Goal: Task Accomplishment & Management: Manage account settings

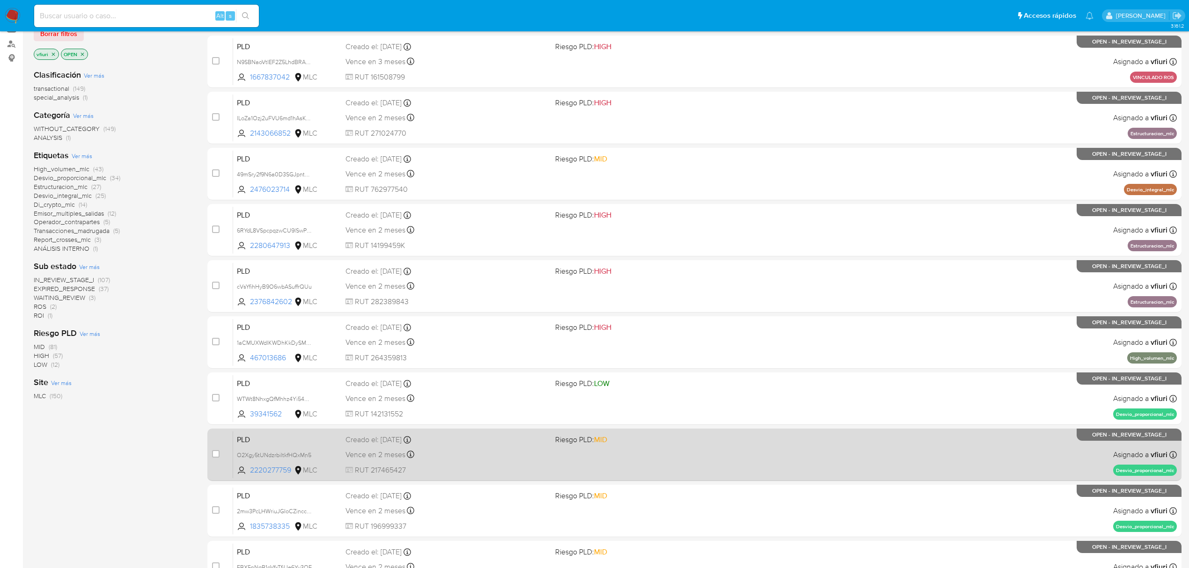
scroll to position [204, 0]
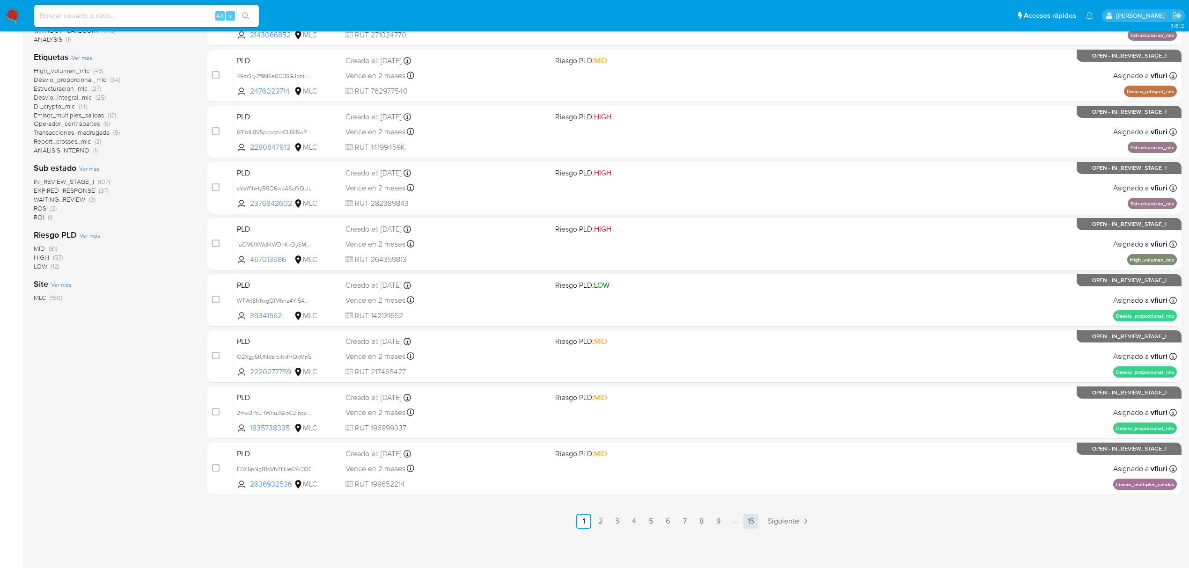
click at [754, 518] on link "15" at bounding box center [750, 521] width 15 height 15
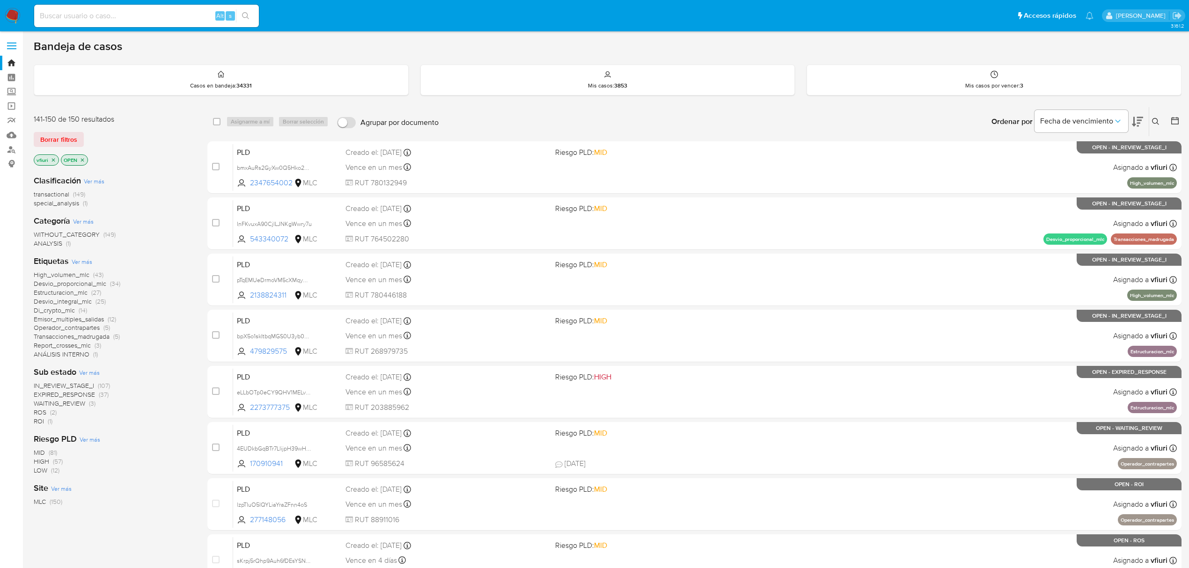
click at [44, 410] on span "ROS" at bounding box center [40, 412] width 13 height 9
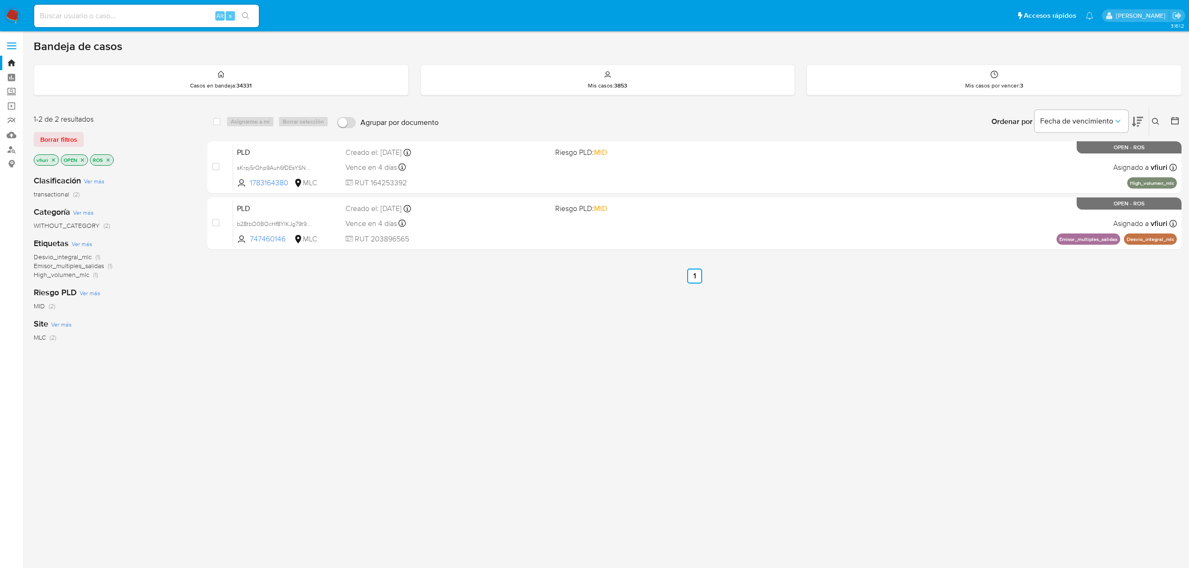
click at [111, 157] on p "ROS" at bounding box center [101, 160] width 23 height 10
click at [107, 160] on icon "close-filter" at bounding box center [108, 160] width 6 height 6
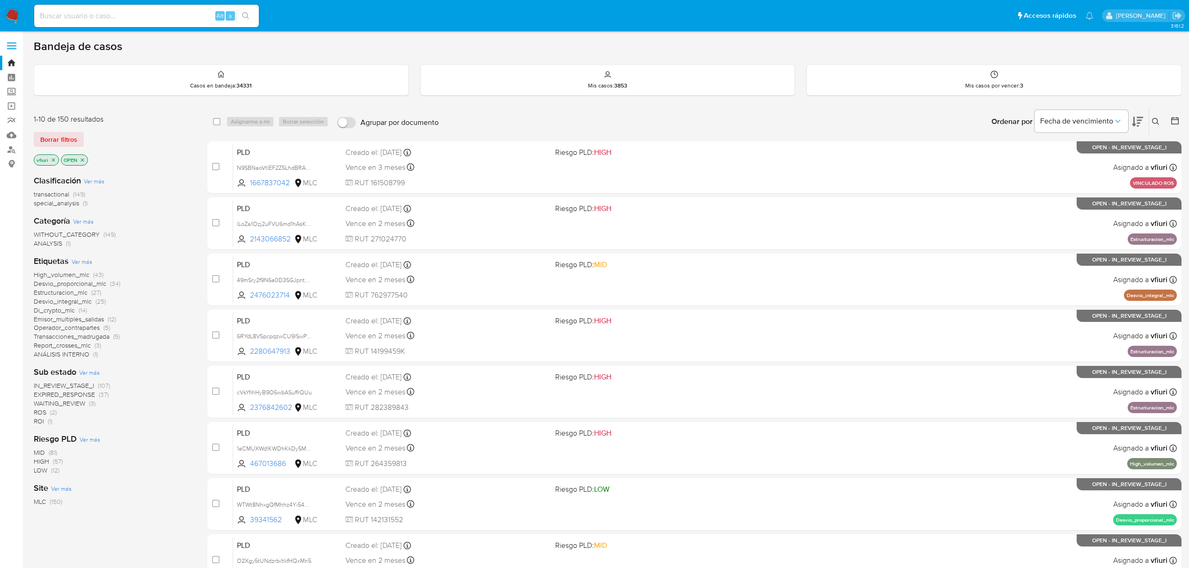
click at [39, 418] on span "ROI" at bounding box center [39, 420] width 10 height 9
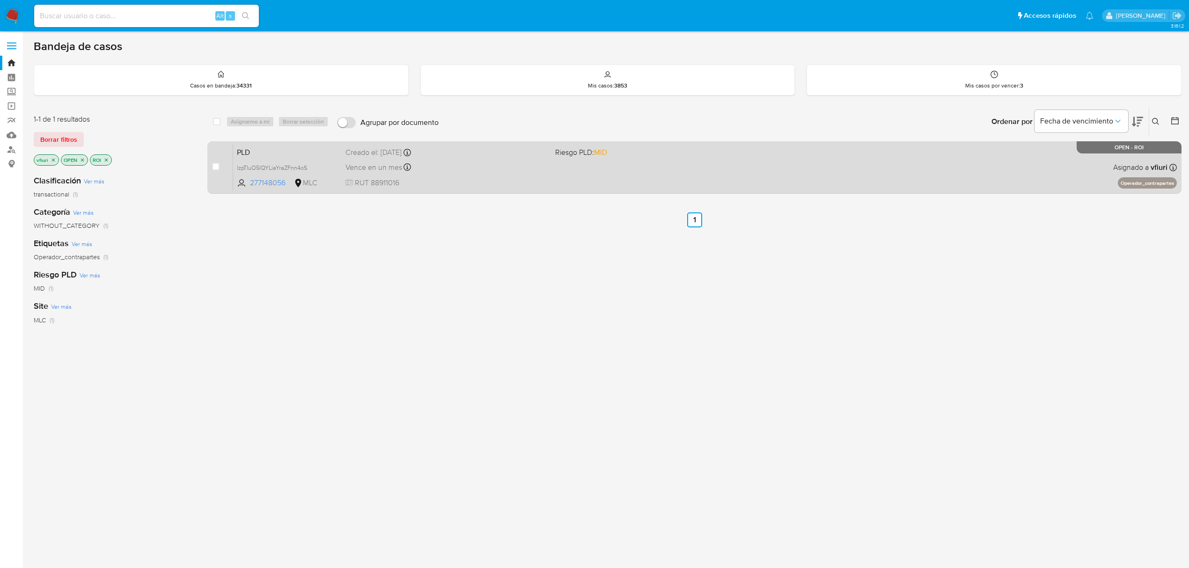
click at [477, 168] on div "Vence en un mes Vence el 10/11/2025 06:04:09" at bounding box center [446, 167] width 202 height 13
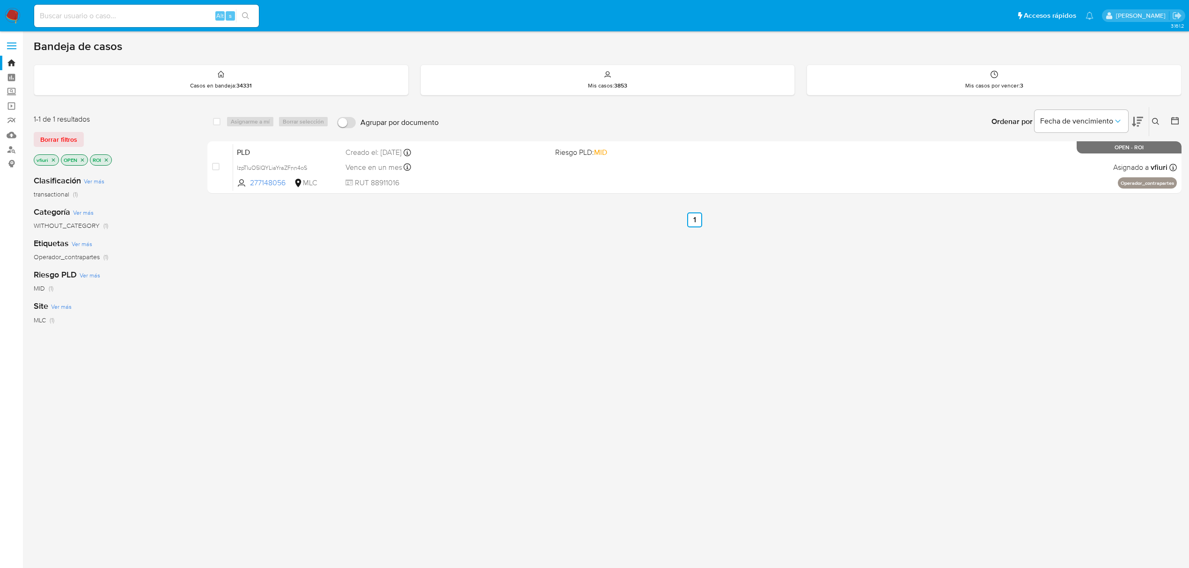
drag, startPoint x: 113, startPoint y: 158, endPoint x: 108, endPoint y: 159, distance: 5.3
click at [110, 159] on div "vfiuri OPEN ROI" at bounding box center [109, 160] width 150 height 13
click at [108, 159] on icon "close-filter" at bounding box center [106, 159] width 3 height 3
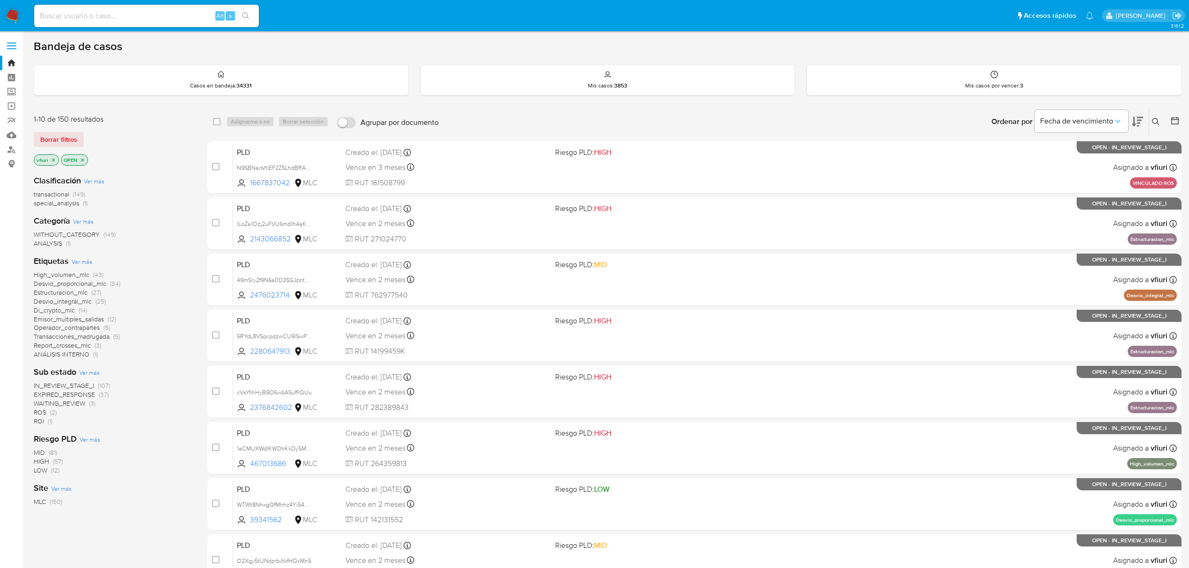
click at [71, 384] on span "IN_REVIEW_STAGE_I" at bounding box center [64, 385] width 60 height 9
click at [1178, 122] on icon at bounding box center [1174, 120] width 7 height 7
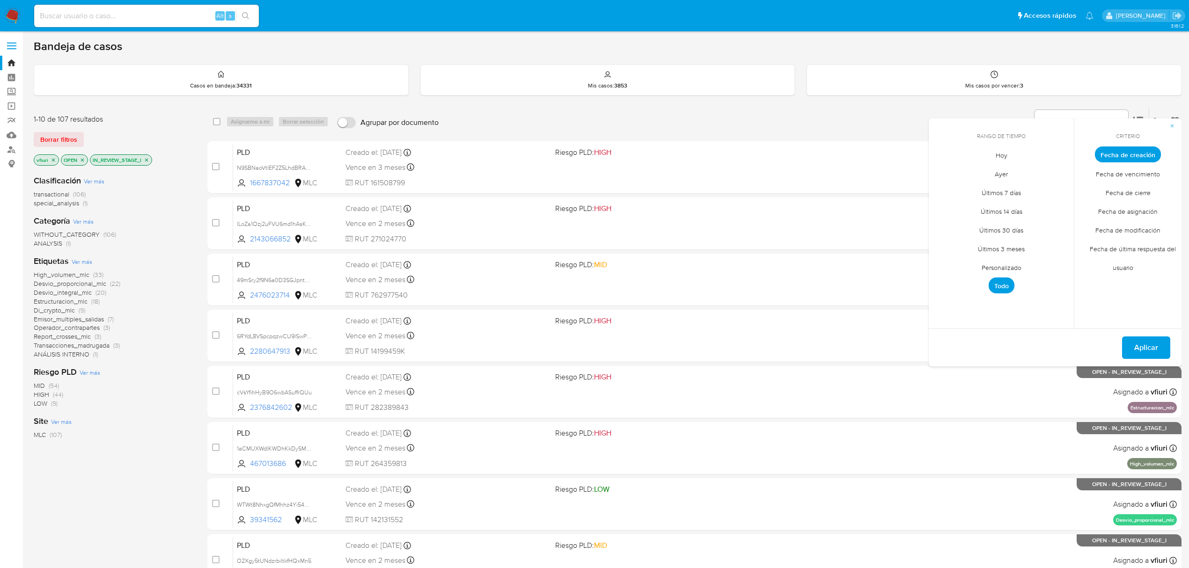
click at [999, 263] on span "Personalizado" at bounding box center [1001, 267] width 59 height 19
click at [942, 176] on icon "Mes anterior" at bounding box center [942, 171] width 11 height 11
click at [1059, 170] on icon "Mes siguiente" at bounding box center [1060, 171] width 4 height 7
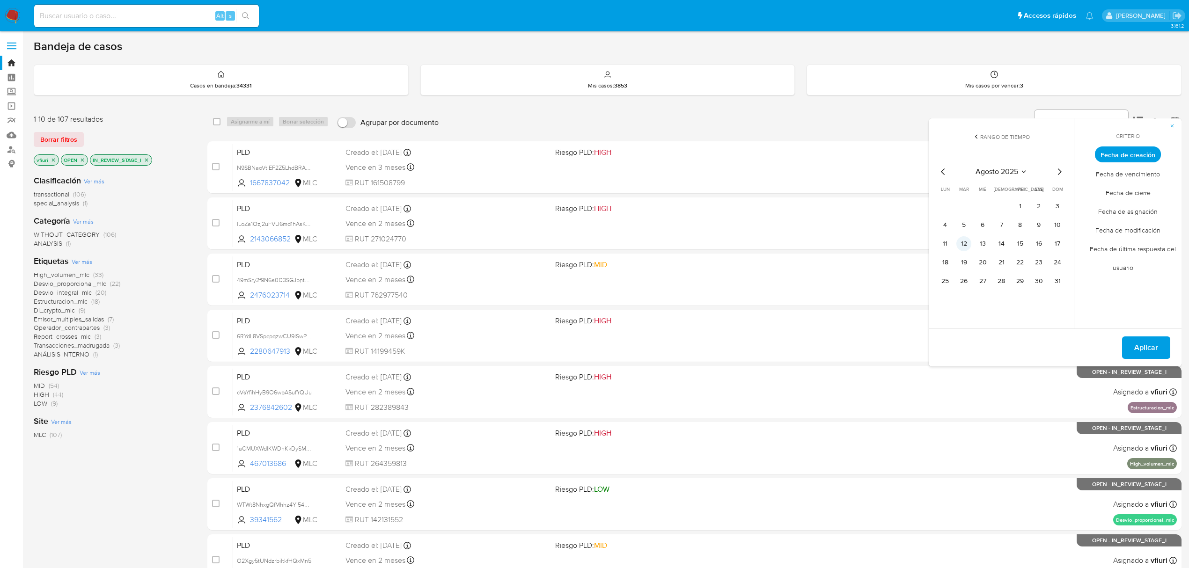
click at [958, 244] on button "12" at bounding box center [963, 243] width 15 height 15
drag, startPoint x: 1111, startPoint y: 342, endPoint x: 1120, endPoint y: 343, distance: 9.0
click at [1118, 343] on div "Del 12 de agosto de 2025 al 12 de agosto de 2025 Aplicar" at bounding box center [1054, 348] width 253 height 38
click at [1130, 343] on button "Aplicar" at bounding box center [1146, 347] width 48 height 22
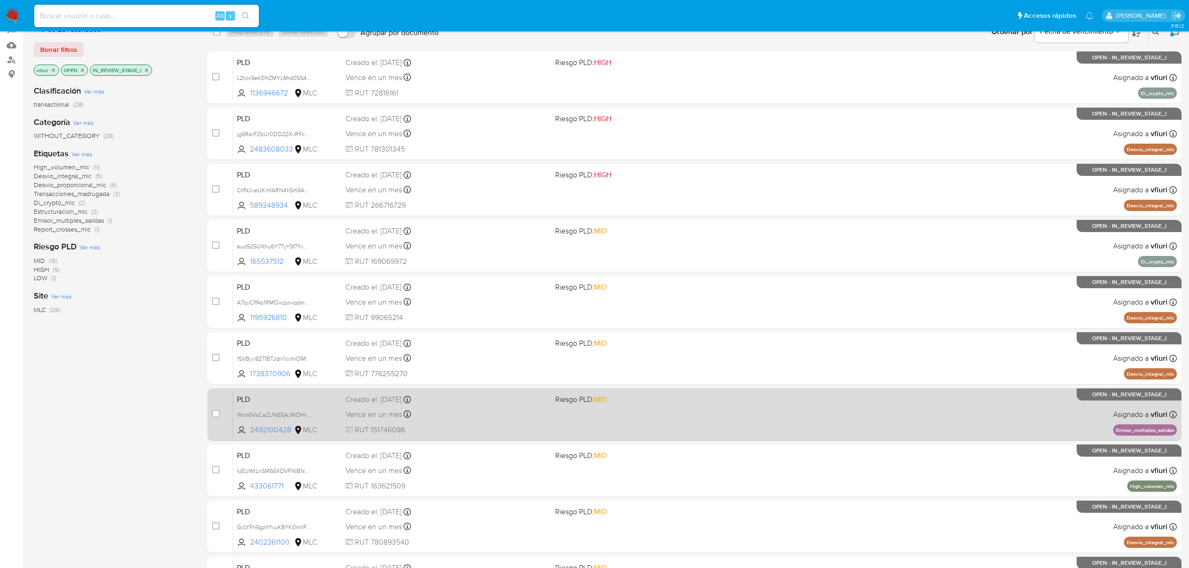
scroll to position [204, 0]
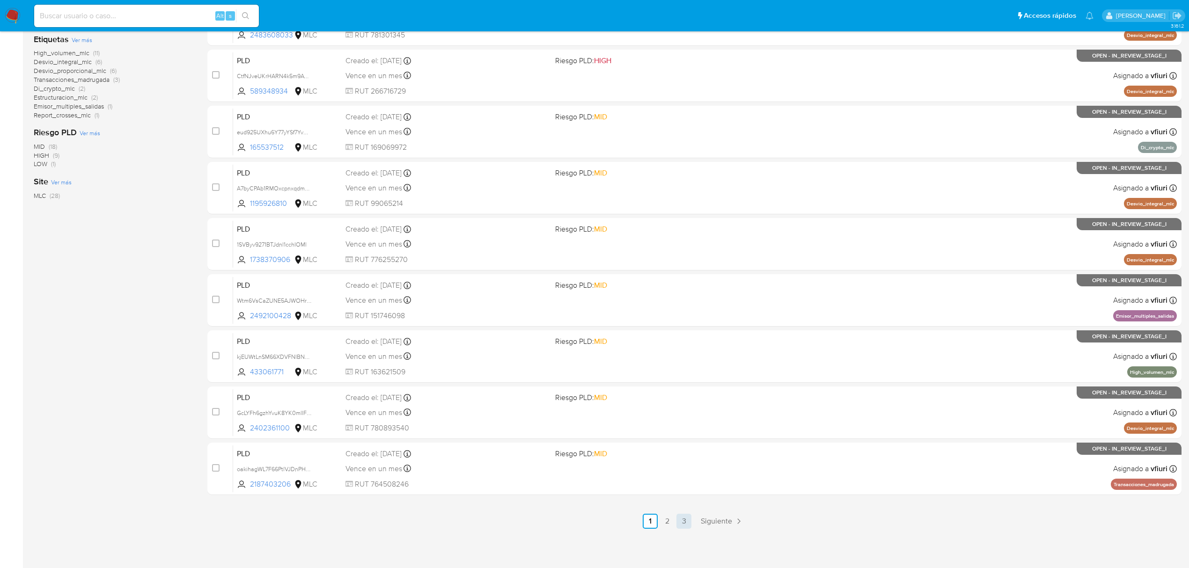
click at [684, 522] on link "3" at bounding box center [683, 521] width 15 height 15
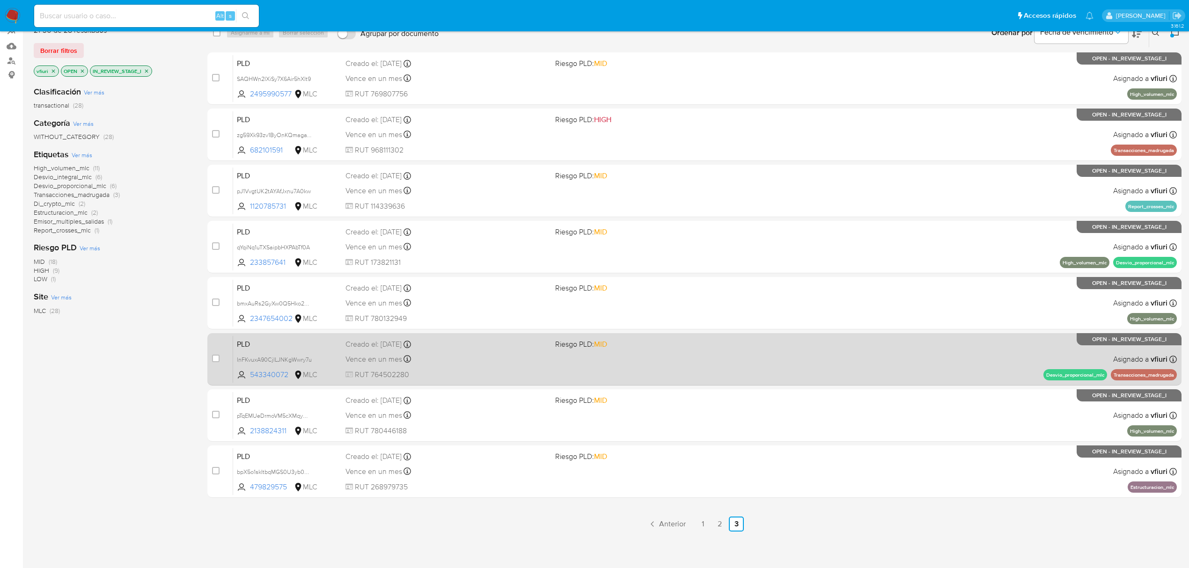
scroll to position [92, 0]
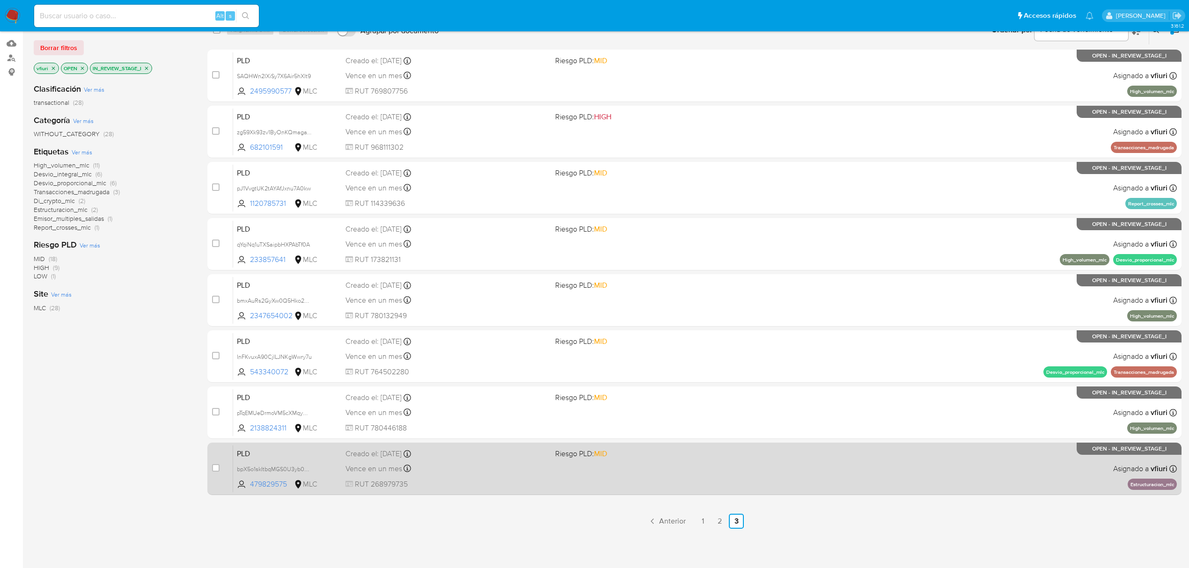
click at [521, 485] on span "RUT 268979735" at bounding box center [446, 484] width 202 height 10
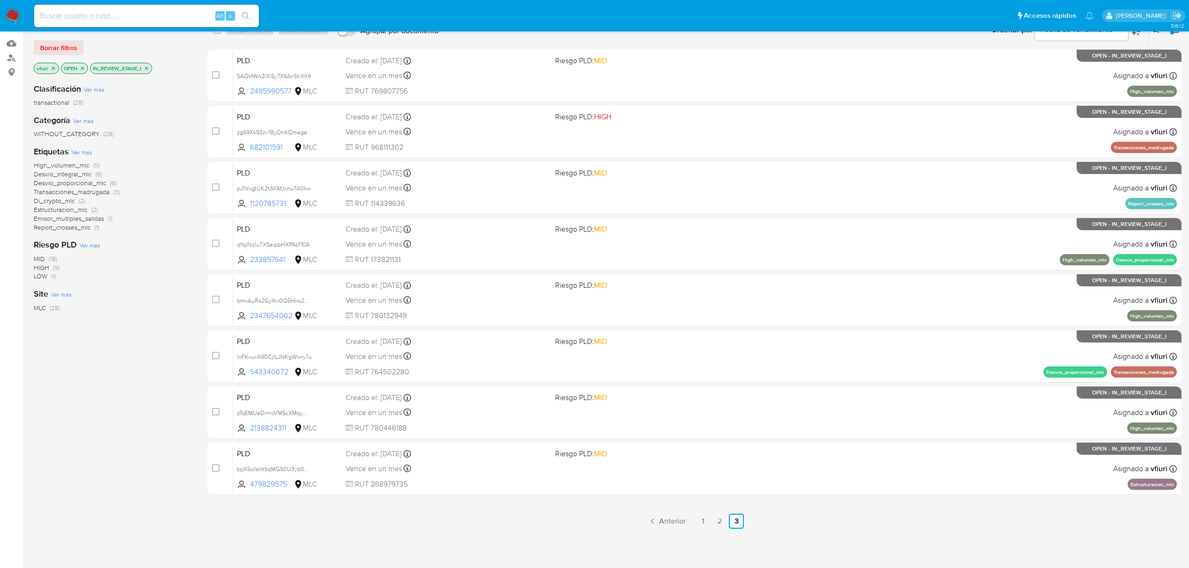
click at [68, 206] on span "Estructuracion_mlc" at bounding box center [61, 209] width 54 height 9
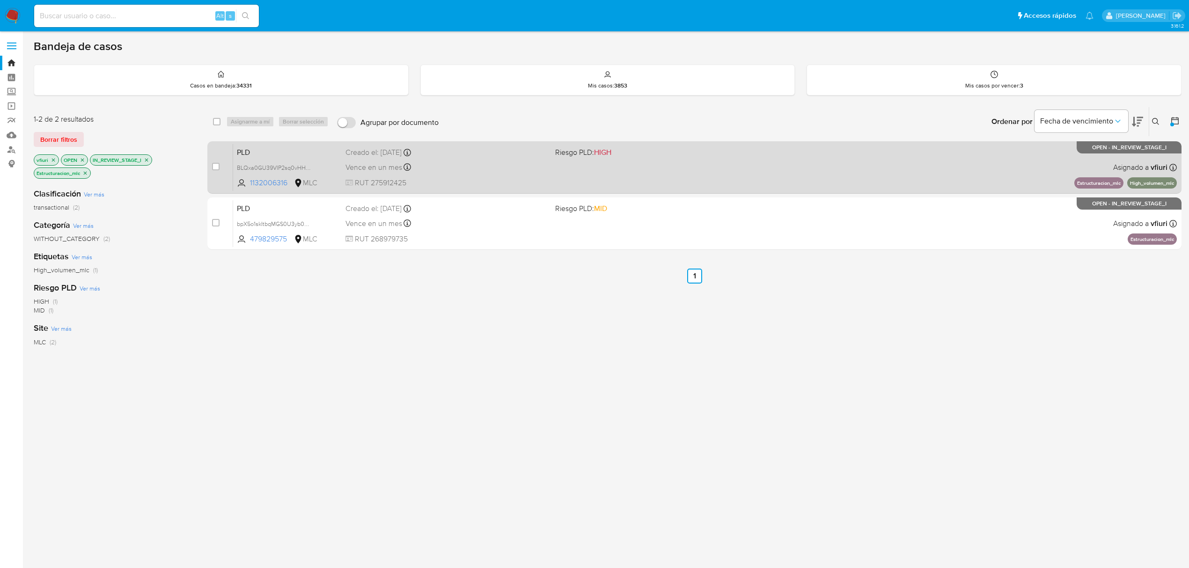
click at [465, 162] on div "Vence en un mes Vence el 10/11/2025 06:07:04" at bounding box center [446, 167] width 202 height 13
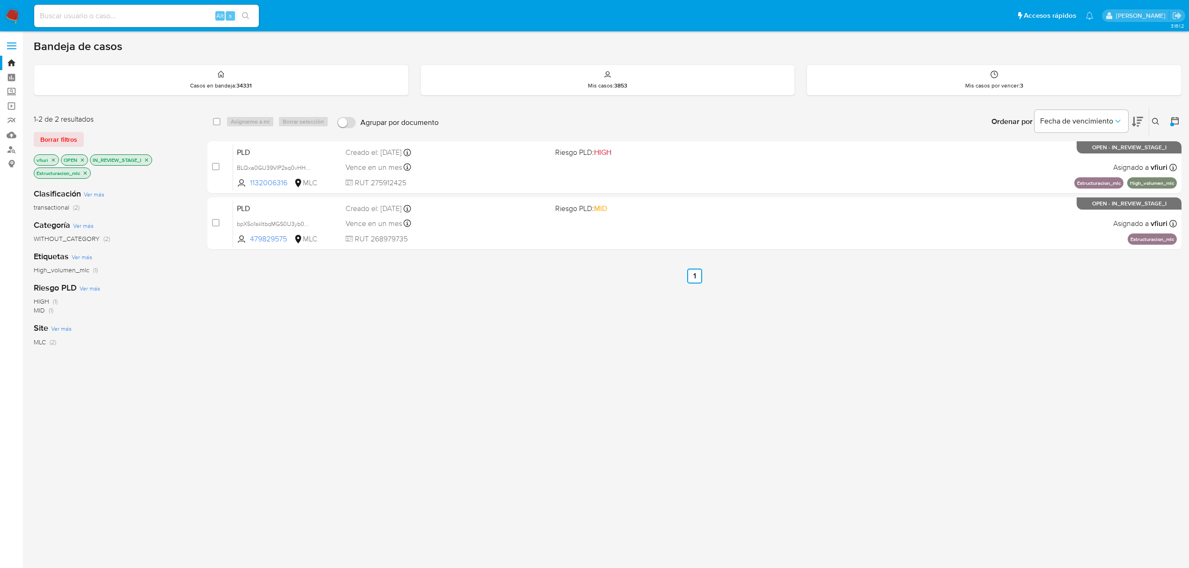
click at [87, 173] on icon "close-filter" at bounding box center [85, 173] width 6 height 6
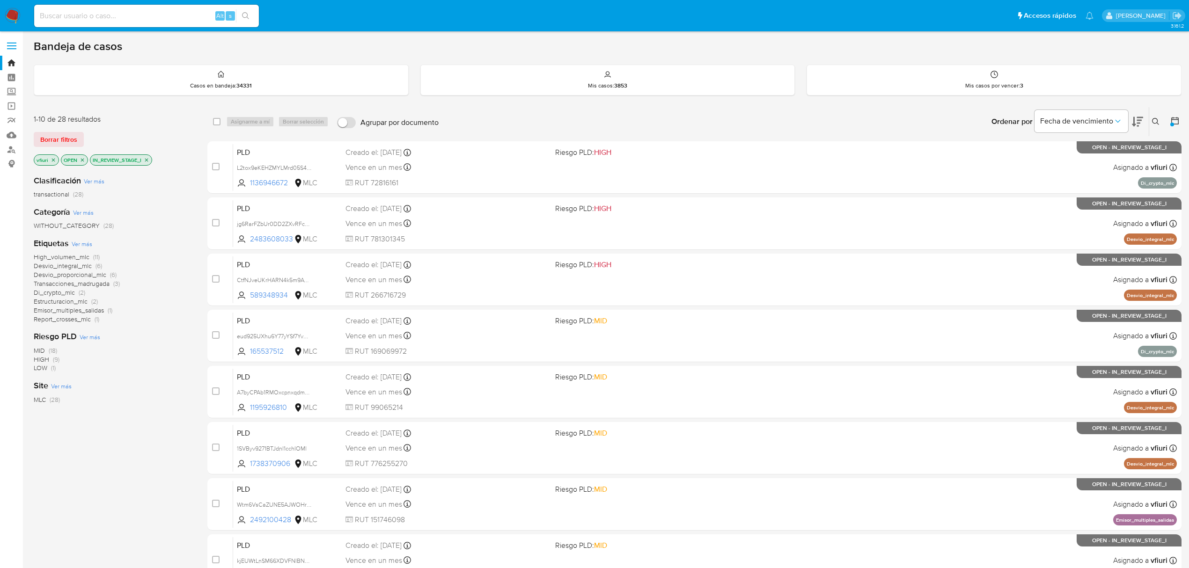
click at [64, 309] on span "Emisor_multiples_salidas" at bounding box center [69, 310] width 70 height 9
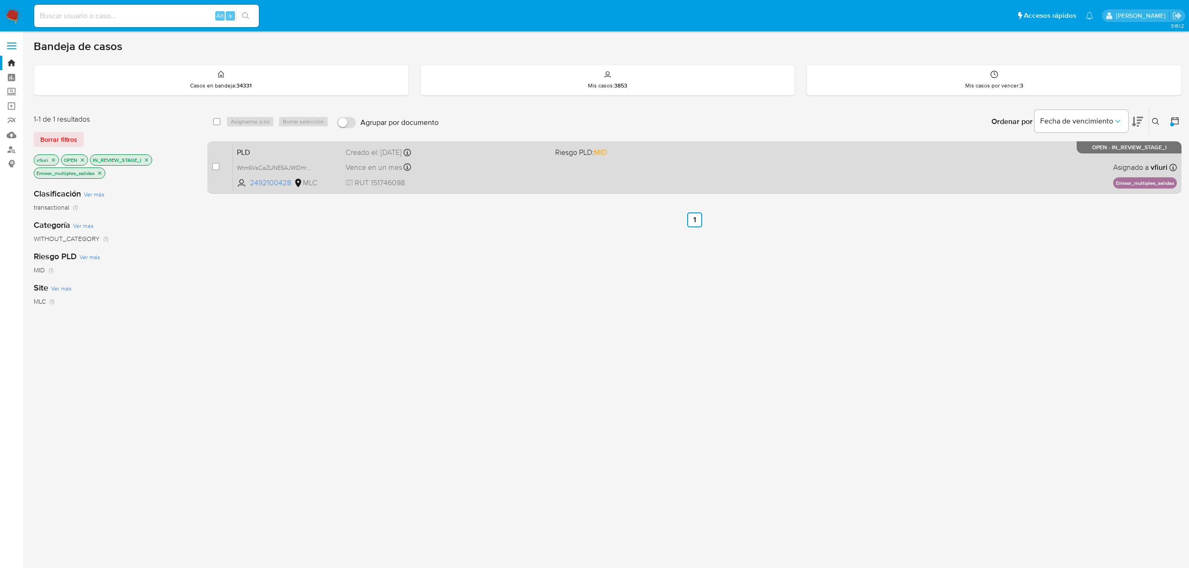
click at [479, 186] on span "RUT 151746098" at bounding box center [446, 183] width 202 height 10
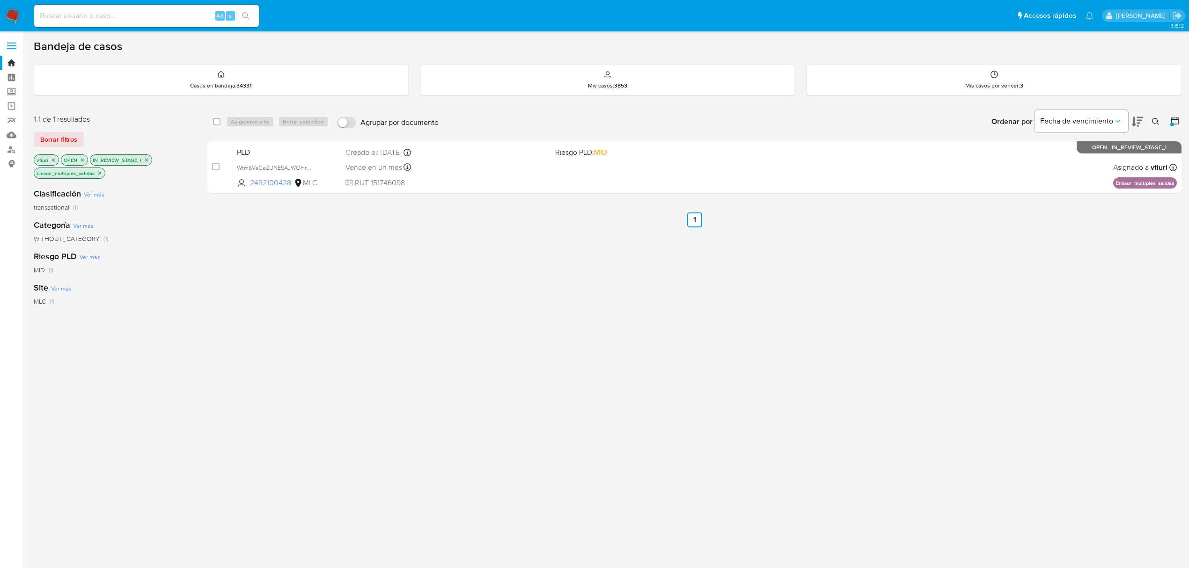
click at [102, 174] on icon "close-filter" at bounding box center [100, 173] width 6 height 6
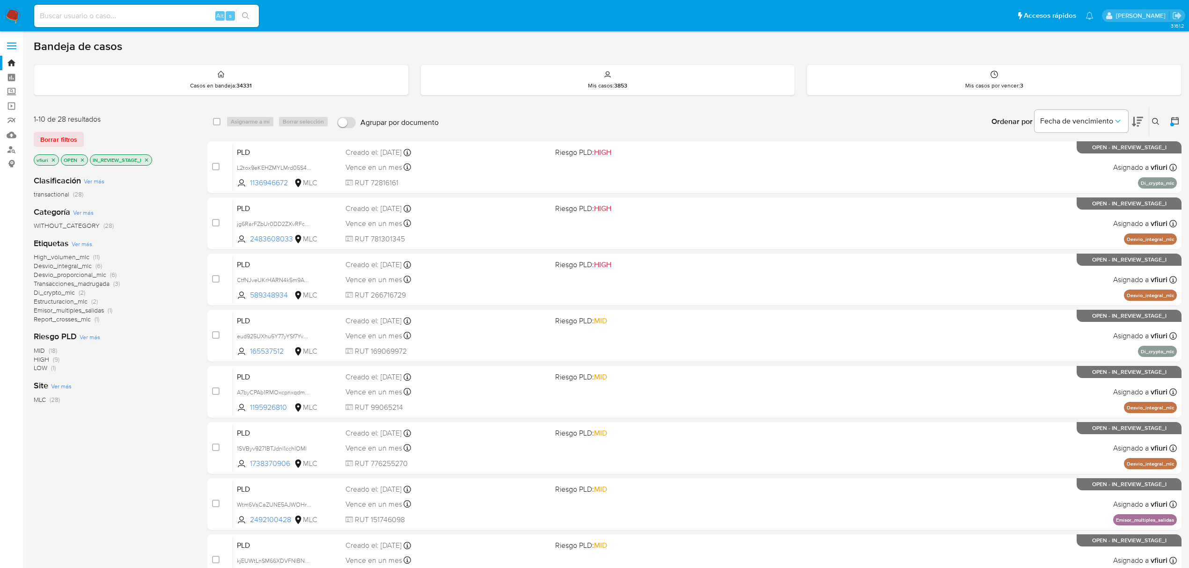
click at [145, 160] on icon "close-filter" at bounding box center [147, 160] width 6 height 6
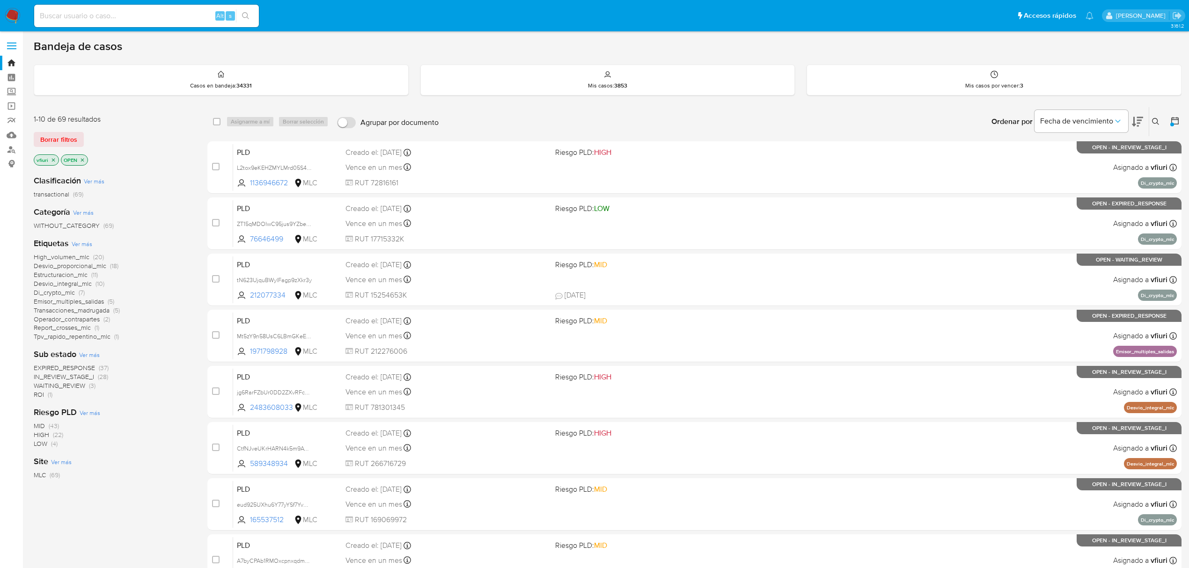
click at [104, 367] on span "(37)" at bounding box center [104, 367] width 10 height 9
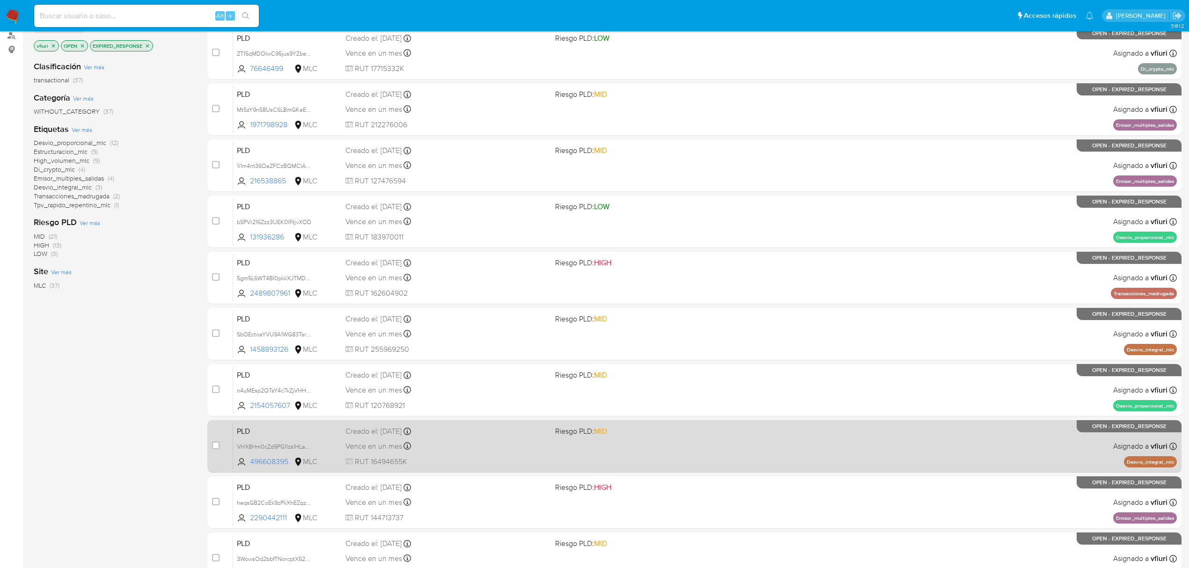
scroll to position [204, 0]
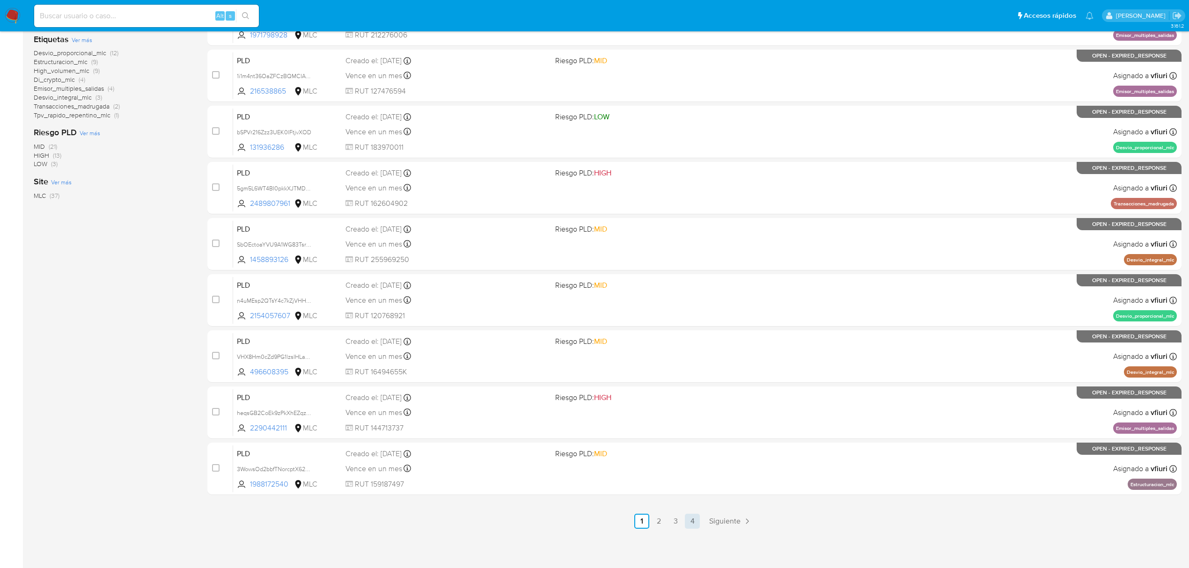
click at [691, 522] on link "4" at bounding box center [692, 521] width 15 height 15
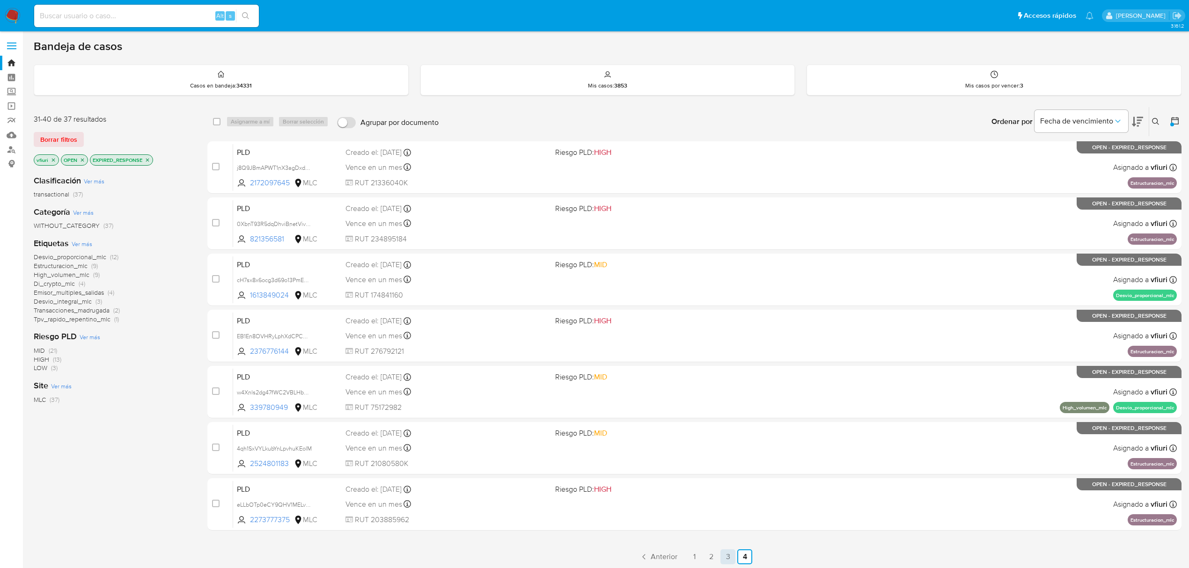
click at [723, 558] on link "3" at bounding box center [727, 556] width 15 height 15
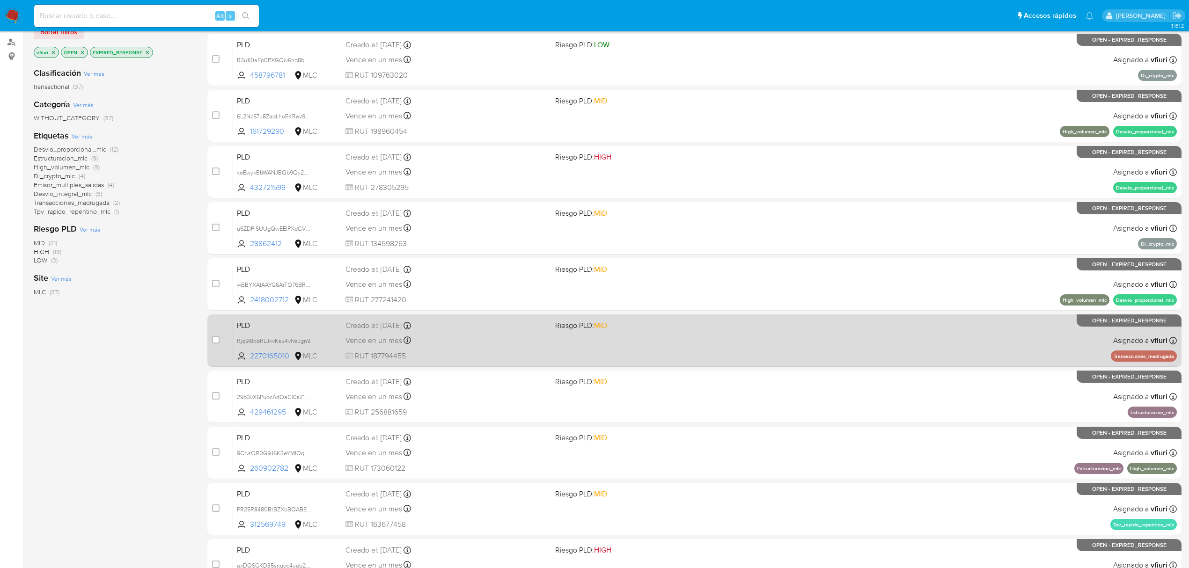
scroll to position [204, 0]
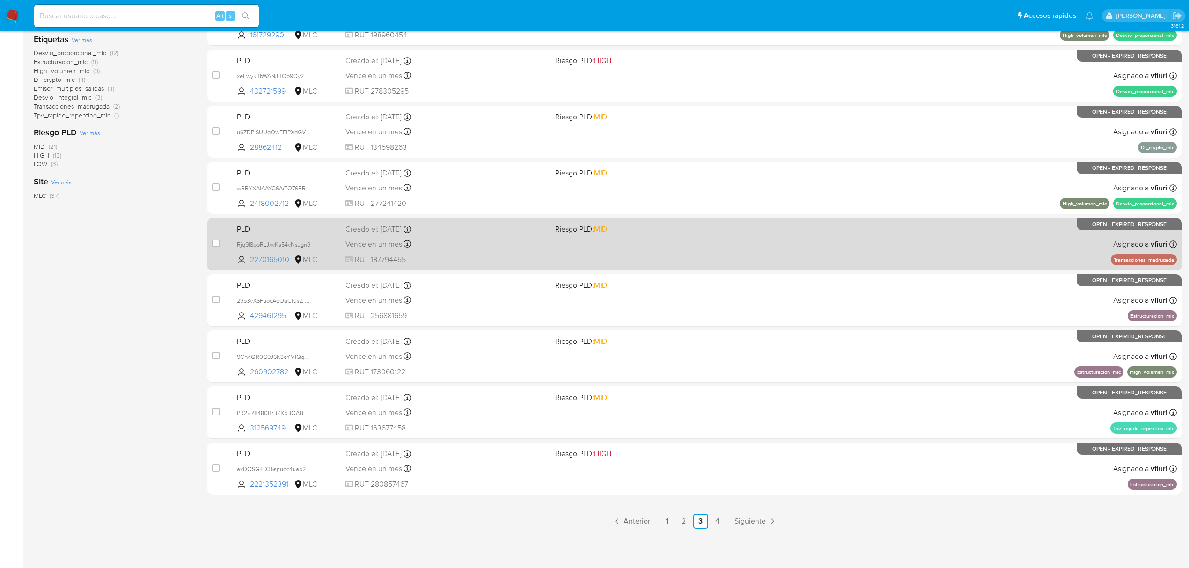
click at [594, 246] on div "PLD Rjq9l8obRLJxvKs54vNsJgn9 2270165010 MLC Riesgo PLD: MID Creado el: 12/08/20…" at bounding box center [704, 243] width 943 height 47
click at [213, 240] on input "checkbox" at bounding box center [215, 243] width 7 height 7
checkbox input "true"
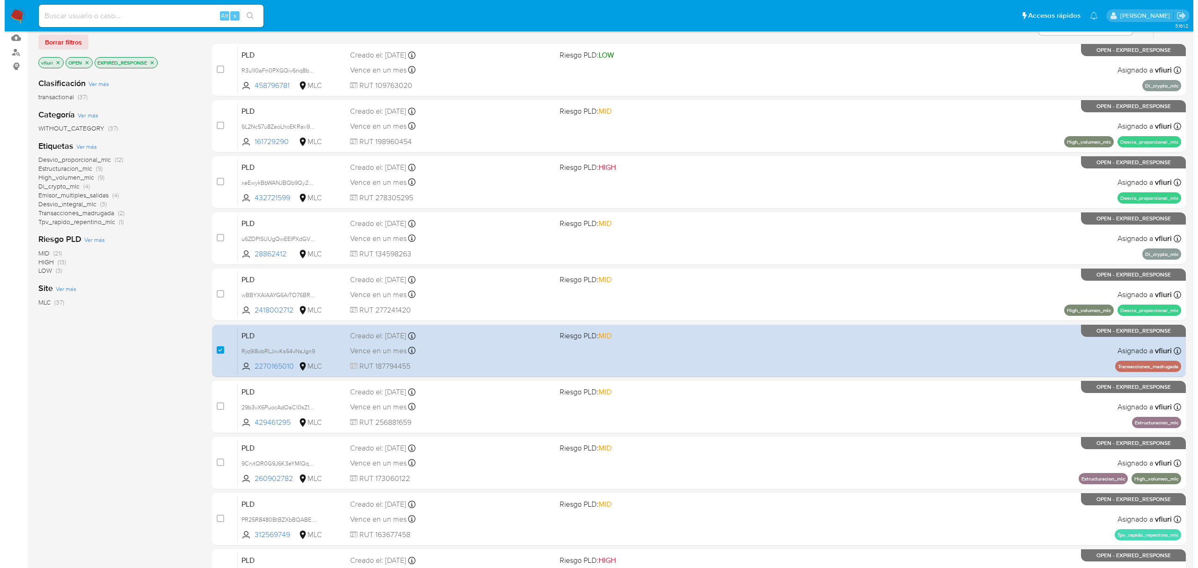
scroll to position [0, 0]
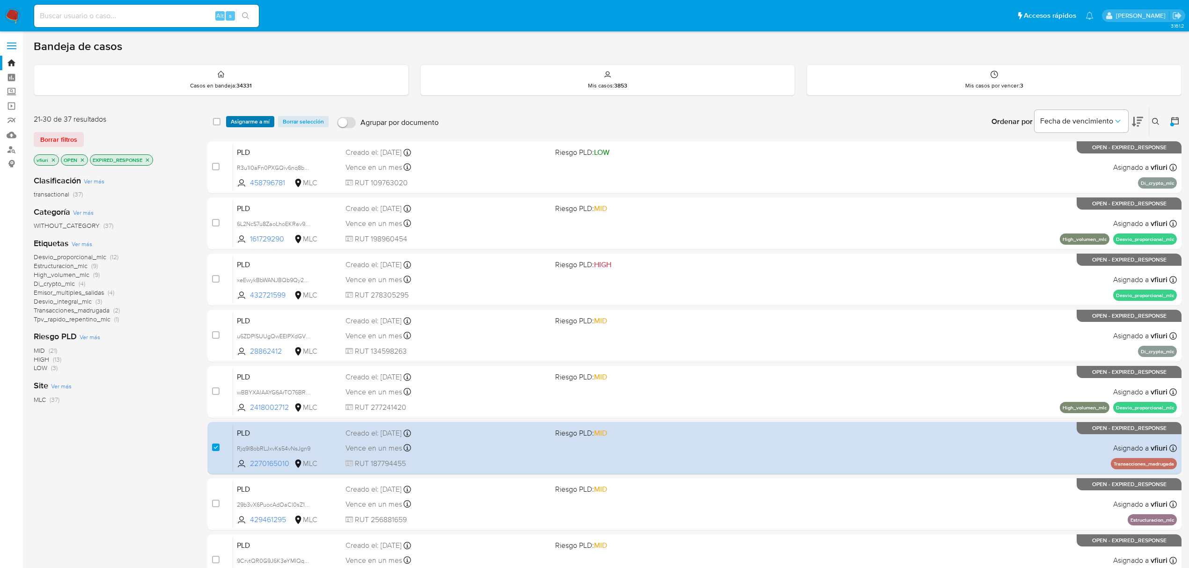
click at [236, 122] on span "Asignarme a mí" at bounding box center [250, 121] width 39 height 9
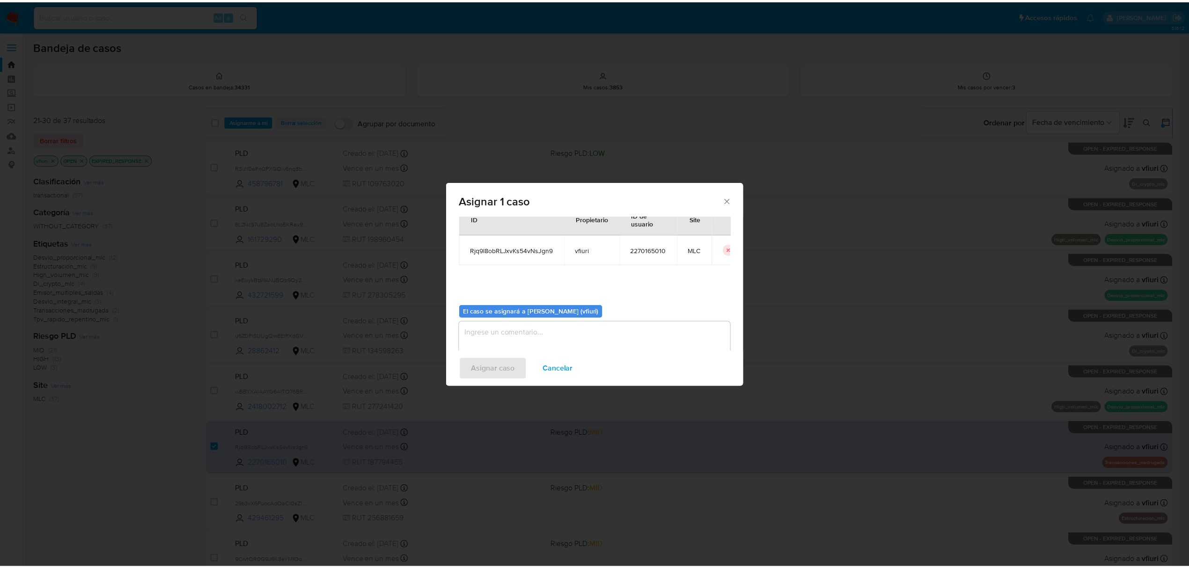
scroll to position [48, 0]
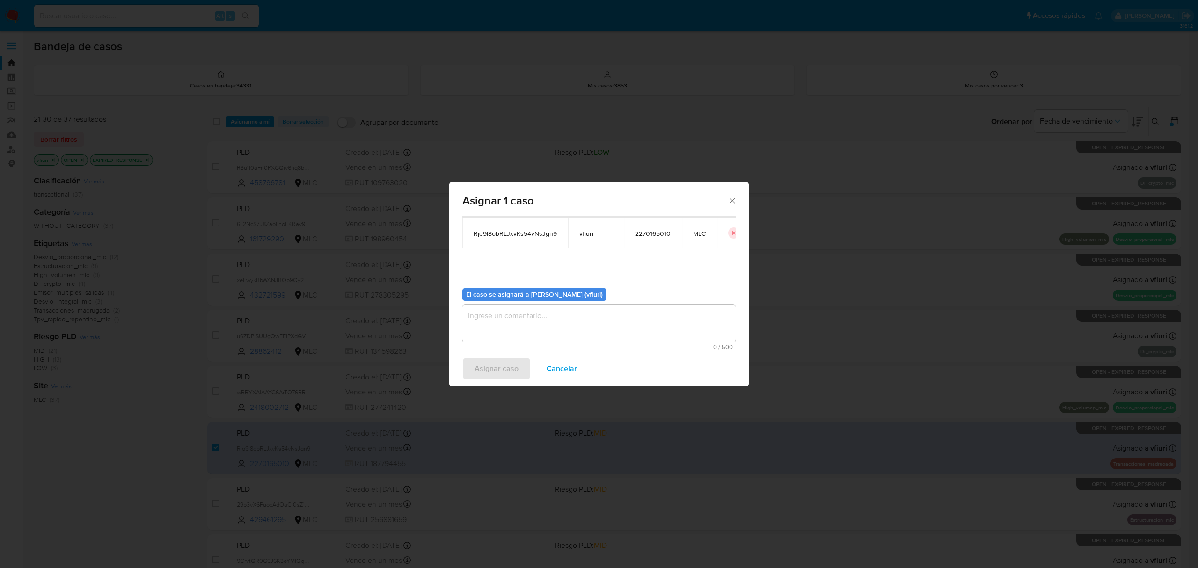
click at [497, 322] on textarea "assign-modal" at bounding box center [598, 323] width 273 height 37
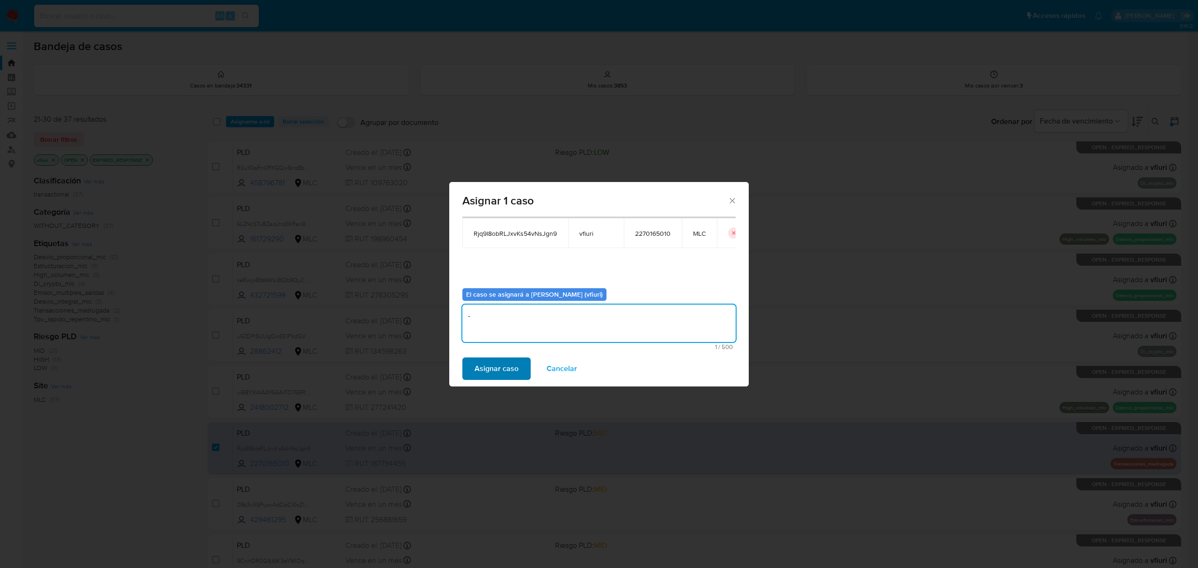
type textarea "-"
click at [481, 371] on span "Asignar caso" at bounding box center [497, 368] width 44 height 21
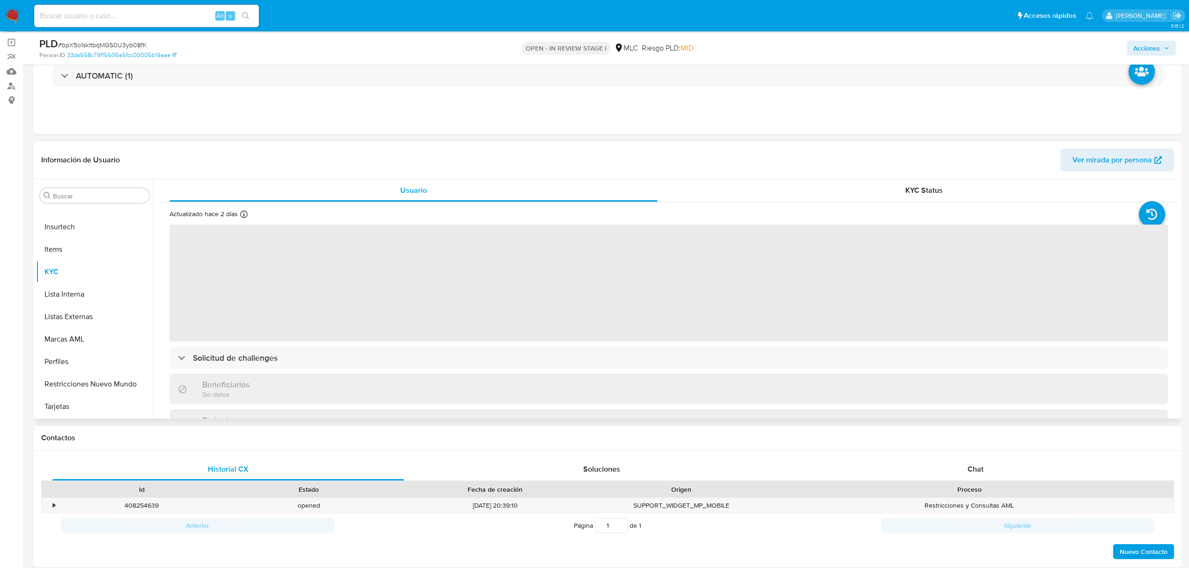
scroll to position [124, 0]
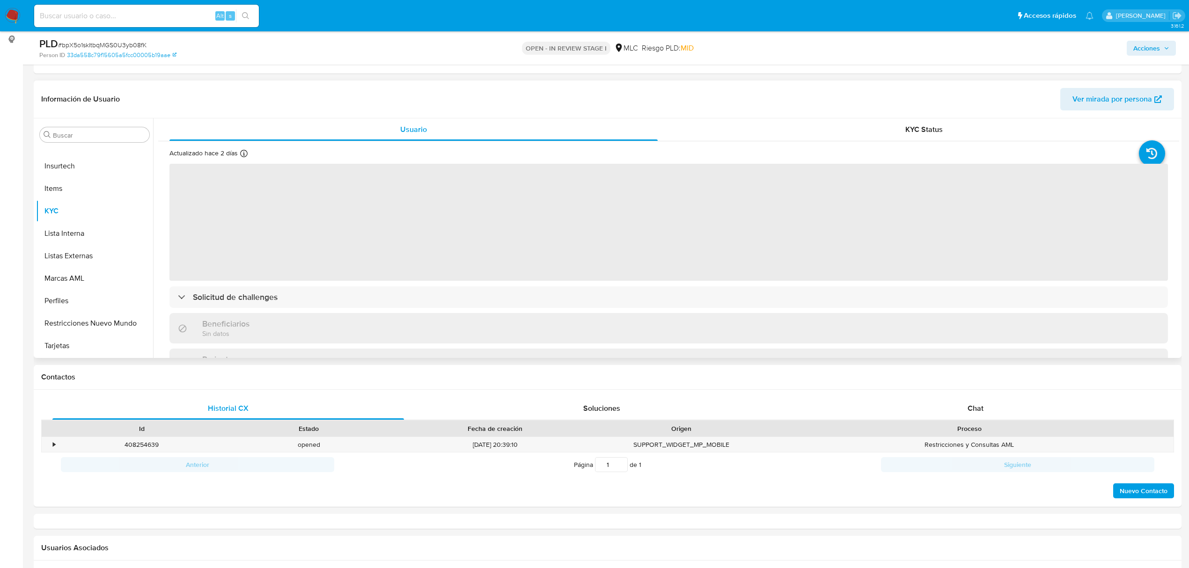
select select "10"
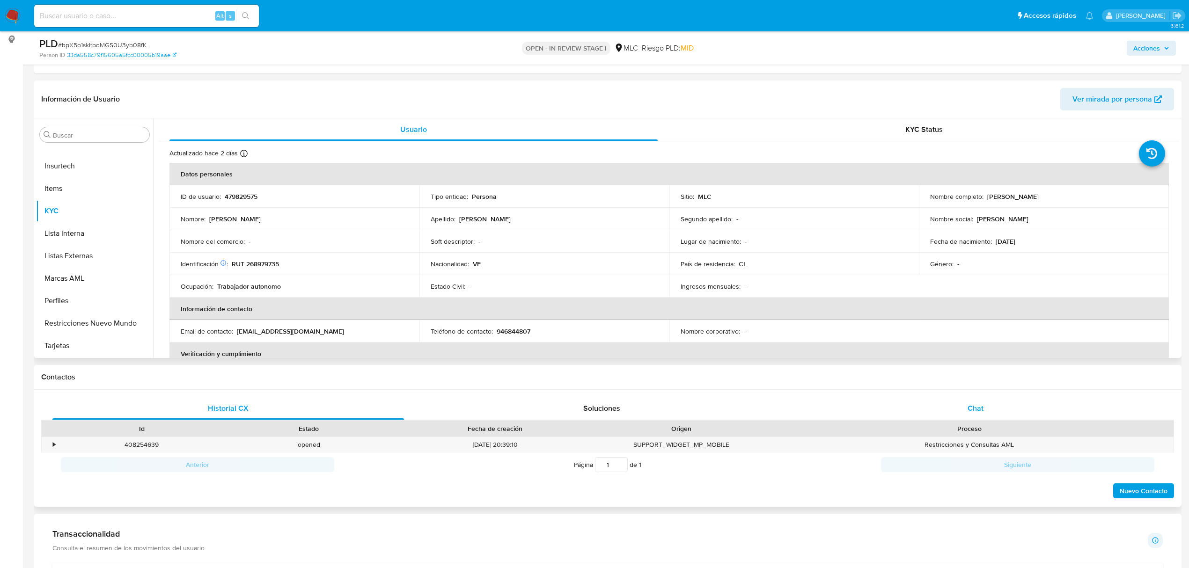
click at [976, 411] on span "Chat" at bounding box center [975, 408] width 16 height 11
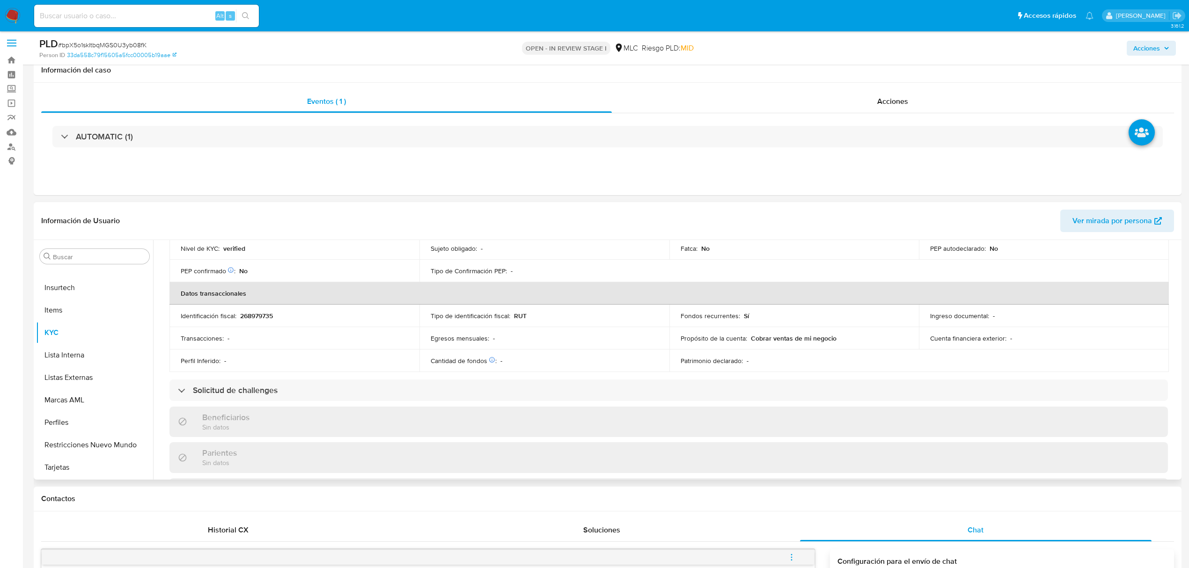
scroll to position [0, 0]
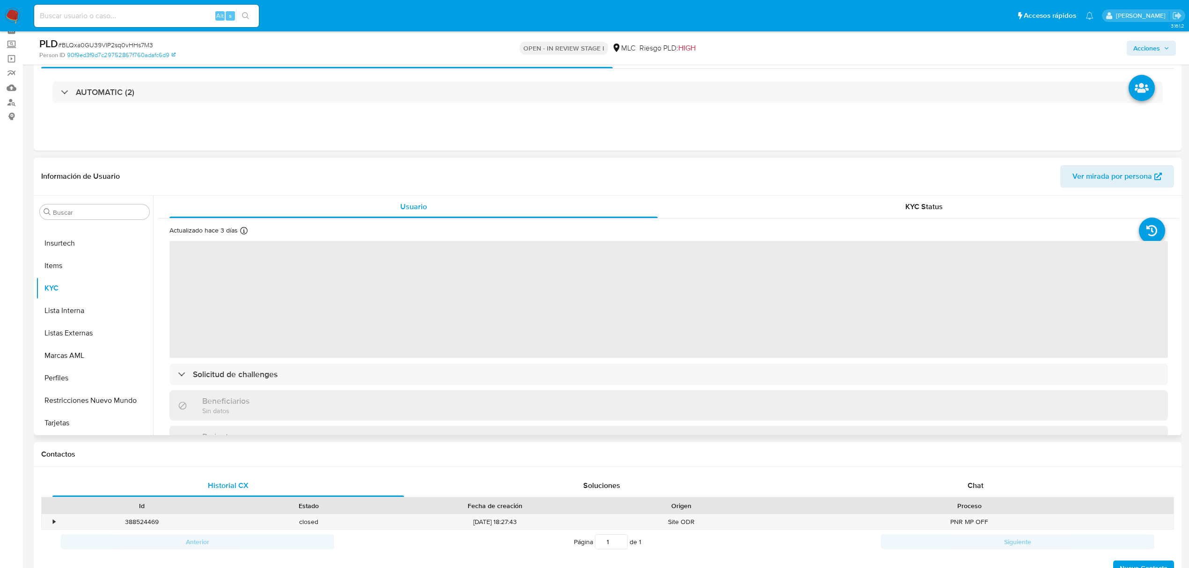
scroll to position [187, 0]
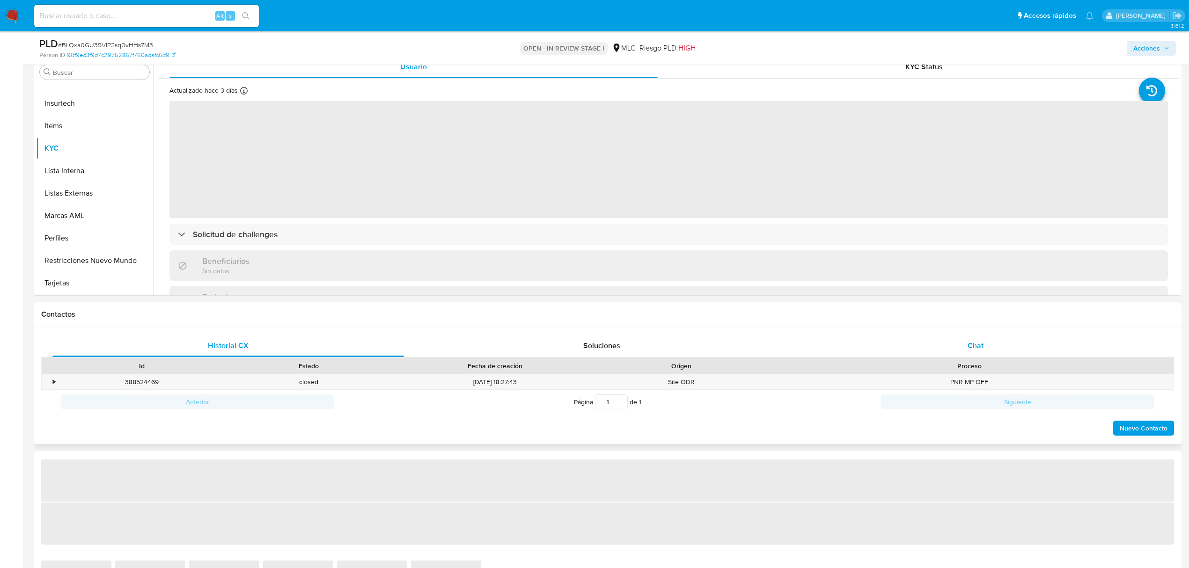
select select "10"
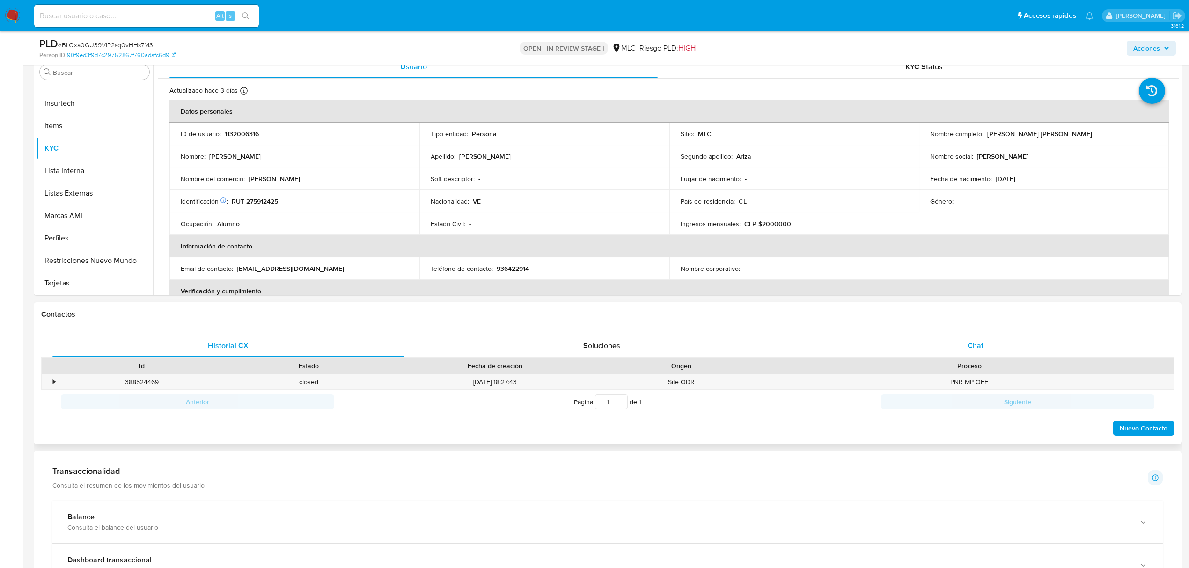
click at [1000, 343] on div "Chat" at bounding box center [975, 346] width 351 height 22
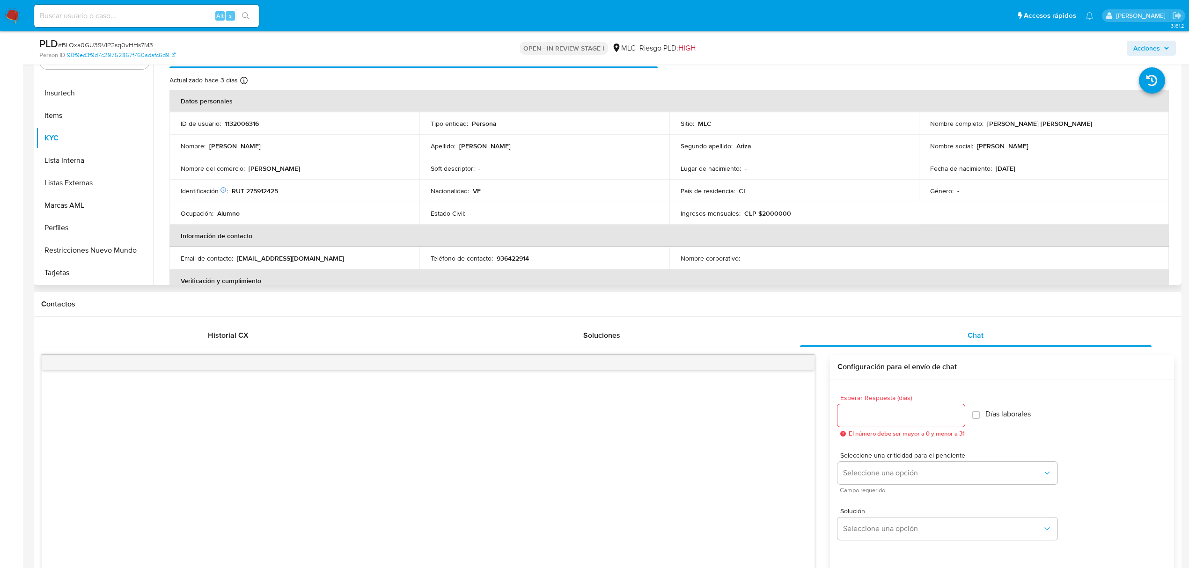
scroll to position [0, 0]
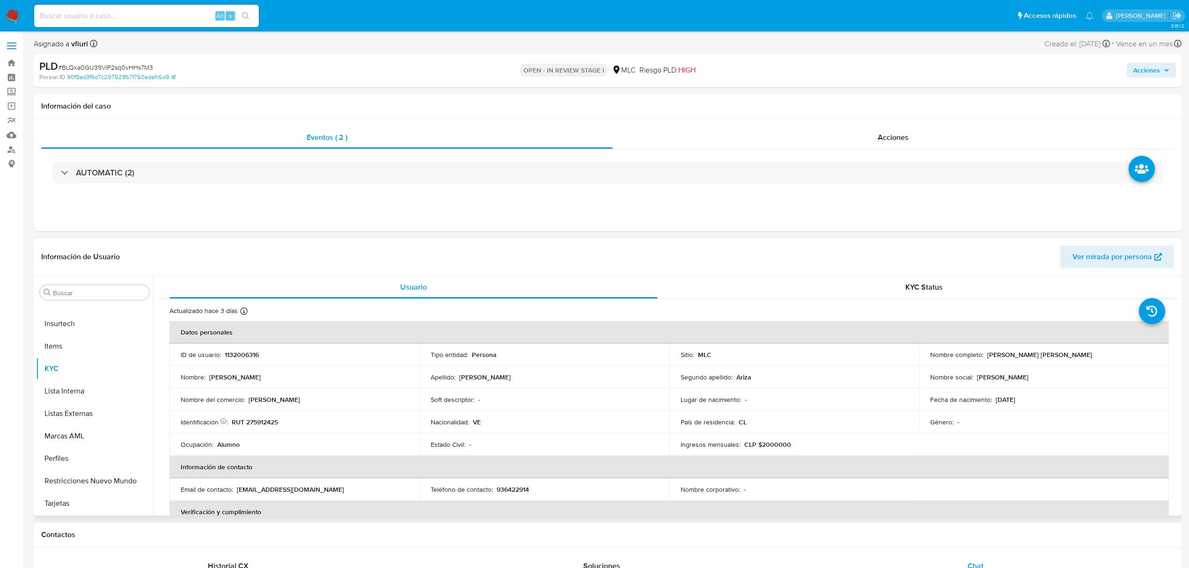
click at [244, 347] on td "ID de usuario : 1132006316" at bounding box center [294, 354] width 250 height 22
copy p "1132006316"
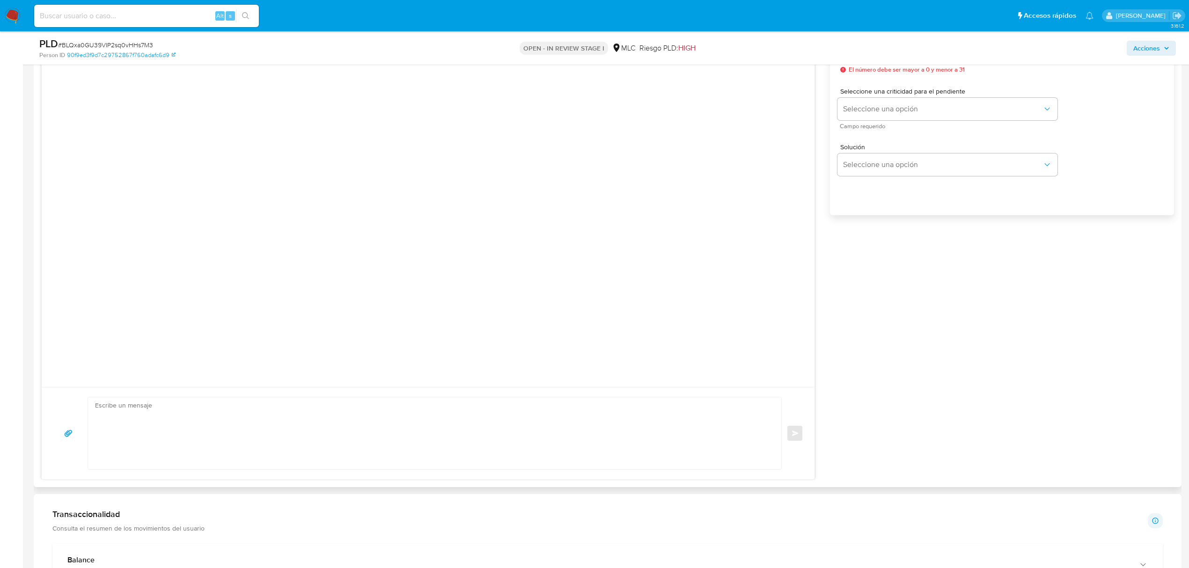
scroll to position [873, 0]
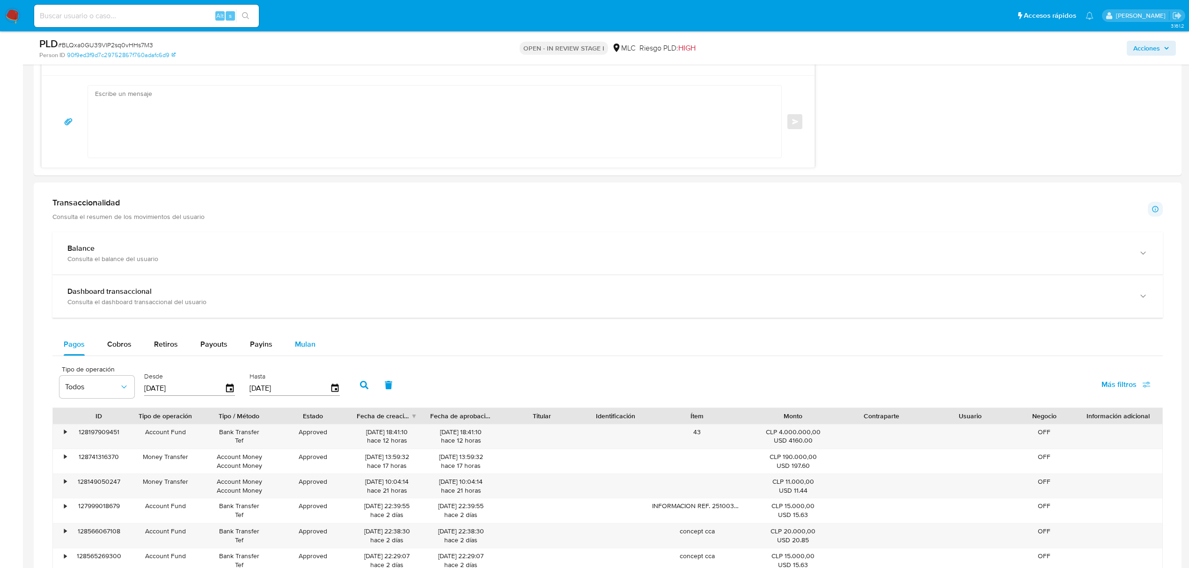
click at [309, 338] on div "Mulan" at bounding box center [305, 344] width 21 height 22
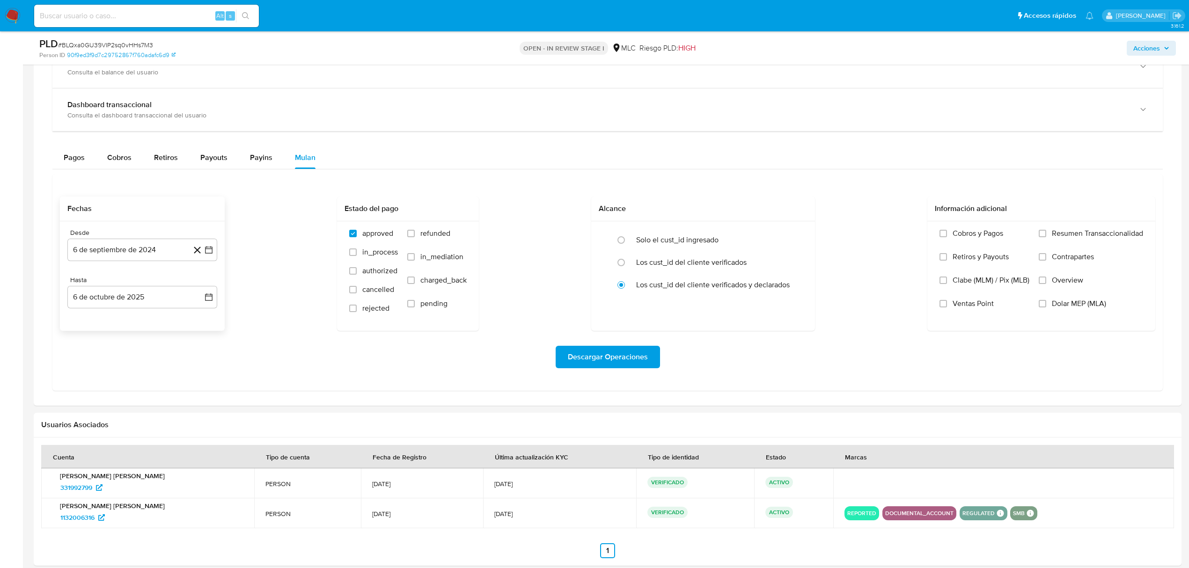
scroll to position [1060, 0]
click at [217, 257] on div "Desde 6 de septiembre de 2024 6-09-2024 Hasta 6 de octubre de 2025 6-10-2025" at bounding box center [142, 276] width 165 height 110
click at [212, 254] on icon "button" at bounding box center [208, 249] width 9 height 9
click at [122, 391] on button "25" at bounding box center [123, 392] width 15 height 15
click at [206, 301] on icon "button" at bounding box center [208, 296] width 9 height 9
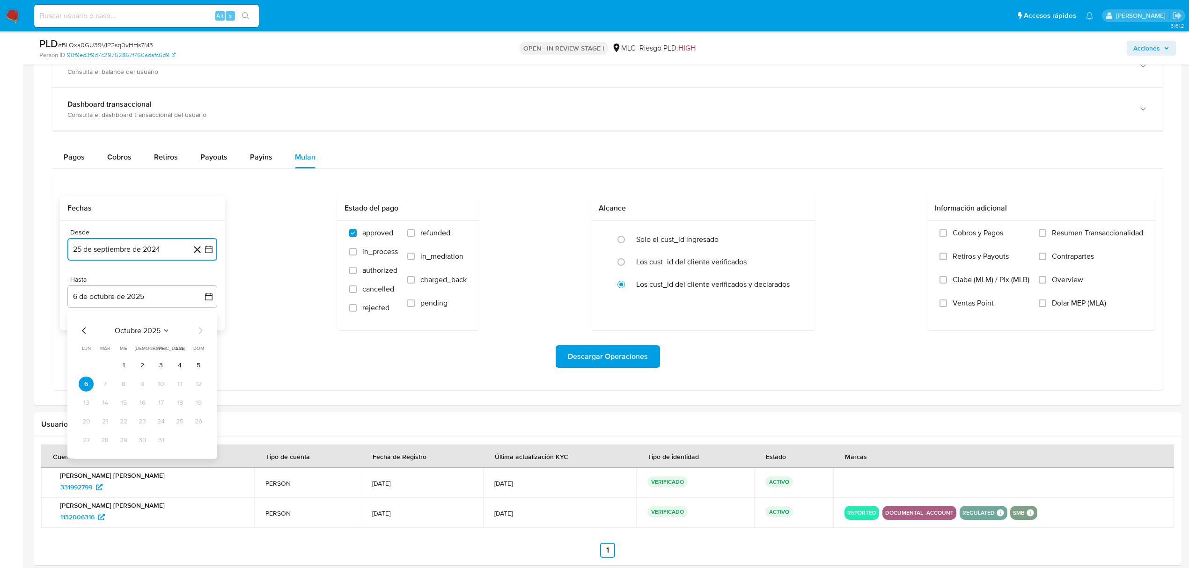
click at [79, 332] on icon "Mes anterior" at bounding box center [84, 330] width 11 height 11
drag, startPoint x: 122, startPoint y: 420, endPoint x: 152, endPoint y: 425, distance: 29.9
click at [124, 421] on button "24" at bounding box center [123, 421] width 15 height 15
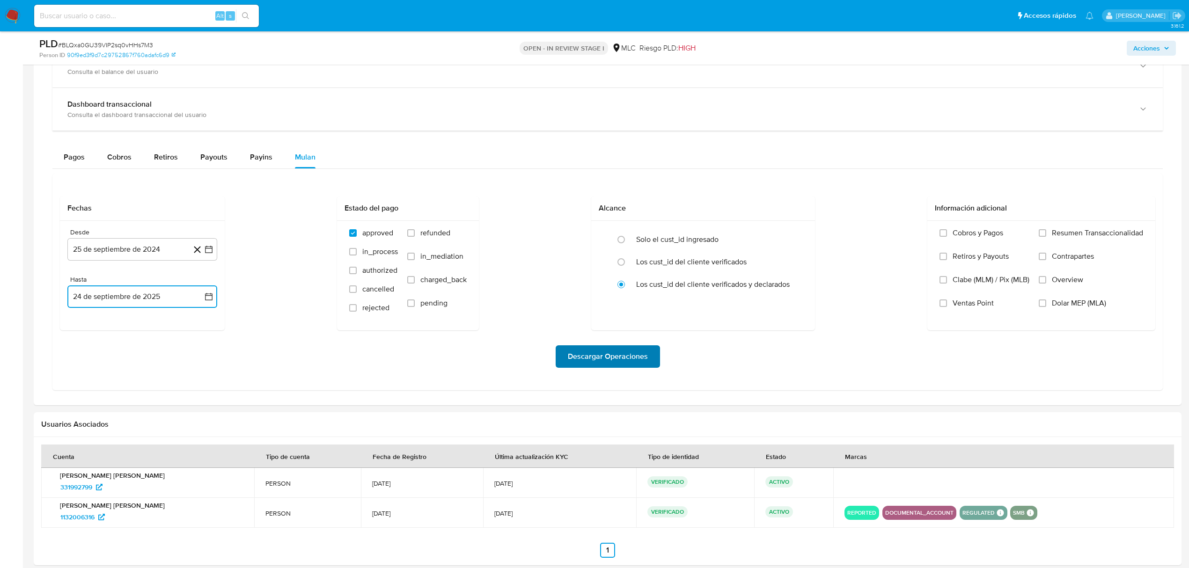
click at [572, 358] on span "Descargar Operaciones" at bounding box center [608, 356] width 80 height 21
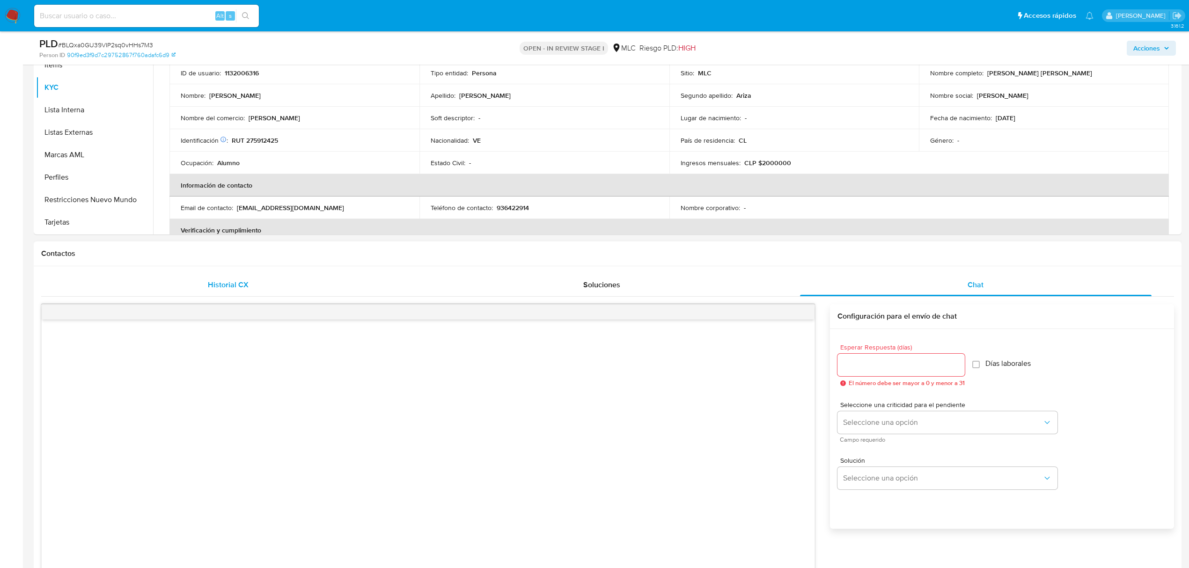
scroll to position [124, 0]
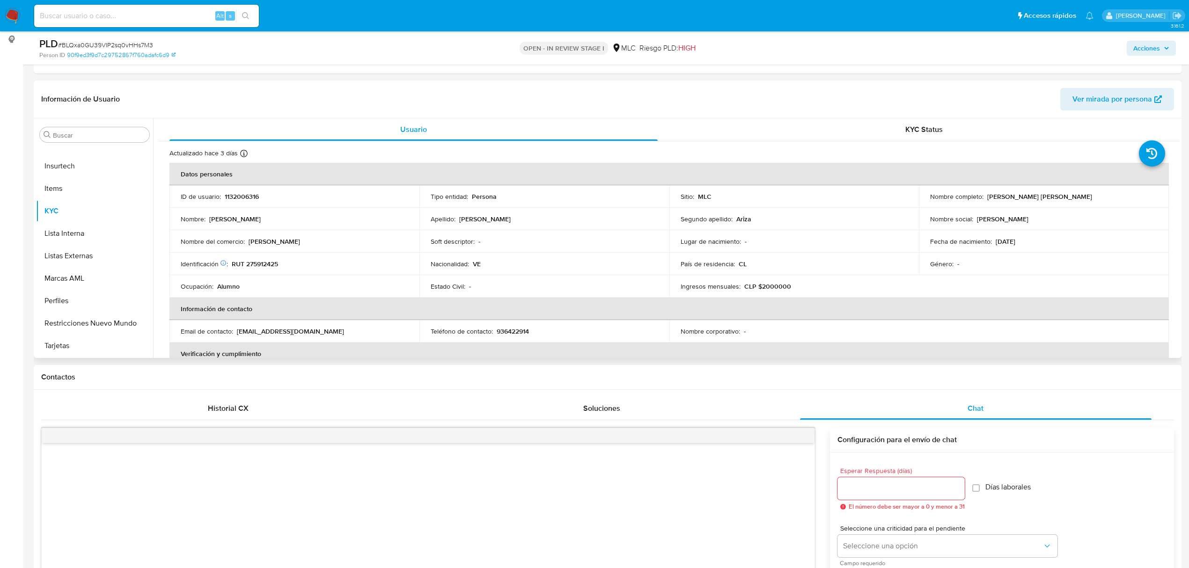
click at [253, 195] on p "1132006316" at bounding box center [242, 196] width 34 height 8
copy p "1132006316"
drag, startPoint x: 246, startPoint y: 182, endPoint x: 233, endPoint y: 194, distance: 17.9
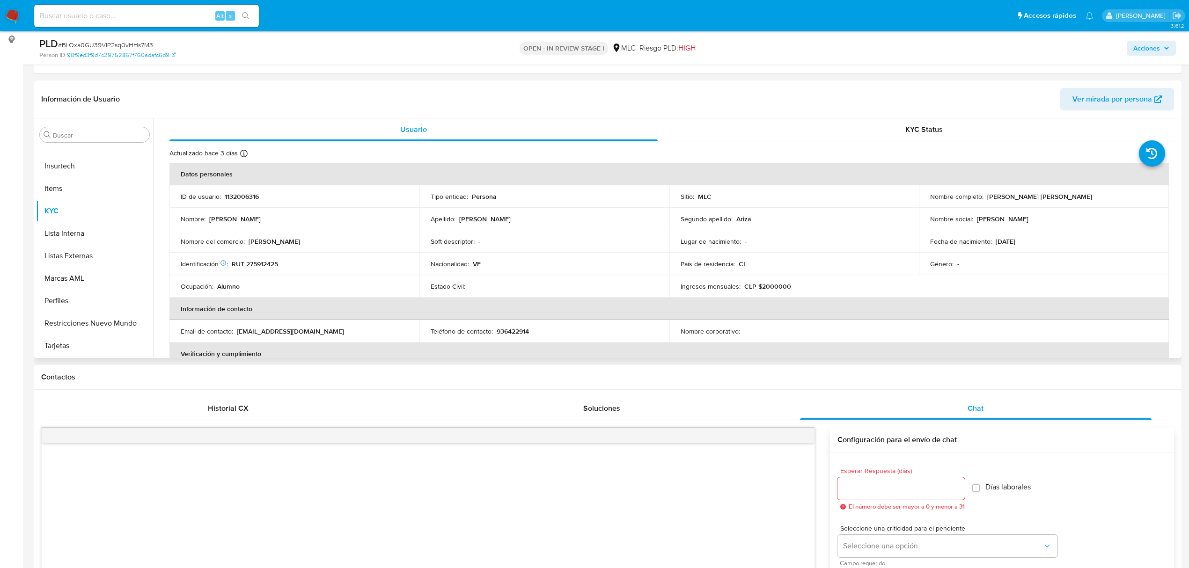
click at [233, 194] on p "1132006316" at bounding box center [242, 196] width 34 height 8
copy p "1132006316"
click at [132, 45] on span "# BLQxa0GU39VIP2sq0vHHs7M3" at bounding box center [105, 44] width 95 height 9
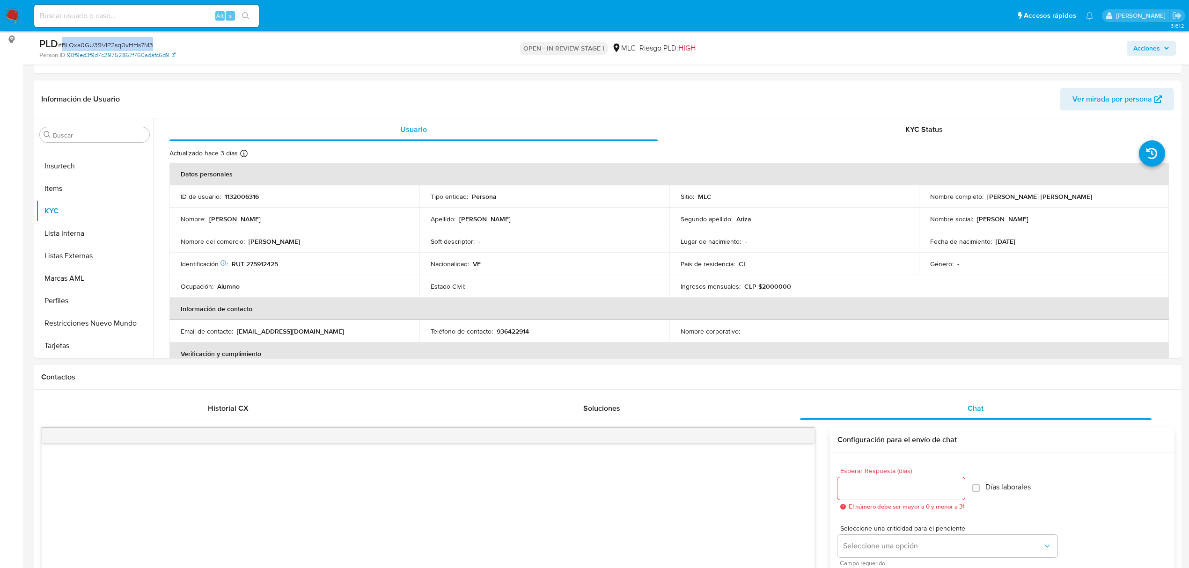
copy span "BLQxa0GU39VIP2sq0vHHs7M3"
click at [271, 264] on p "RUT 275912425" at bounding box center [255, 264] width 46 height 8
copy p "275912425"
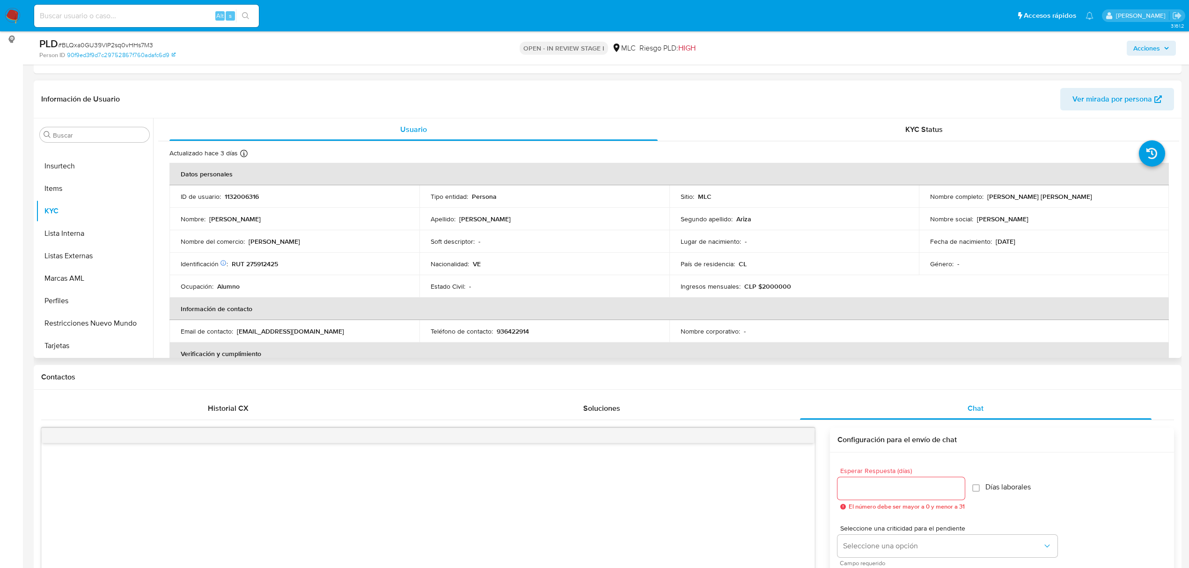
click at [525, 244] on div "Soft descriptor : -" at bounding box center [544, 241] width 227 height 8
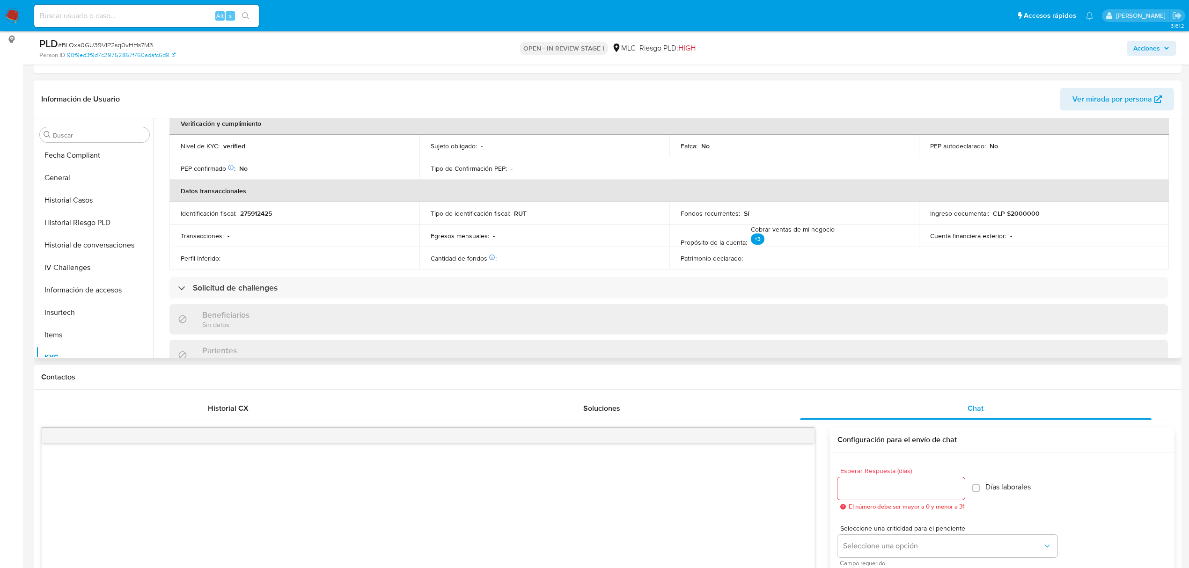
scroll to position [4, 0]
click at [85, 261] on button "Cruces y Relaciones" at bounding box center [91, 266] width 110 height 22
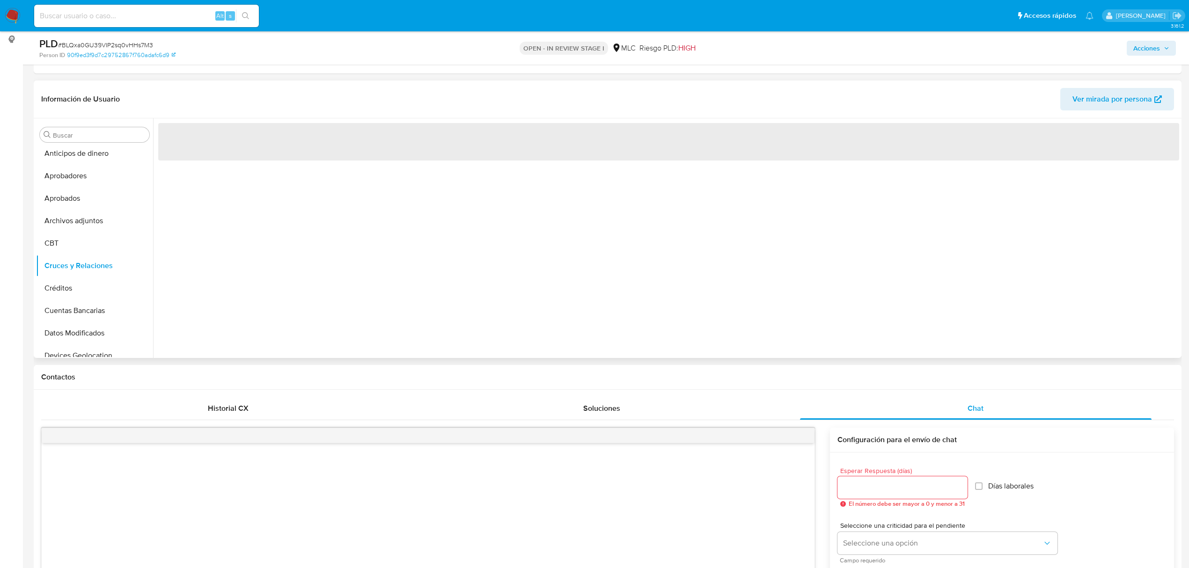
scroll to position [0, 0]
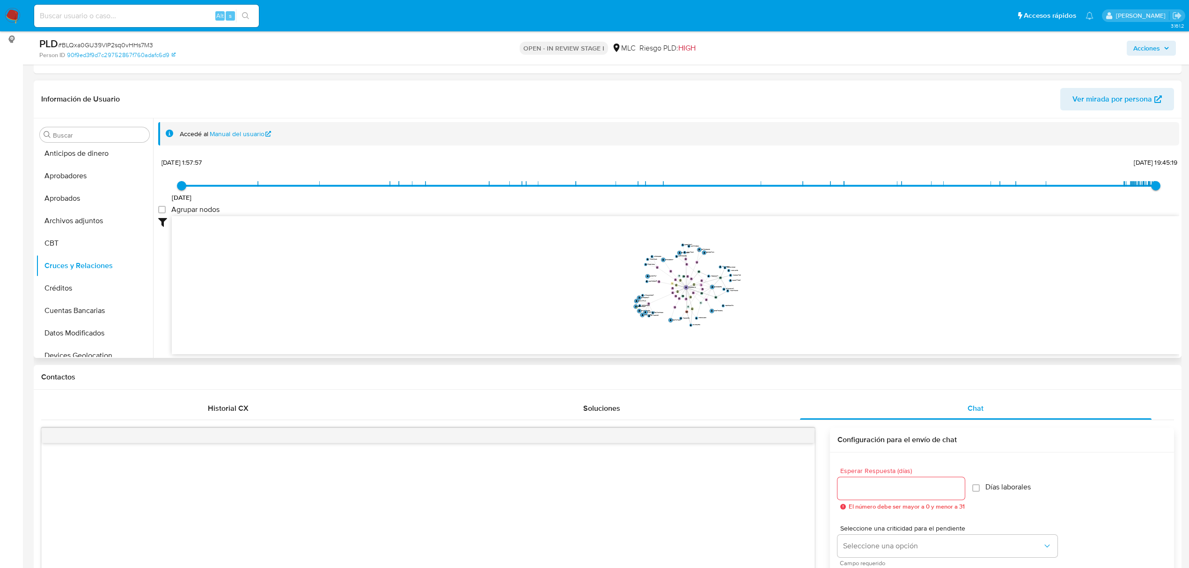
drag, startPoint x: 831, startPoint y: 261, endPoint x: 796, endPoint y: 313, distance: 62.8
click at [796, 313] on icon "device-671d73900a12a7a201bdc99b  user-1132006316  1132006316 device-629240f50…" at bounding box center [675, 284] width 1007 height 136
click at [784, 313] on icon "device-671d73900a12a7a201bdc99b  user-1132006316  1132006316 device-629240f50…" at bounding box center [675, 284] width 1007 height 136
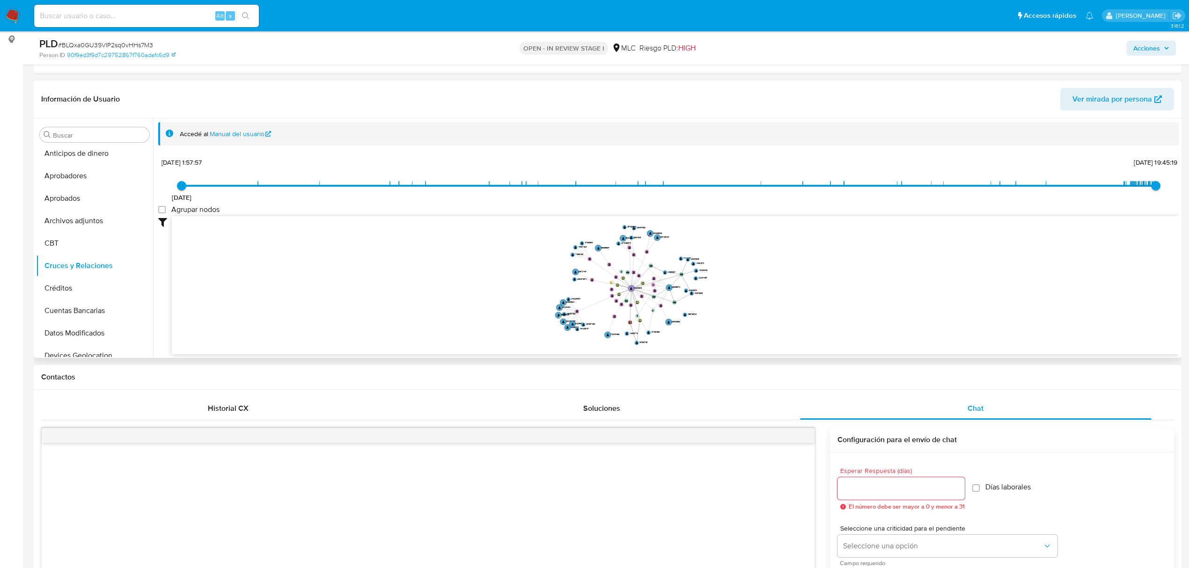
drag, startPoint x: 735, startPoint y: 288, endPoint x: 740, endPoint y: 299, distance: 11.5
click at [740, 299] on icon "device-671d73900a12a7a201bdc99b  user-1132006316  1132006316 device-629240f50…" at bounding box center [675, 284] width 1007 height 136
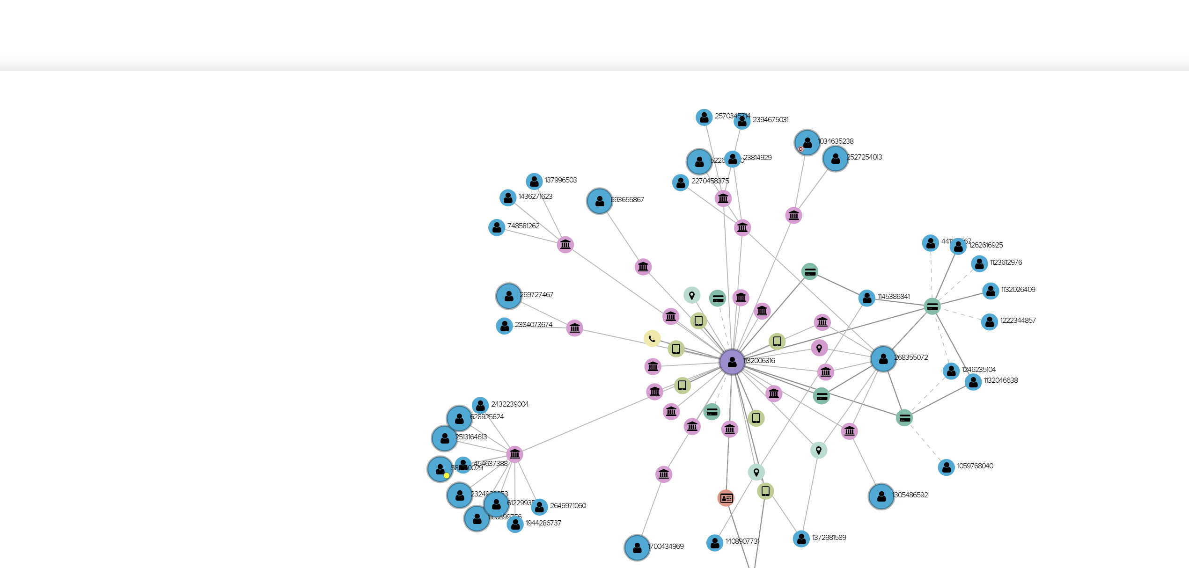
scroll to position [124, 0]
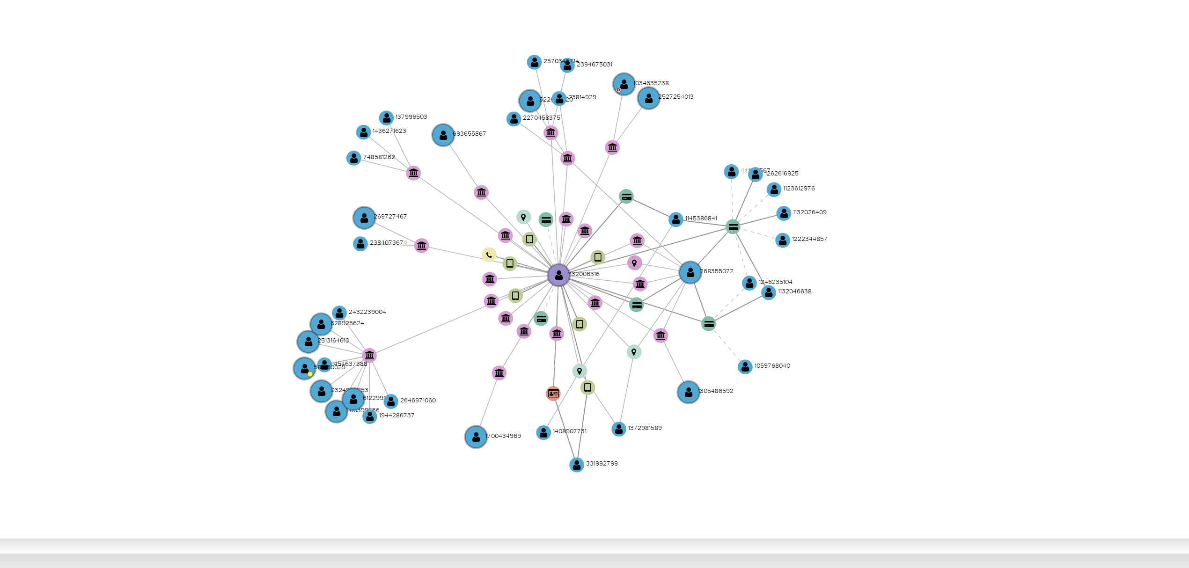
drag, startPoint x: 527, startPoint y: 257, endPoint x: 509, endPoint y: 261, distance: 18.1
click at [509, 261] on icon "device-671d73900a12a7a201bdc99b  user-1132006316  1132006316 device-629240f50…" at bounding box center [675, 284] width 1007 height 136
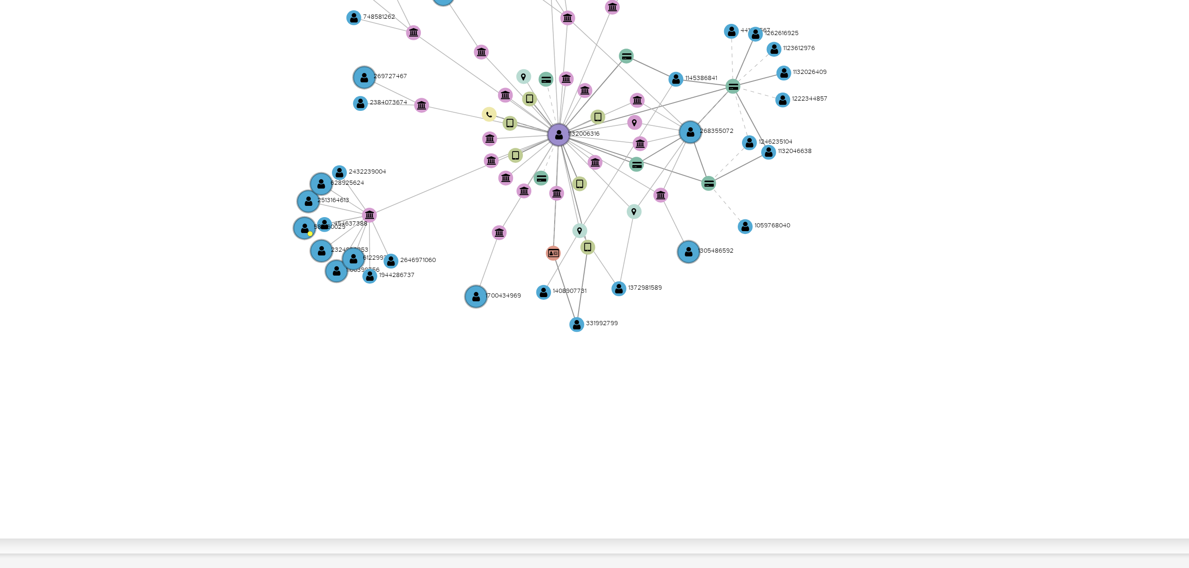
scroll to position [0, 0]
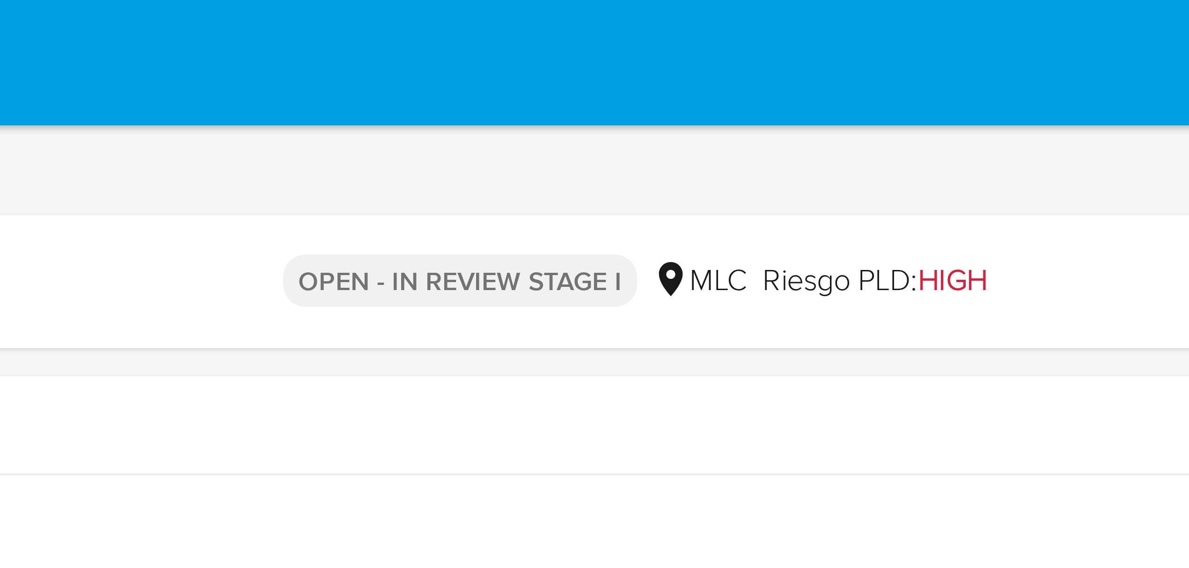
drag, startPoint x: 748, startPoint y: 266, endPoint x: 748, endPoint y: 4, distance: 262.1
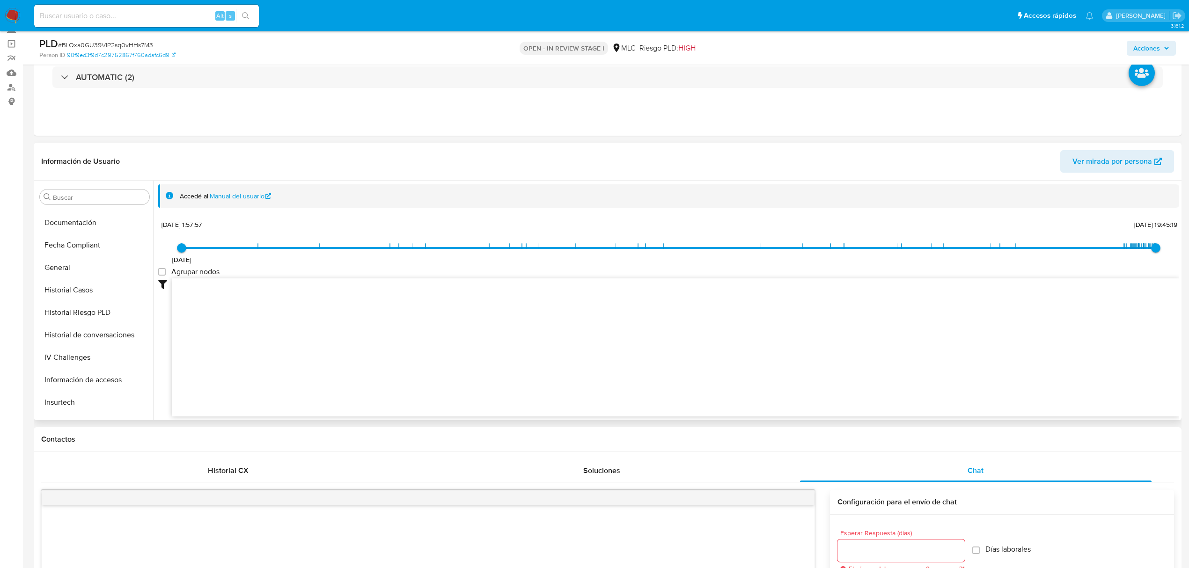
scroll to position [440, 0]
click at [83, 270] on button "KYC" at bounding box center [91, 273] width 110 height 22
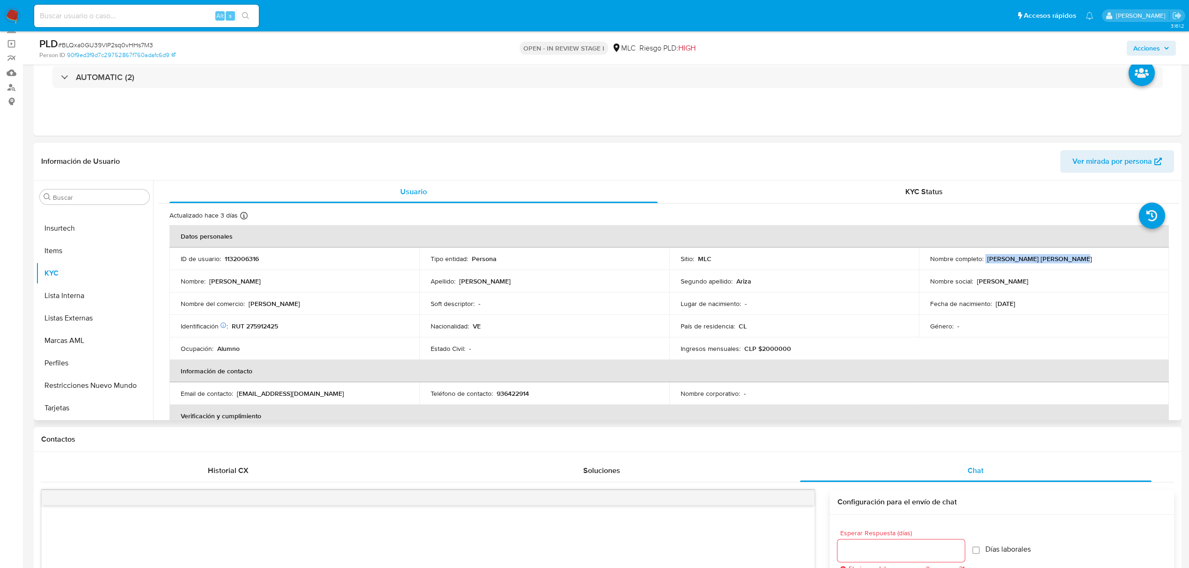
drag, startPoint x: 981, startPoint y: 259, endPoint x: 1084, endPoint y: 264, distance: 102.6
click at [1084, 264] on td "Nombre completo : Oscar Donato Alarcon Ariza" at bounding box center [1044, 259] width 250 height 22
copy div "Oscar Donato Alarcon Ariza"
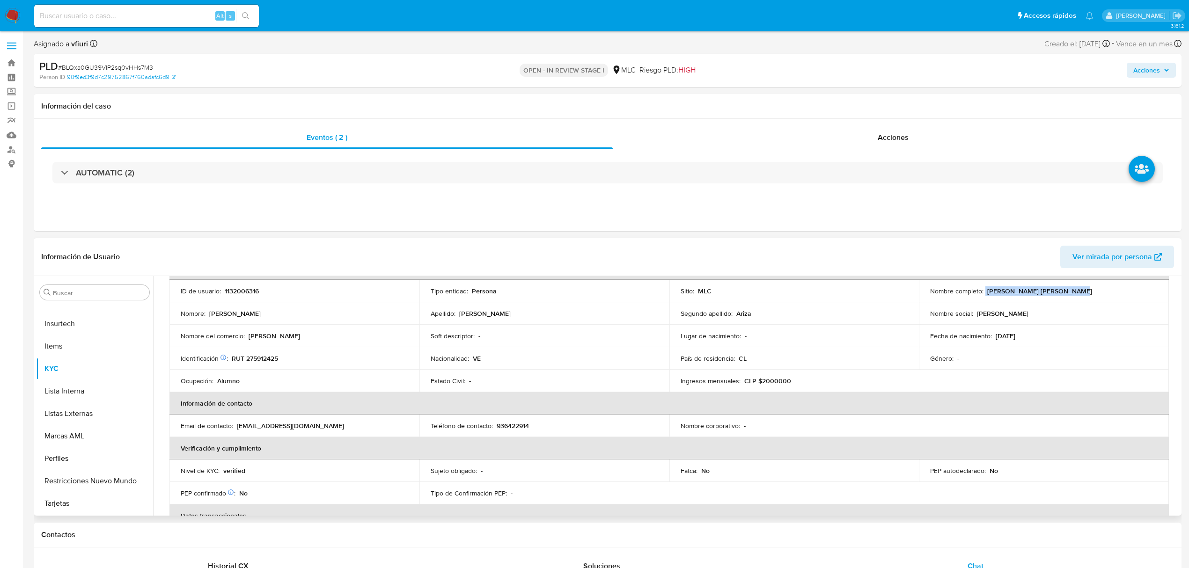
scroll to position [0, 0]
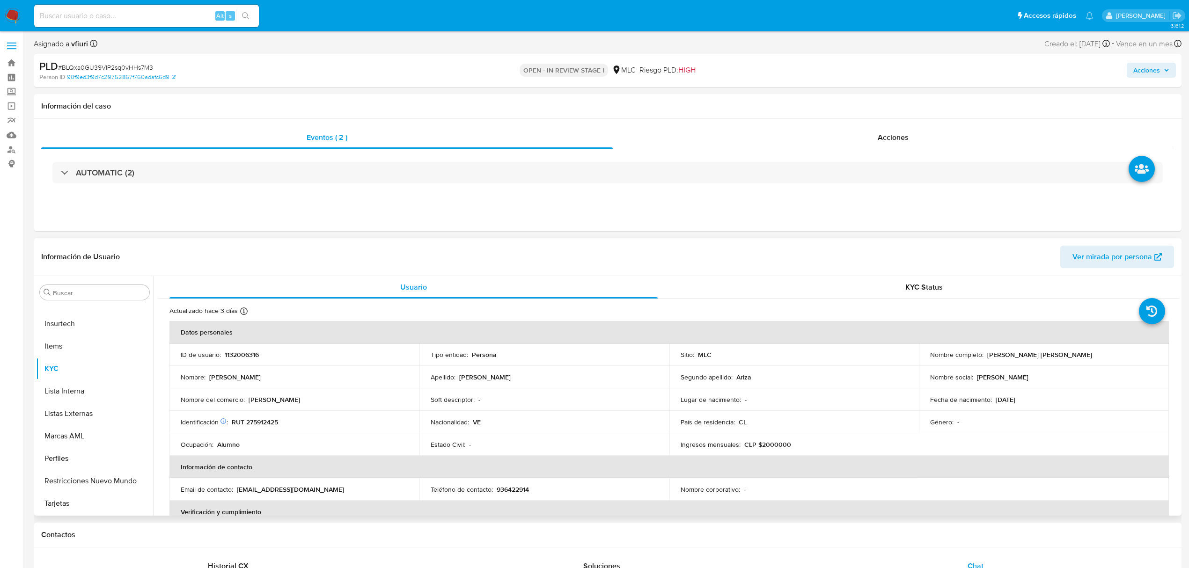
click at [270, 422] on p "RUT 275912425" at bounding box center [255, 422] width 46 height 8
copy p "275912425"
drag, startPoint x: 984, startPoint y: 356, endPoint x: 1054, endPoint y: 356, distance: 70.2
click at [1054, 356] on p "Oscar Donato Alarcon Ariza" at bounding box center [1039, 355] width 105 height 8
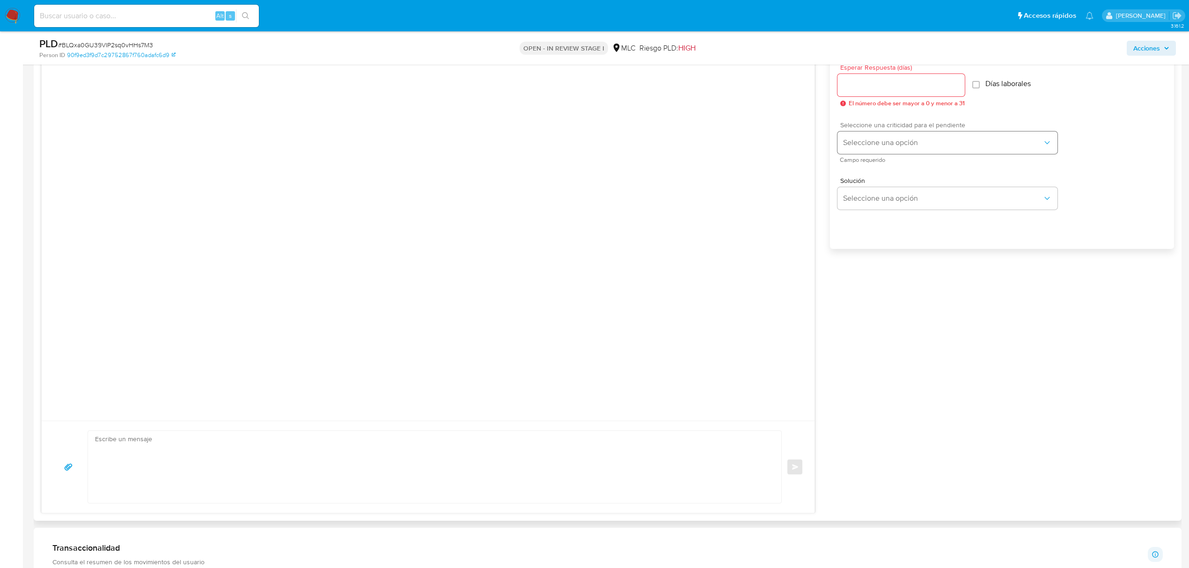
scroll to position [499, 0]
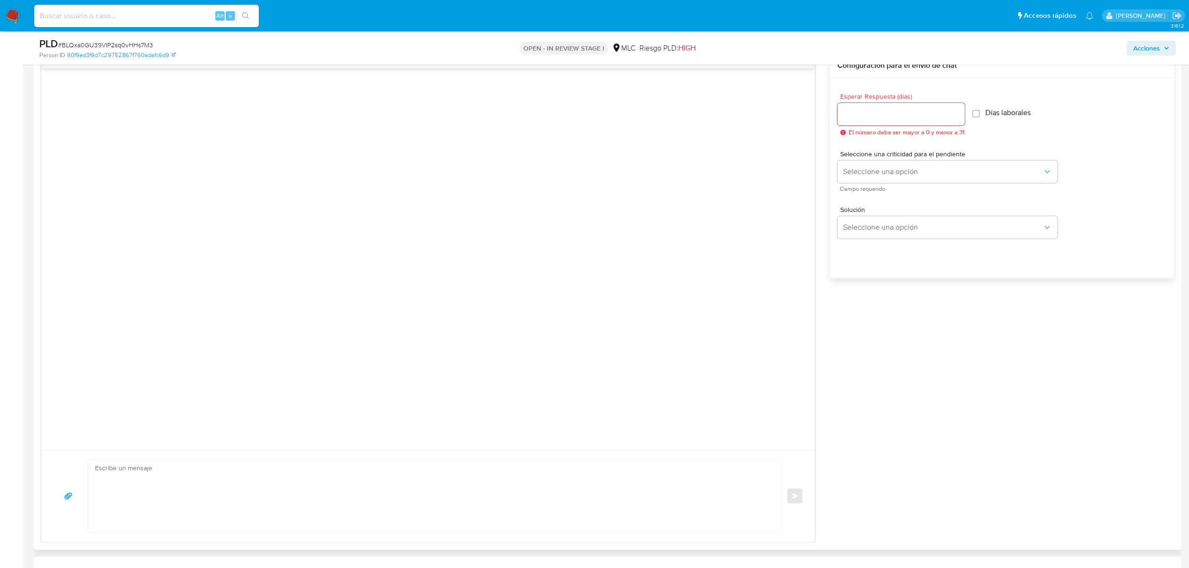
click at [869, 118] on input "Esperar Respuesta (días)" at bounding box center [900, 114] width 127 height 12
type input "2"
click at [884, 175] on span "Seleccione una opción" at bounding box center [942, 171] width 199 height 9
click at [888, 180] on div "LOW" at bounding box center [945, 172] width 205 height 19
click at [886, 214] on div "Solución Seleccione una opción" at bounding box center [947, 222] width 220 height 32
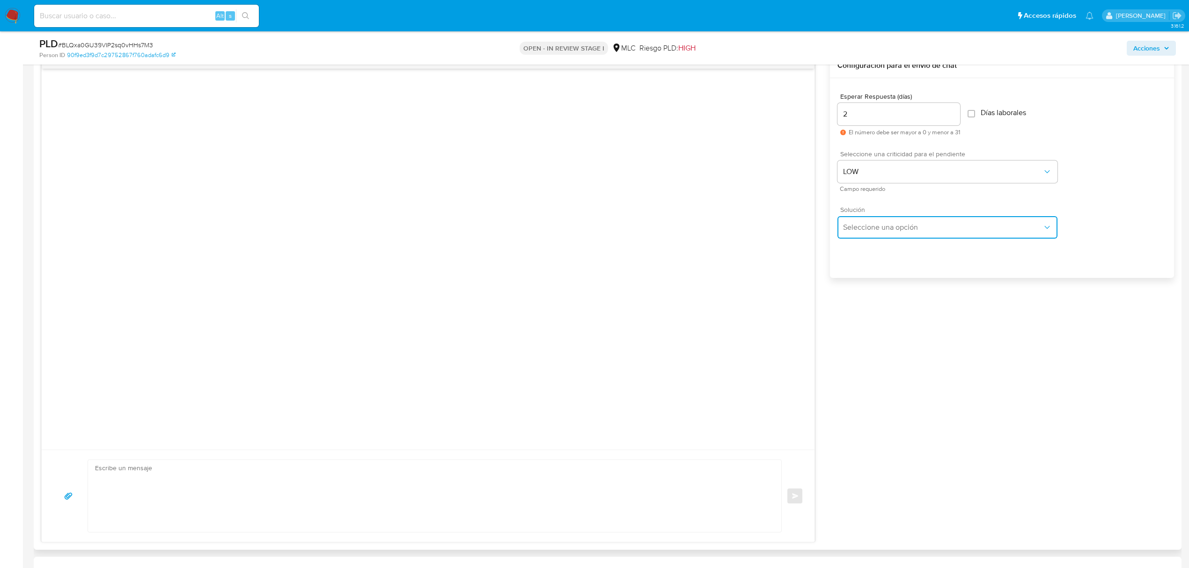
click at [888, 225] on span "Seleccione una opción" at bounding box center [942, 227] width 199 height 9
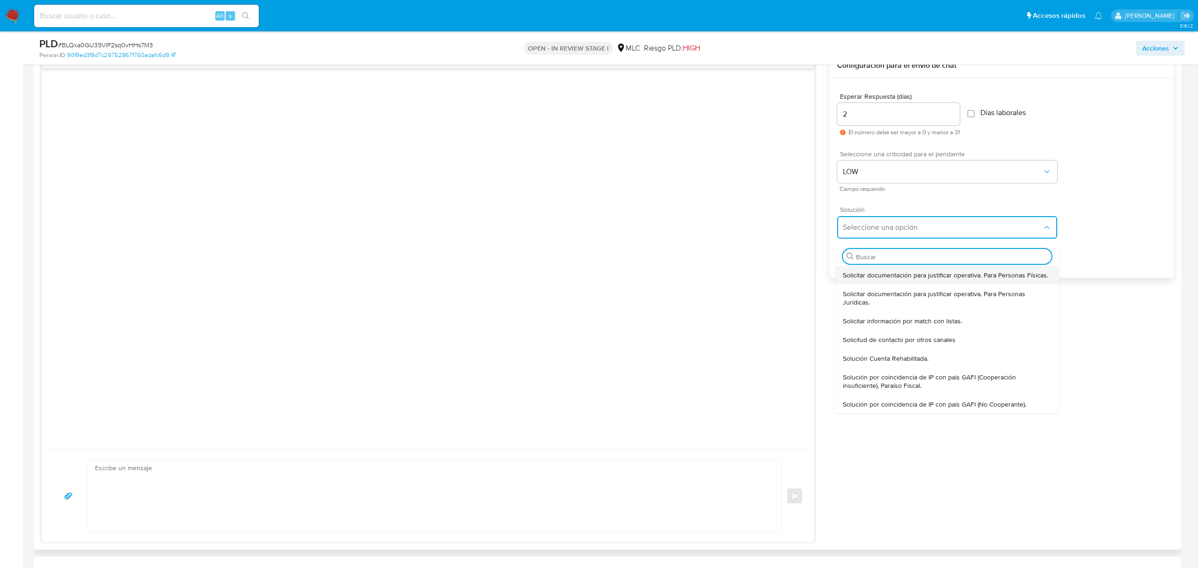
click at [880, 273] on span "Solicitar documentación para justificar operativa. Para Personas Físicas." at bounding box center [945, 275] width 205 height 8
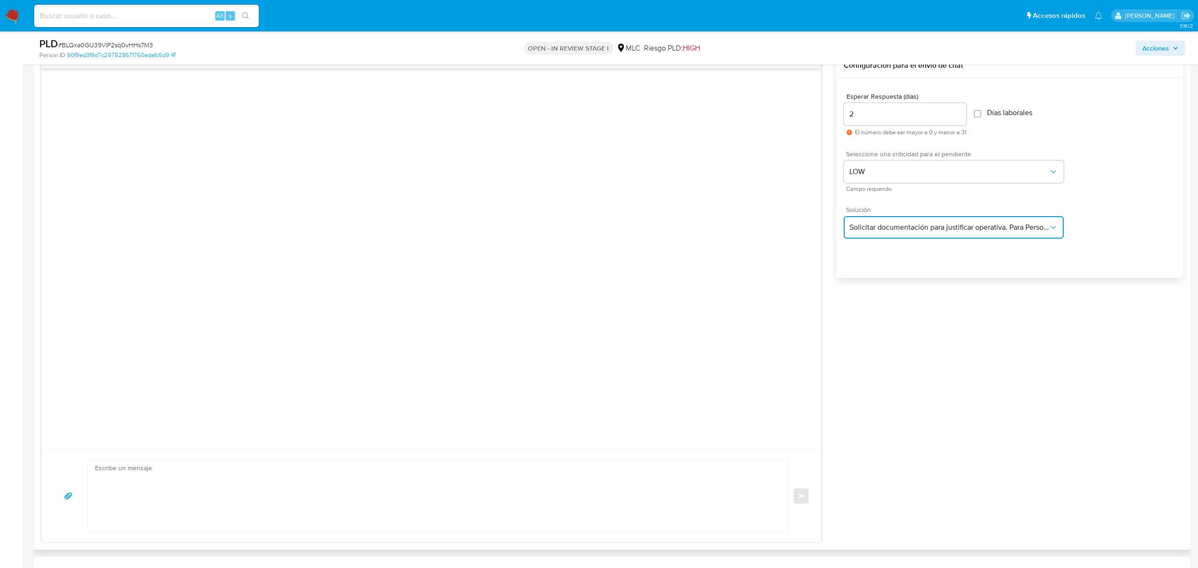
type textarea "Hola ,Te contactamos dado que tu cuenta fue suspendida para una verificación de…"
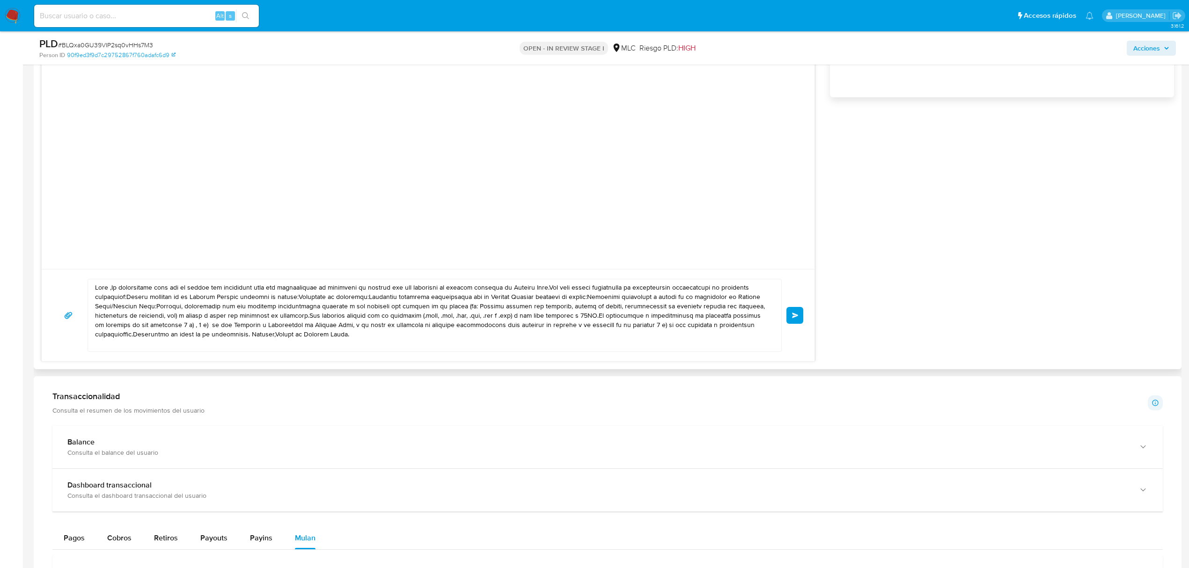
scroll to position [686, 0]
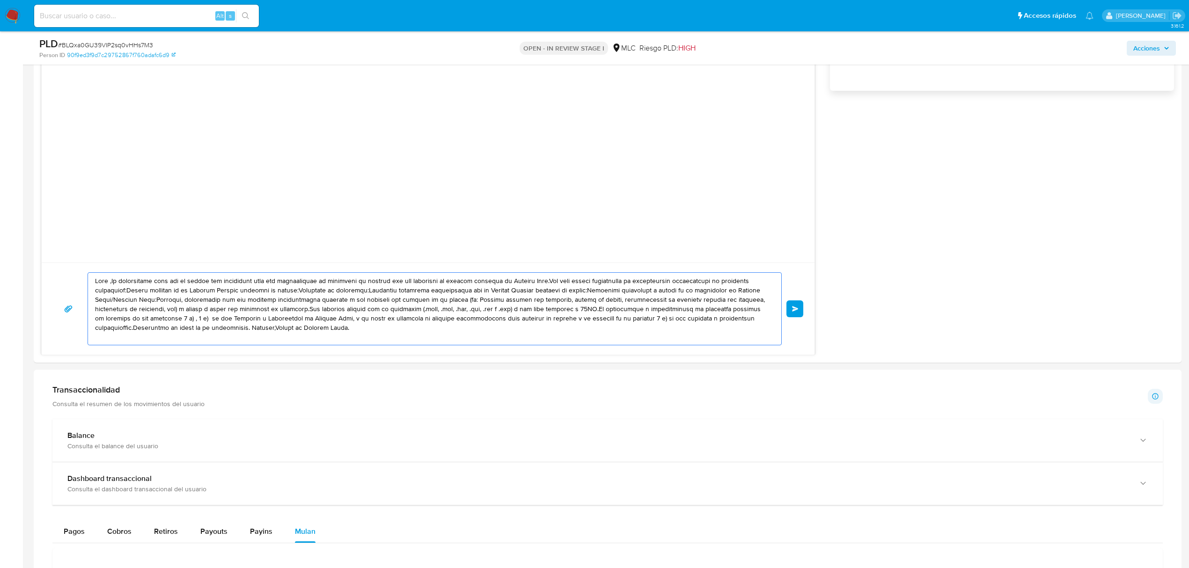
drag, startPoint x: 326, startPoint y: 317, endPoint x: 4, endPoint y: 266, distance: 325.9
click at [4, 266] on section "Bandeja Tablero Screening Búsqueda en Listas Watchlist Herramientas Operaciones…" at bounding box center [594, 292] width 1189 height 1956
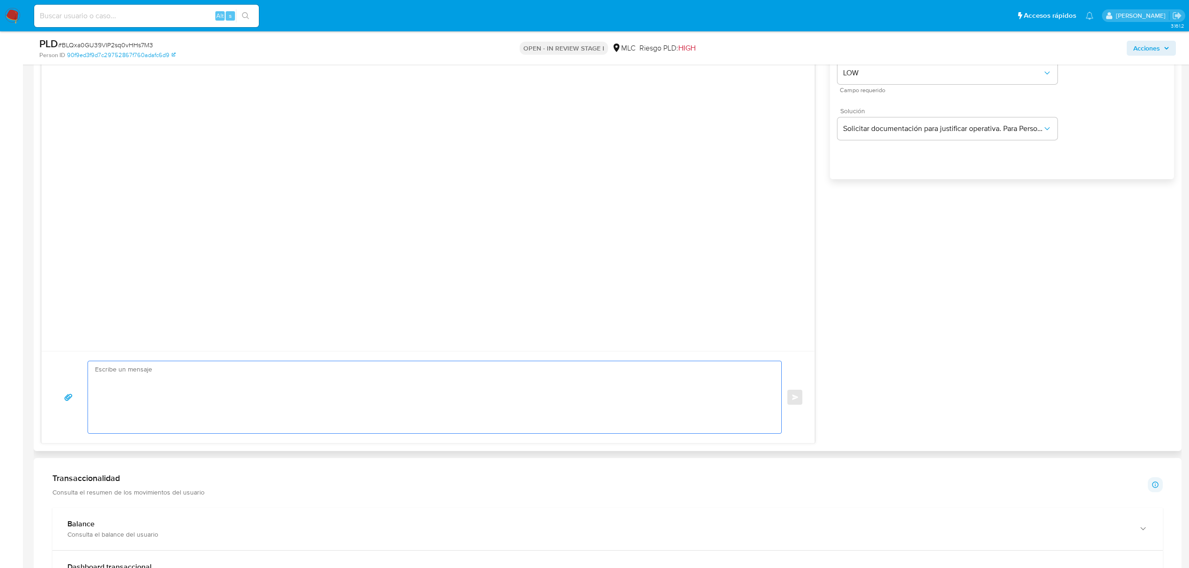
scroll to position [624, 0]
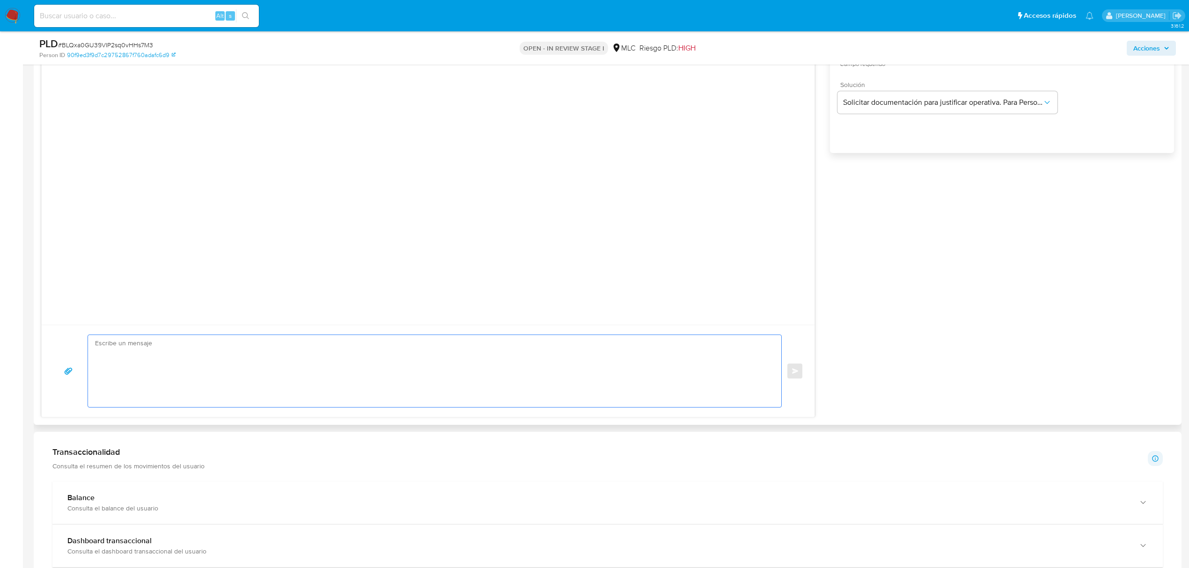
paste textarea "Hola XXX, Te contactamos desde el Equipo de Mercado Pago para verificar tus dat…"
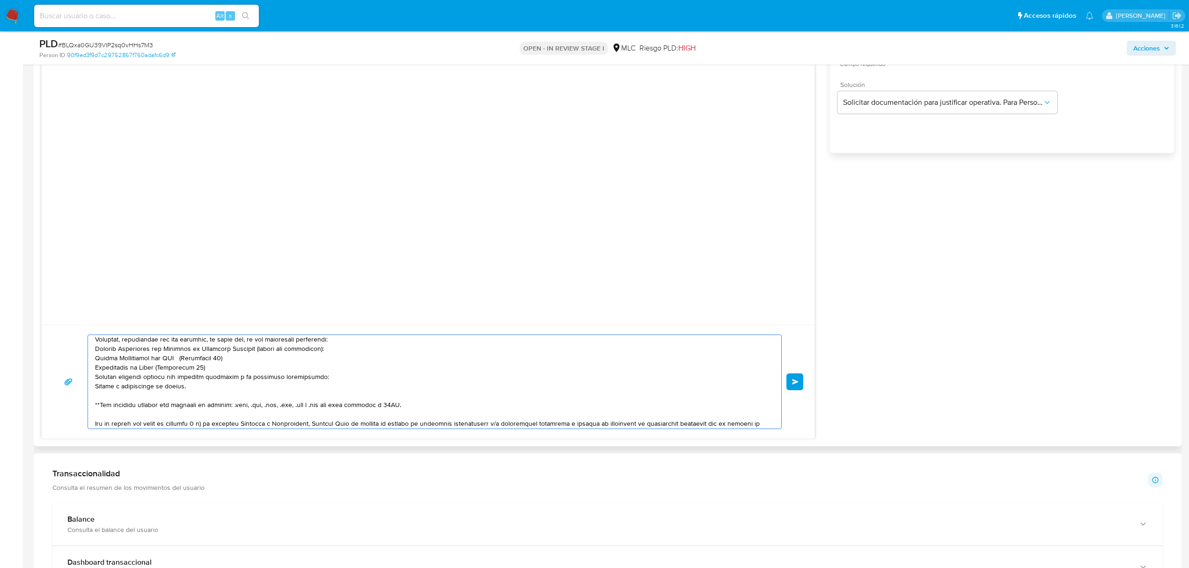
scroll to position [0, 0]
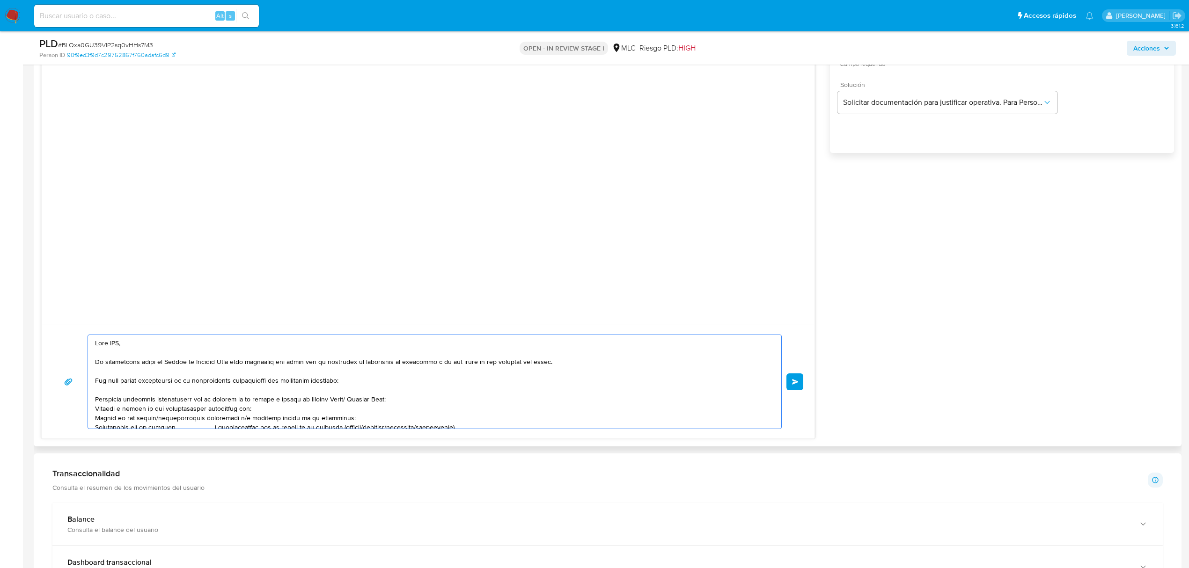
click at [118, 348] on textarea at bounding box center [432, 382] width 674 height 94
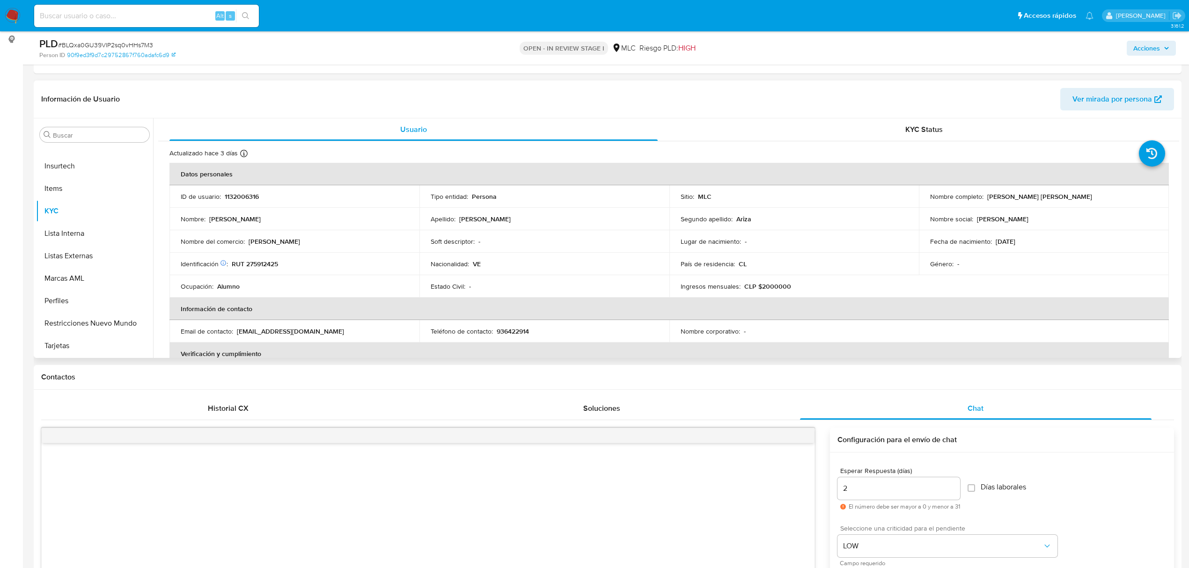
click at [994, 197] on p "Oscar Donato Alarcon Ariza" at bounding box center [1039, 196] width 105 height 8
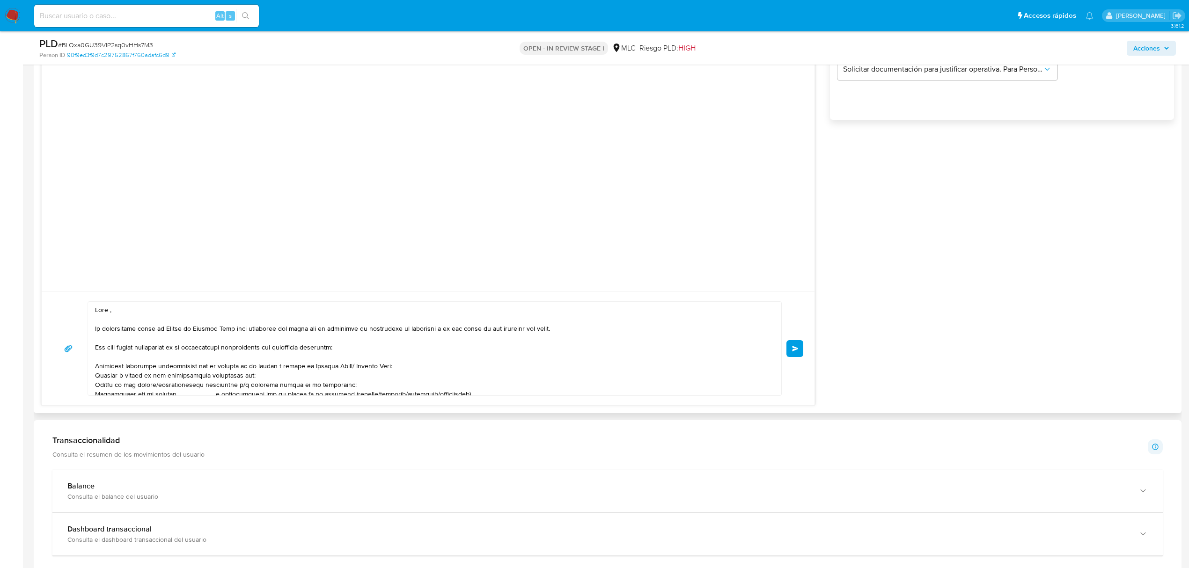
scroll to position [686, 0]
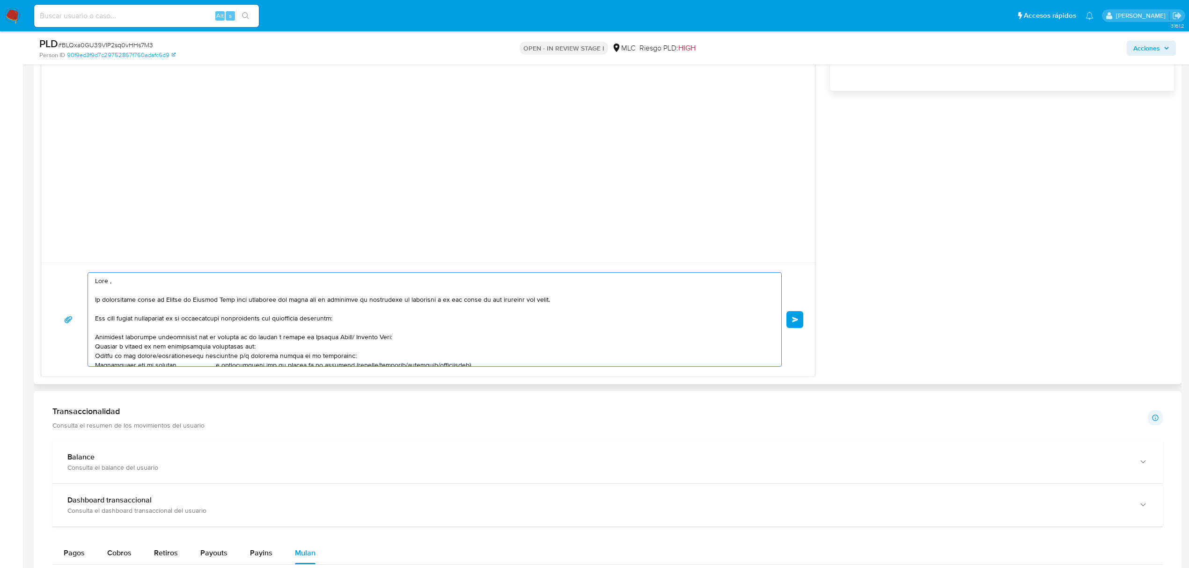
click at [110, 283] on textarea at bounding box center [432, 320] width 674 height 94
paste textarea "Oscar"
click at [197, 287] on textarea at bounding box center [432, 320] width 674 height 94
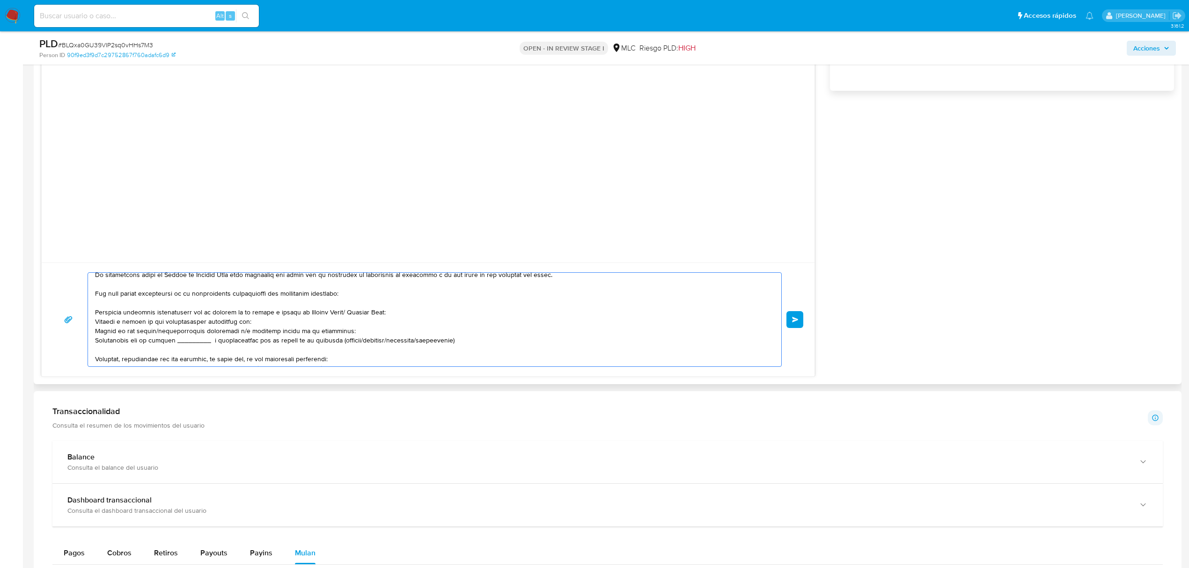
drag, startPoint x: 344, startPoint y: 310, endPoint x: 298, endPoint y: 309, distance: 46.3
click at [298, 309] on textarea at bounding box center [432, 320] width 674 height 94
drag, startPoint x: 252, startPoint y: 321, endPoint x: 88, endPoint y: 322, distance: 163.3
click at [88, 322] on div at bounding box center [432, 320] width 688 height 94
click at [238, 332] on textarea at bounding box center [432, 320] width 674 height 94
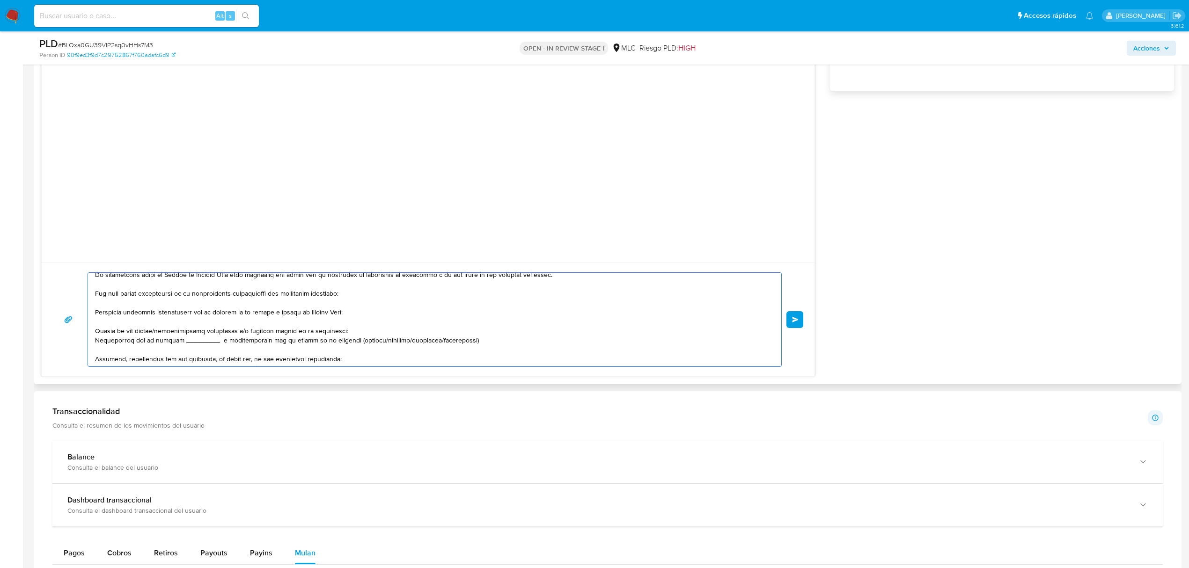
click at [241, 333] on textarea at bounding box center [432, 320] width 674 height 94
drag, startPoint x: 96, startPoint y: 343, endPoint x: 484, endPoint y: 341, distance: 388.0
click at [484, 341] on textarea at bounding box center [432, 320] width 674 height 94
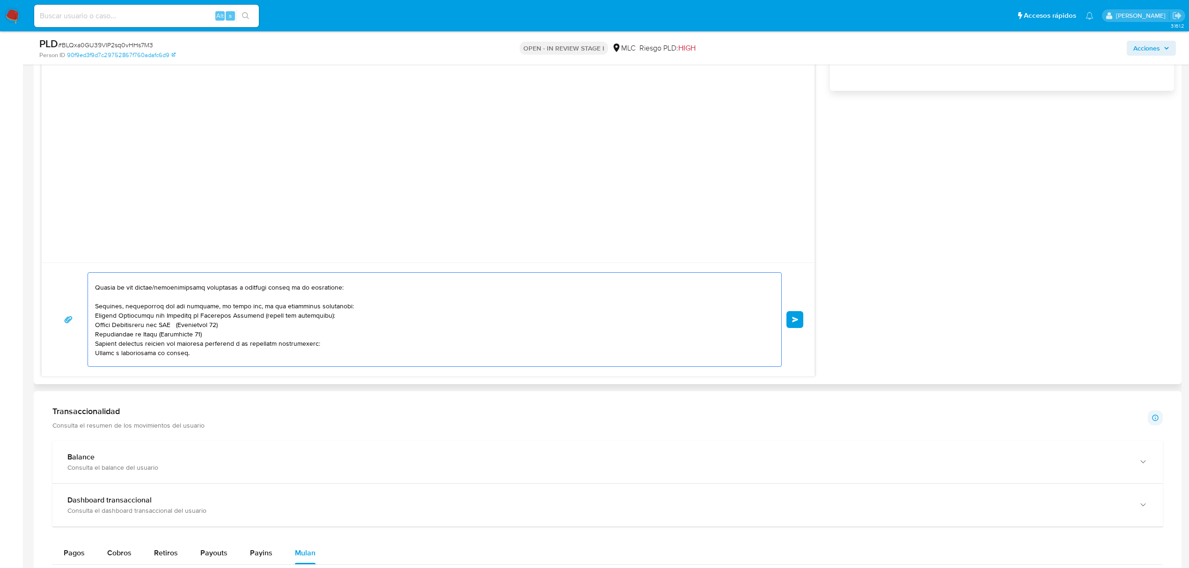
scroll to position [0, 0]
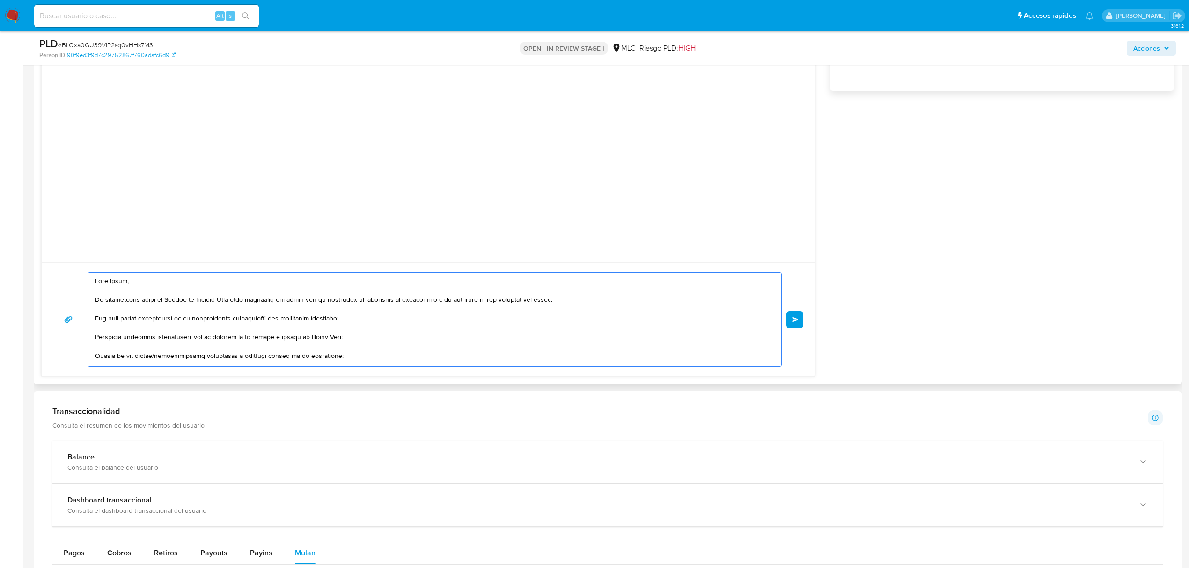
click at [120, 284] on textarea at bounding box center [432, 320] width 674 height 94
click at [0, 0] on lt-span "Óscar" at bounding box center [0, 0] width 0 height 0
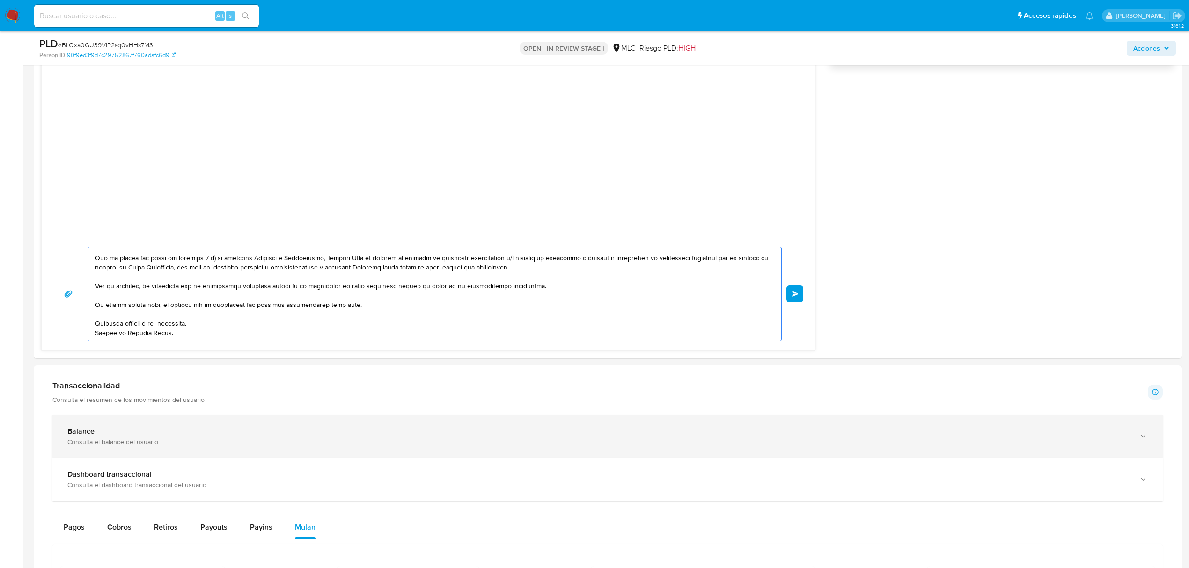
scroll to position [873, 0]
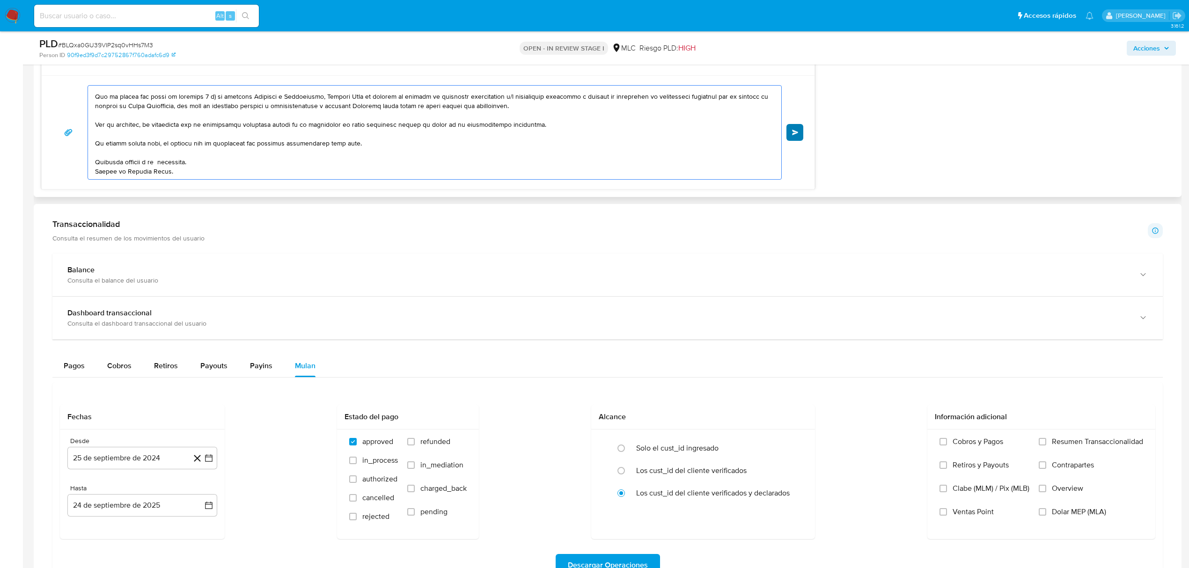
type textarea "Hola Óscar, Te contactamos desde el Equipo de Mercado Pago para verificar tus d…"
click at [792, 131] on span "Enviar" at bounding box center [795, 133] width 7 height 6
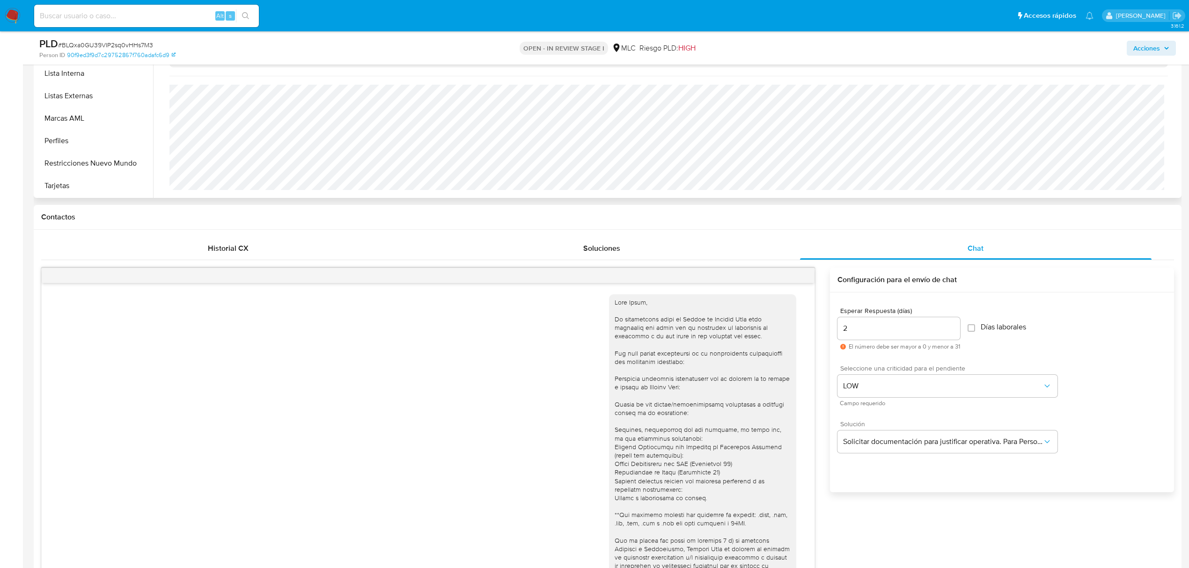
scroll to position [52, 0]
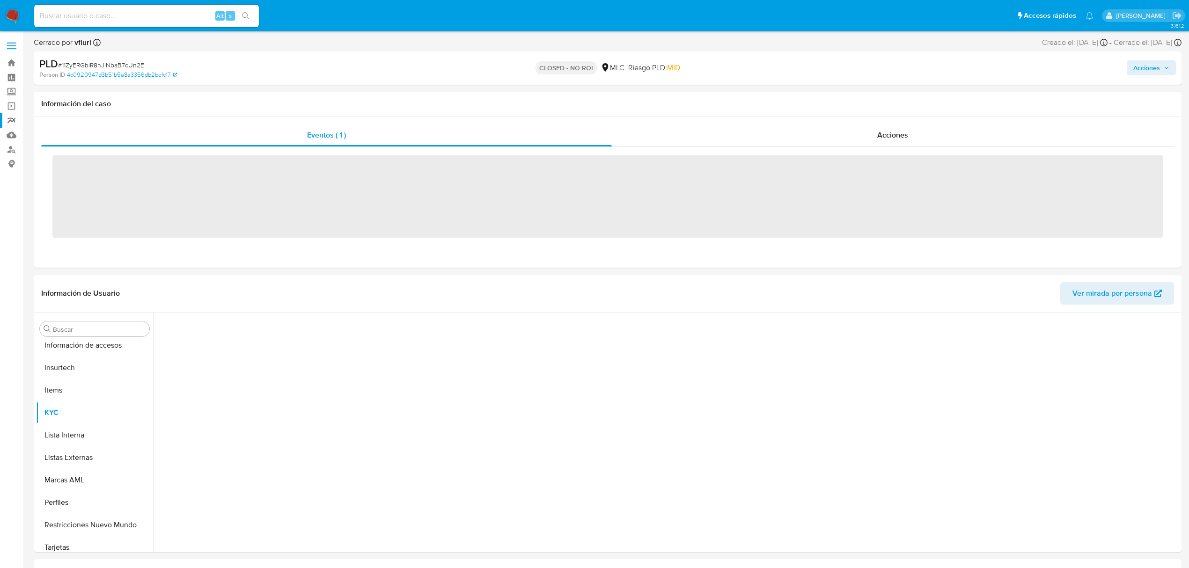
scroll to position [440, 0]
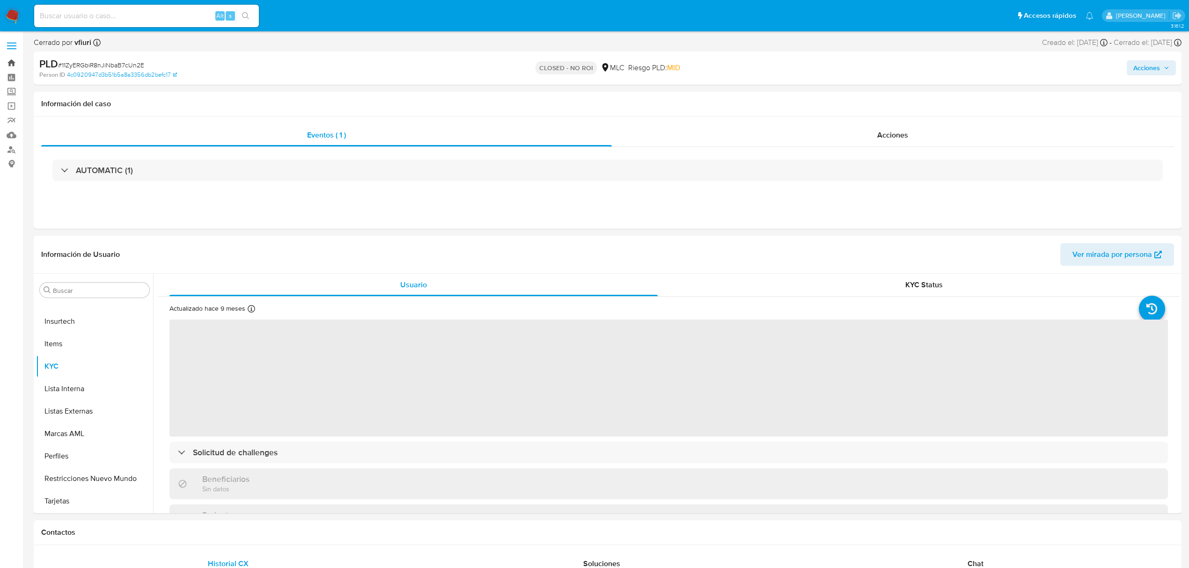
click at [9, 64] on link "Bandeja" at bounding box center [55, 63] width 111 height 15
select select "10"
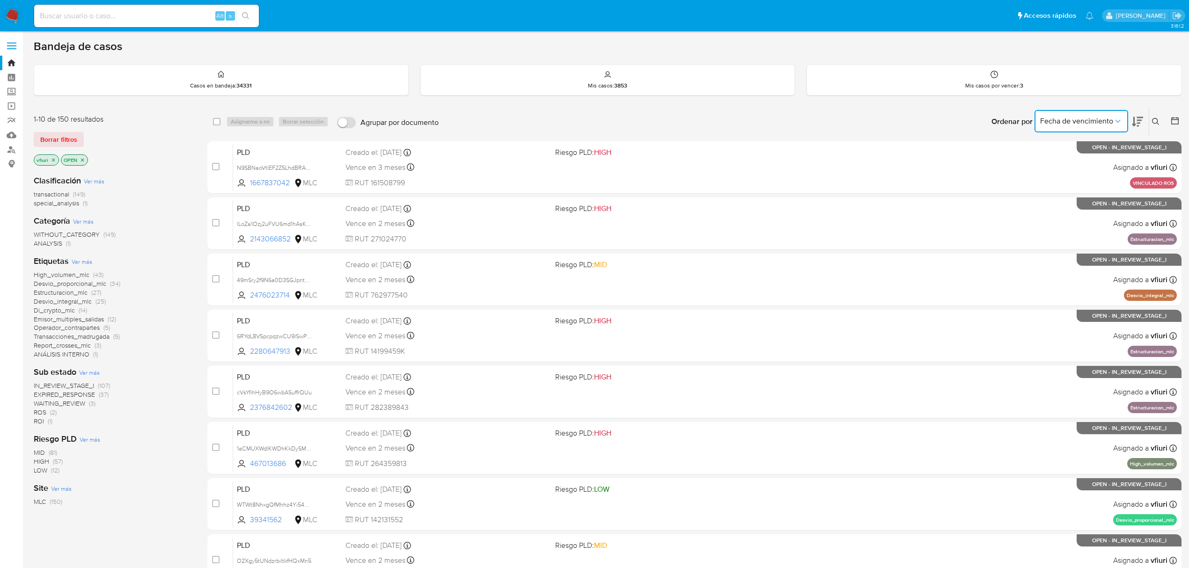
click at [1084, 120] on span "Fecha de vencimiento" at bounding box center [1076, 121] width 73 height 9
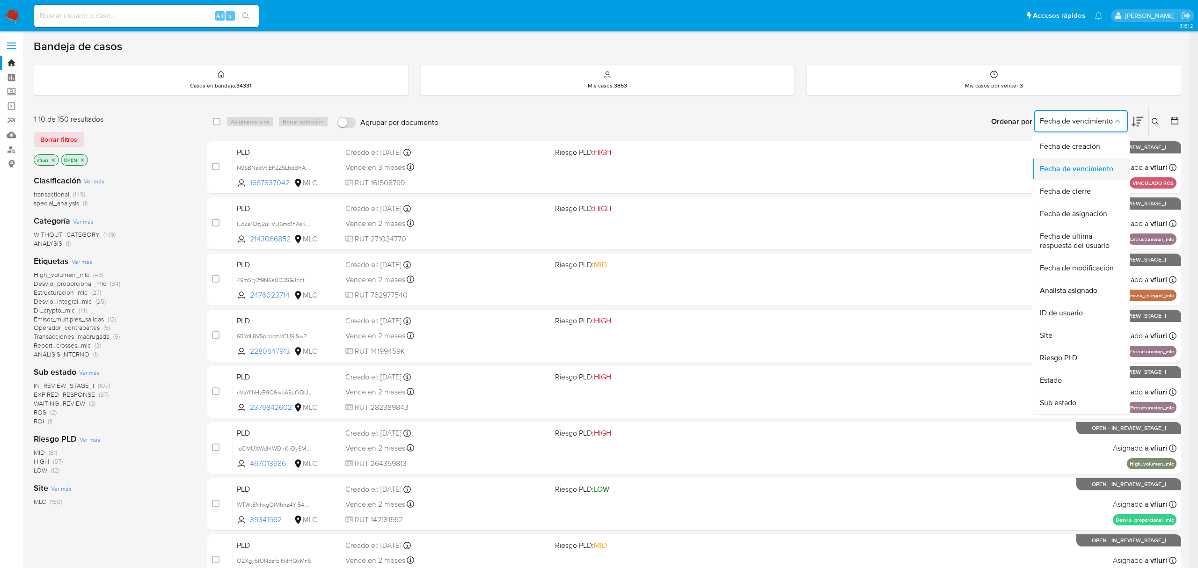
click at [1081, 161] on div "Fecha de vencimiento" at bounding box center [1078, 169] width 77 height 22
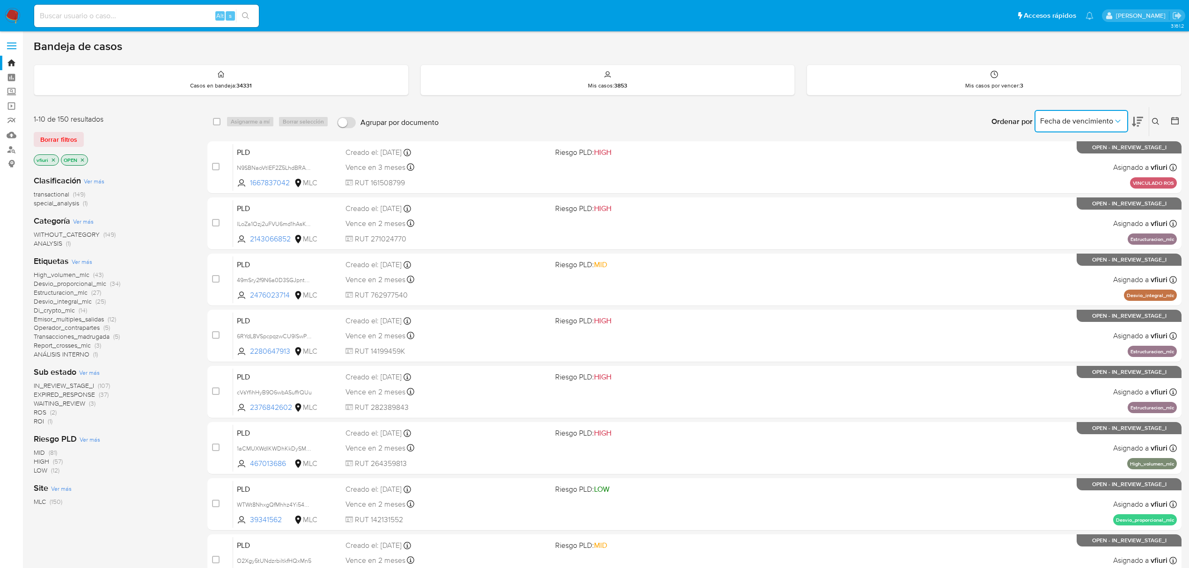
click at [1074, 118] on span "Fecha de vencimiento" at bounding box center [1076, 121] width 73 height 9
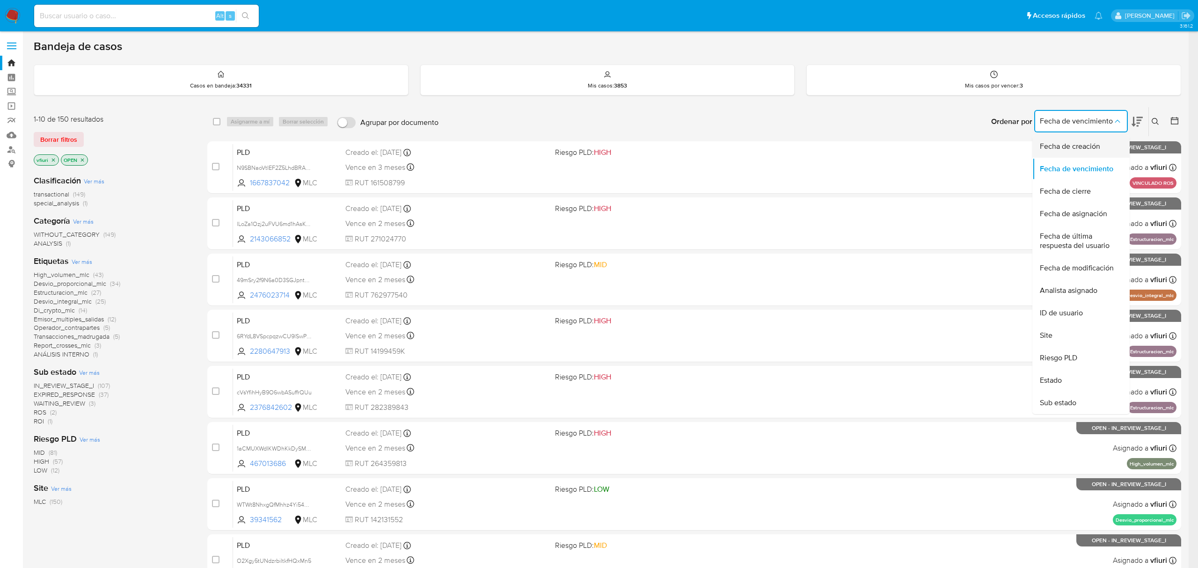
click at [1062, 146] on span "Fecha de creación" at bounding box center [1070, 146] width 60 height 9
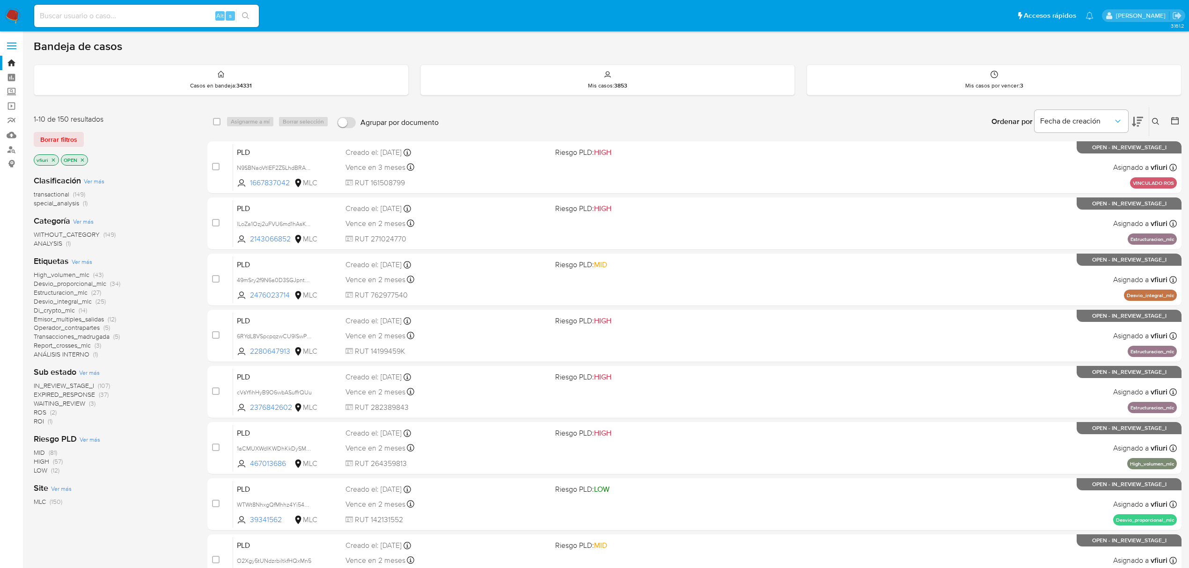
click at [1176, 126] on button at bounding box center [1175, 121] width 11 height 11
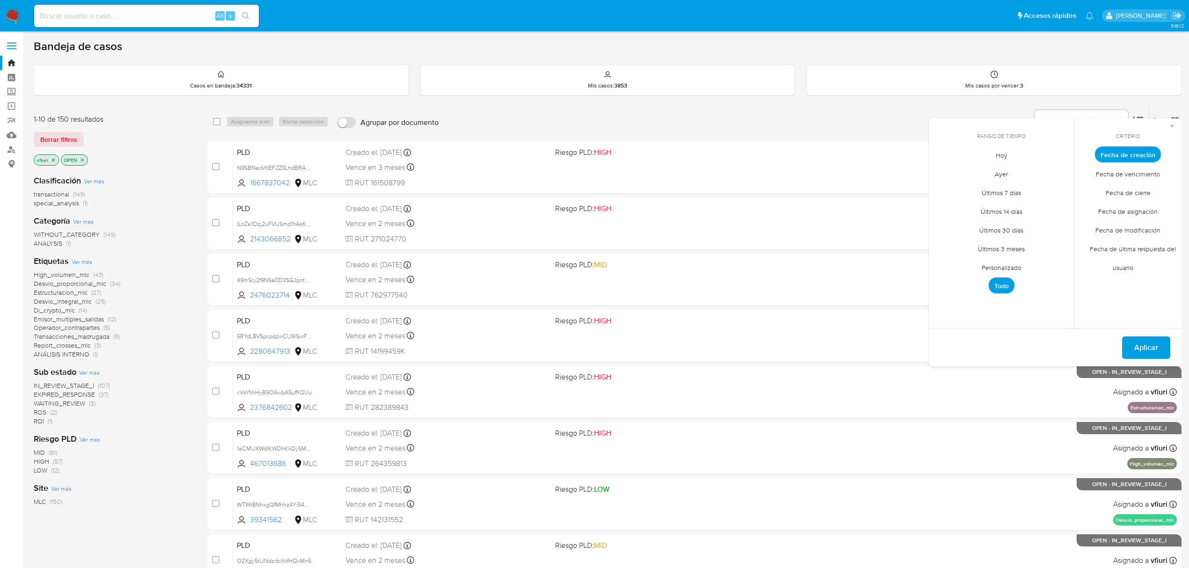
click at [985, 265] on span "Personalizado" at bounding box center [1001, 267] width 59 height 19
click at [942, 172] on icon "Mes anterior" at bounding box center [943, 171] width 4 height 7
click at [1035, 226] on button "12" at bounding box center [1038, 225] width 15 height 15
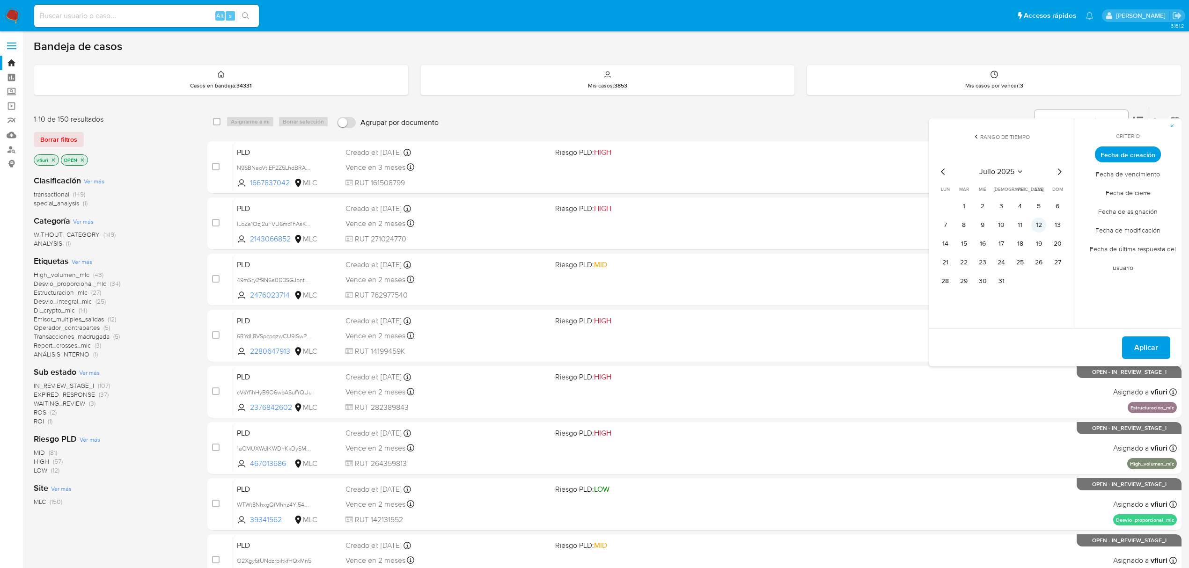
click at [1035, 226] on button "12" at bounding box center [1038, 225] width 15 height 15
click at [1155, 341] on span "Aplicar" at bounding box center [1146, 347] width 24 height 21
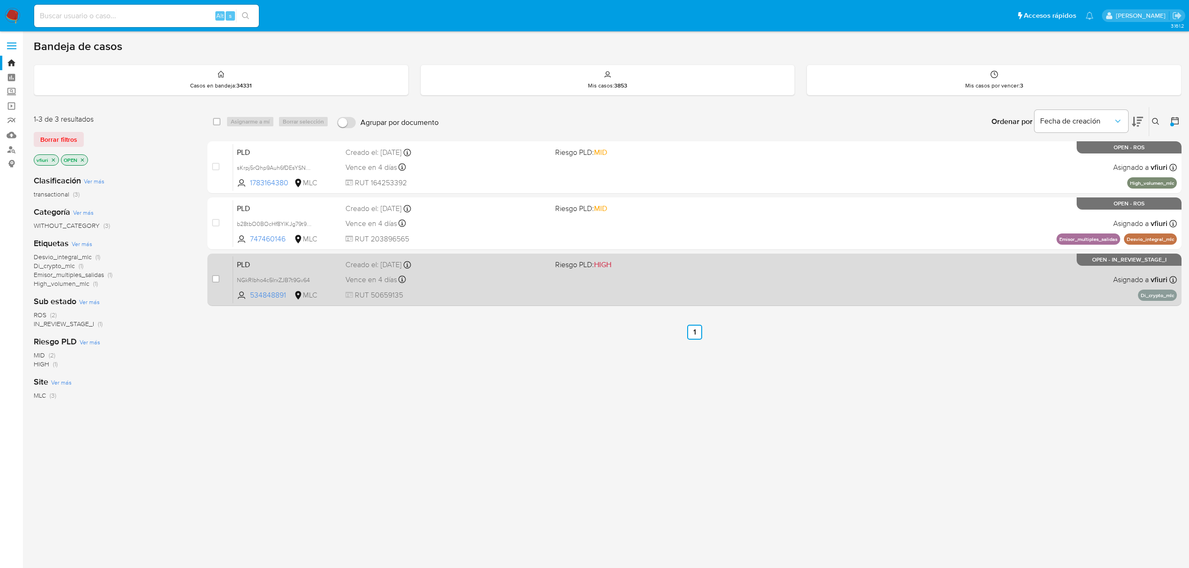
click at [511, 285] on div "Vence en 4 días Vence el [DATE] 16:06:27" at bounding box center [446, 279] width 202 height 13
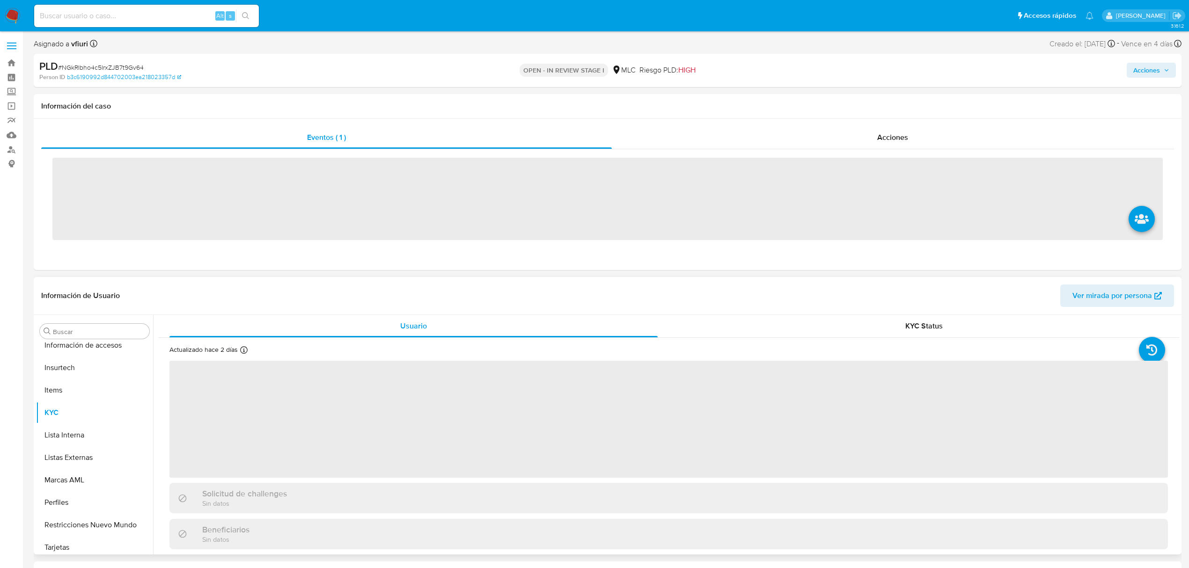
scroll to position [440, 0]
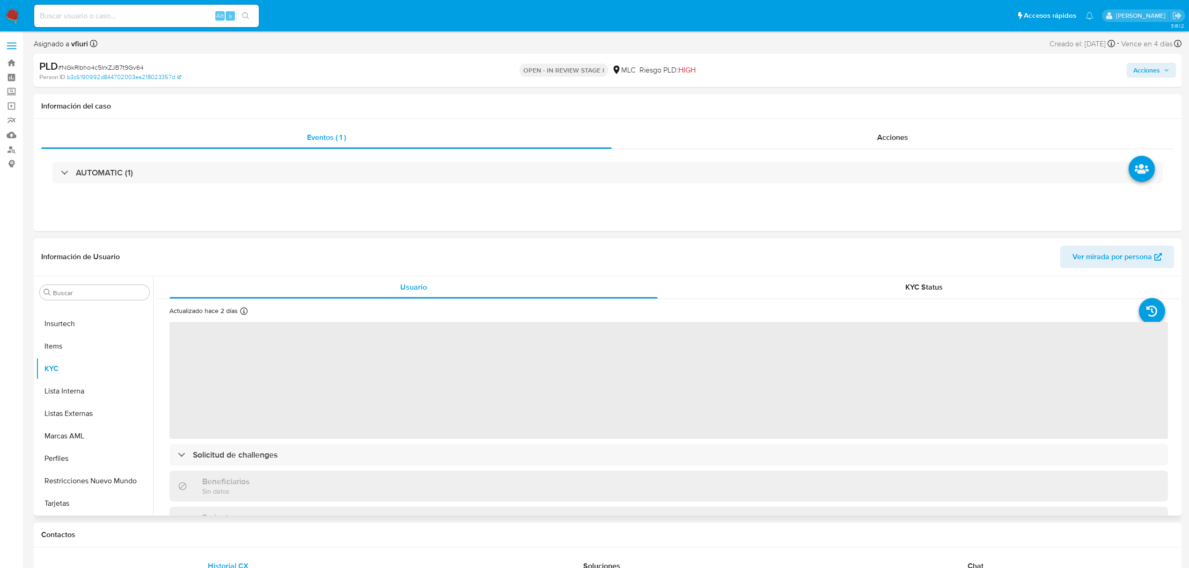
select select "10"
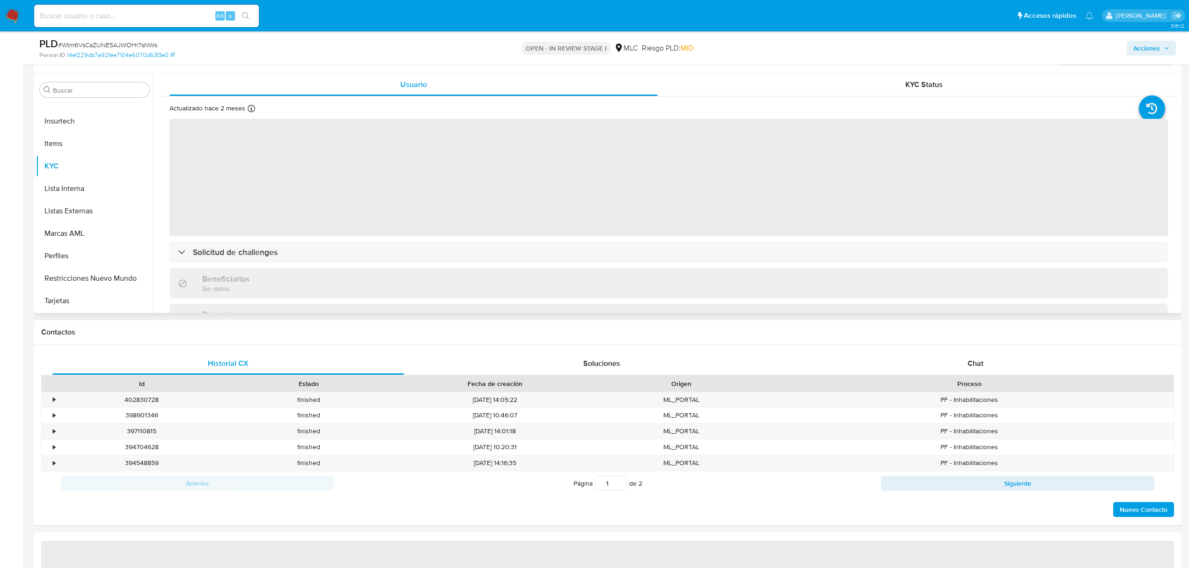
scroll to position [187, 0]
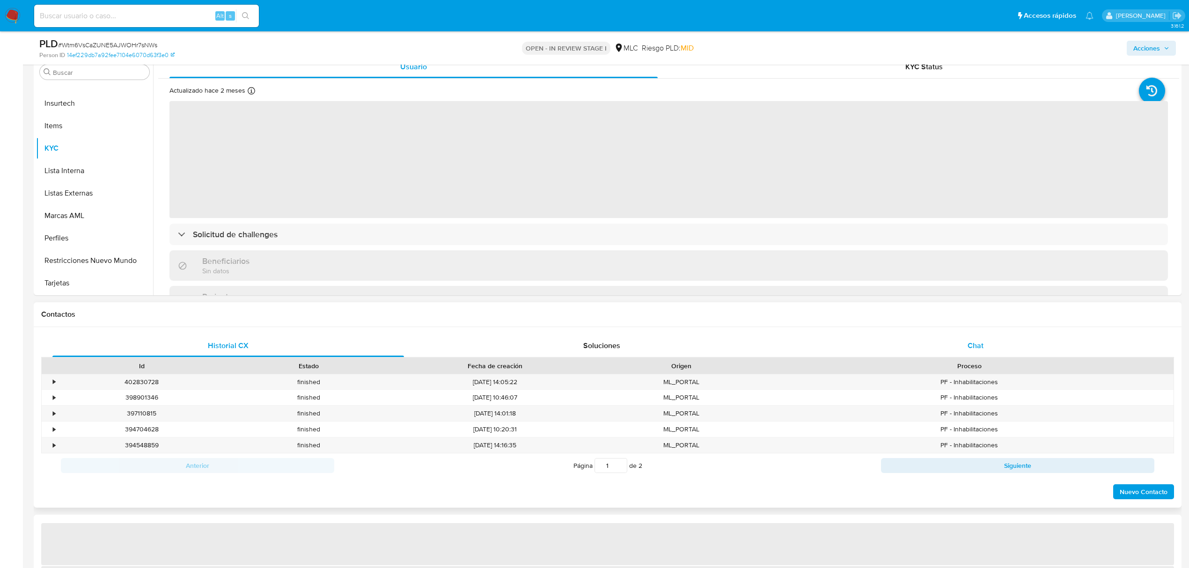
select select "10"
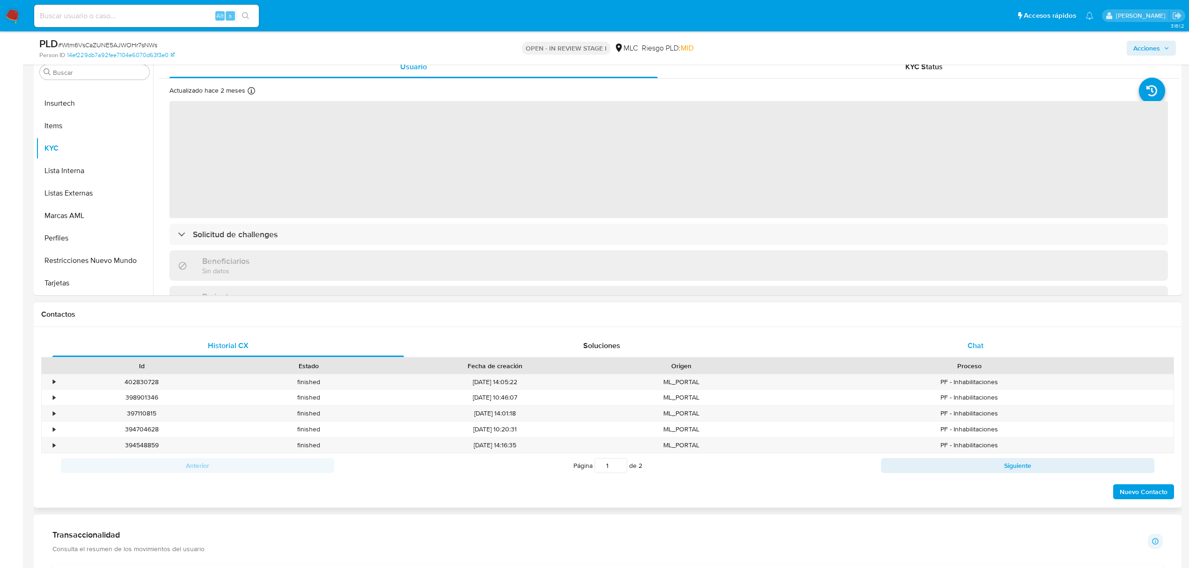
click at [989, 345] on div "Chat" at bounding box center [975, 346] width 351 height 22
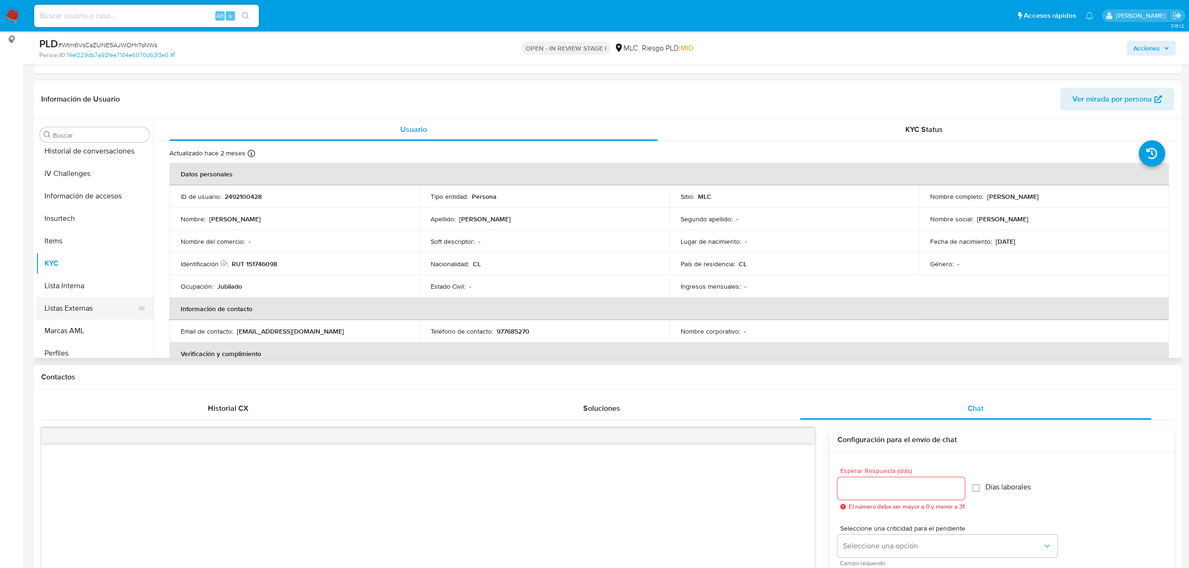
scroll to position [315, 0]
click at [57, 184] on button "Historial Casos" at bounding box center [91, 179] width 110 height 22
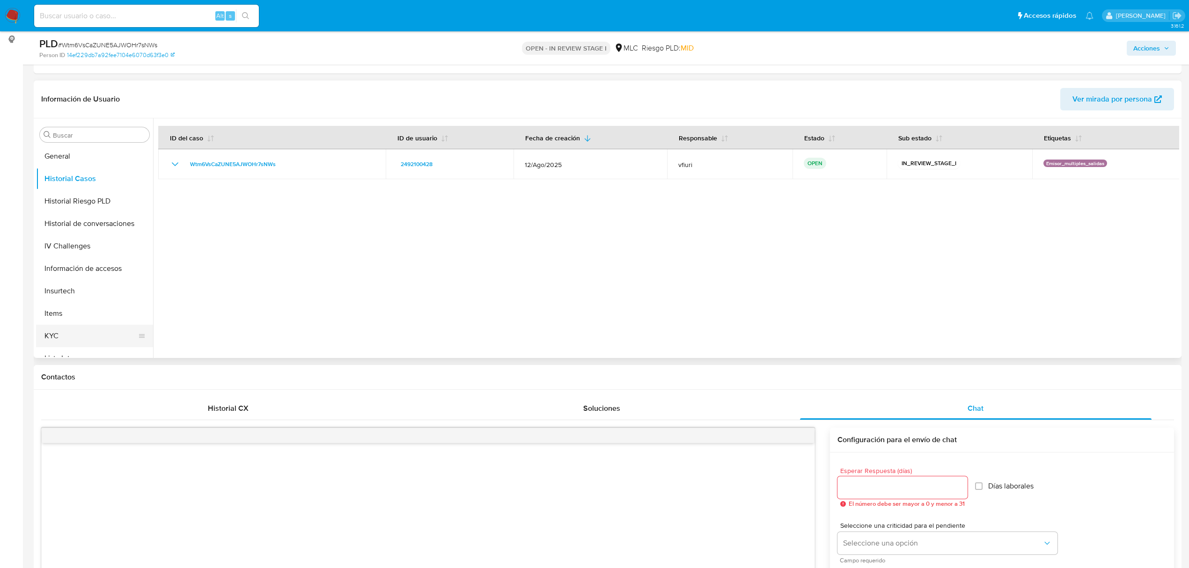
click at [98, 330] on button "KYC" at bounding box center [91, 336] width 110 height 22
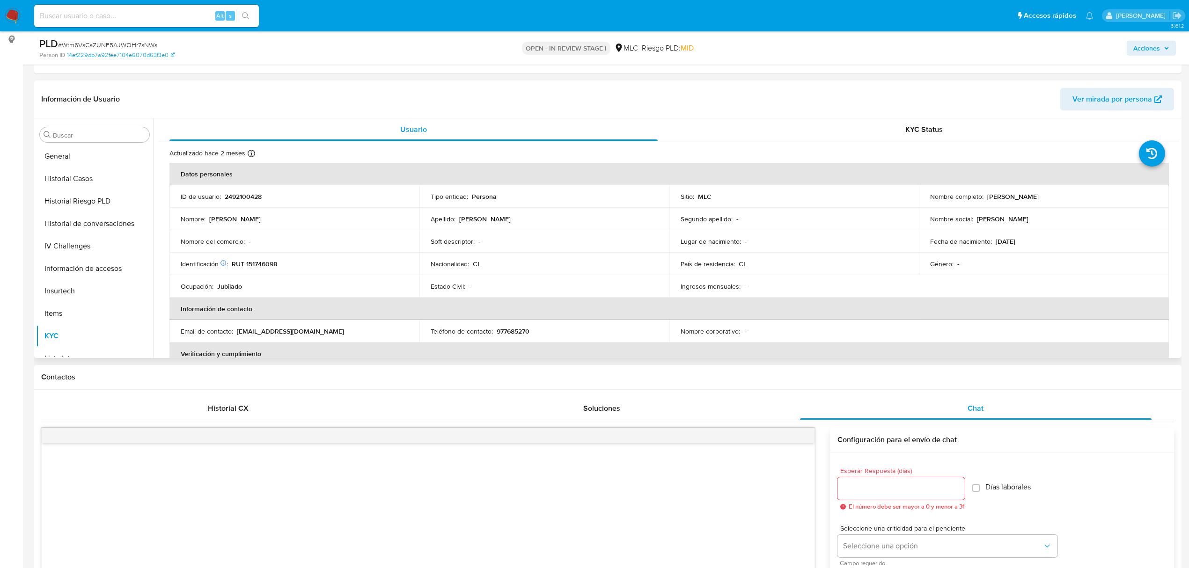
click at [236, 199] on p "2492100428" at bounding box center [243, 196] width 37 height 8
copy p "2492100428"
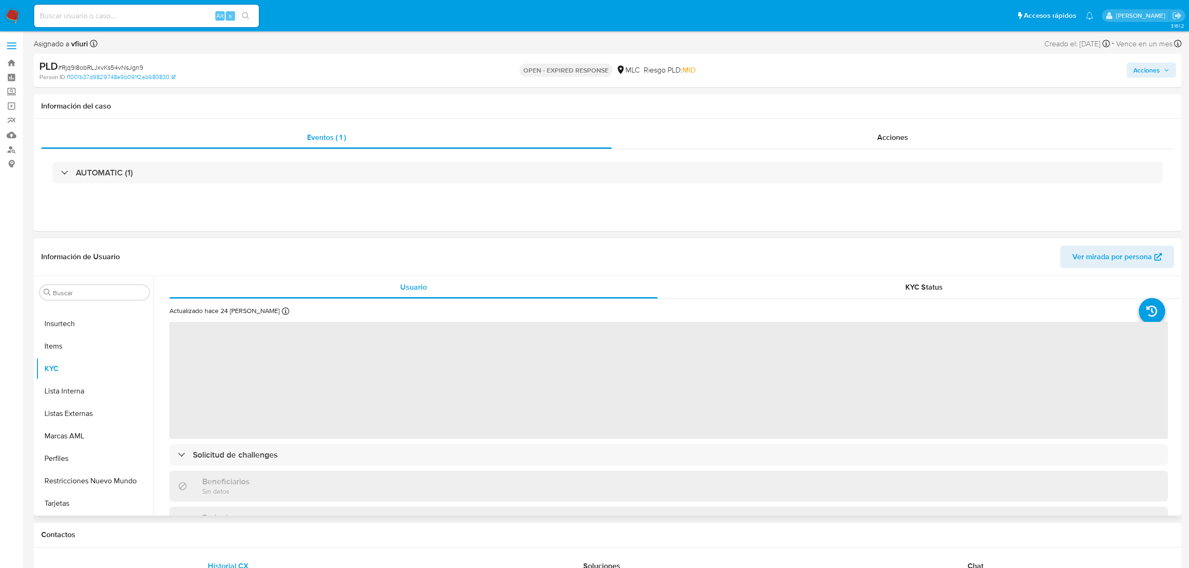
scroll to position [62, 0]
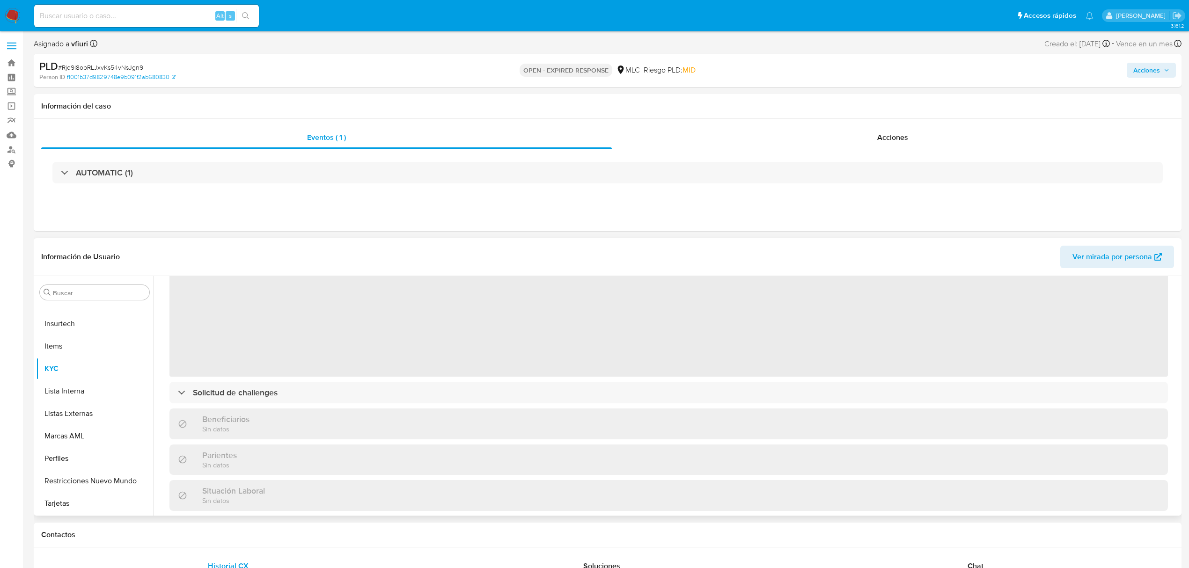
select select "10"
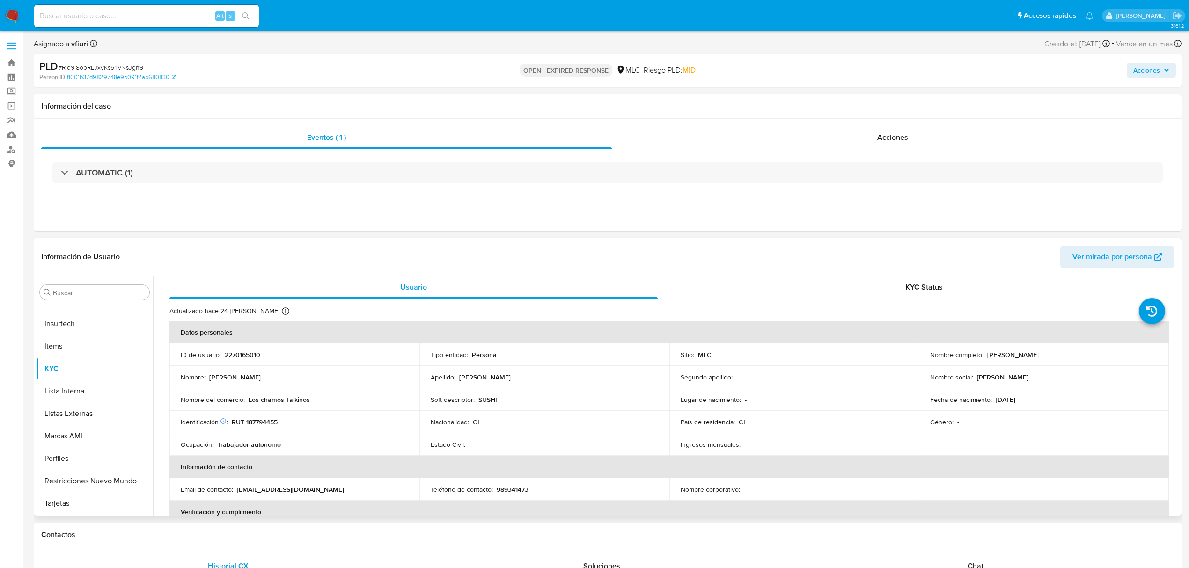
click at [245, 354] on p "2270165010" at bounding box center [243, 355] width 36 height 8
copy p "2270165010"
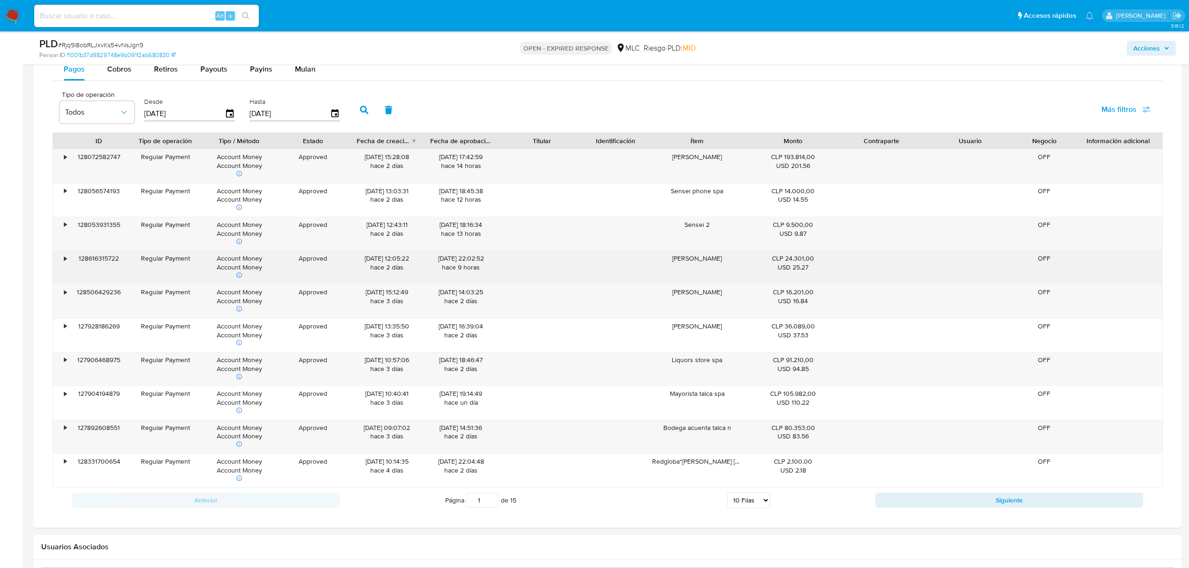
scroll to position [659, 0]
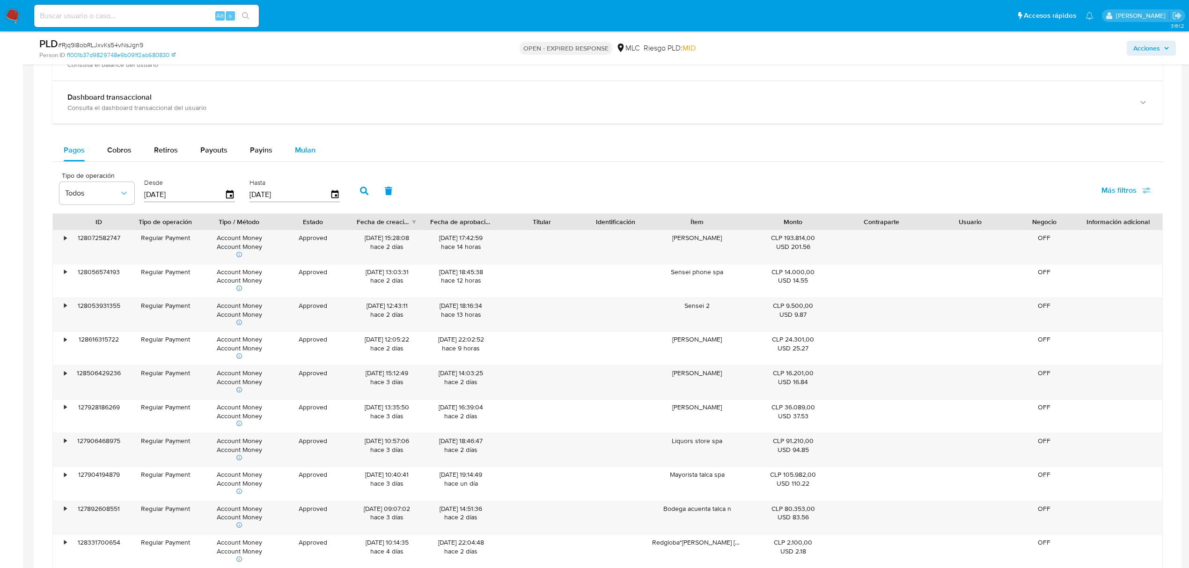
click at [317, 142] on button "Mulan" at bounding box center [305, 150] width 43 height 22
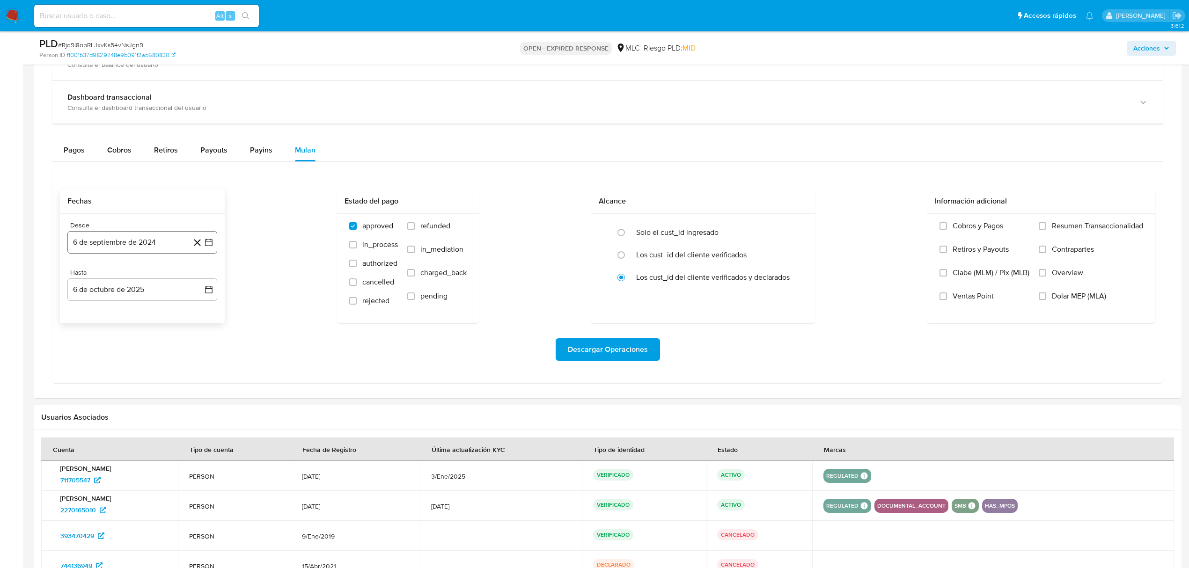
click at [203, 247] on button "6 de septiembre de 2024" at bounding box center [142, 242] width 150 height 22
click at [200, 280] on icon "Mes siguiente" at bounding box center [201, 276] width 4 height 7
click at [87, 279] on icon "Mes anterior" at bounding box center [84, 276] width 11 height 11
click at [109, 386] on button "24" at bounding box center [104, 386] width 15 height 15
click at [205, 294] on icon "button" at bounding box center [208, 289] width 9 height 9
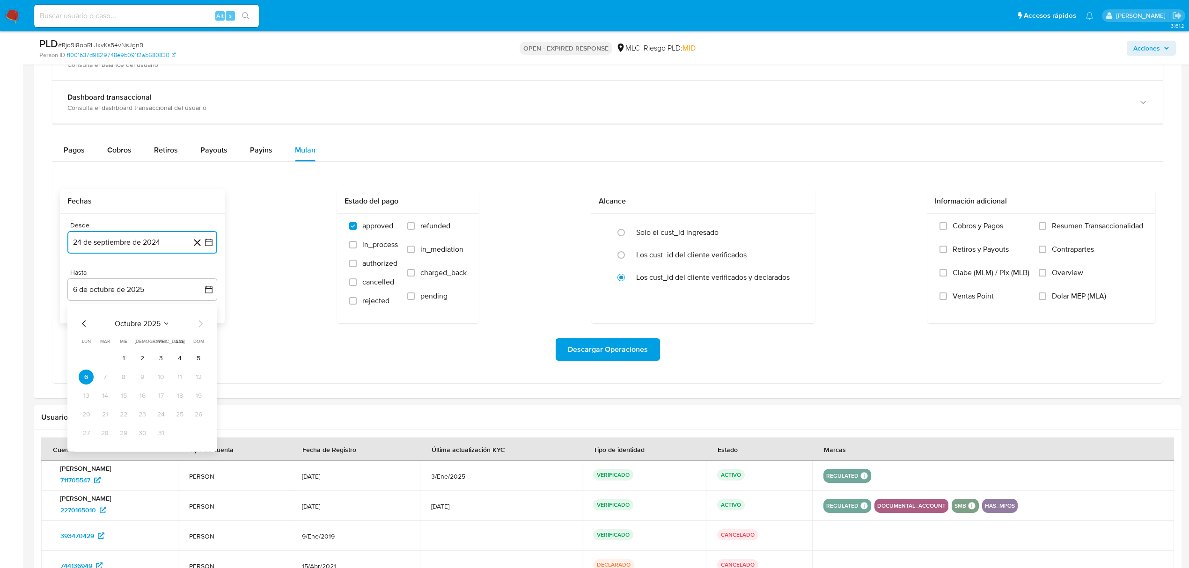
click at [86, 328] on icon "Mes anterior" at bounding box center [84, 323] width 11 height 11
click at [138, 421] on button "25" at bounding box center [142, 414] width 15 height 15
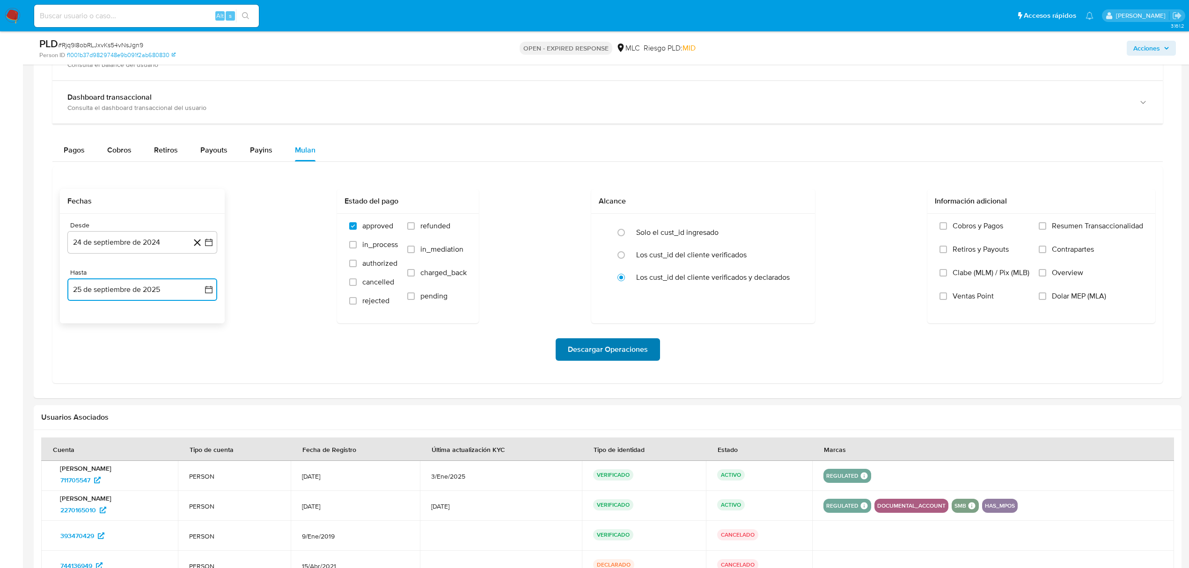
click at [607, 352] on span "Descargar Operaciones" at bounding box center [608, 349] width 80 height 21
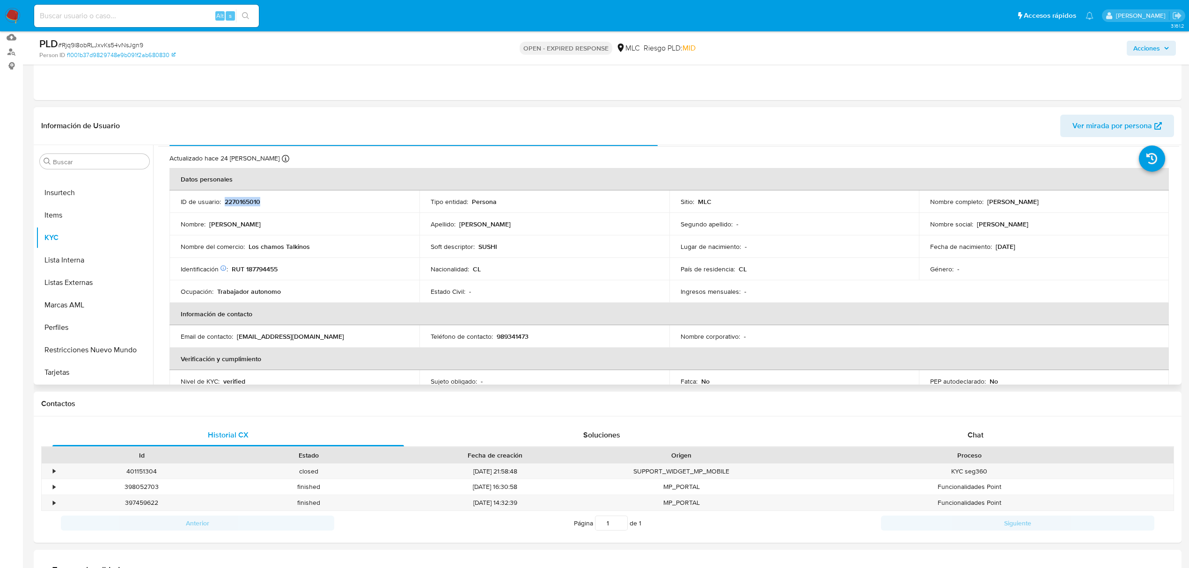
scroll to position [0, 0]
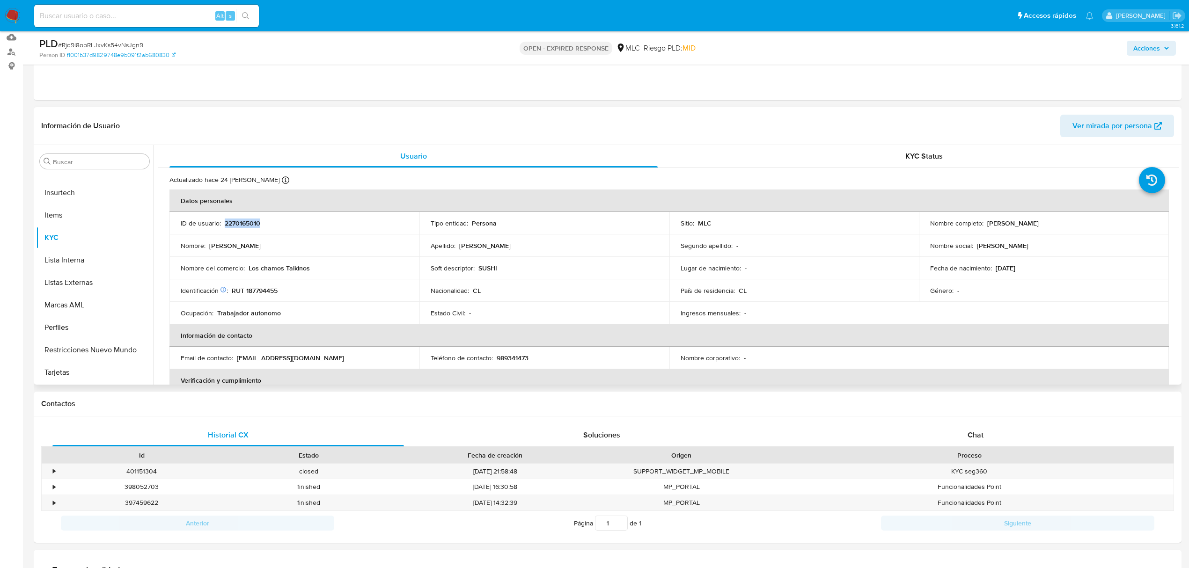
copy p "2270165010"
click at [97, 45] on span "# Rjq9l8obRLJxvKs54vNsJgn9" at bounding box center [100, 44] width 85 height 9
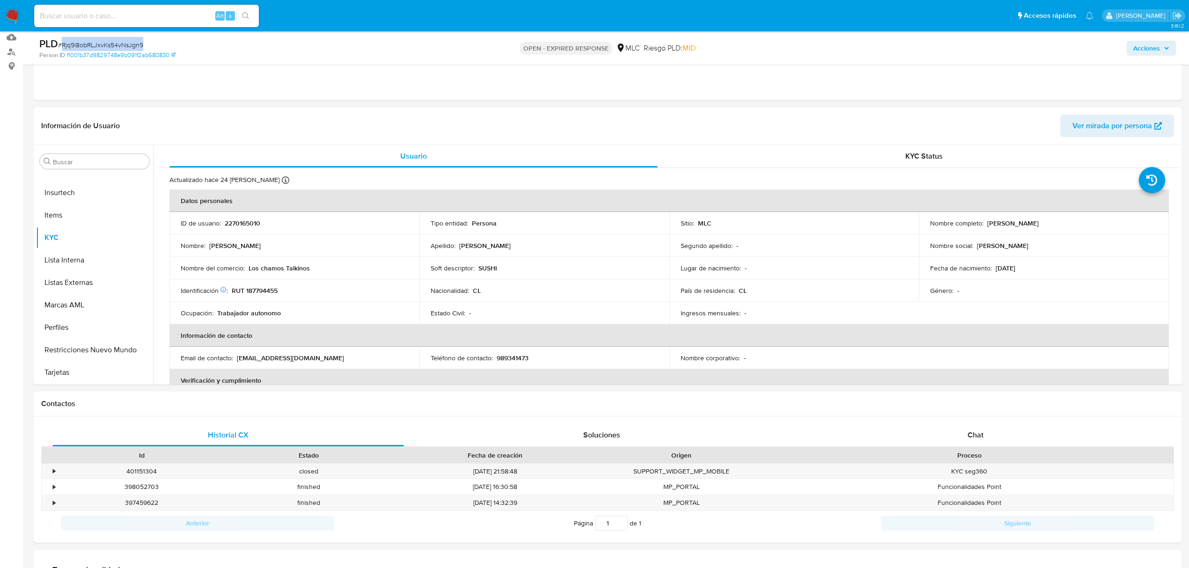
copy span "Rjq9l8obRLJxvKs54vNsJgn9"
click at [627, 282] on td "Nacionalidad : CL" at bounding box center [544, 290] width 250 height 22
click at [266, 294] on p "RUT 187794455" at bounding box center [255, 290] width 46 height 8
copy p "187794455"
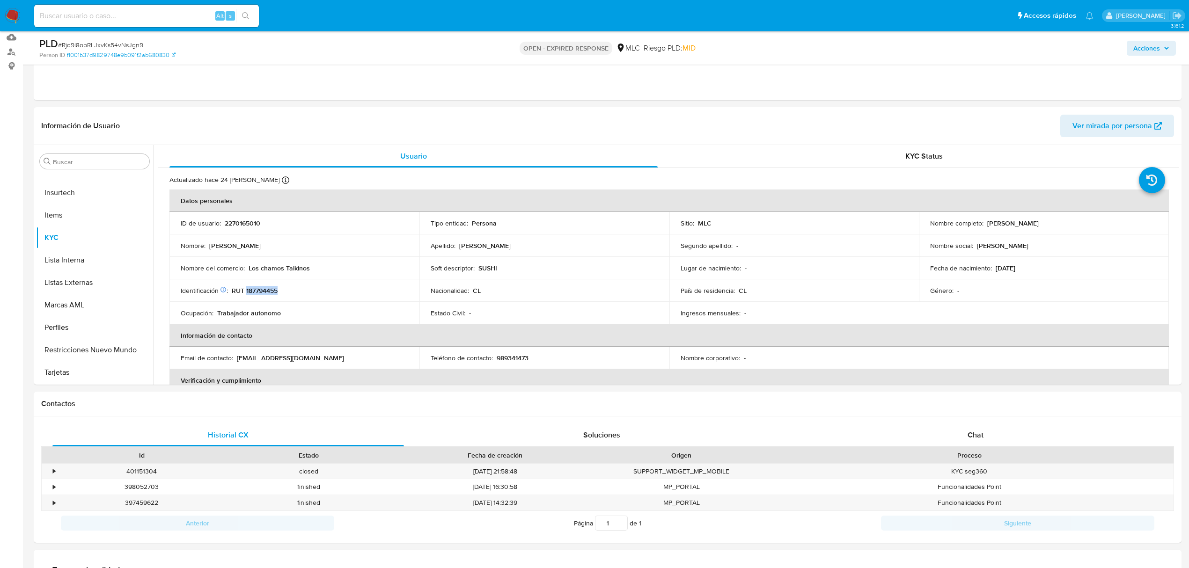
copy p "187794455"
click at [75, 292] on button "Cruces y Relaciones" at bounding box center [91, 296] width 110 height 22
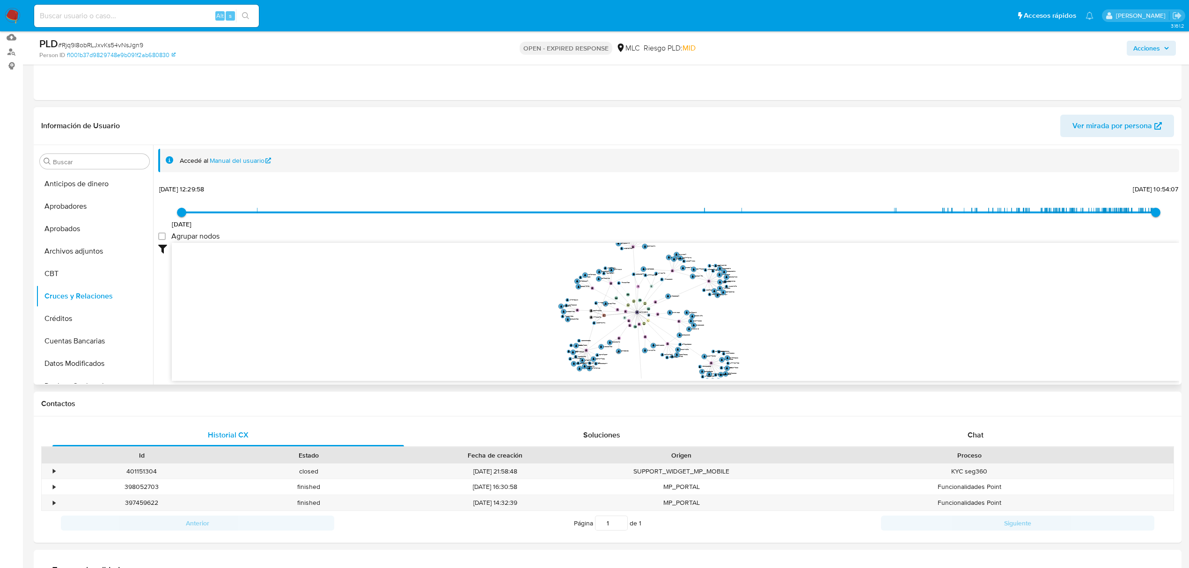
drag, startPoint x: 754, startPoint y: 324, endPoint x: 804, endPoint y: 326, distance: 49.2
click at [803, 328] on icon "device-6889607cbfc1a948e664ea0a  user-2270165010  2270165010 device-67af6165a…" at bounding box center [675, 311] width 1007 height 136
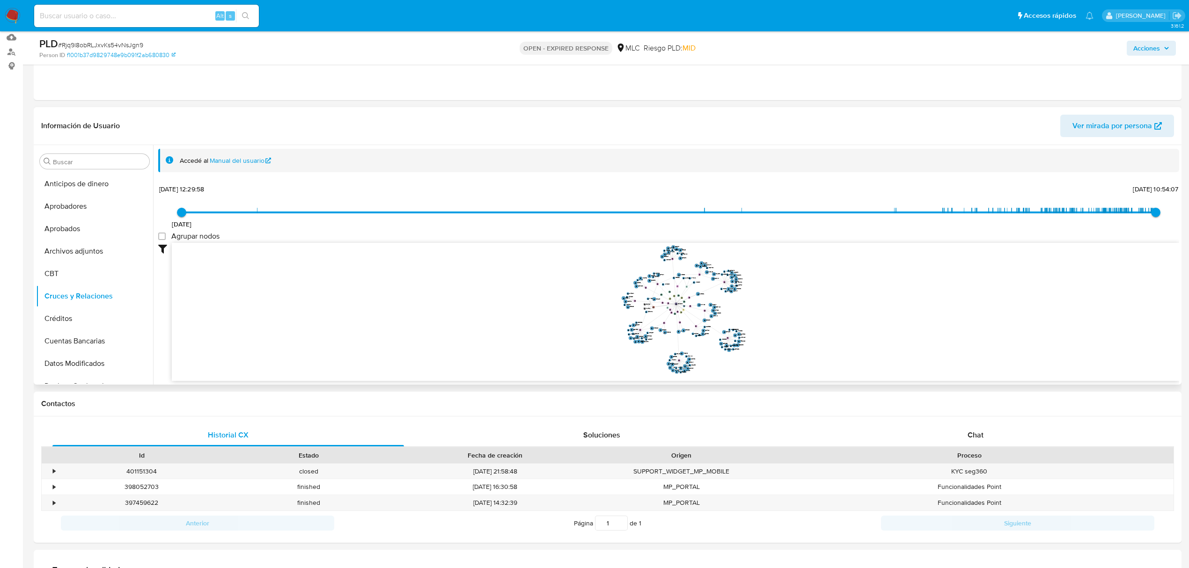
drag, startPoint x: 806, startPoint y: 323, endPoint x: 792, endPoint y: 312, distance: 17.6
click at [792, 312] on icon "device-6889607cbfc1a948e664ea0a  user-2270165010  2270165010 device-67af6165a…" at bounding box center [675, 311] width 1007 height 136
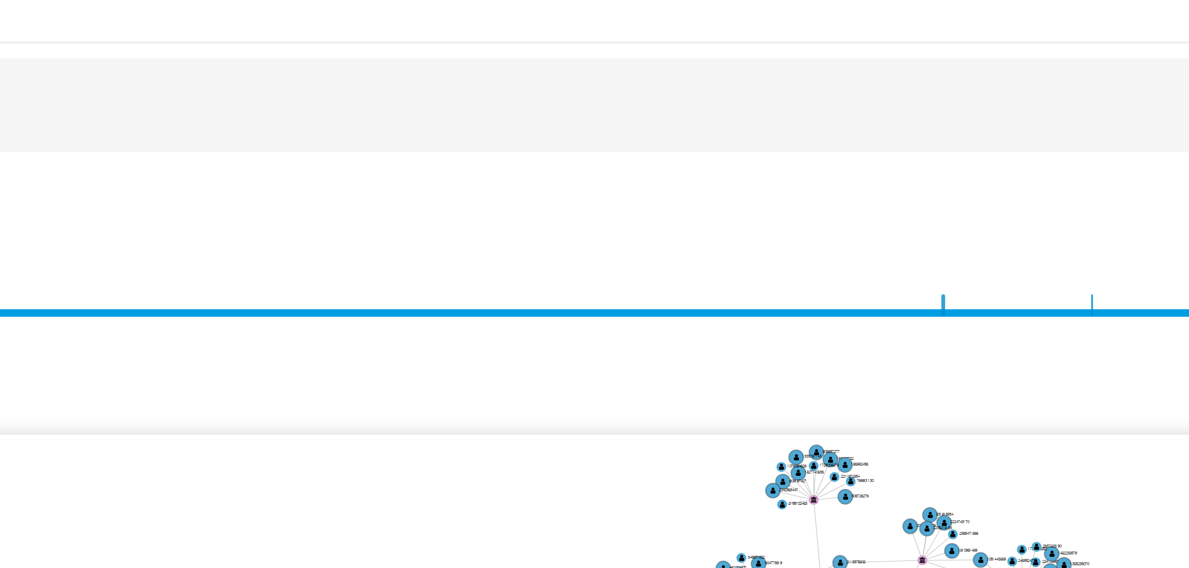
scroll to position [98, 0]
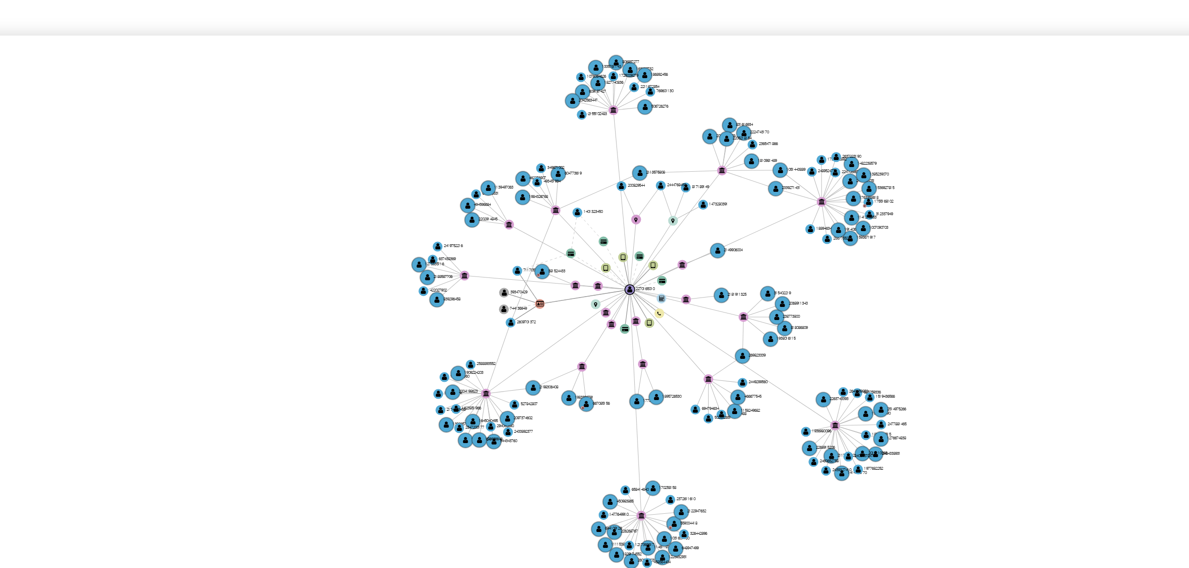
drag, startPoint x: 573, startPoint y: 274, endPoint x: 551, endPoint y: 277, distance: 22.1
click at [551, 277] on icon "device-6889607cbfc1a948e664ea0a  user-2270165010  2270165010 device-67af6165a…" at bounding box center [675, 311] width 1007 height 136
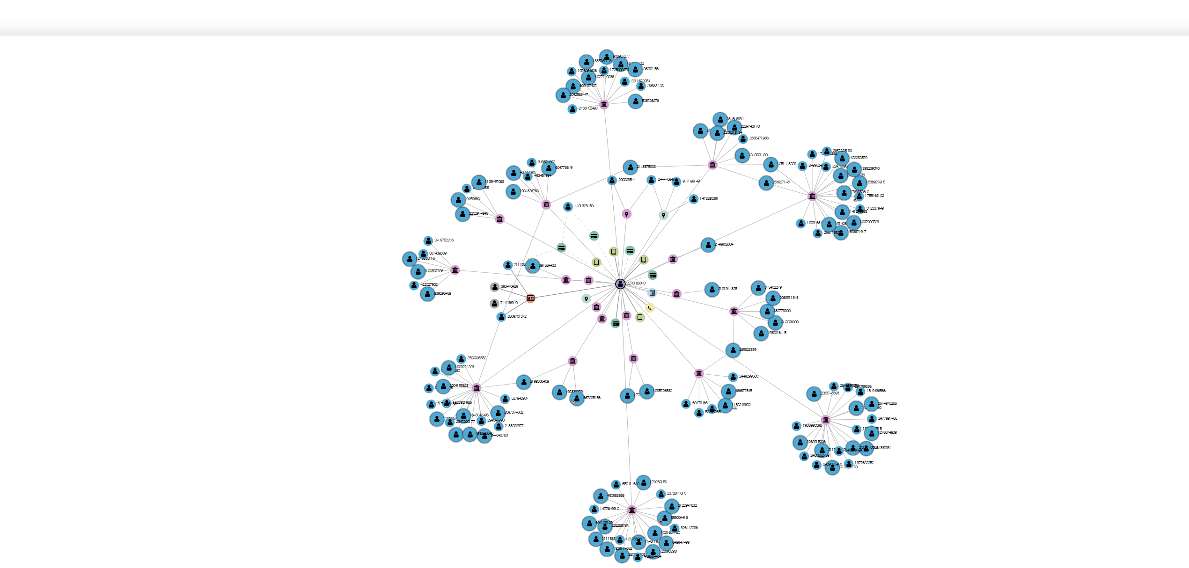
click at [656, 352] on icon "device-6889607cbfc1a948e664ea0a  user-2270165010  2270165010 device-67af6165a…" at bounding box center [675, 311] width 1007 height 136
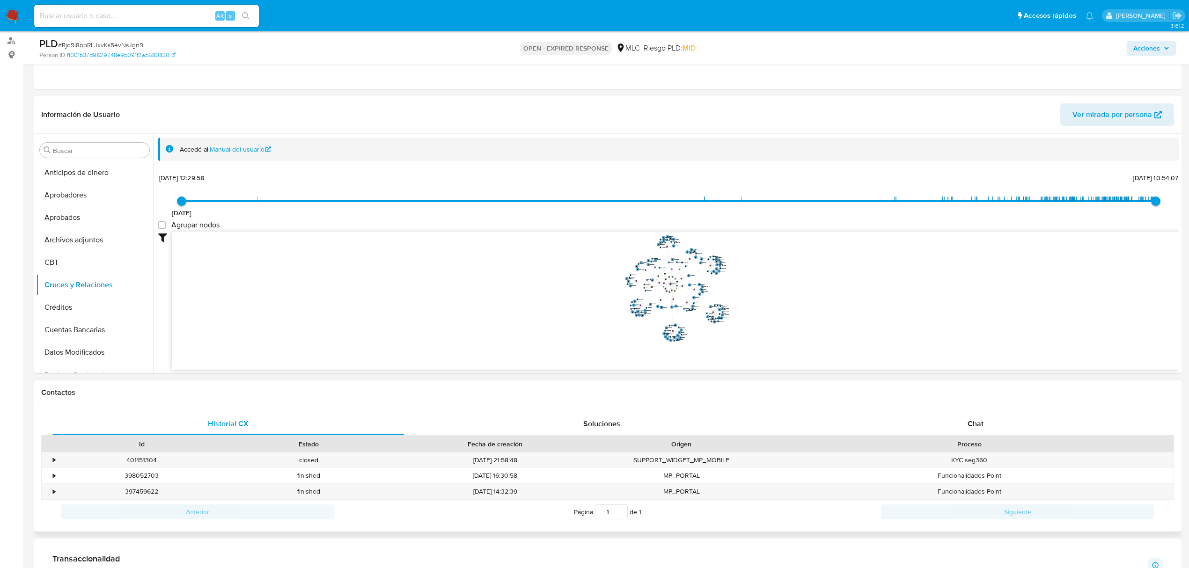
scroll to position [312, 0]
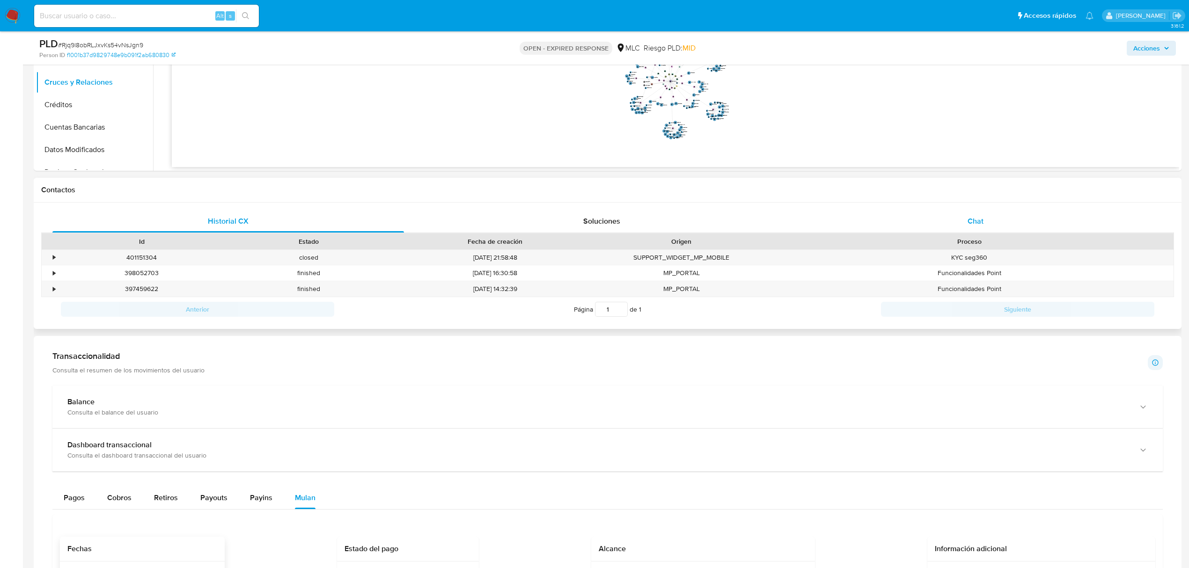
click at [979, 223] on span "Chat" at bounding box center [975, 221] width 16 height 11
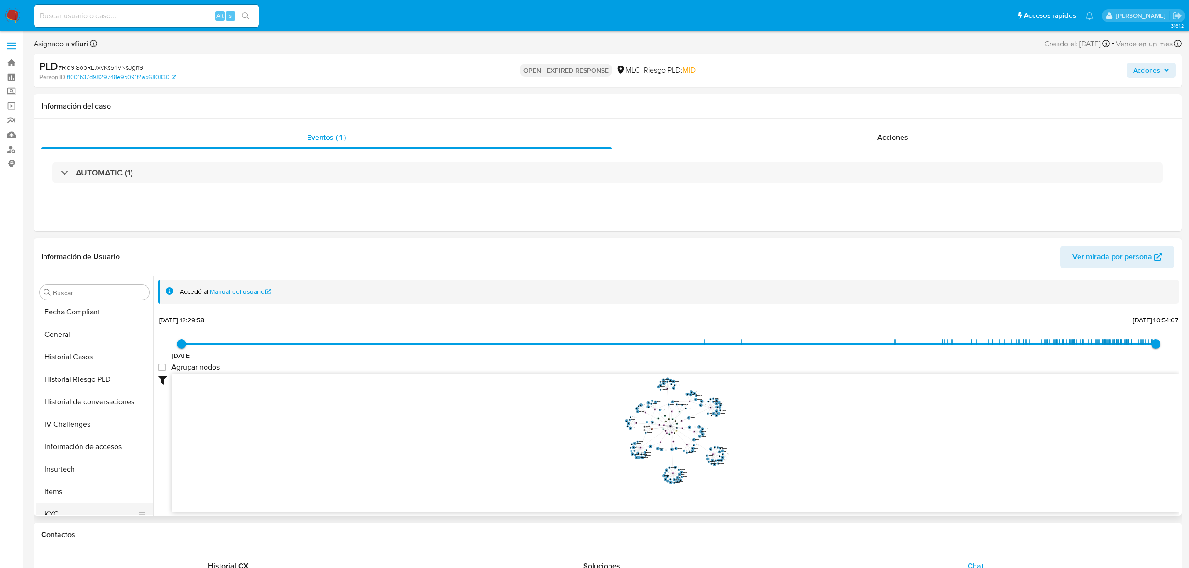
scroll to position [440, 0]
click at [58, 376] on button "KYC" at bounding box center [91, 369] width 110 height 22
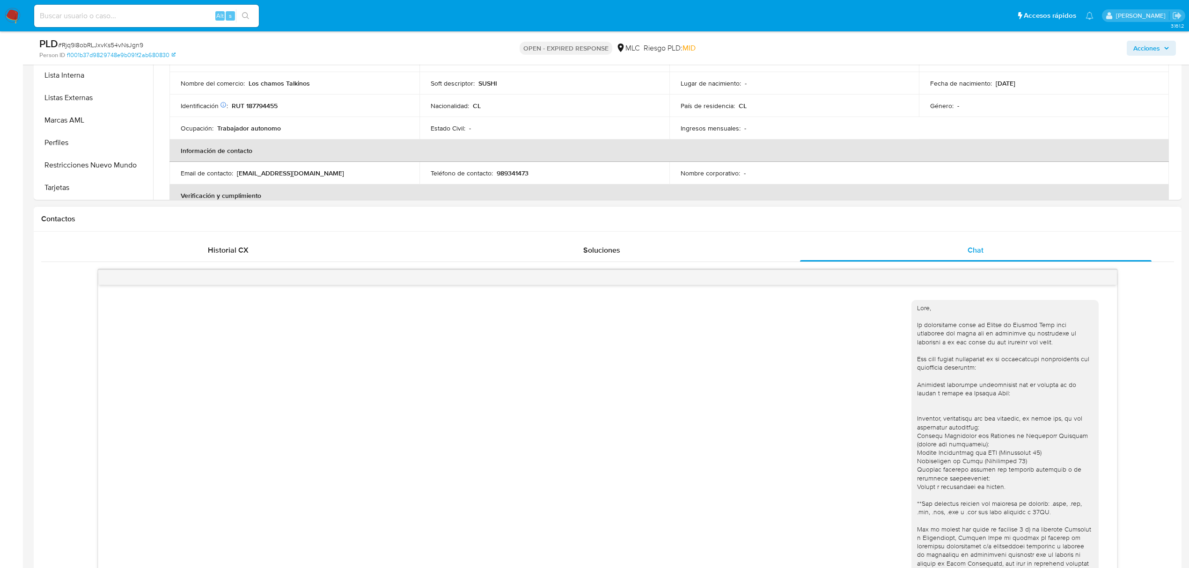
scroll to position [0, 0]
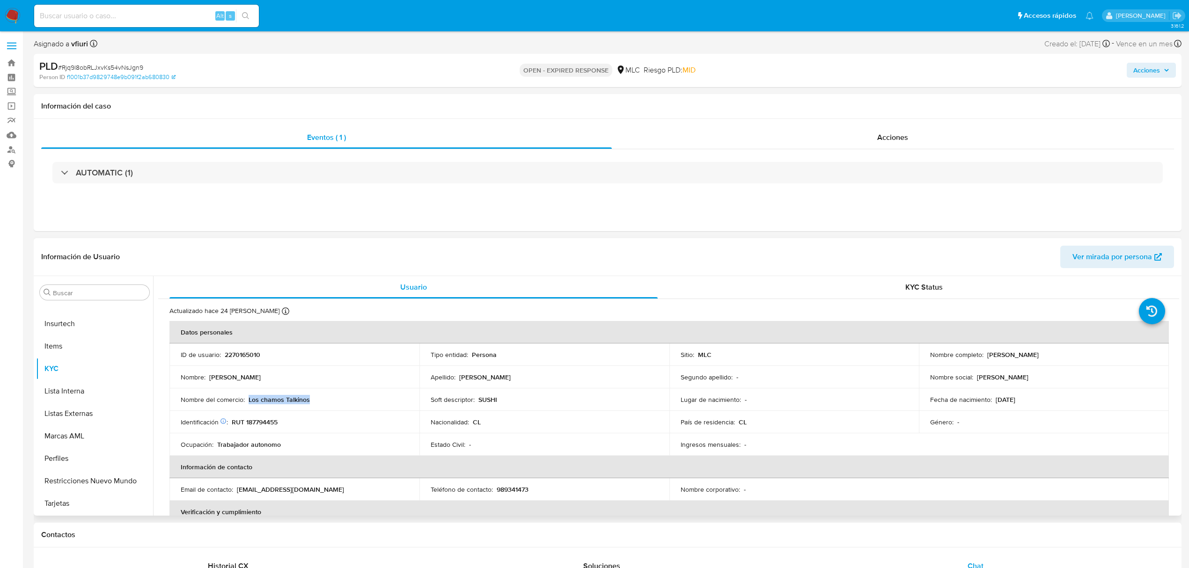
drag, startPoint x: 249, startPoint y: 401, endPoint x: 335, endPoint y: 402, distance: 86.1
click at [335, 402] on div "Nombre del comercio : Los chamos Talkinos" at bounding box center [294, 399] width 227 height 8
copy p "Los chamos Talkinos"
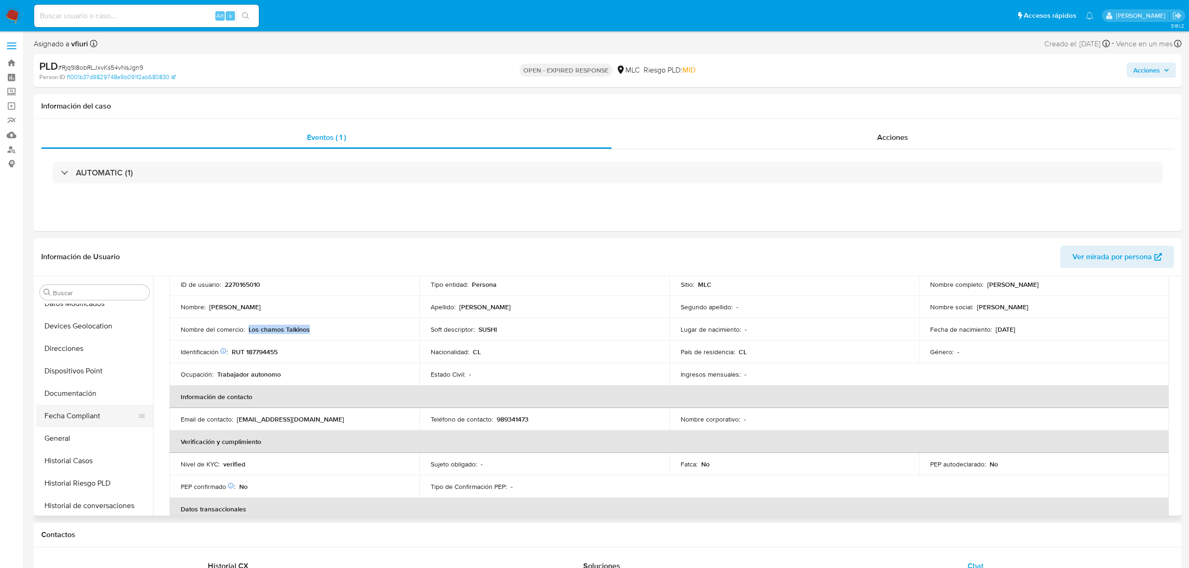
scroll to position [128, 0]
click at [71, 412] on button "Direcciones" at bounding box center [91, 411] width 110 height 22
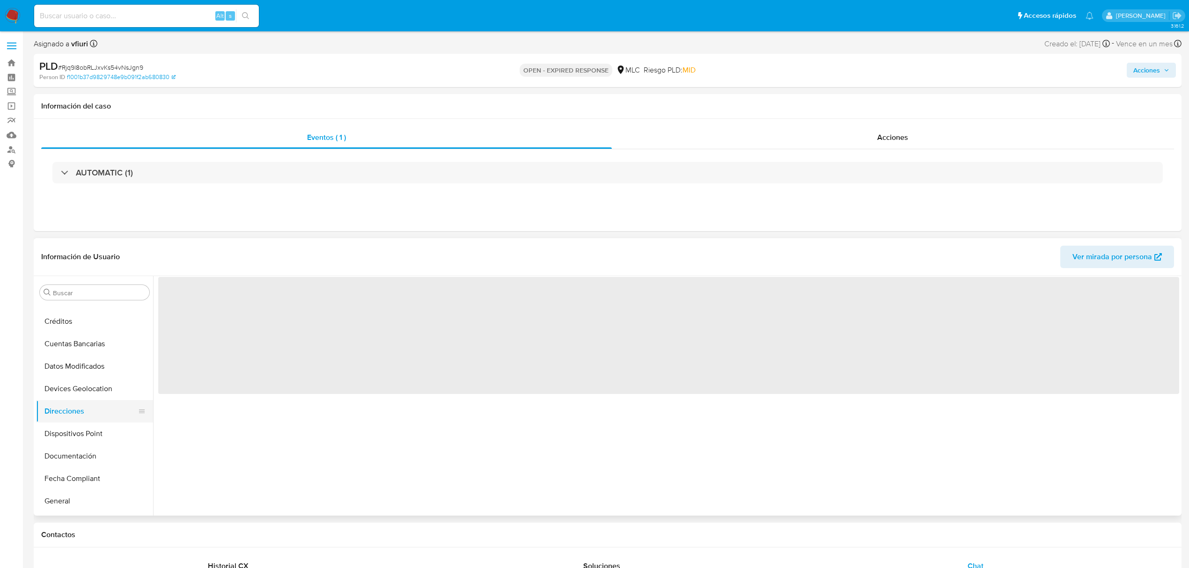
scroll to position [0, 0]
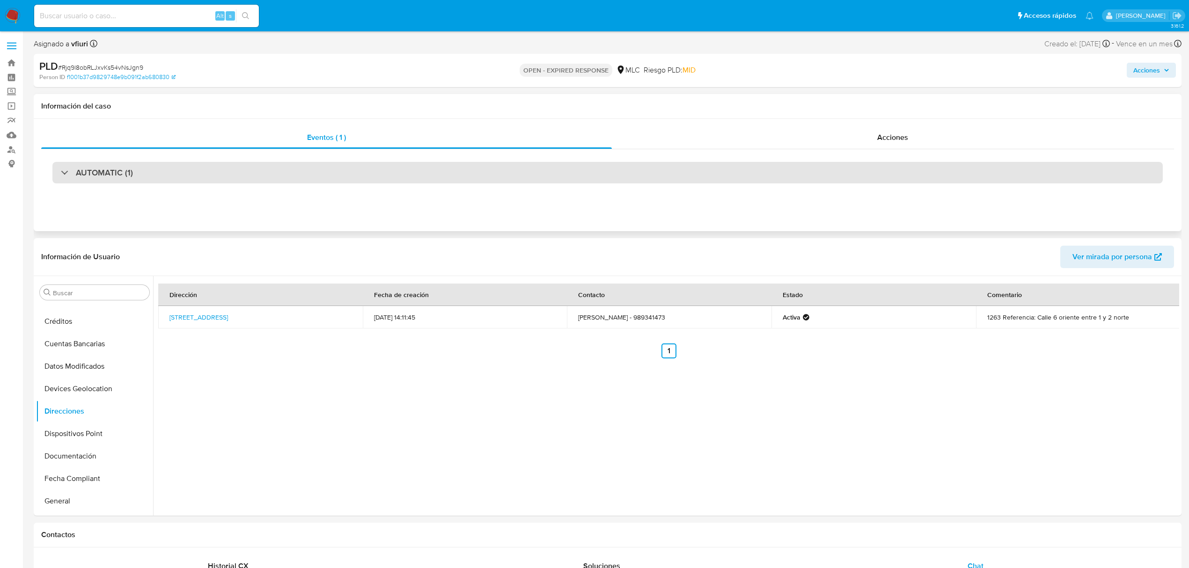
click at [472, 174] on div "AUTOMATIC (1)" at bounding box center [607, 173] width 1110 height 22
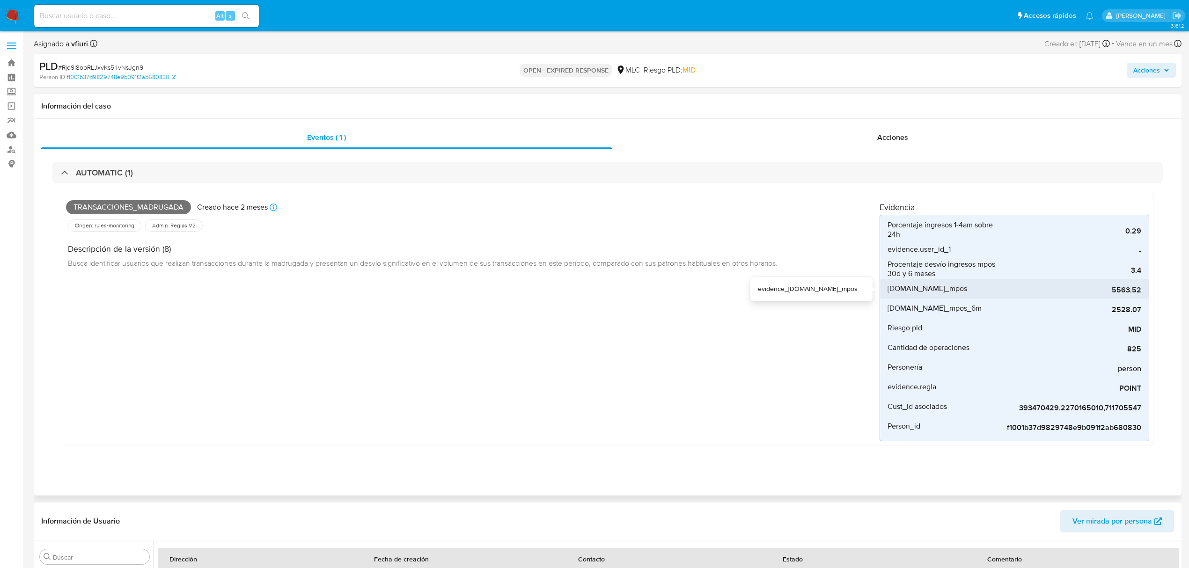
drag, startPoint x: 1098, startPoint y: 291, endPoint x: 1138, endPoint y: 292, distance: 40.3
click at [1138, 292] on span "5563.52" at bounding box center [1071, 289] width 140 height 9
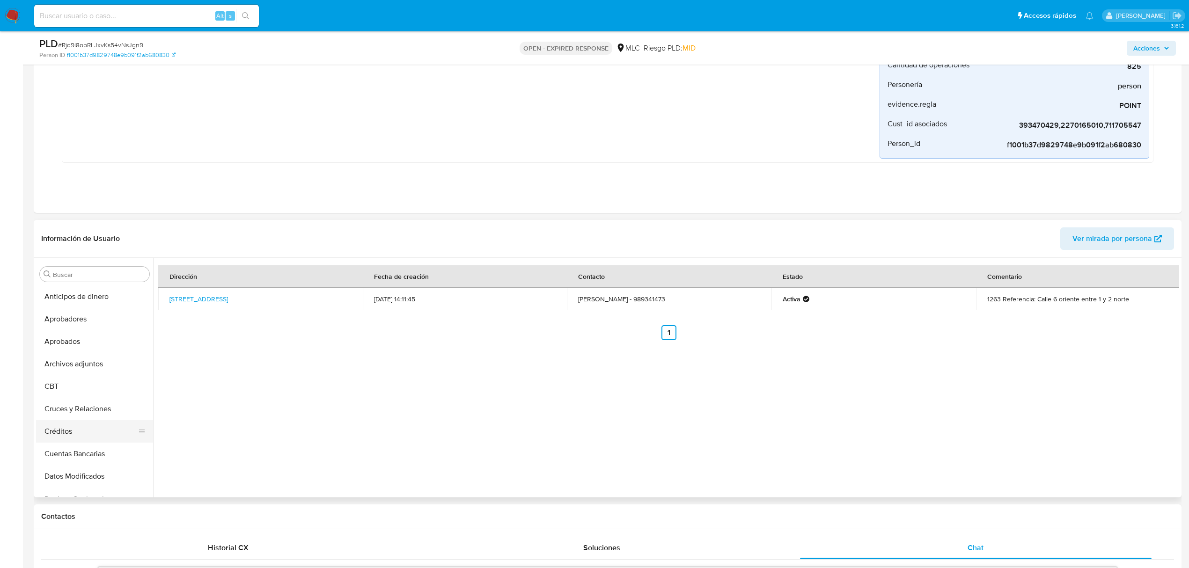
click at [87, 422] on button "Créditos" at bounding box center [91, 431] width 110 height 22
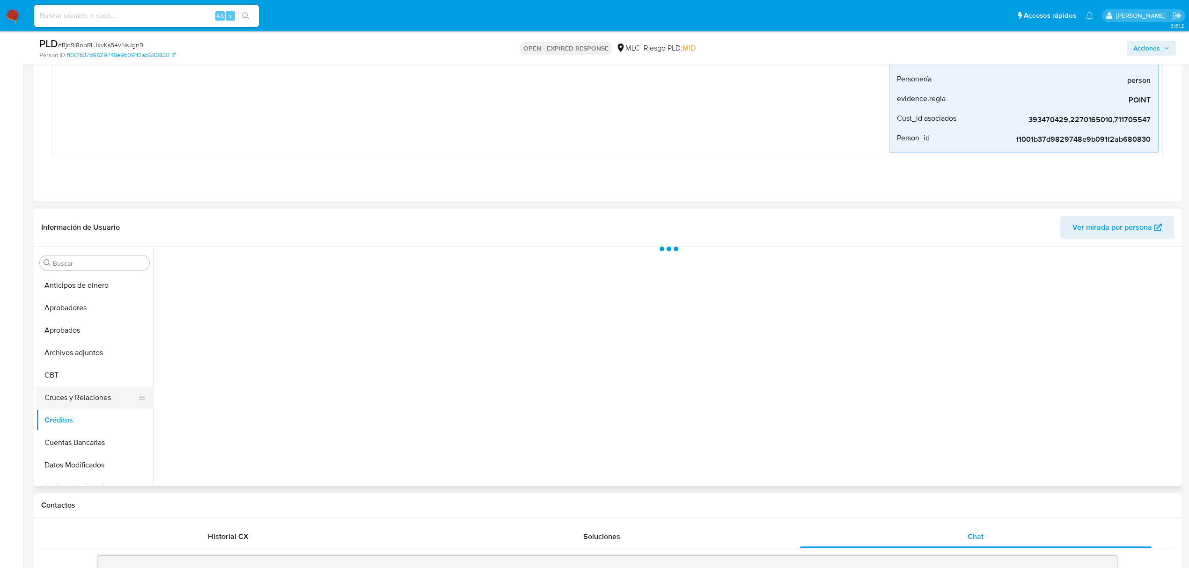
click at [83, 400] on button "Cruces y Relaciones" at bounding box center [91, 398] width 110 height 22
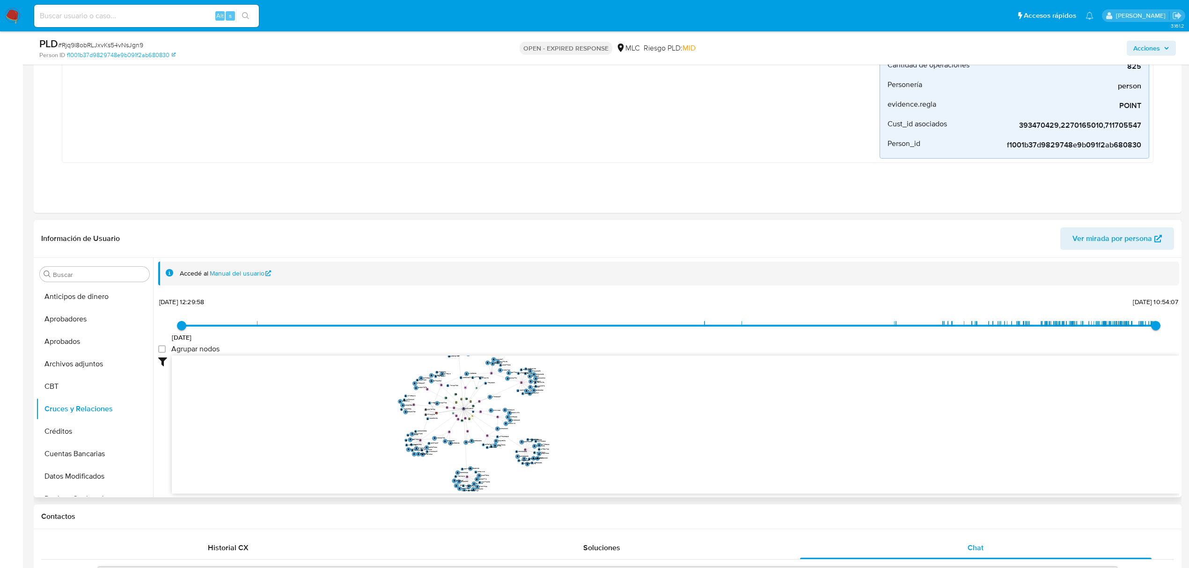
drag, startPoint x: 498, startPoint y: 402, endPoint x: 588, endPoint y: 402, distance: 89.9
click at [588, 402] on icon "device-6889607cbfc1a948e664ea0a  user-2270165010  2270165010 device-67af6165a…" at bounding box center [675, 424] width 1007 height 136
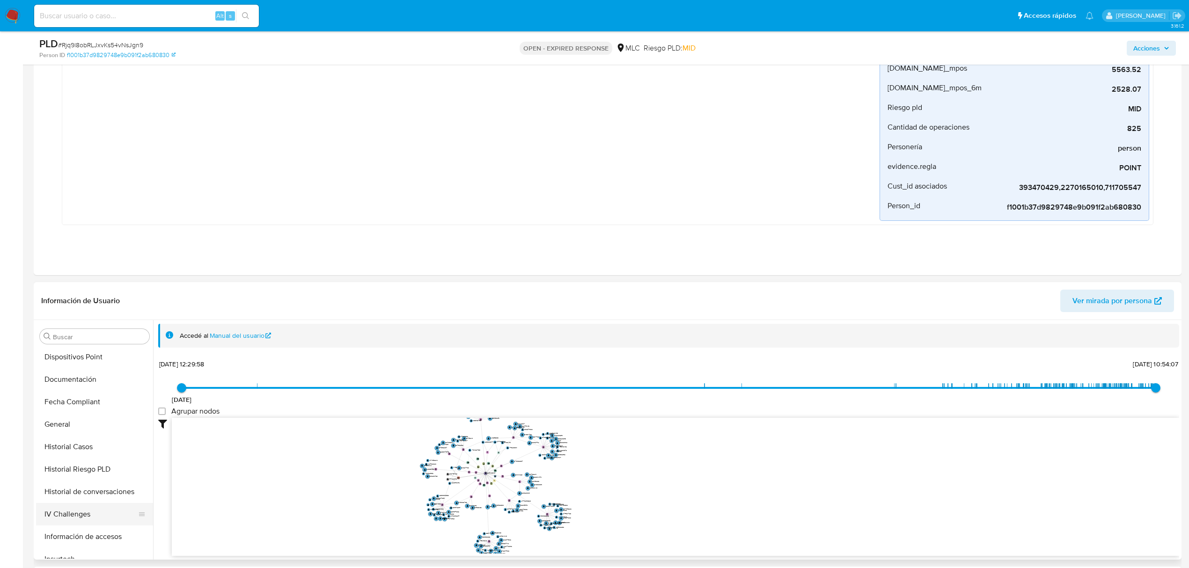
scroll to position [249, 0]
click at [73, 458] on button "Historial Riesgo PLD" at bounding box center [91, 469] width 110 height 22
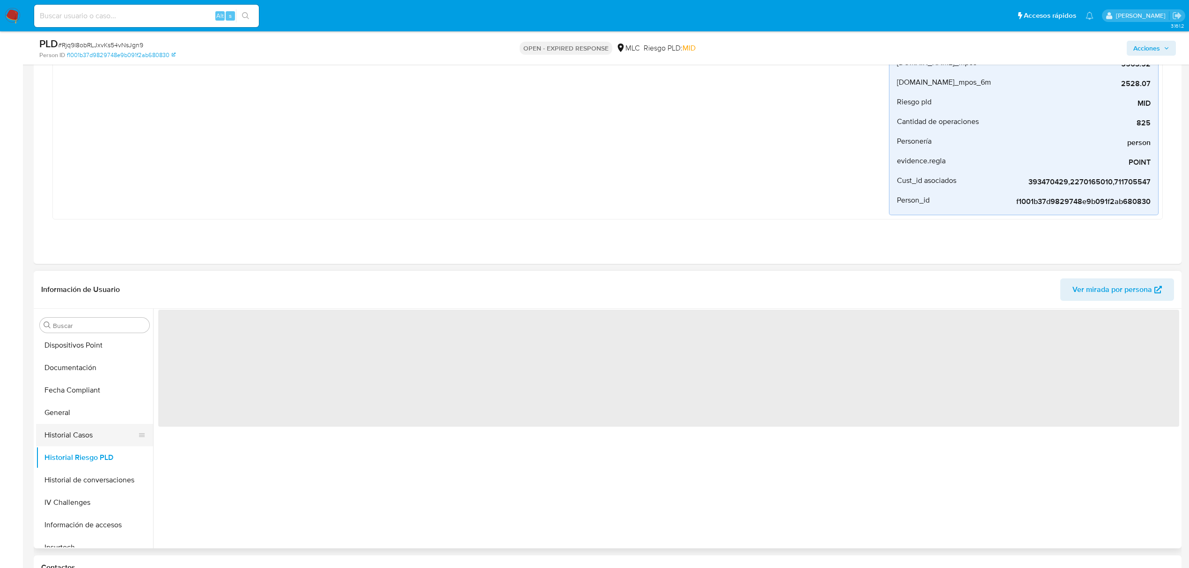
click at [66, 438] on button "Historial Casos" at bounding box center [91, 435] width 110 height 22
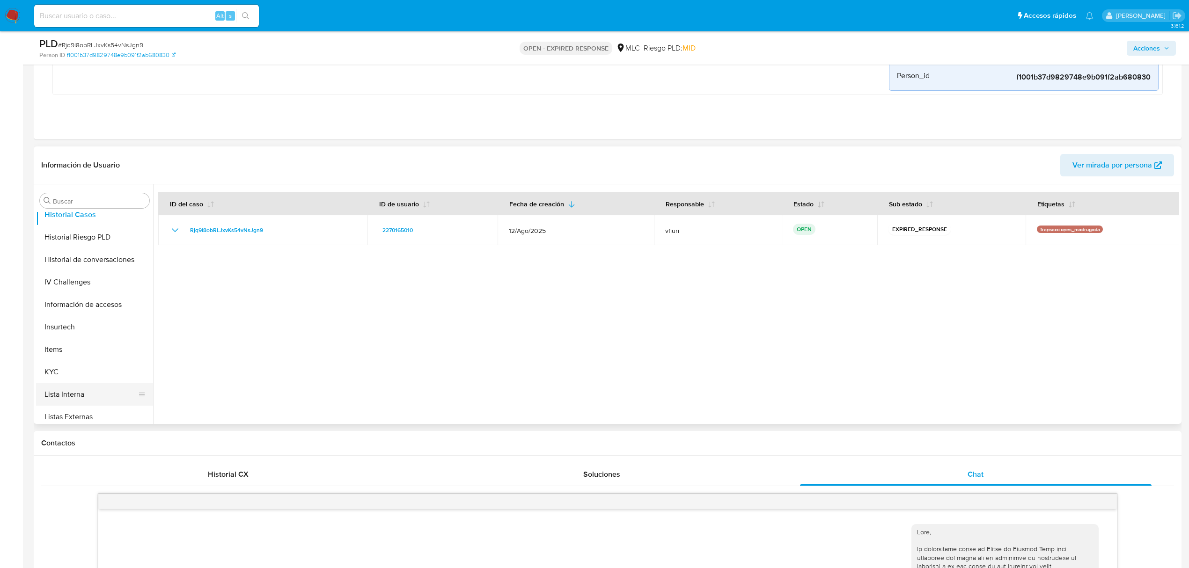
scroll to position [440, 0]
click at [60, 278] on button "KYC" at bounding box center [91, 277] width 110 height 22
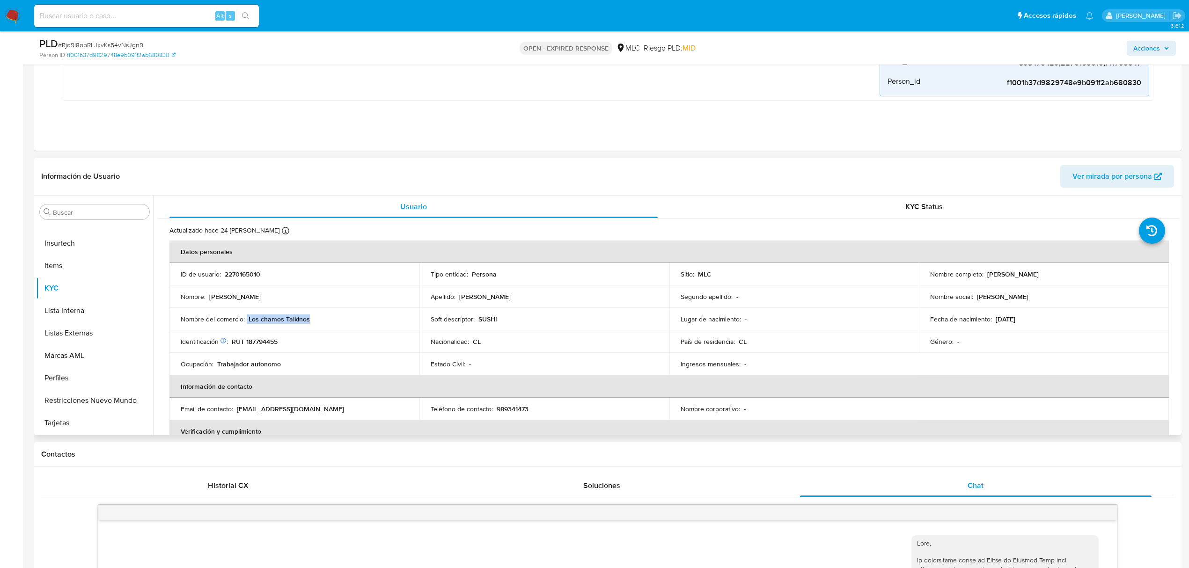
drag, startPoint x: 246, startPoint y: 318, endPoint x: 337, endPoint y: 318, distance: 91.3
click at [337, 318] on div "Nombre del comercio : Los chamos Talkinos" at bounding box center [294, 319] width 227 height 8
copy div "Los chamos Talkinos"
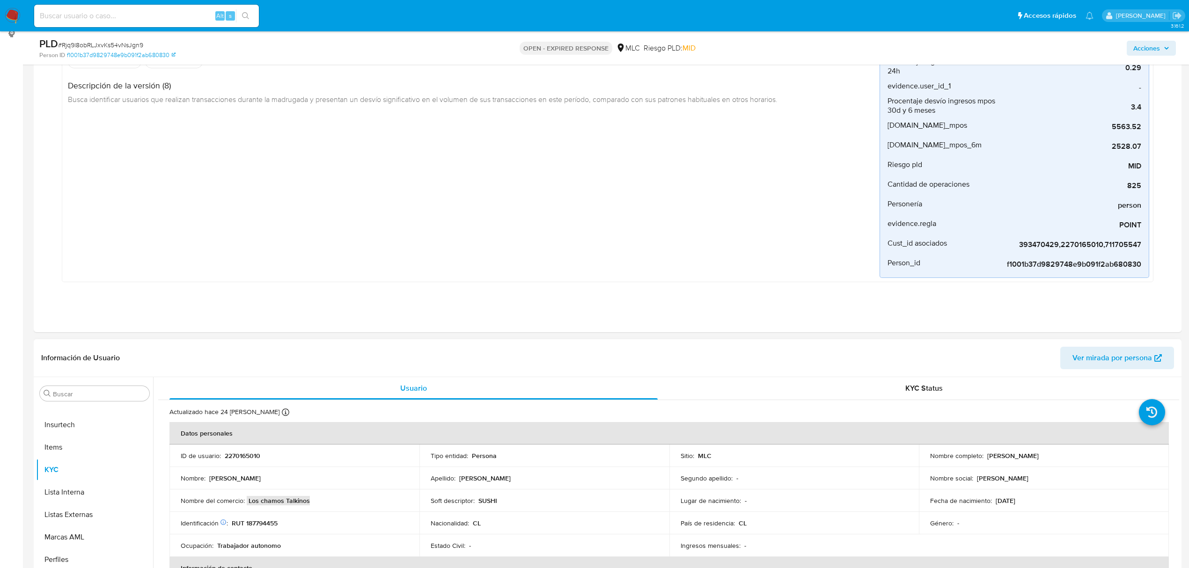
scroll to position [124, 0]
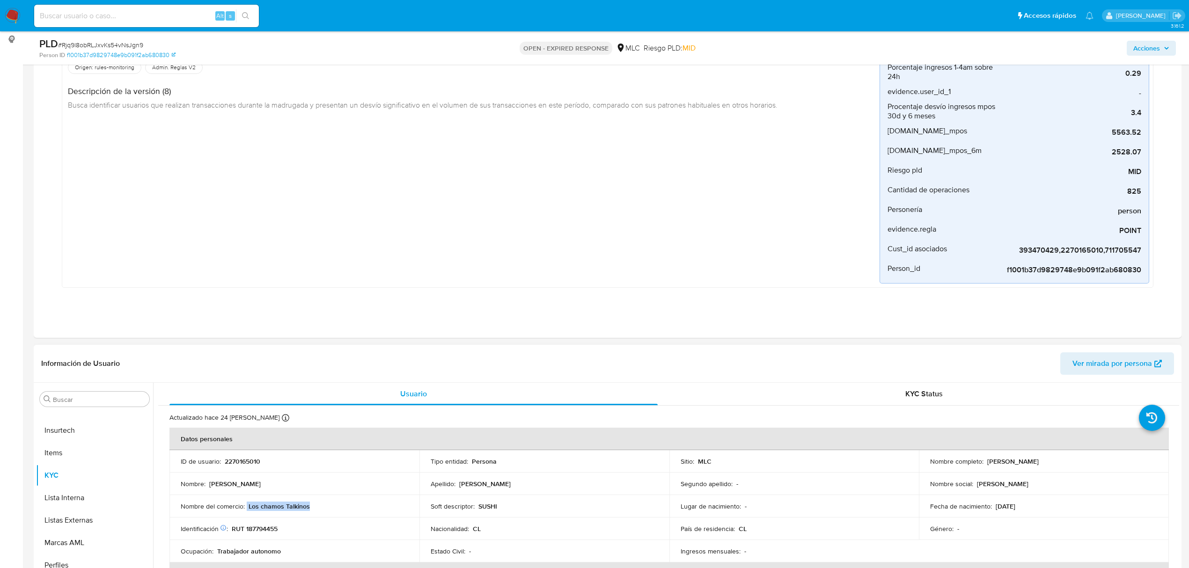
drag, startPoint x: 985, startPoint y: 459, endPoint x: 1079, endPoint y: 463, distance: 94.2
click at [1079, 463] on div "Nombre completo : Edgart Leonardo Prieto Matus" at bounding box center [1043, 461] width 227 height 8
copy p "Edgart Leonardo Prieto Matus"
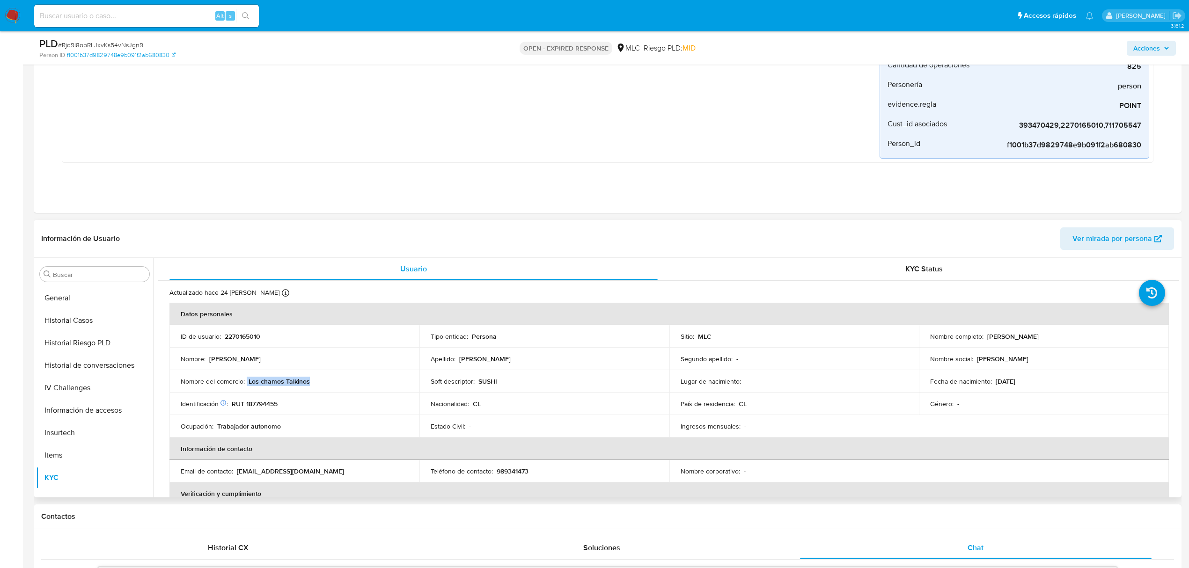
scroll to position [0, 0]
click at [79, 362] on button "Archivos adjuntos" at bounding box center [91, 364] width 110 height 22
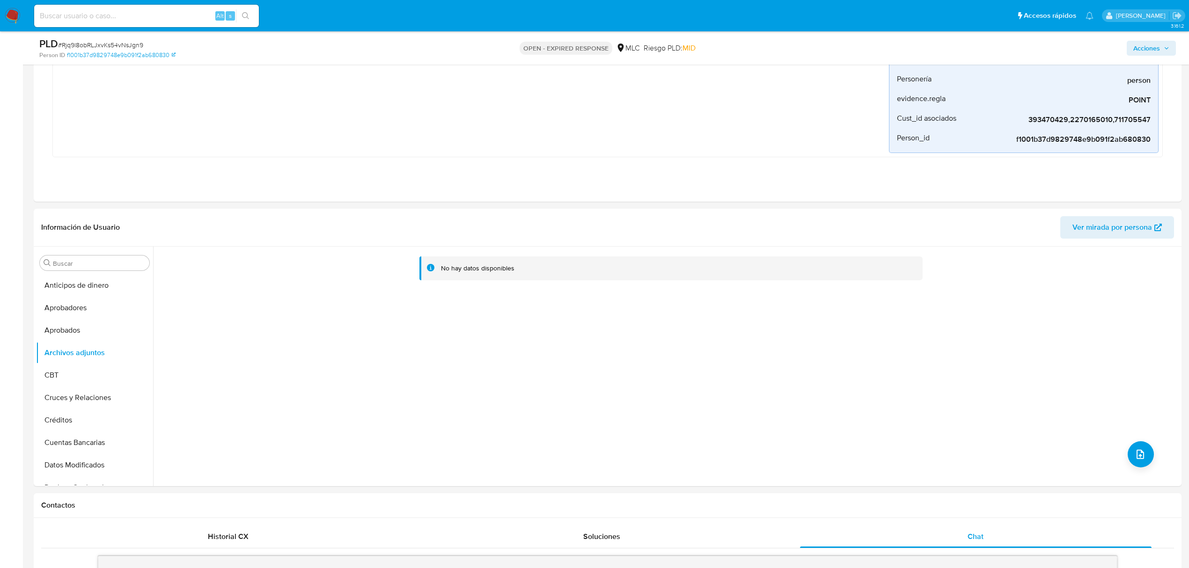
click at [93, 44] on span "# Rjq9l8obRLJxvKs54vNsJgn9" at bounding box center [100, 44] width 85 height 9
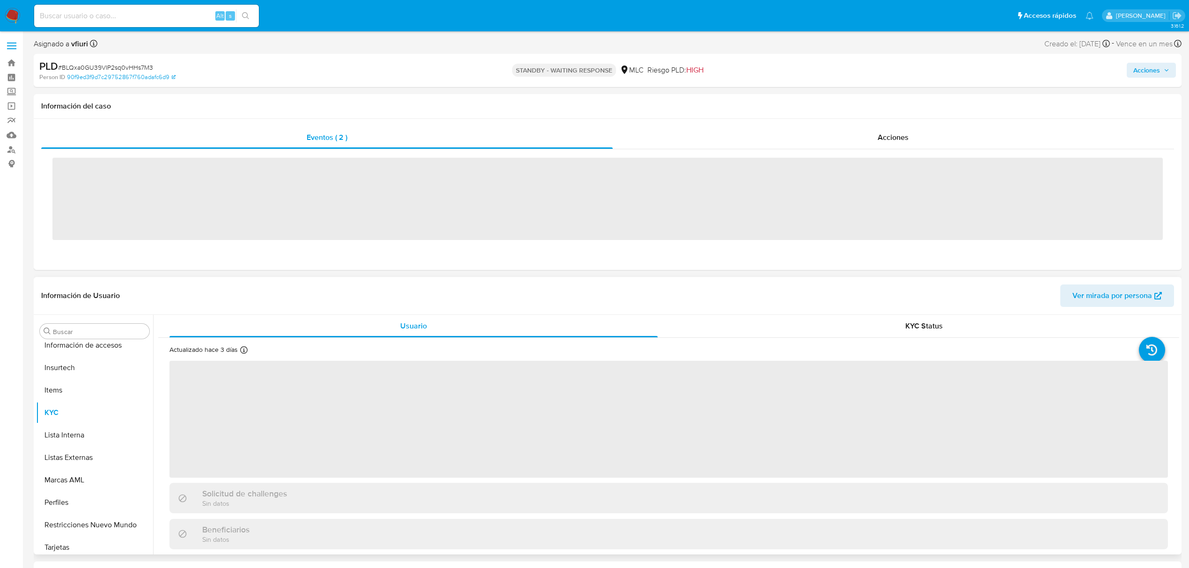
scroll to position [440, 0]
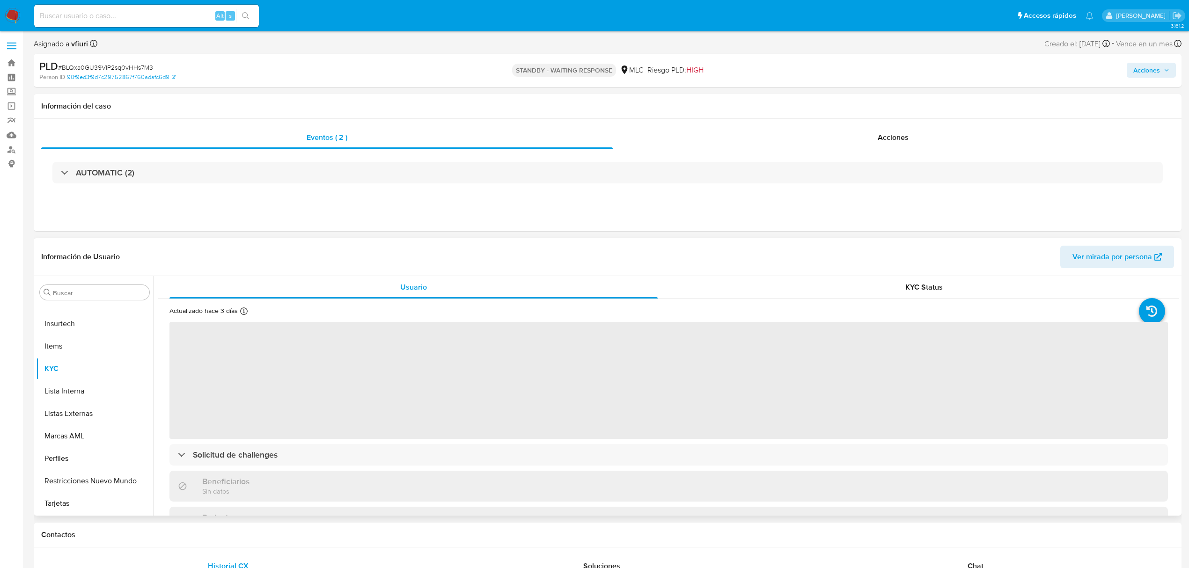
select select "10"
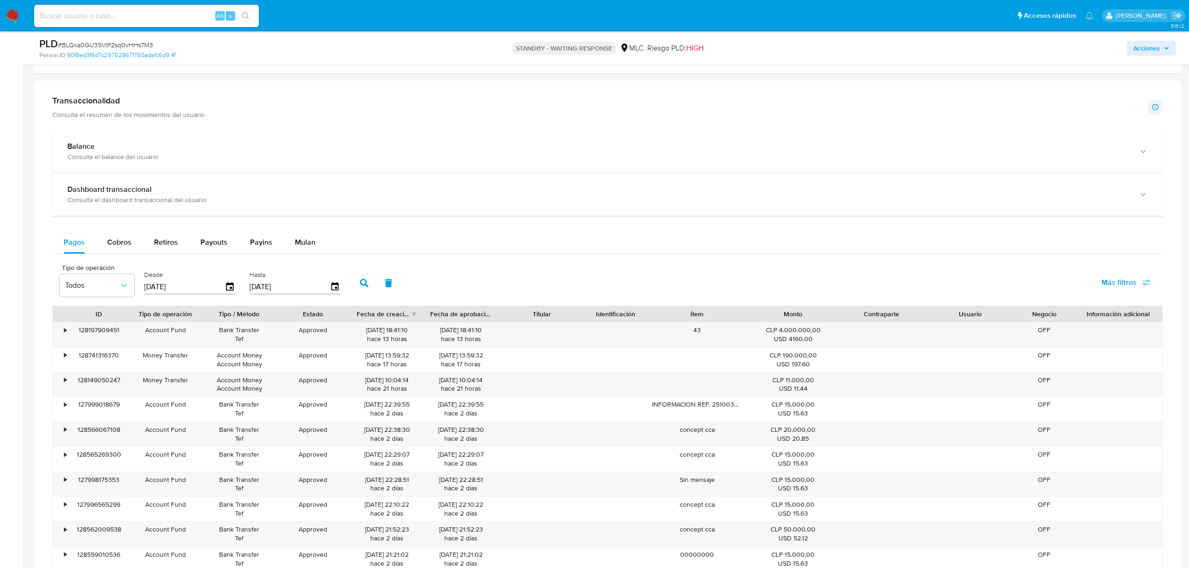
scroll to position [291, 0]
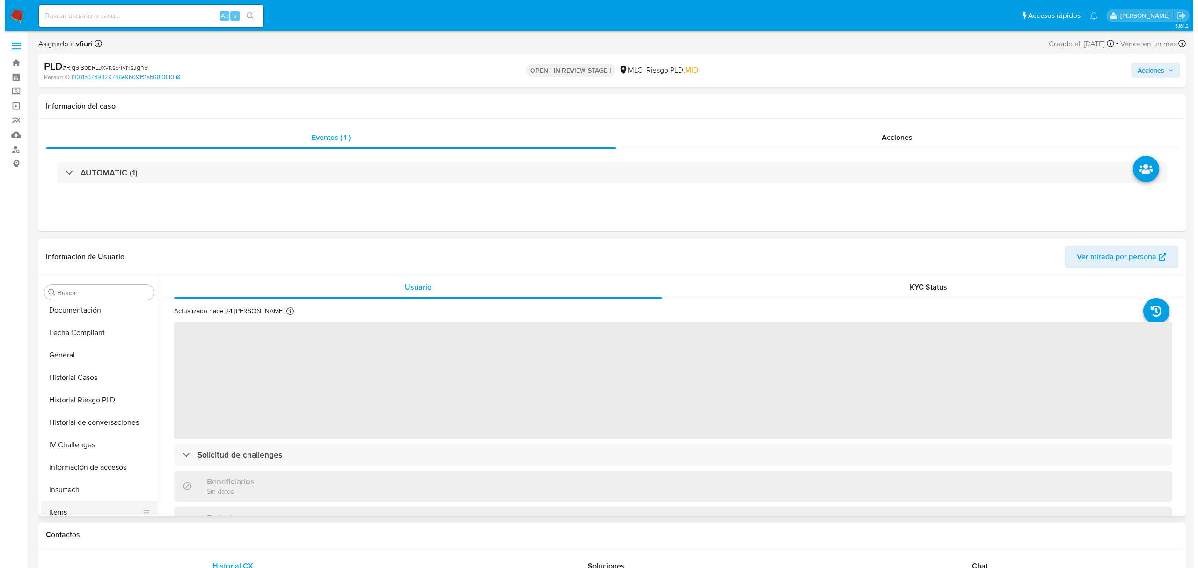
scroll to position [4, 0]
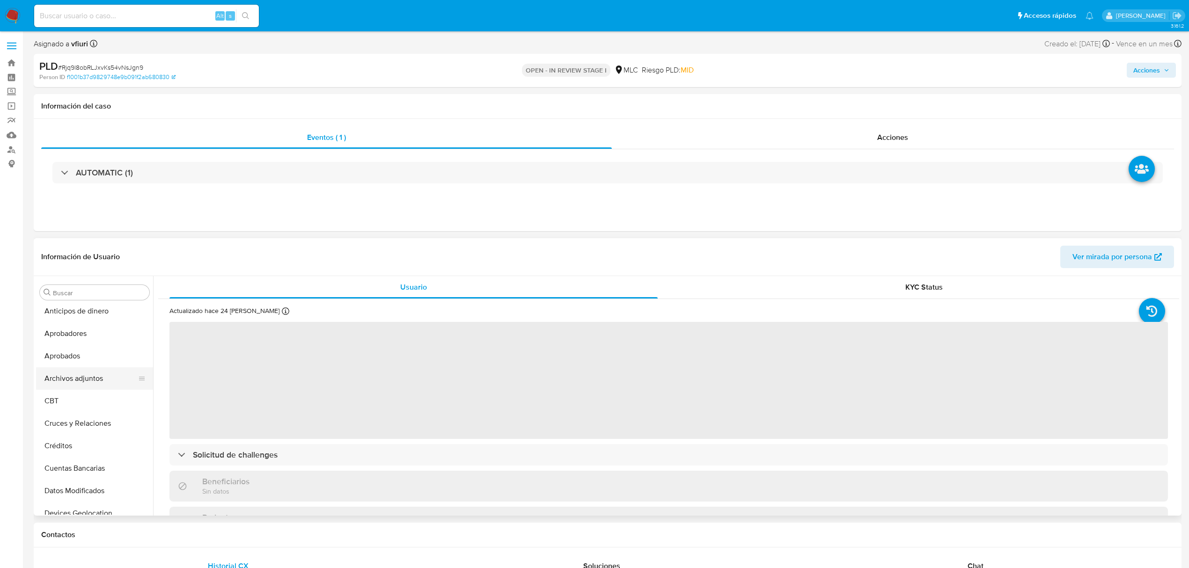
select select "10"
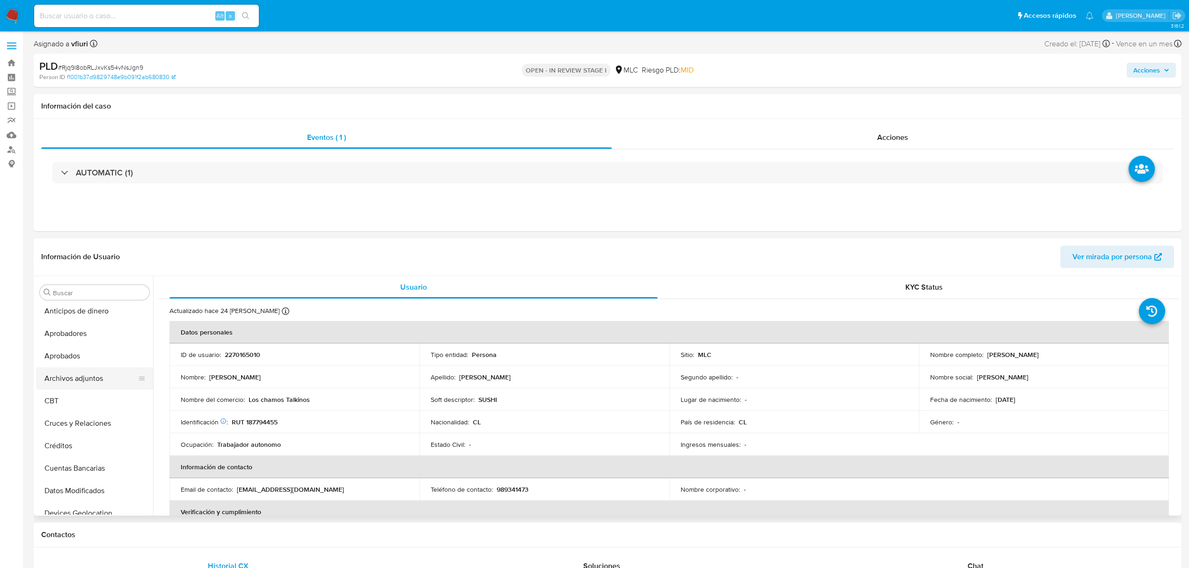
click at [91, 382] on button "Archivos adjuntos" at bounding box center [91, 378] width 110 height 22
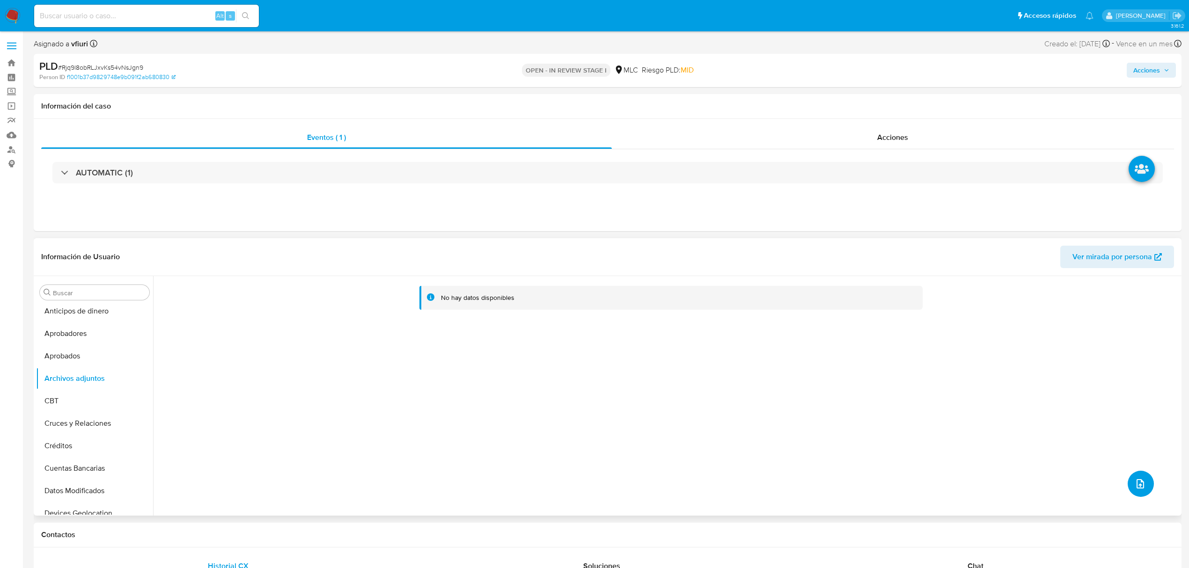
click at [1134, 482] on icon "upload-file" at bounding box center [1139, 483] width 11 height 11
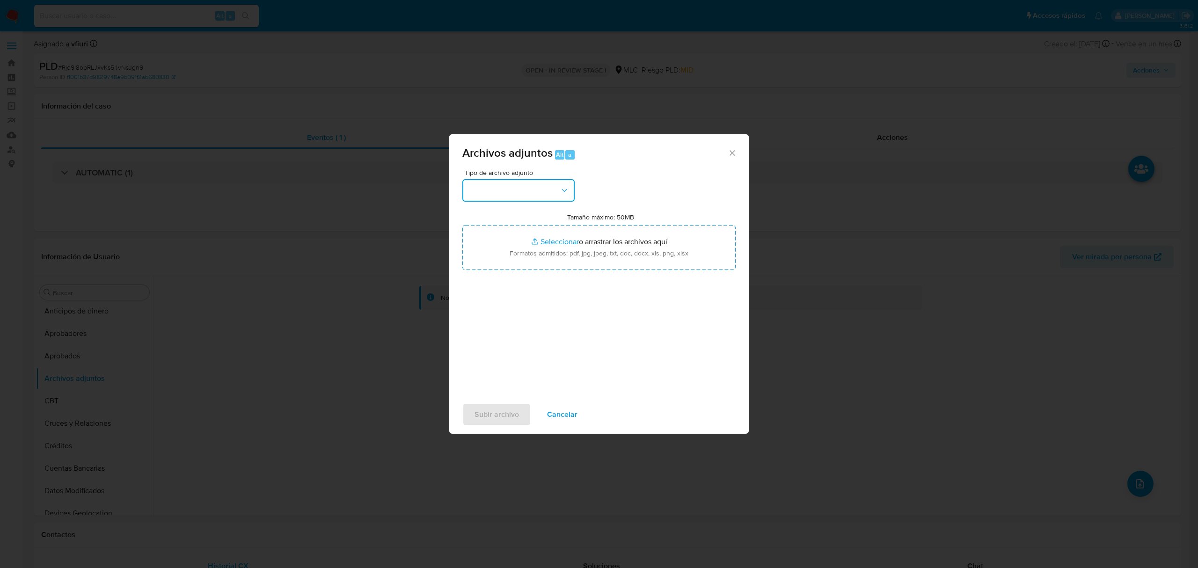
click at [543, 197] on button "button" at bounding box center [518, 190] width 112 height 22
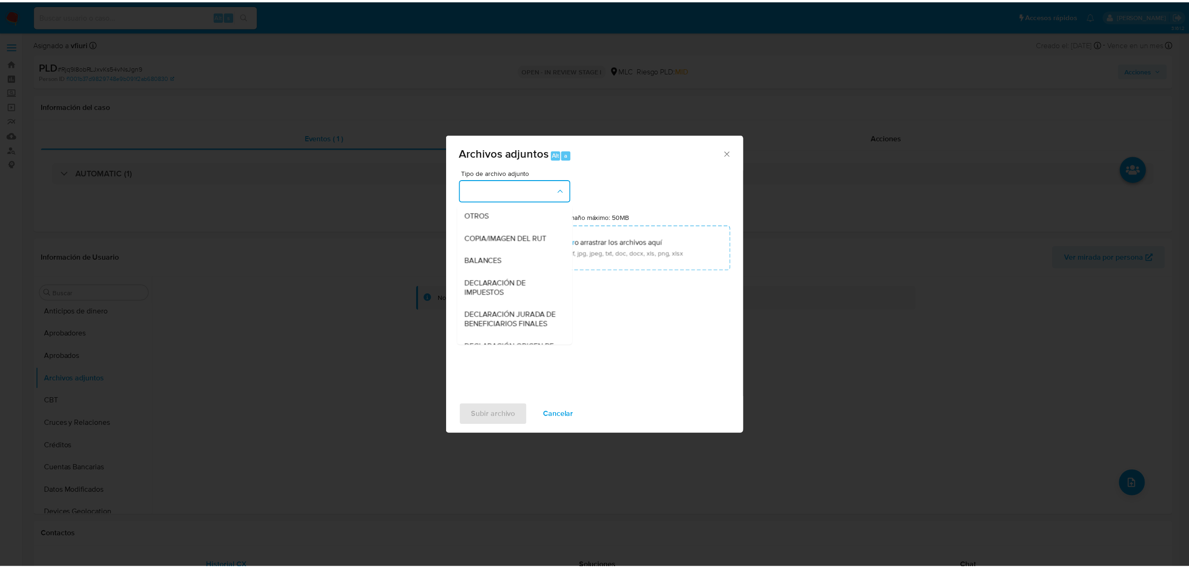
scroll to position [139, 0]
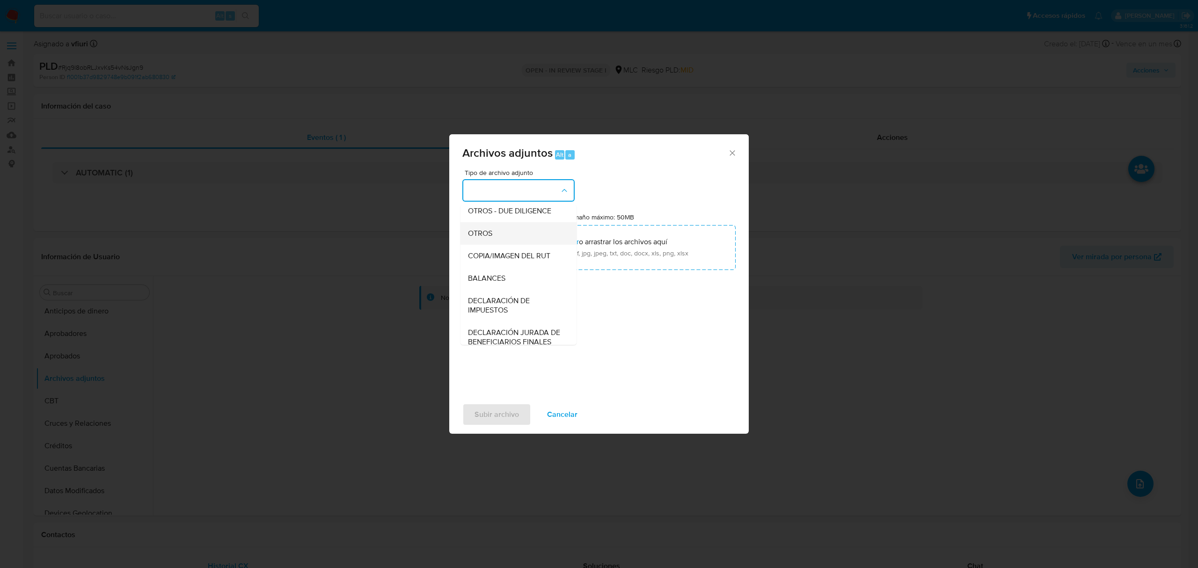
click at [482, 238] on span "OTROS" at bounding box center [480, 233] width 24 height 9
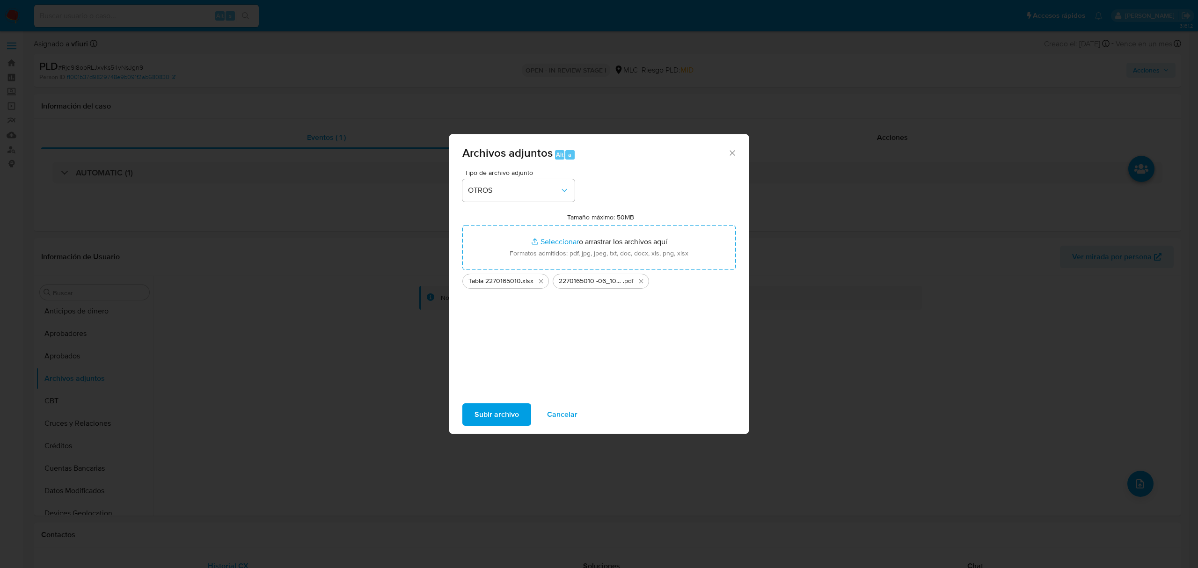
click at [492, 410] on span "Subir archivo" at bounding box center [497, 414] width 44 height 21
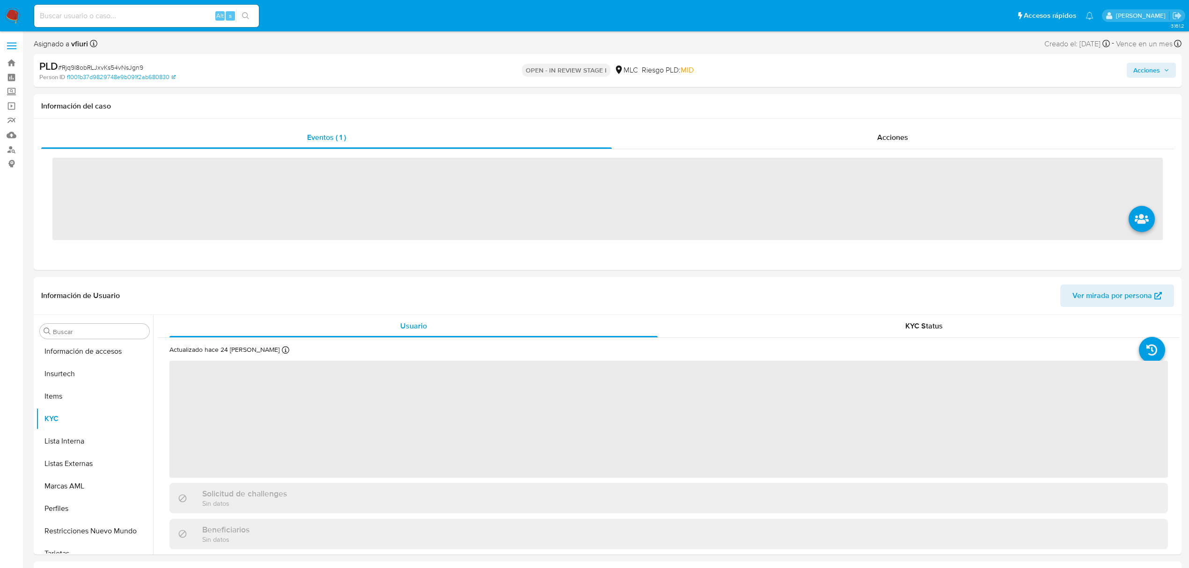
scroll to position [440, 0]
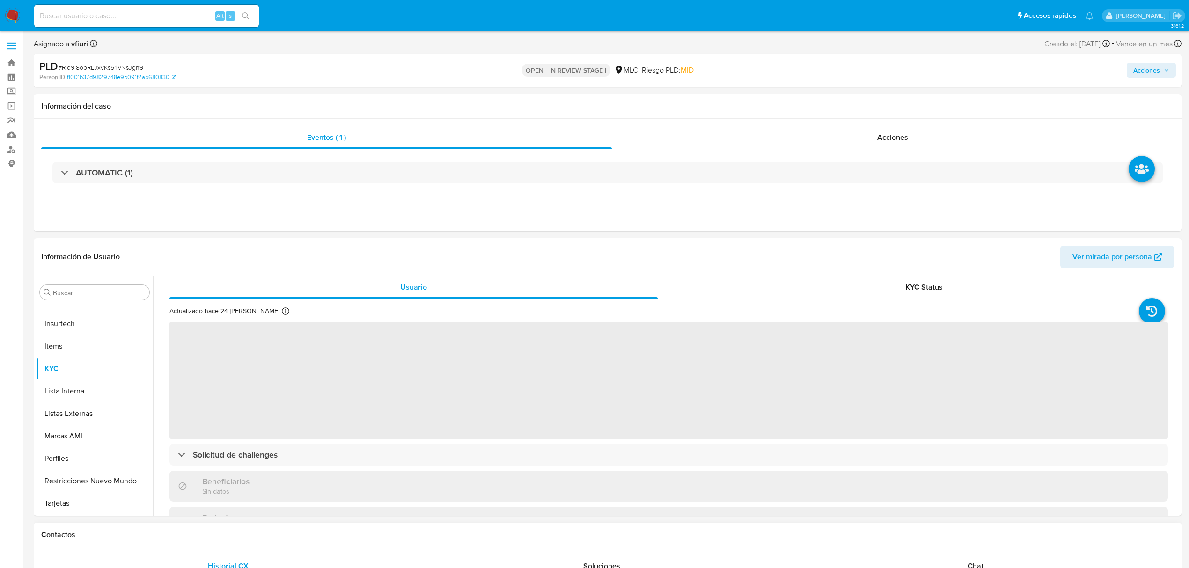
select select "10"
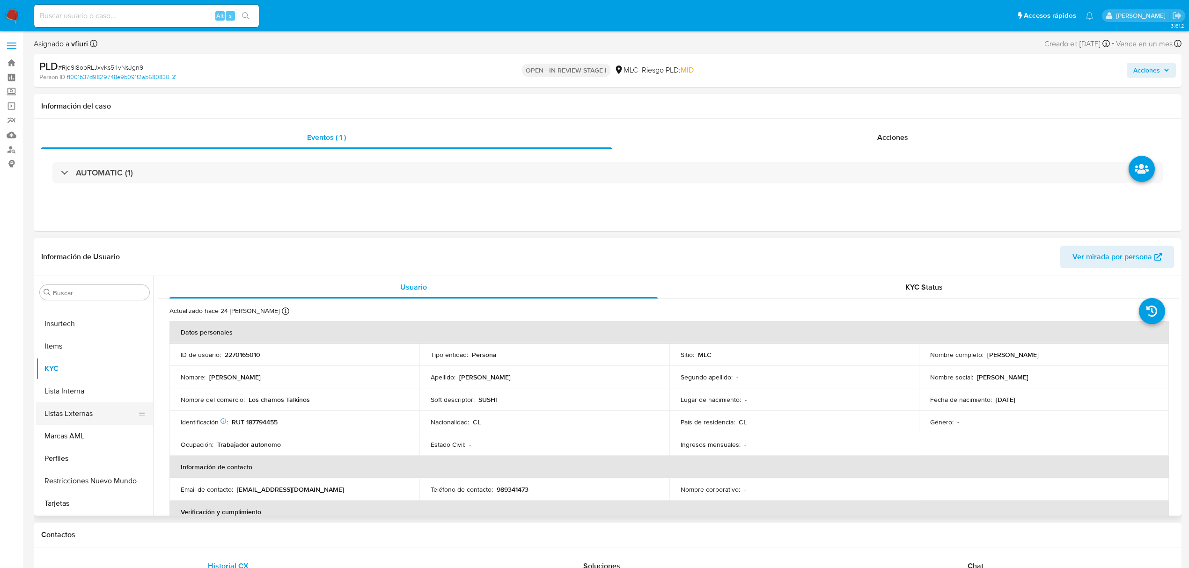
scroll to position [4, 0]
click at [73, 352] on button "Aprobados" at bounding box center [91, 356] width 110 height 22
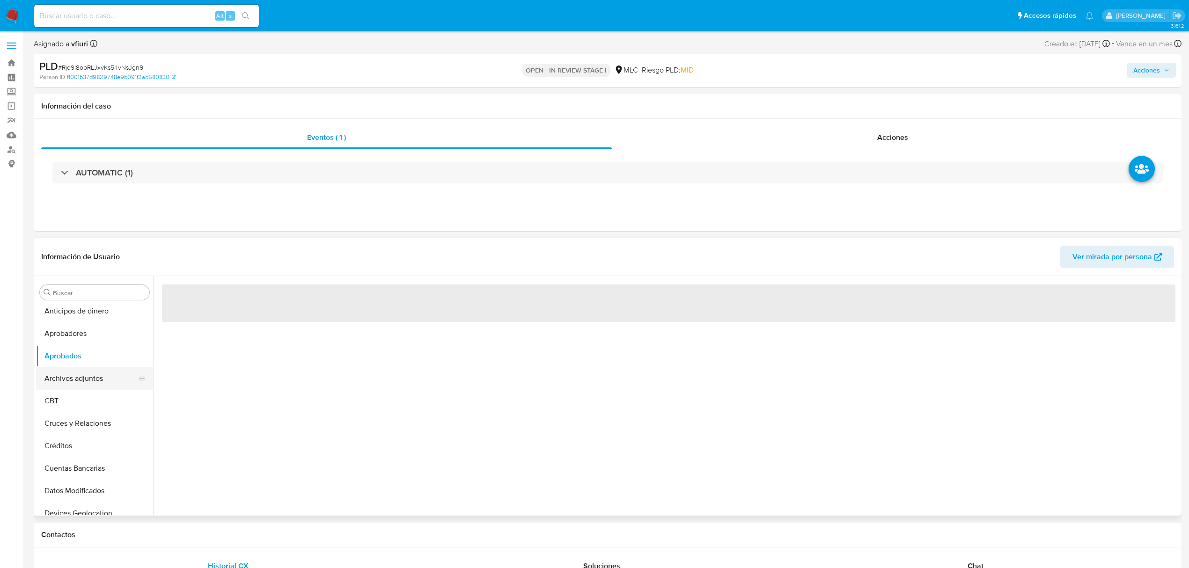
click at [80, 373] on button "Archivos adjuntos" at bounding box center [91, 378] width 110 height 22
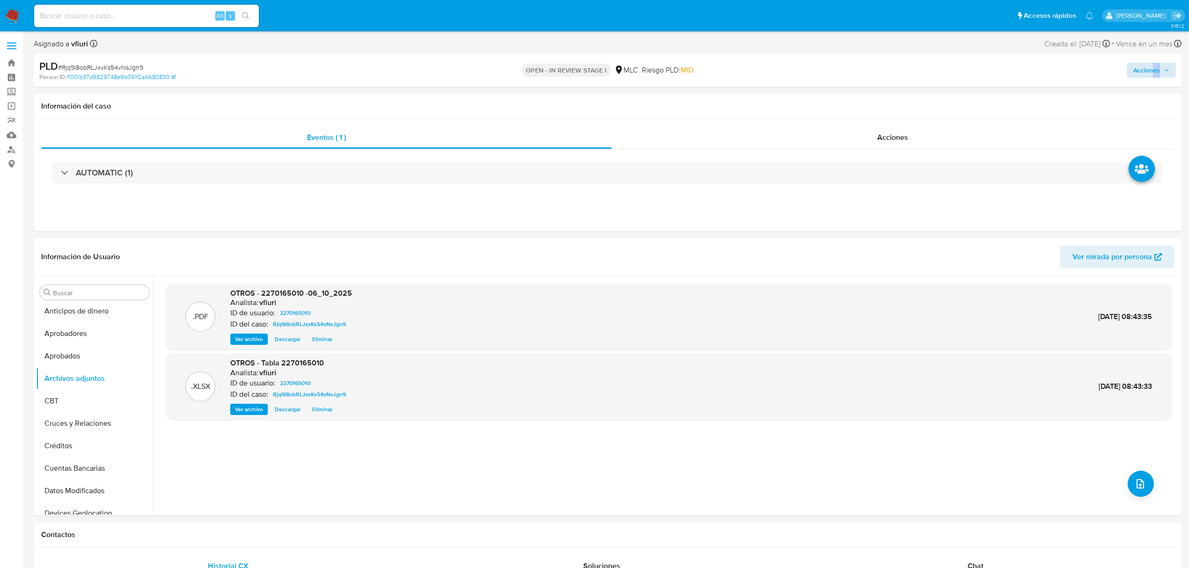
drag, startPoint x: 1151, startPoint y: 79, endPoint x: 1154, endPoint y: 73, distance: 6.5
click at [1154, 73] on div "Acciones" at bounding box center [987, 70] width 376 height 22
click at [1145, 72] on span "Acciones" at bounding box center [1146, 70] width 27 height 15
click at [871, 110] on div "Resolución del caso Alt r" at bounding box center [896, 100] width 89 height 24
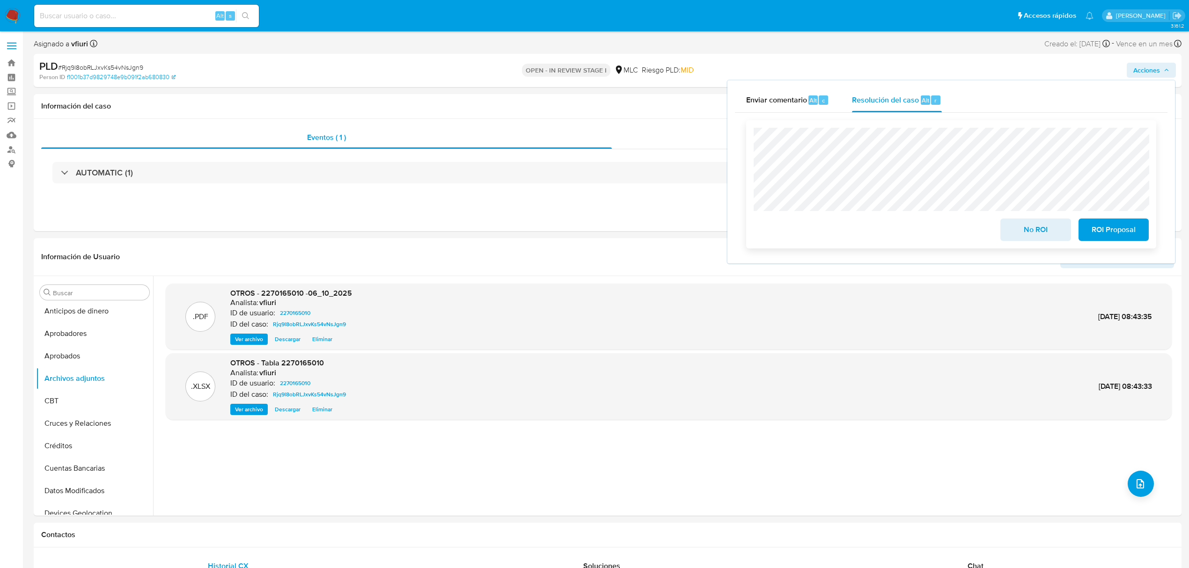
click at [1054, 221] on span "No ROI" at bounding box center [1035, 229] width 46 height 21
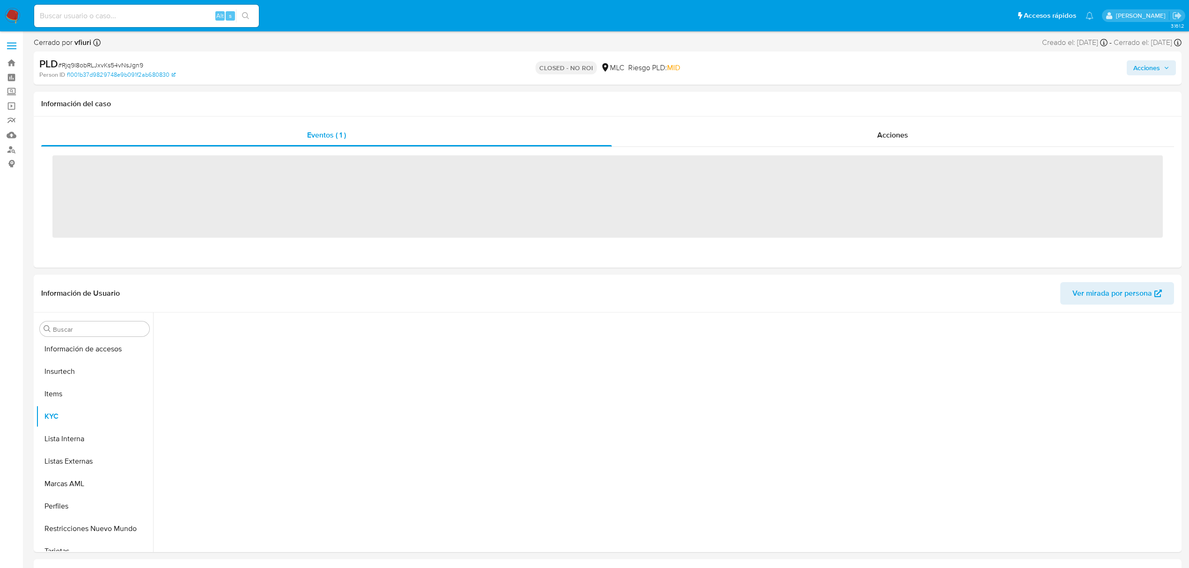
scroll to position [440, 0]
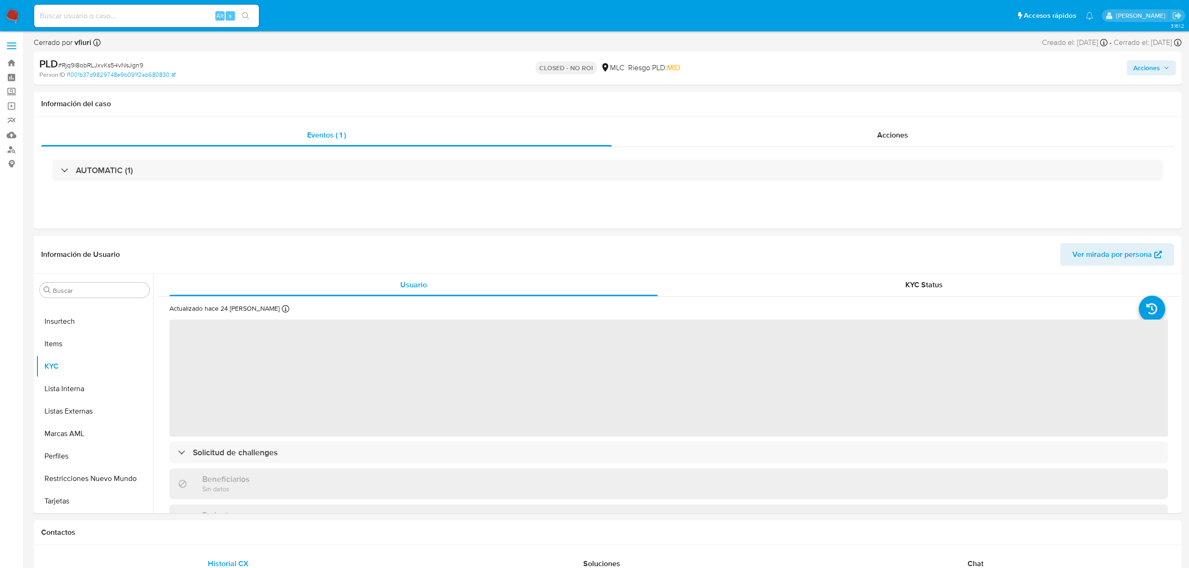
select select "10"
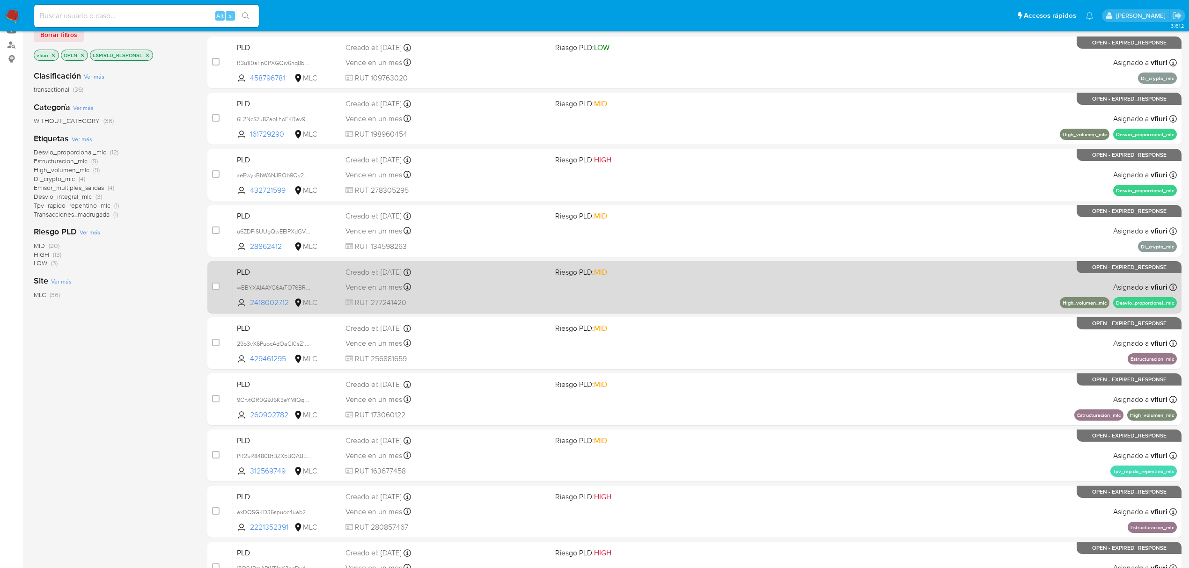
scroll to position [204, 0]
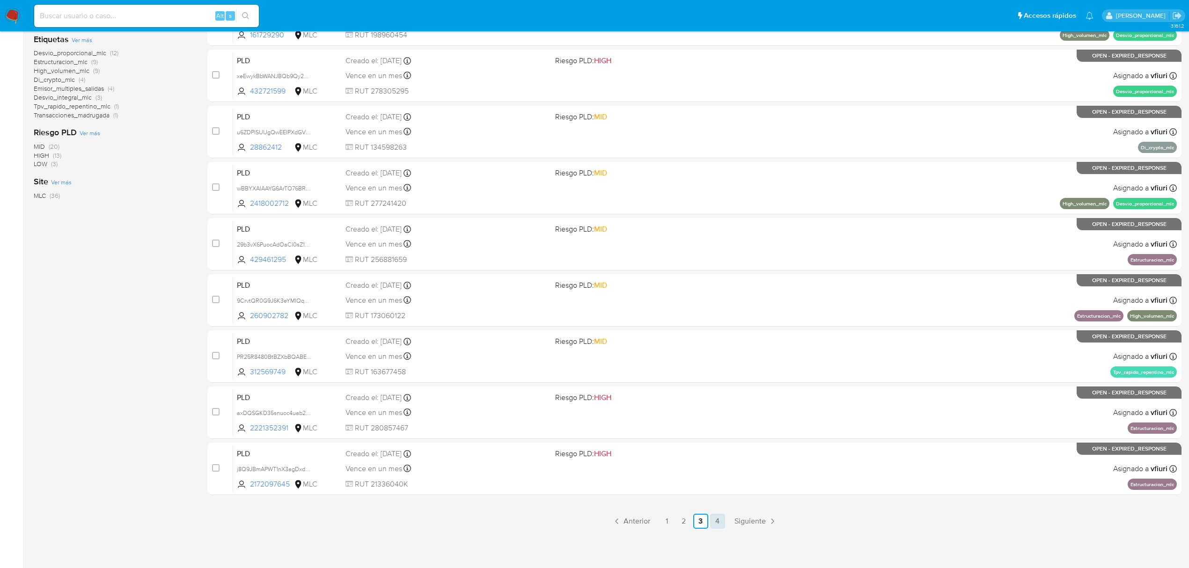
click at [714, 523] on link "4" at bounding box center [717, 521] width 15 height 15
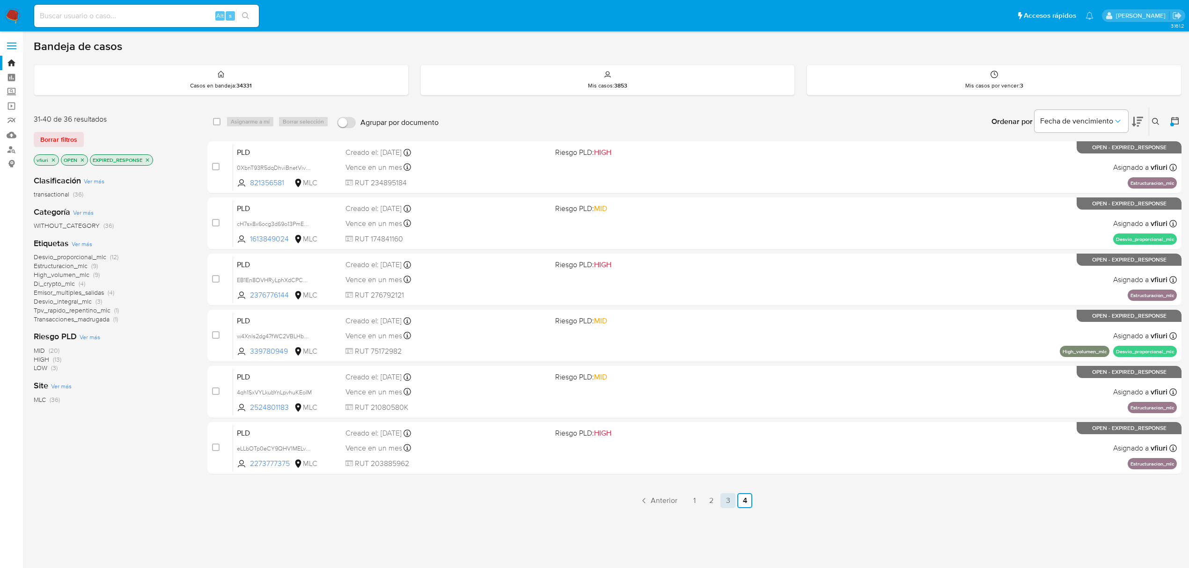
click at [721, 503] on link "3" at bounding box center [727, 500] width 15 height 15
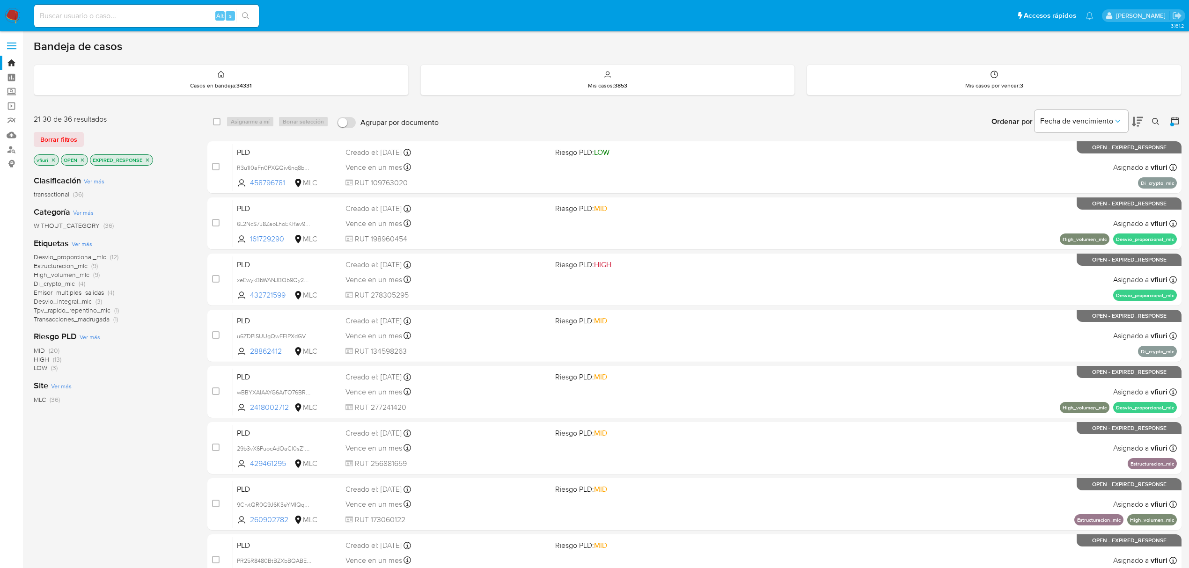
click at [52, 316] on span "Transacciones_madrugada" at bounding box center [72, 318] width 76 height 9
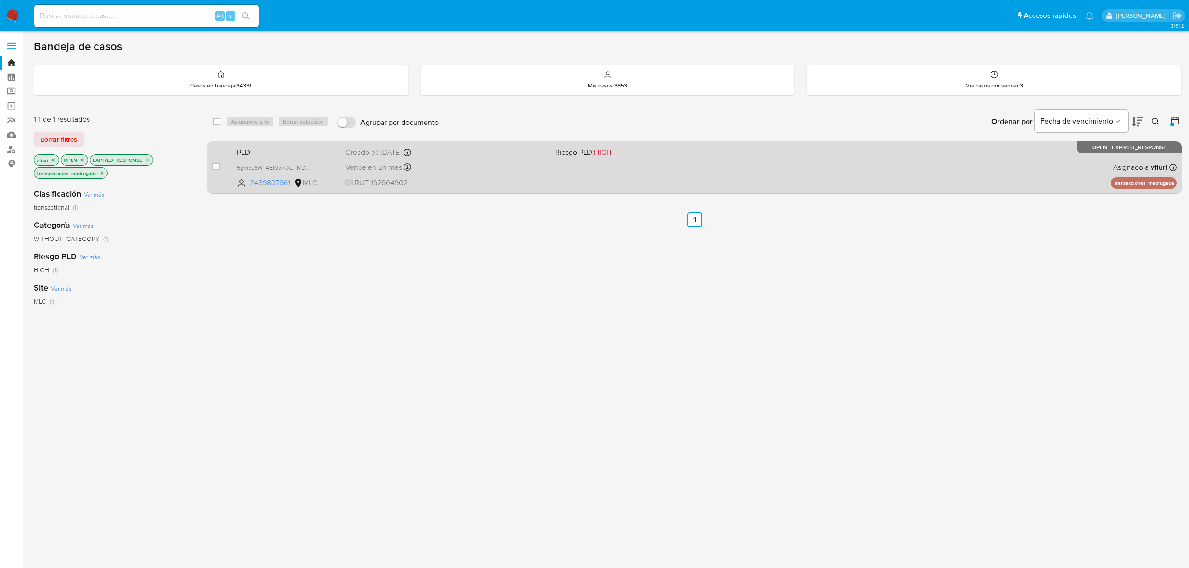
click at [609, 186] on div "PLD 5gm5L6WT4BI0pkkXJTMDBqfh 2489807961 MLC Riesgo PLD: HIGH Creado el: 12/08/2…" at bounding box center [704, 167] width 943 height 47
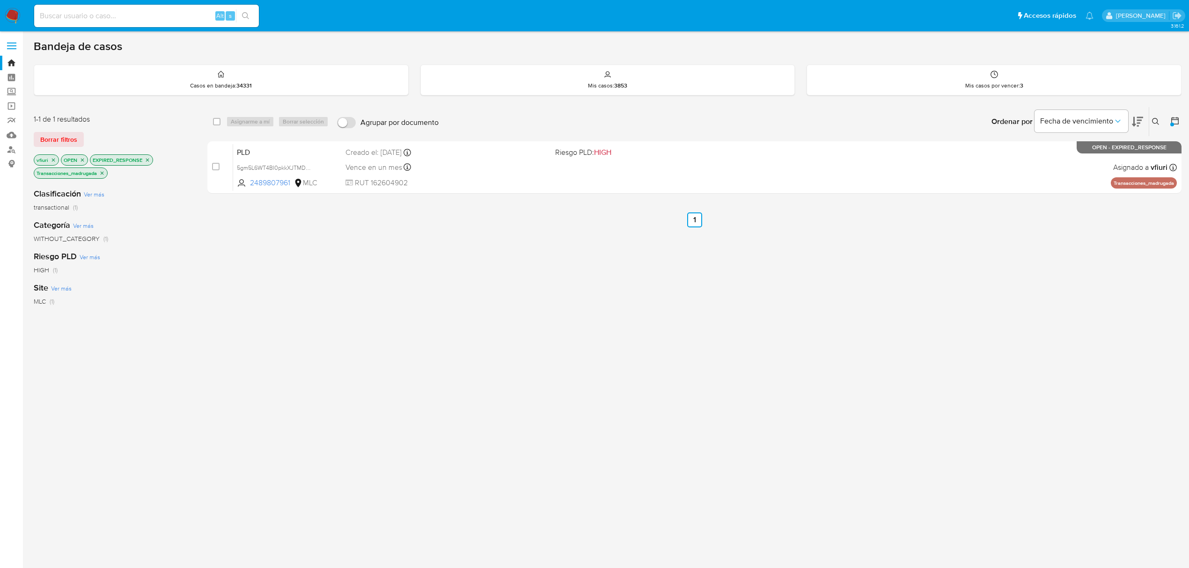
click at [102, 175] on icon "close-filter" at bounding box center [102, 173] width 6 height 6
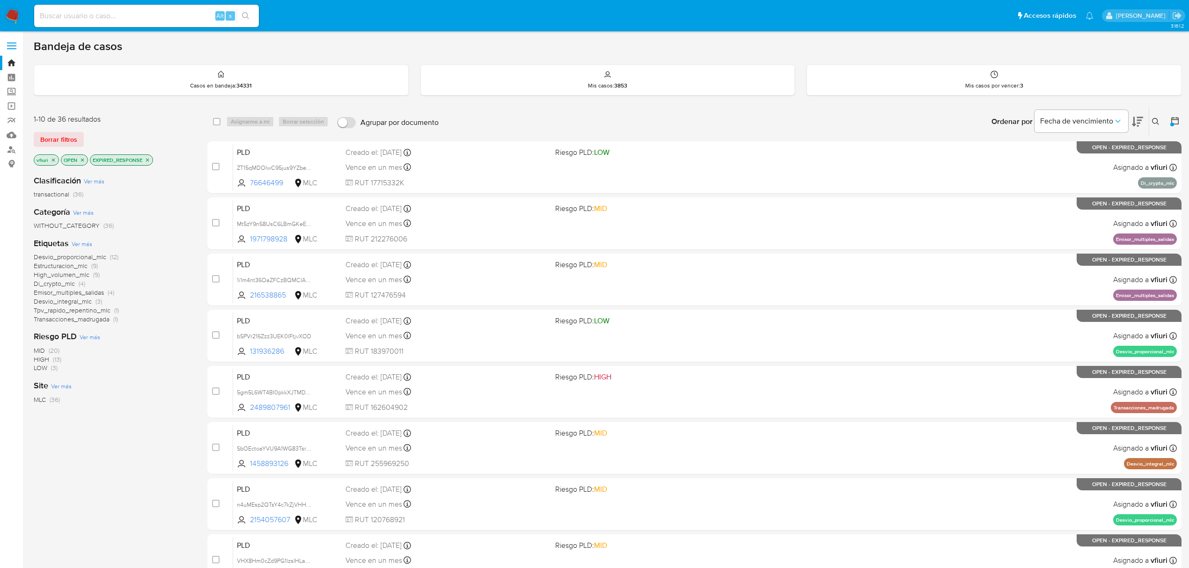
click at [62, 257] on span "Desvio_proporcional_mlc" at bounding box center [70, 256] width 73 height 9
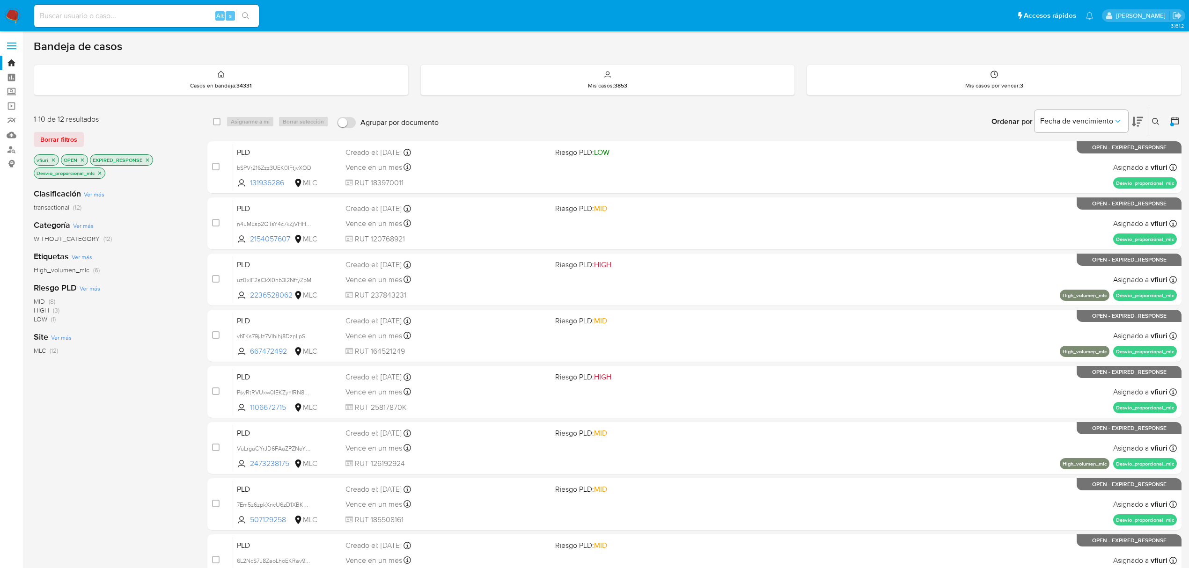
scroll to position [204, 0]
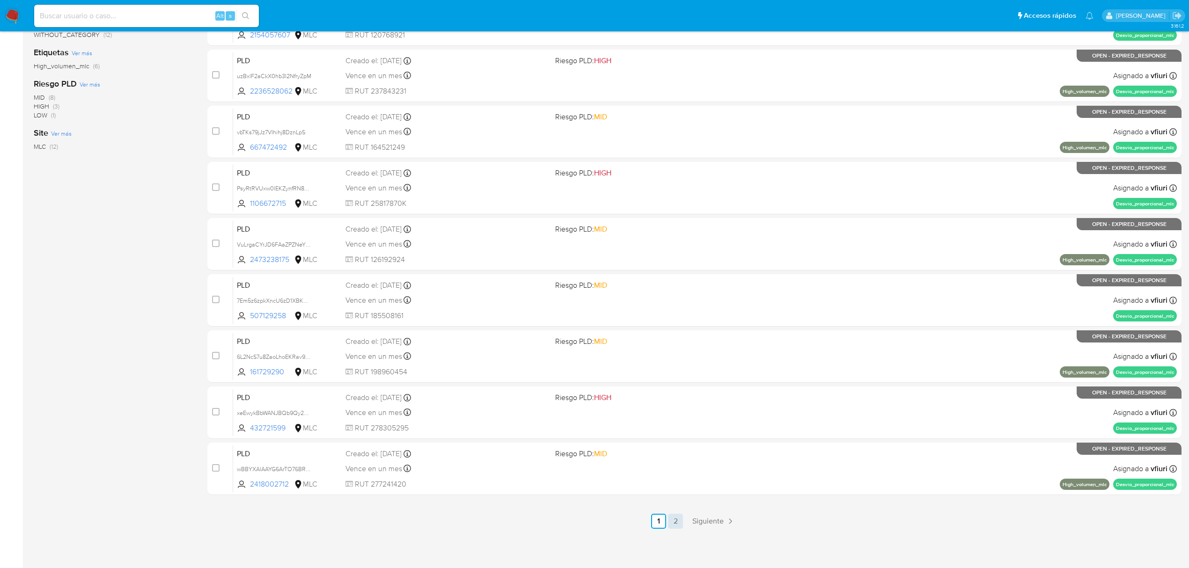
click at [676, 517] on link "2" at bounding box center [675, 521] width 15 height 15
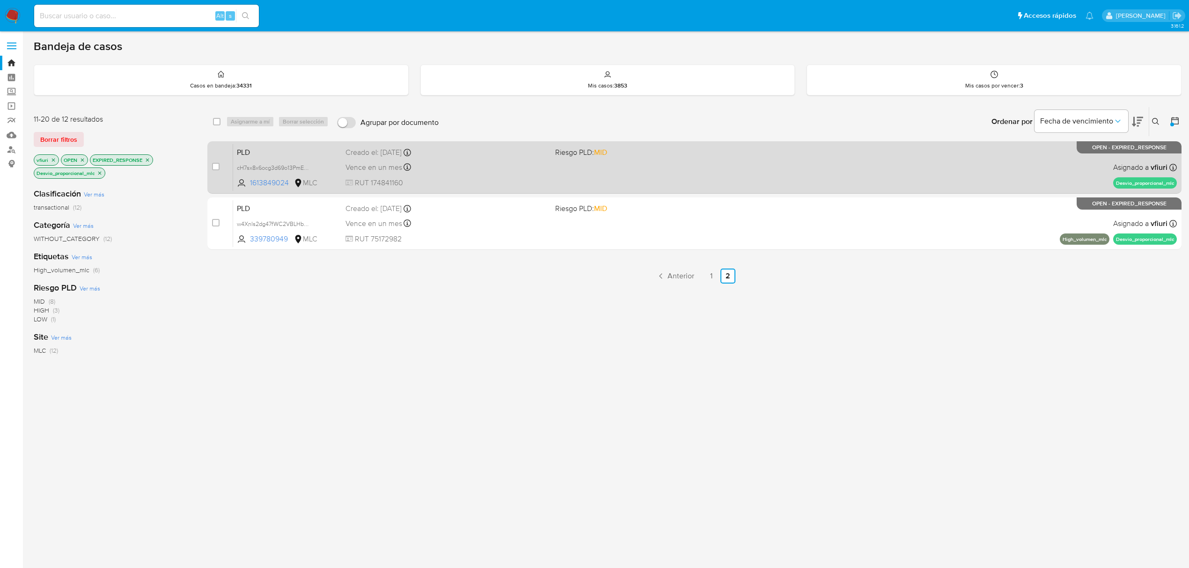
click at [684, 179] on div "PLD cH7sx8x6ocg3d69o13PmE27k 1613849024 MLC Riesgo PLD: MID Creado el: 12/08/20…" at bounding box center [704, 167] width 943 height 47
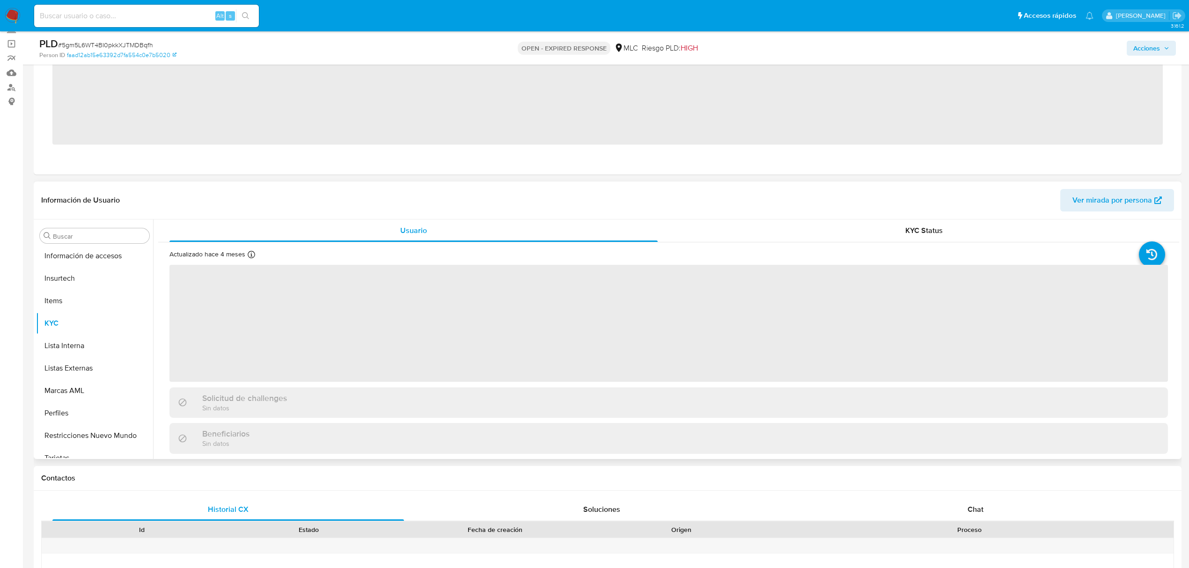
scroll to position [440, 0]
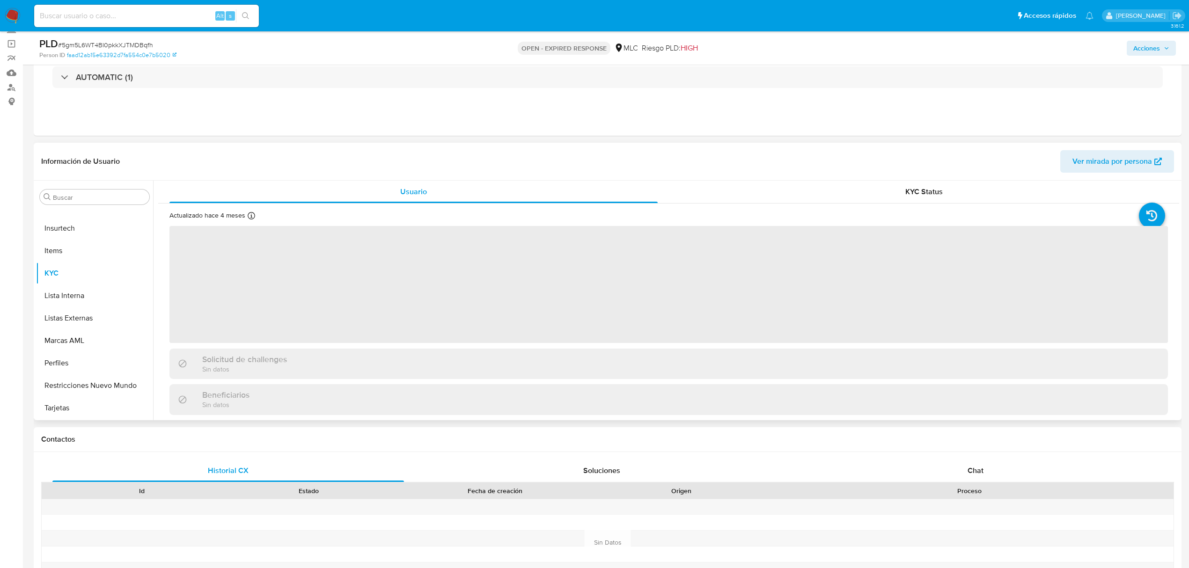
select select "10"
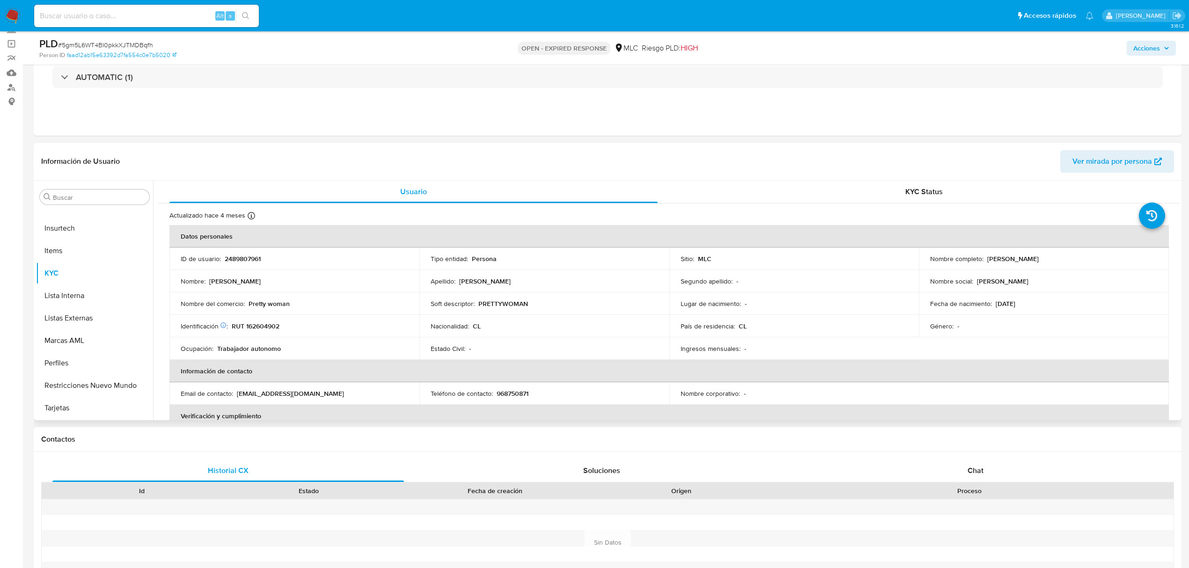
click at [242, 257] on p "2489807961" at bounding box center [243, 259] width 36 height 8
copy p "2489807961"
click at [69, 359] on button "Historial Casos" at bounding box center [91, 365] width 110 height 22
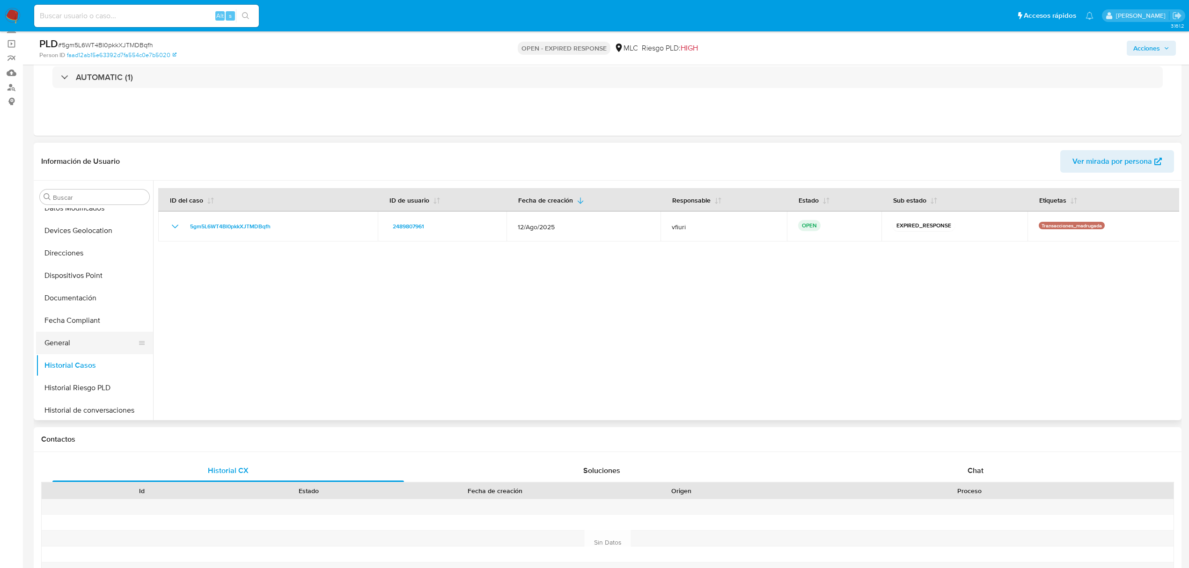
click at [58, 348] on button "General" at bounding box center [91, 343] width 110 height 22
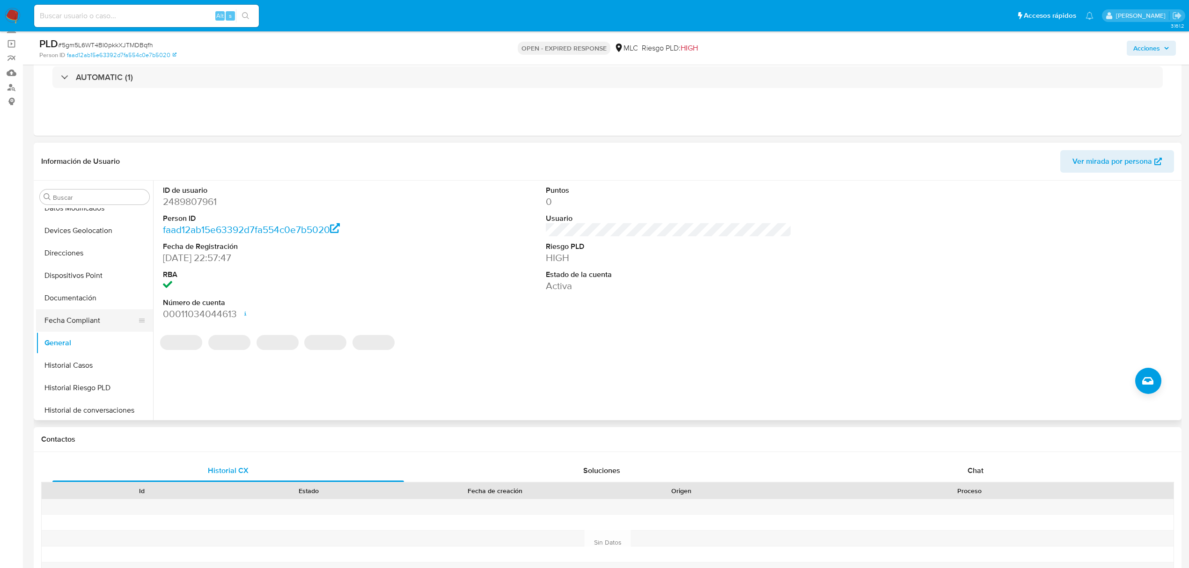
scroll to position [440, 0]
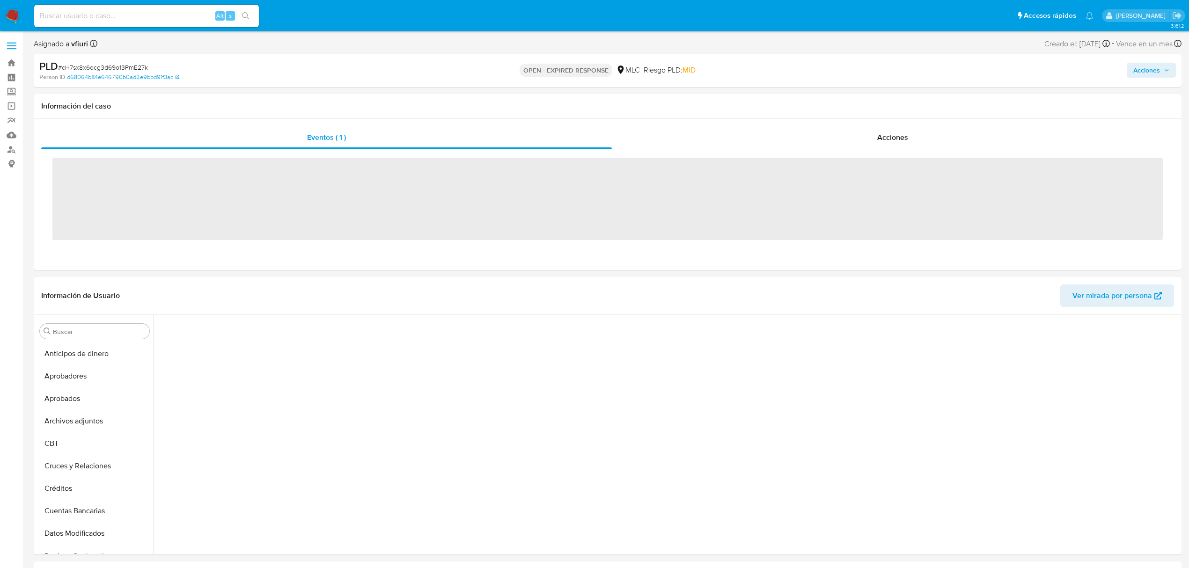
scroll to position [407, 0]
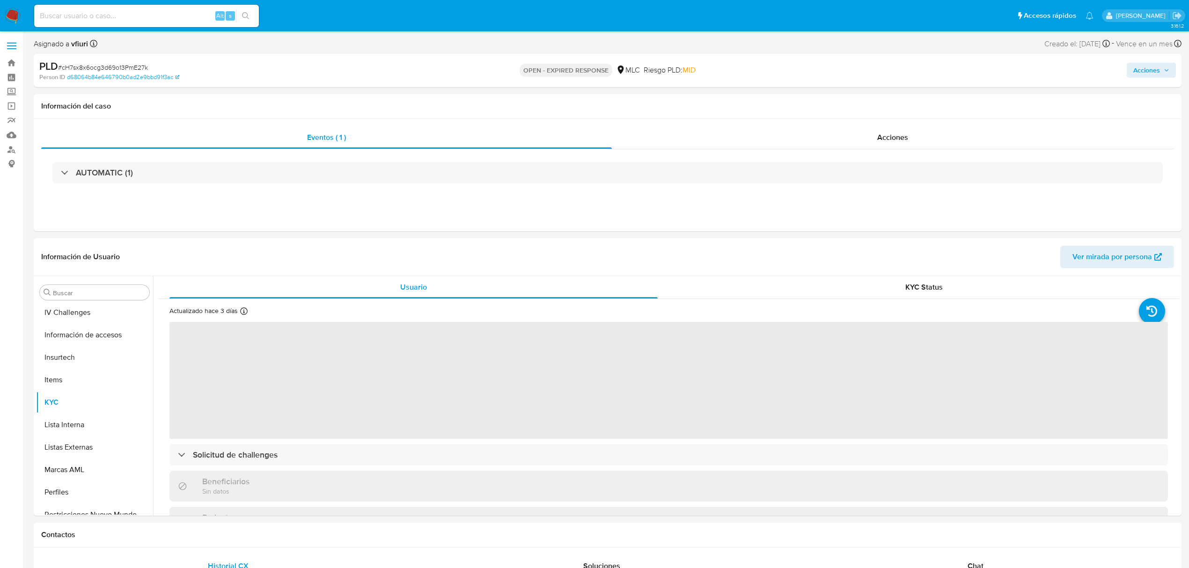
select select "10"
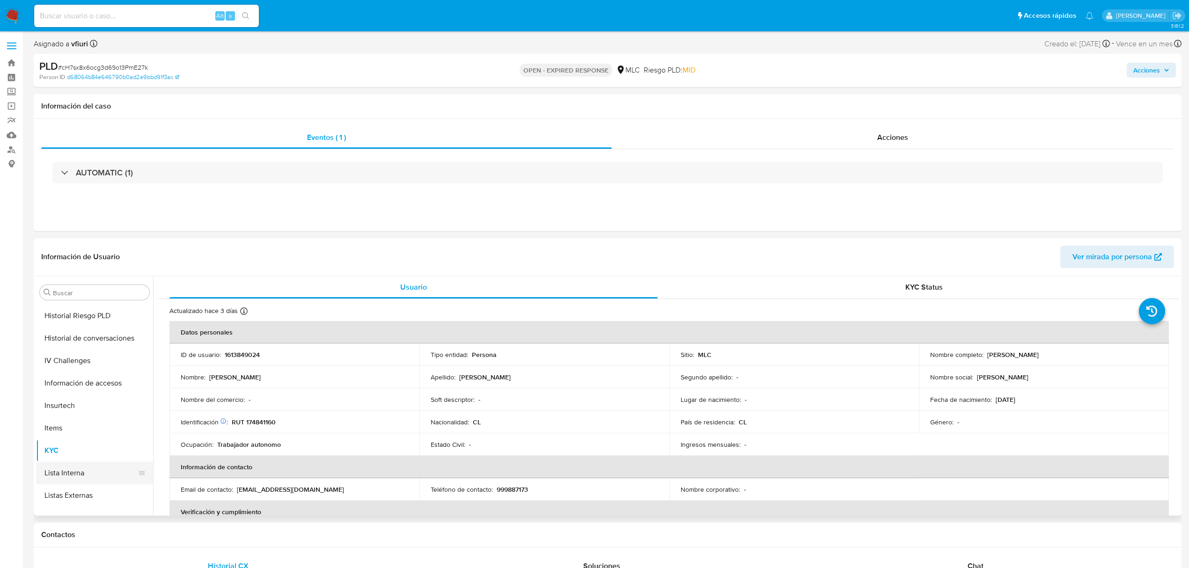
scroll to position [191, 0]
click at [81, 465] on button "Historial Casos" at bounding box center [91, 461] width 110 height 22
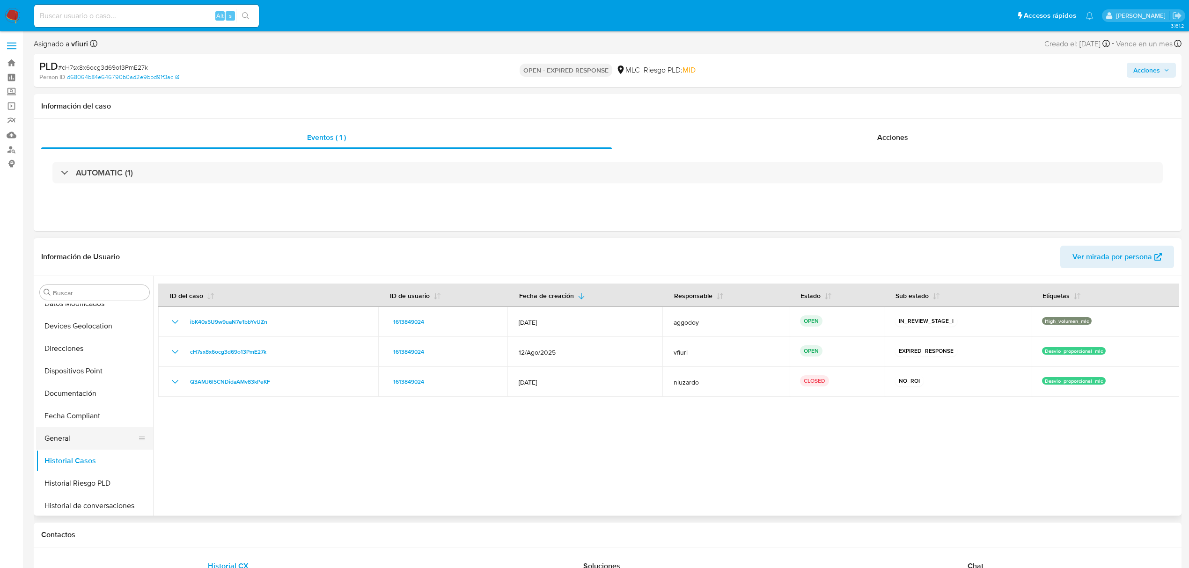
click at [65, 438] on button "General" at bounding box center [91, 438] width 110 height 22
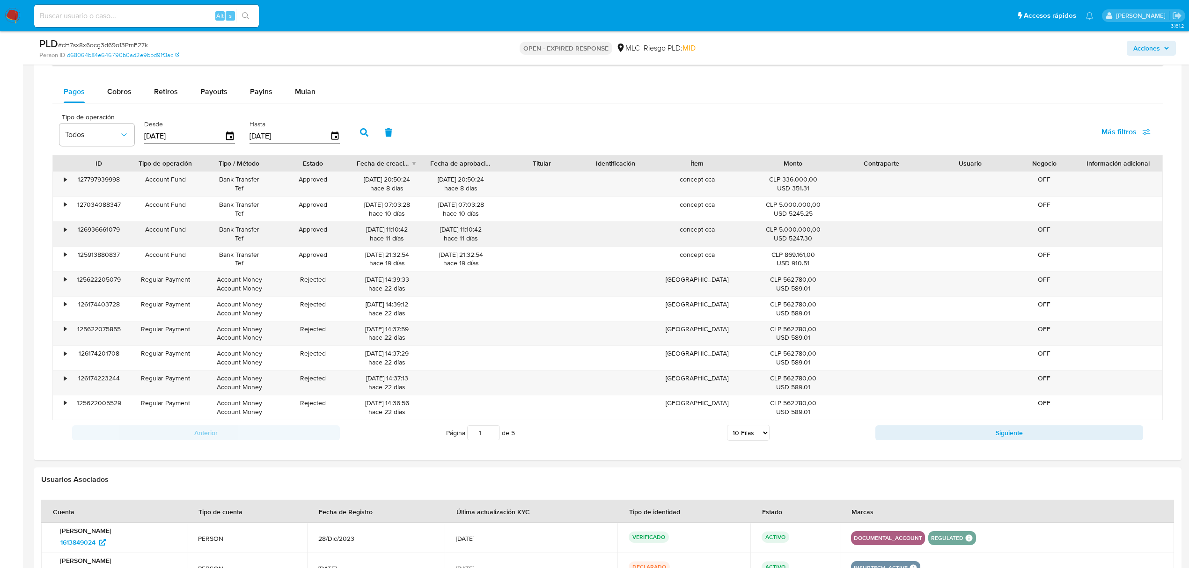
scroll to position [562, 0]
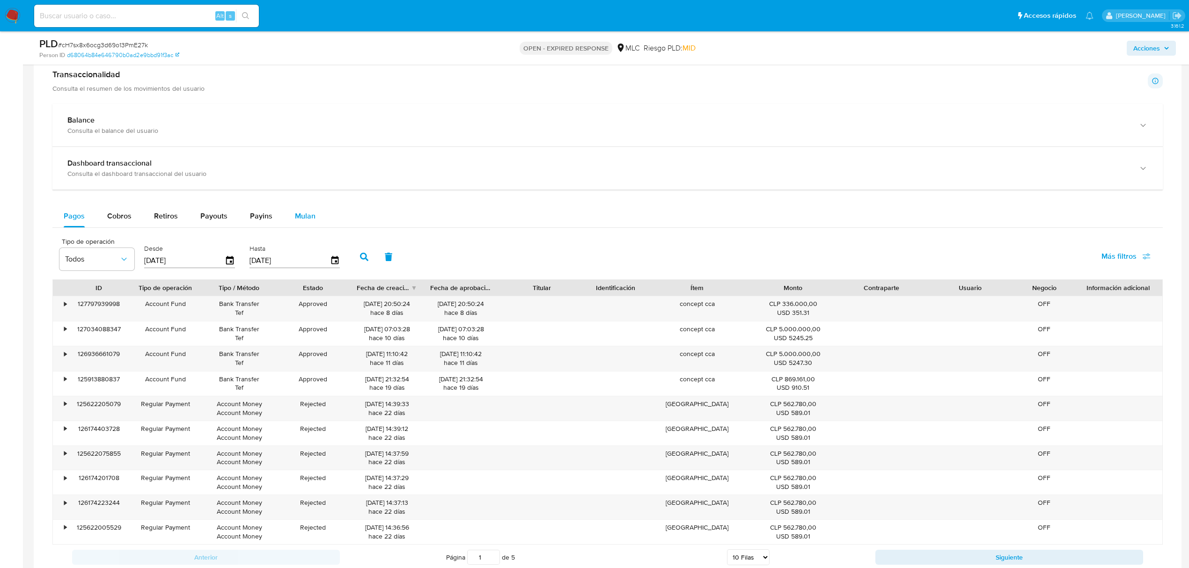
click at [296, 212] on div "Mulan" at bounding box center [305, 216] width 21 height 22
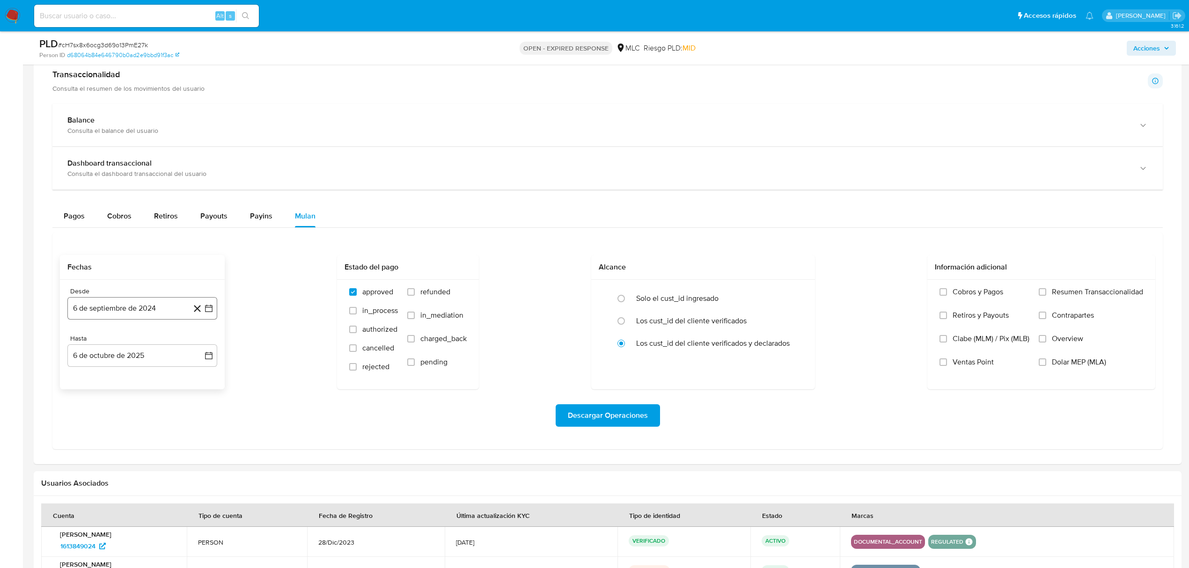
click at [211, 313] on icon "button" at bounding box center [208, 308] width 9 height 9
click at [104, 450] on button "24" at bounding box center [104, 452] width 15 height 15
click at [208, 358] on icon "button" at bounding box center [208, 355] width 9 height 9
click at [84, 394] on icon "Mes anterior" at bounding box center [84, 389] width 11 height 11
click at [140, 483] on button "25" at bounding box center [142, 480] width 15 height 15
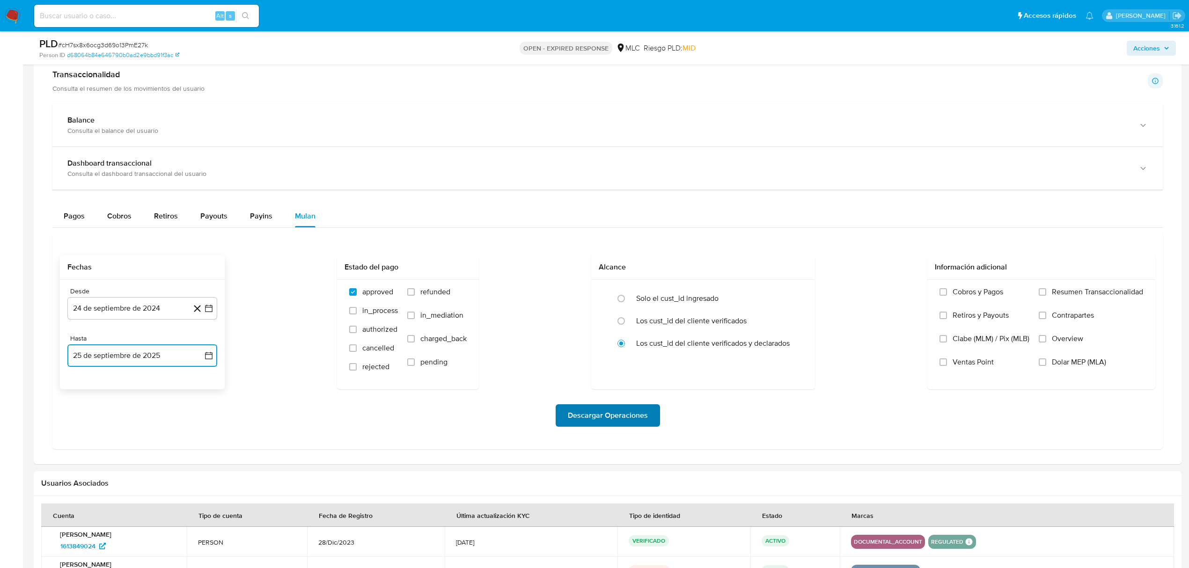
click at [605, 422] on span "Descargar Operaciones" at bounding box center [608, 415] width 80 height 21
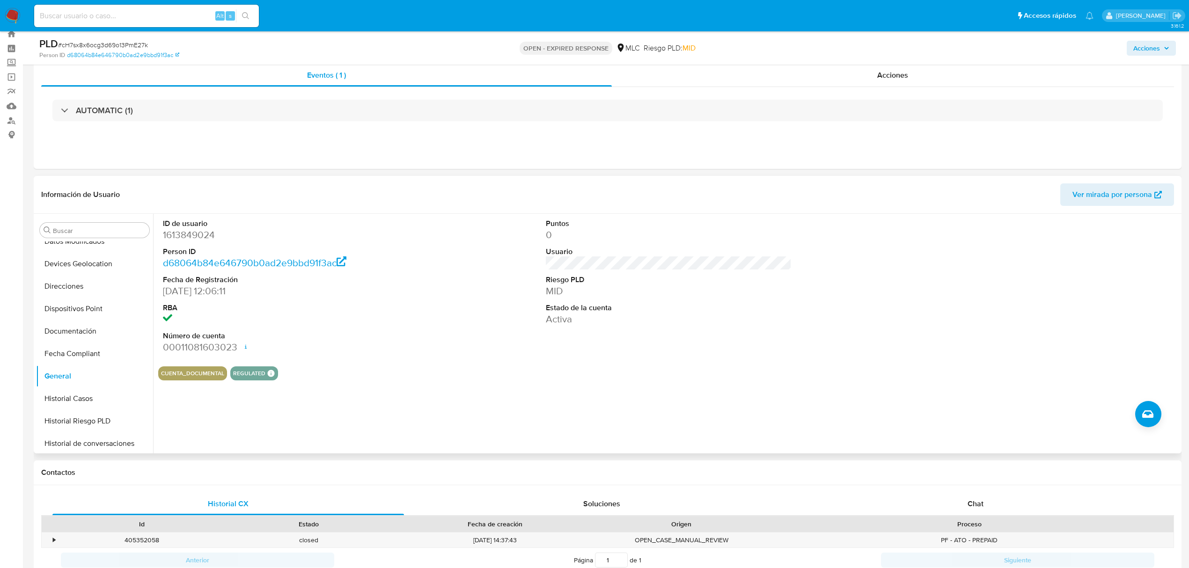
scroll to position [0, 0]
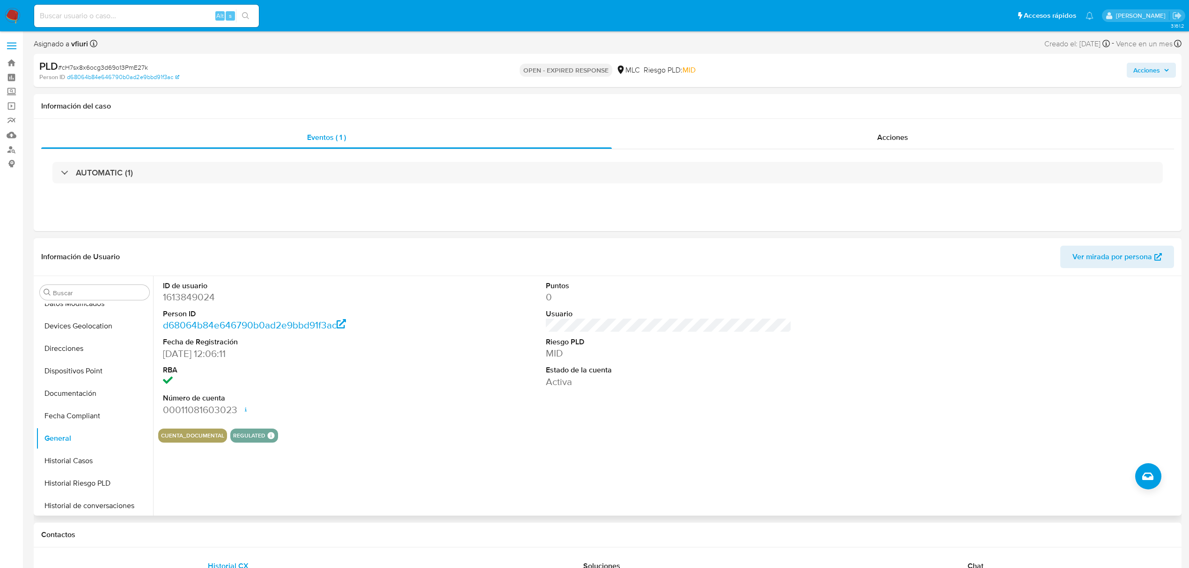
click at [191, 300] on dd "1613849024" at bounding box center [286, 297] width 246 height 13
copy dd "1613849024"
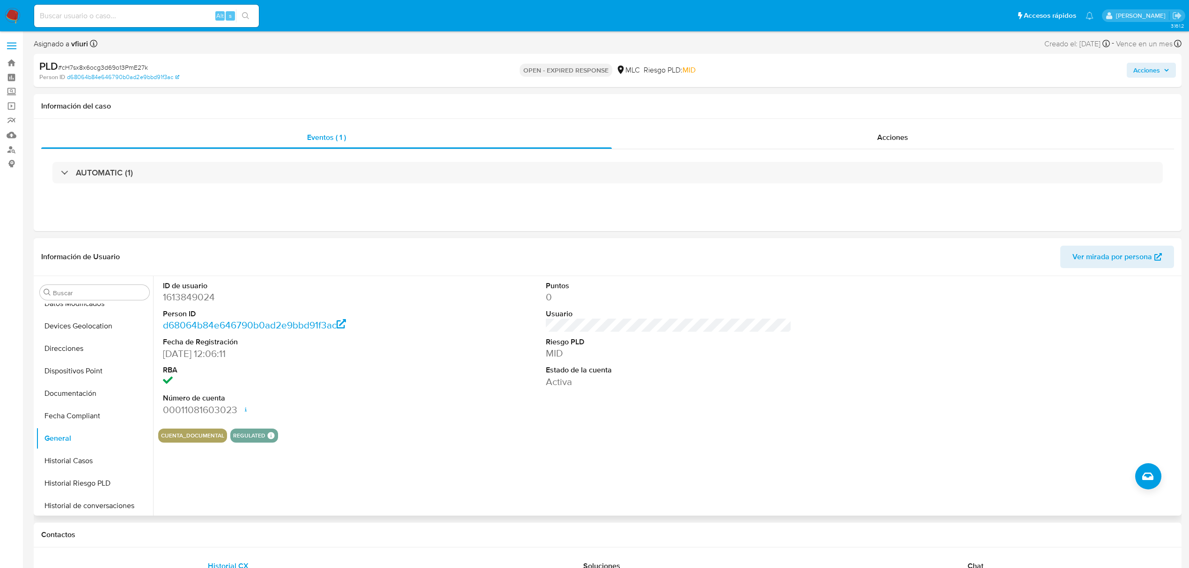
drag, startPoint x: 190, startPoint y: 302, endPoint x: 227, endPoint y: 308, distance: 37.9
click at [214, 307] on dl "ID de usuario 1613849024 Person ID d68064b84e646790b0ad2e9bbd91f3ac Fecha de Re…" at bounding box center [286, 349] width 246 height 136
click at [190, 297] on dd "1613849024" at bounding box center [286, 297] width 246 height 13
copy dd "1613849024"
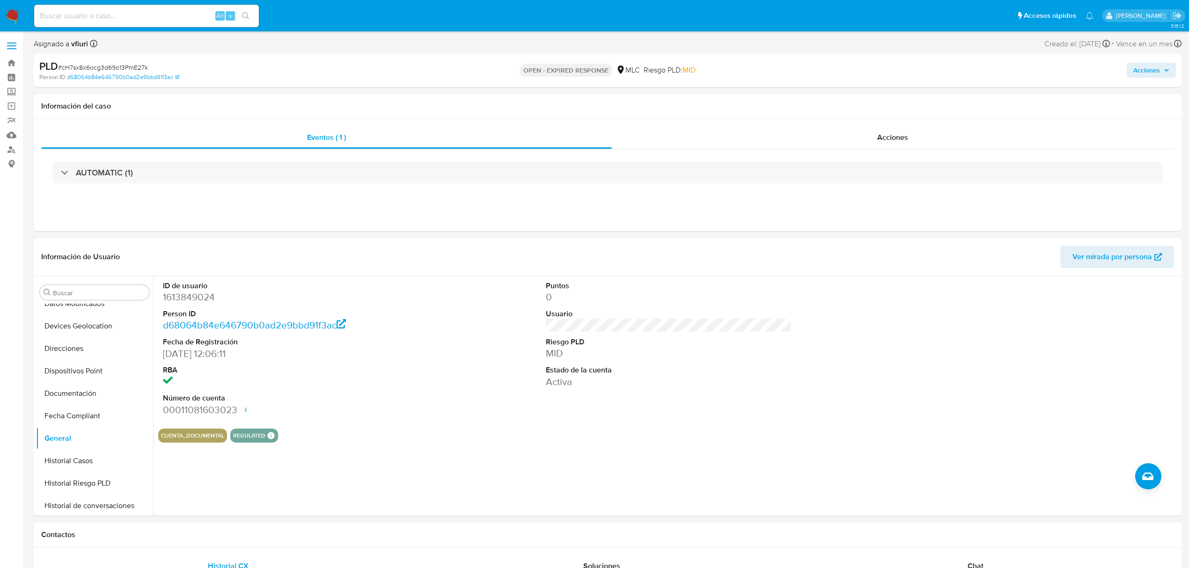
click at [90, 66] on span "# cH7sx8x6ocg3d69o13PmE27k" at bounding box center [103, 67] width 90 height 9
copy span "cH7sx8x6ocg3d69o13PmE27k"
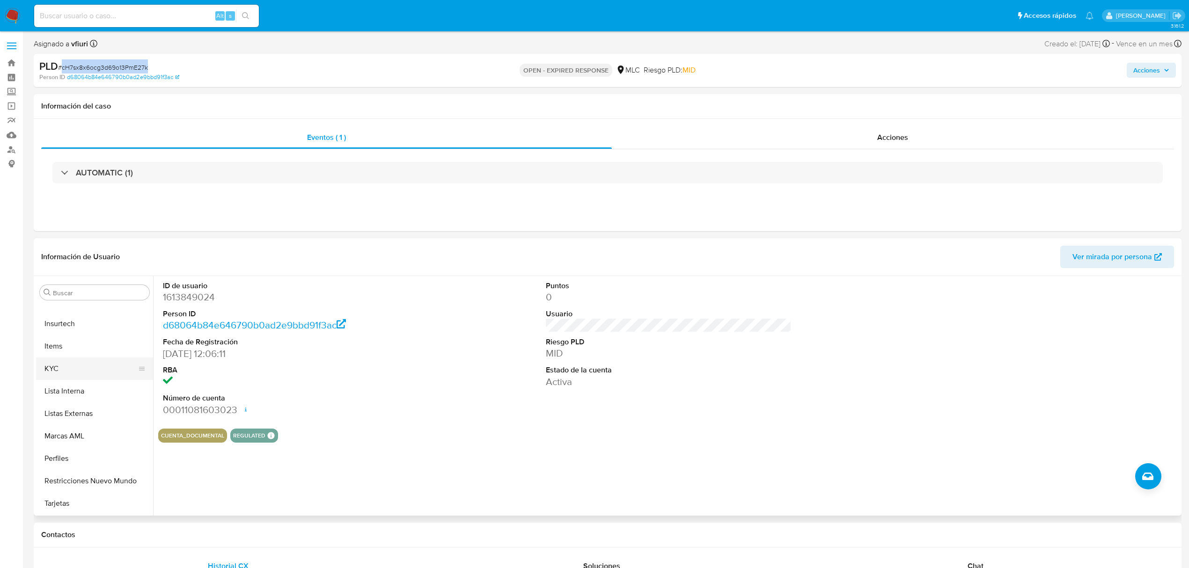
click at [84, 372] on button "KYC" at bounding box center [91, 369] width 110 height 22
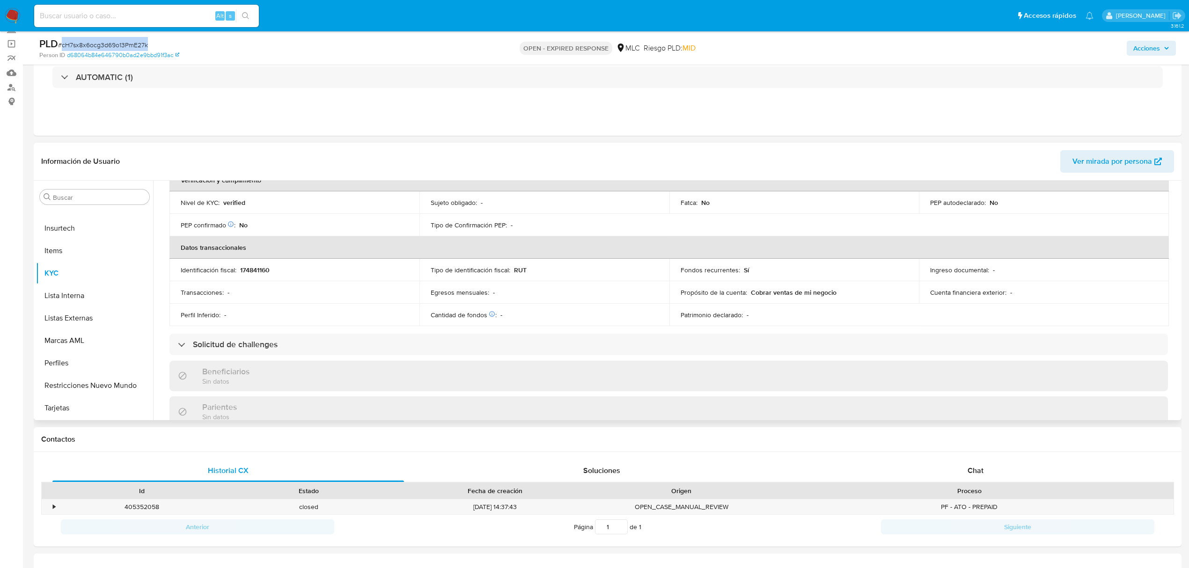
scroll to position [0, 0]
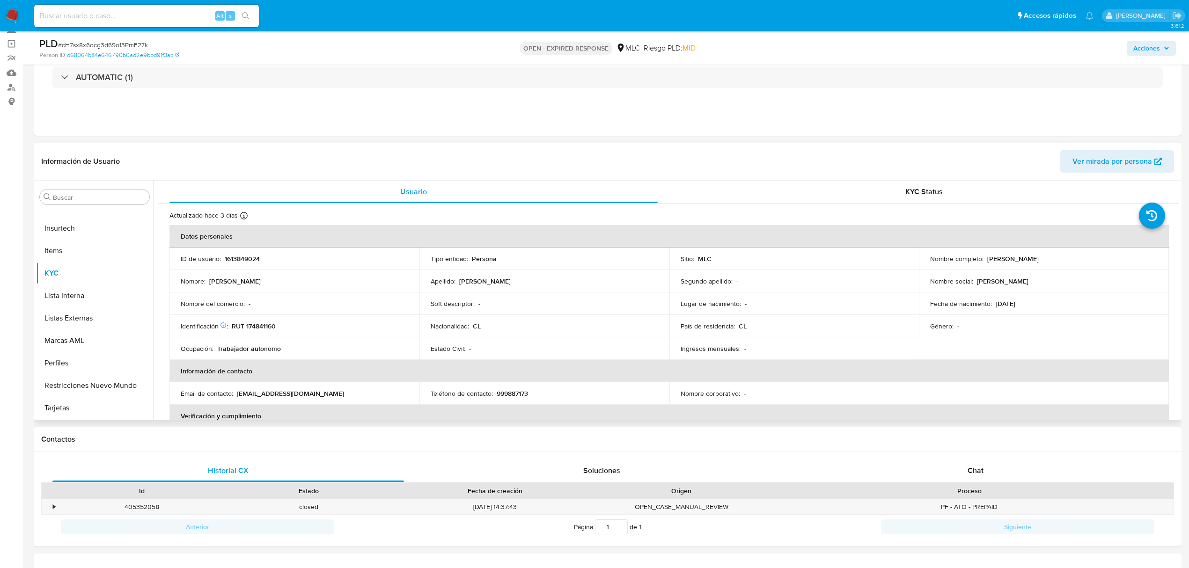
click at [265, 326] on p "RUT 174841160" at bounding box center [254, 326] width 44 height 8
copy p "174841160"
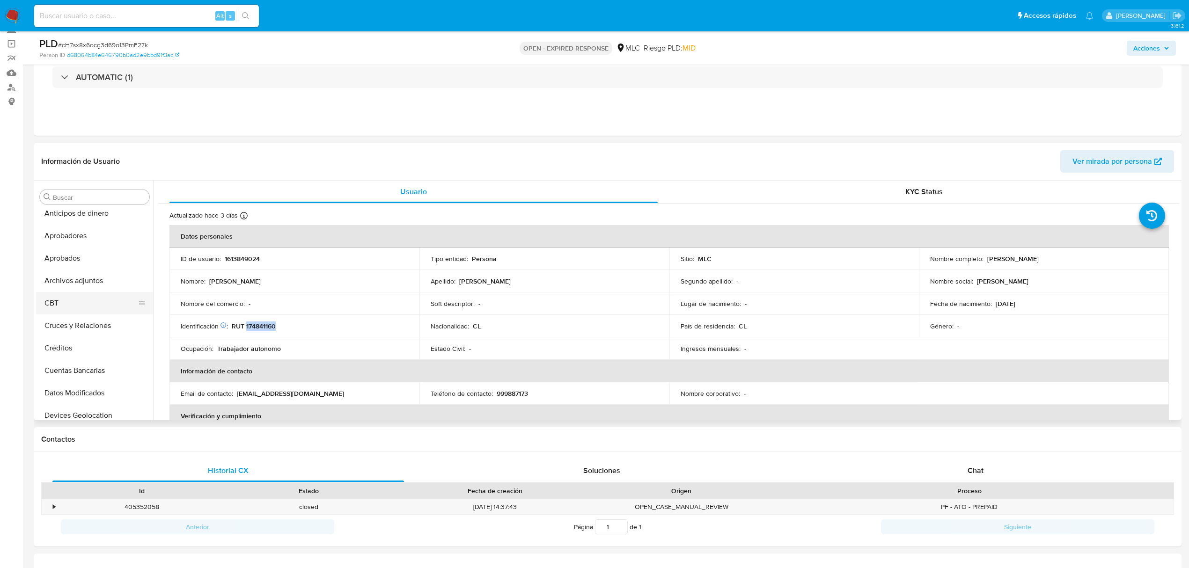
scroll to position [4, 0]
drag, startPoint x: 75, startPoint y: 341, endPoint x: 90, endPoint y: 345, distance: 15.4
click at [90, 345] on button "Créditos" at bounding box center [91, 350] width 110 height 22
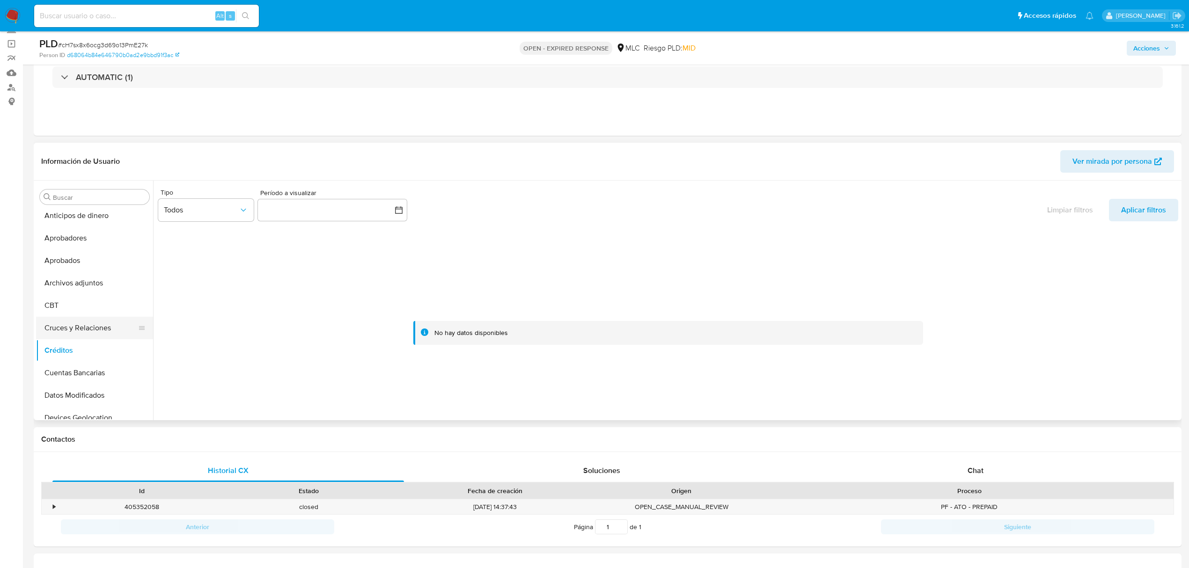
click at [59, 321] on button "Cruces y Relaciones" at bounding box center [91, 328] width 110 height 22
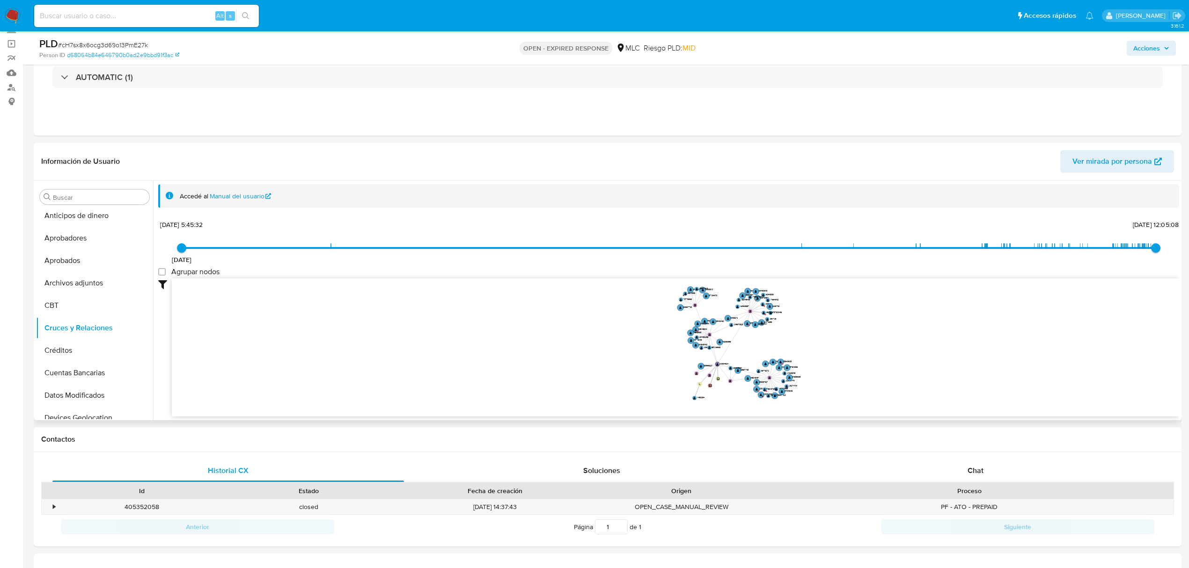
drag, startPoint x: 821, startPoint y: 321, endPoint x: 834, endPoint y: 349, distance: 31.0
click at [834, 349] on icon "device-658d9cf3c7f5319c7a70500a  user-1613849024  1613849024 person-d68064b84…" at bounding box center [675, 346] width 1007 height 136
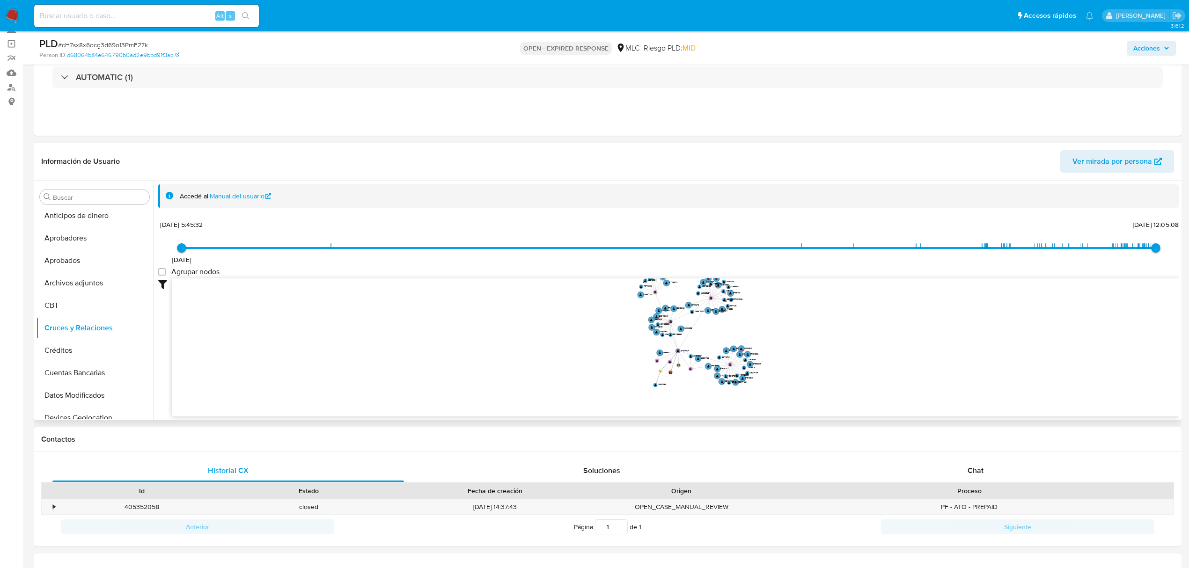
drag, startPoint x: 692, startPoint y: 397, endPoint x: 609, endPoint y: 371, distance: 86.9
click at [609, 371] on icon "device-658d9cf3c7f5319c7a70500a  user-1613849024  1613849024 person-d68064b84…" at bounding box center [675, 346] width 1007 height 136
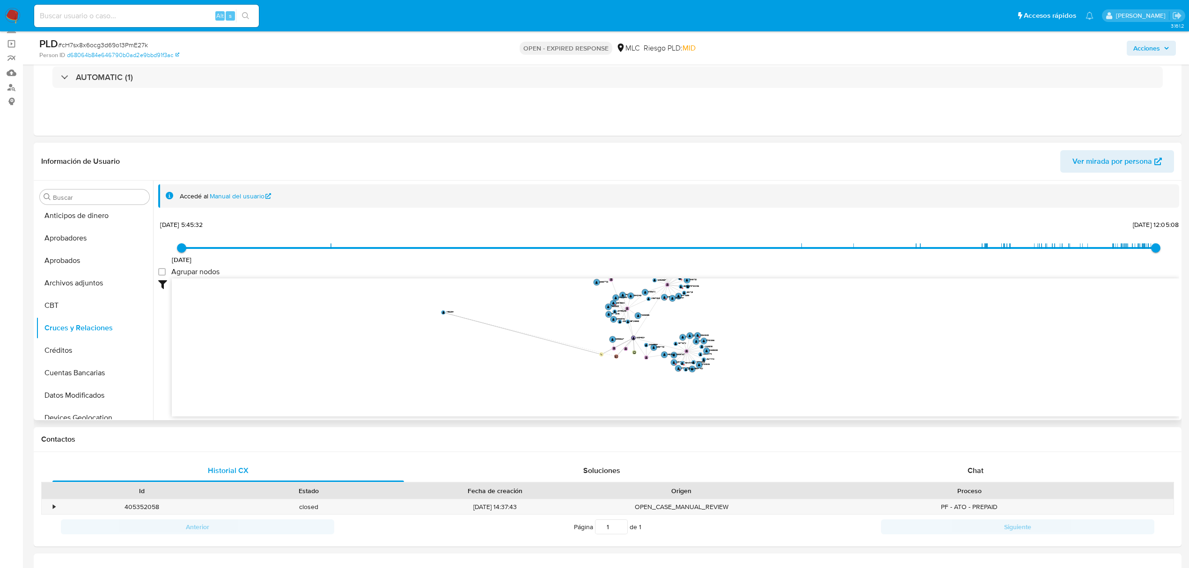
drag, startPoint x: 610, startPoint y: 371, endPoint x: 367, endPoint y: 289, distance: 256.2
click at [441, 310] on circle at bounding box center [443, 312] width 4 height 4
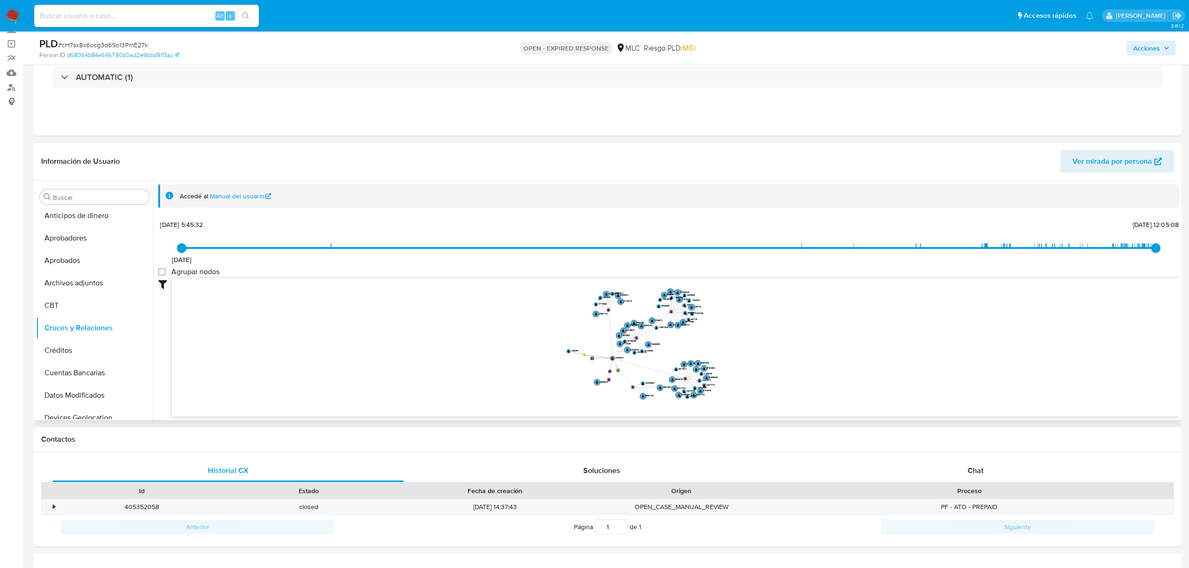
drag, startPoint x: 809, startPoint y: 331, endPoint x: 811, endPoint y: 337, distance: 5.9
click at [811, 337] on icon "device-658d9cf3c7f5319c7a70500a  user-1613849024  1613849024 person-d68064b84…" at bounding box center [675, 346] width 1007 height 136
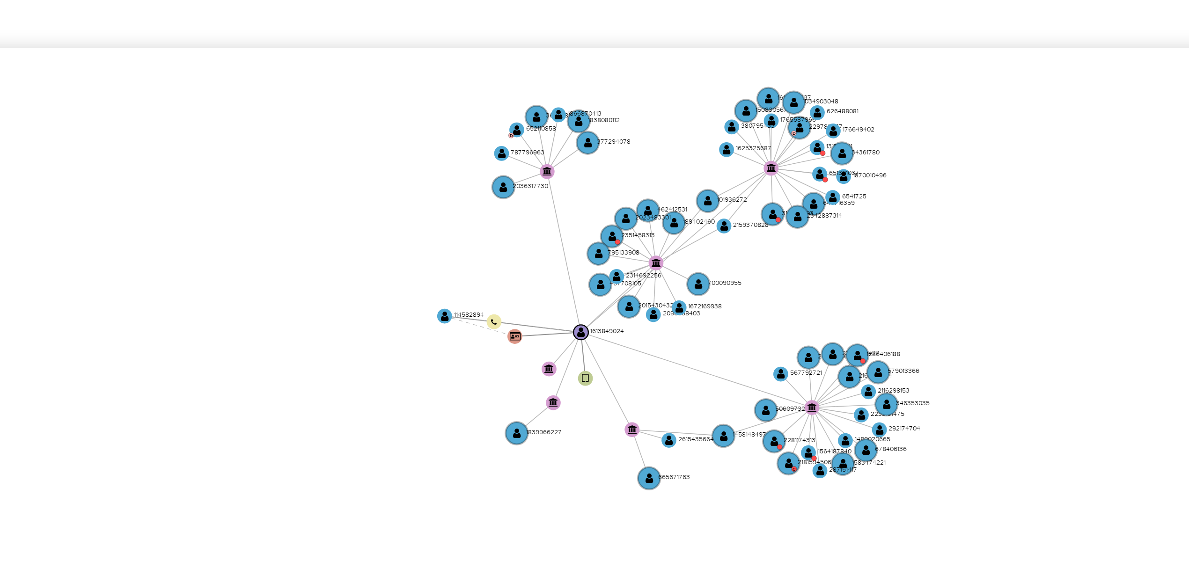
scroll to position [62, 0]
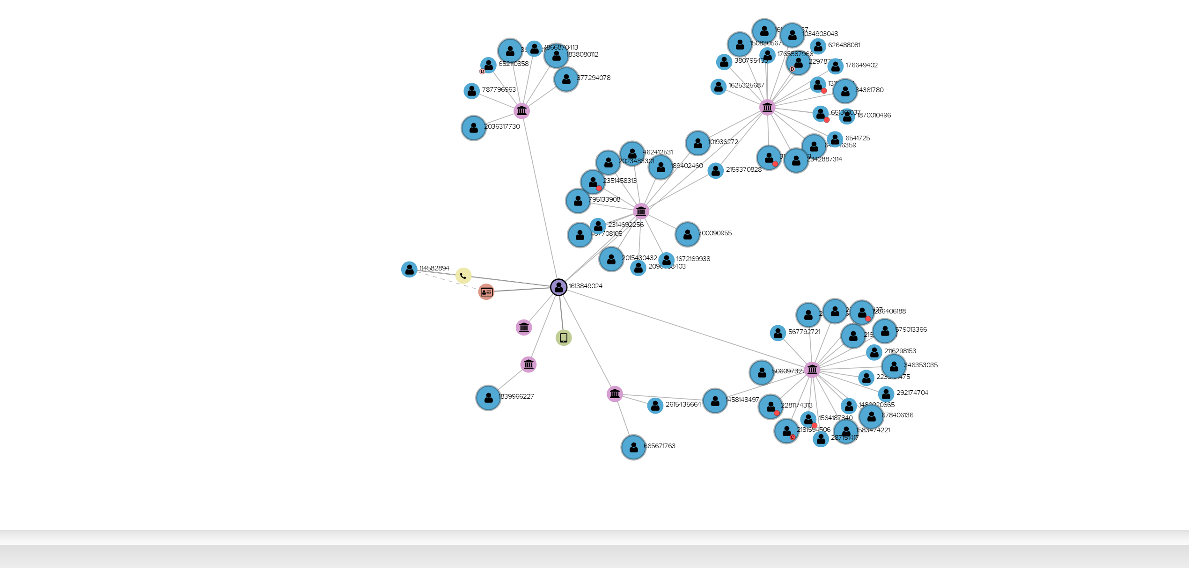
click at [716, 336] on icon "device-658d9cf3c7f5319c7a70500a  user-1613849024  1613849024 person-d68064b84…" at bounding box center [675, 346] width 1007 height 136
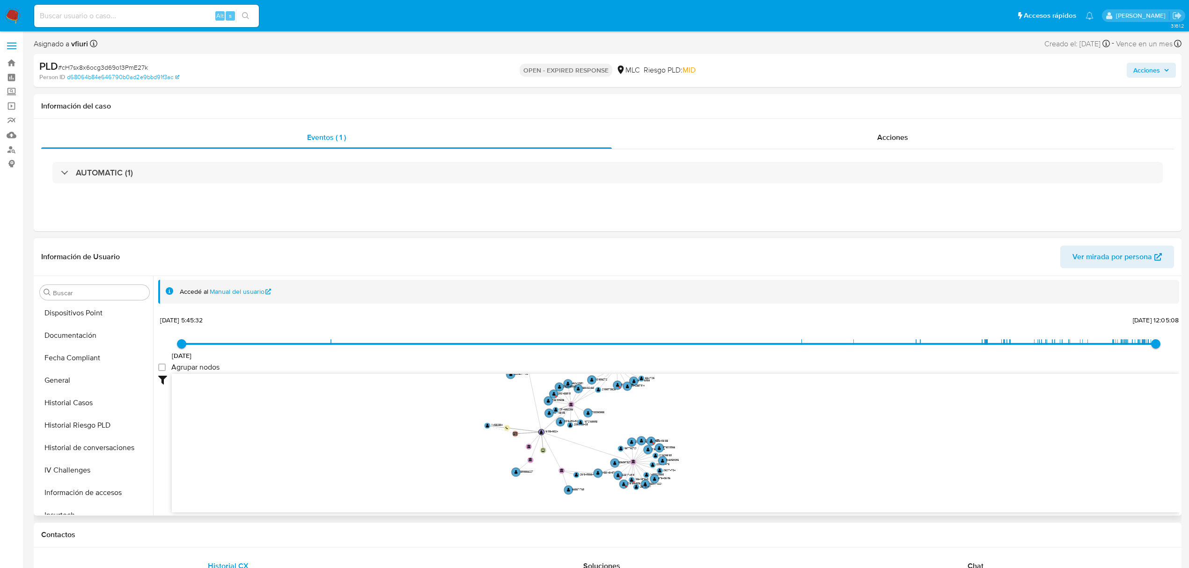
scroll to position [440, 0]
click at [75, 375] on button "KYC" at bounding box center [91, 369] width 110 height 22
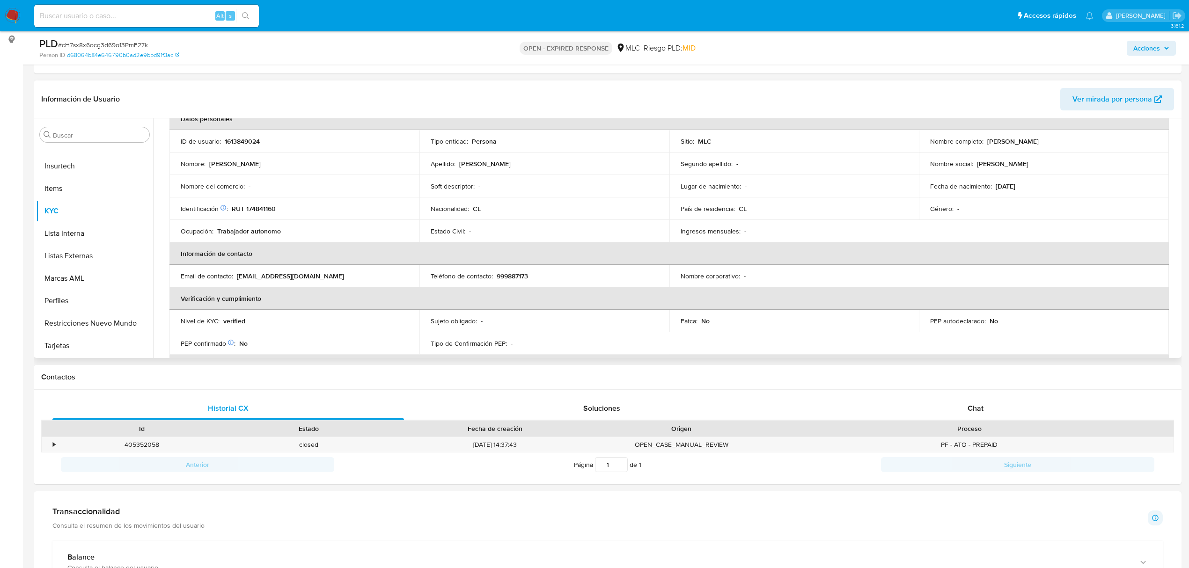
scroll to position [0, 0]
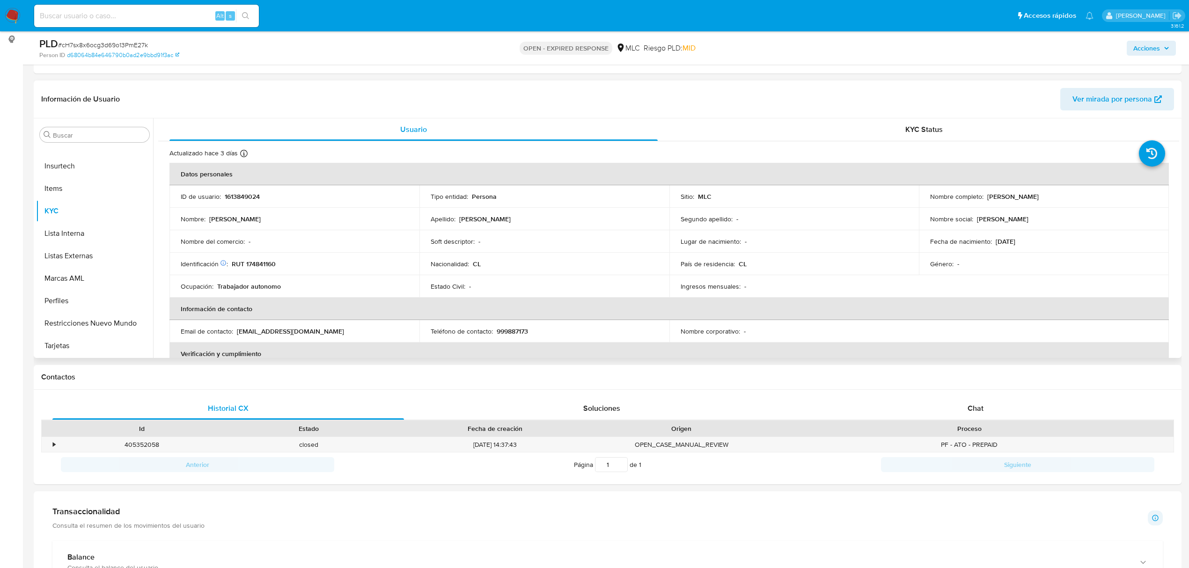
drag, startPoint x: 985, startPoint y: 194, endPoint x: 1083, endPoint y: 197, distance: 97.9
click at [1083, 197] on div "Nombre completo : [PERSON_NAME]" at bounding box center [1043, 196] width 227 height 8
copy p "[PERSON_NAME]"
drag, startPoint x: 1024, startPoint y: 205, endPoint x: 1025, endPoint y: 197, distance: 8.5
click at [1025, 197] on p "[PERSON_NAME]" at bounding box center [1012, 196] width 51 height 8
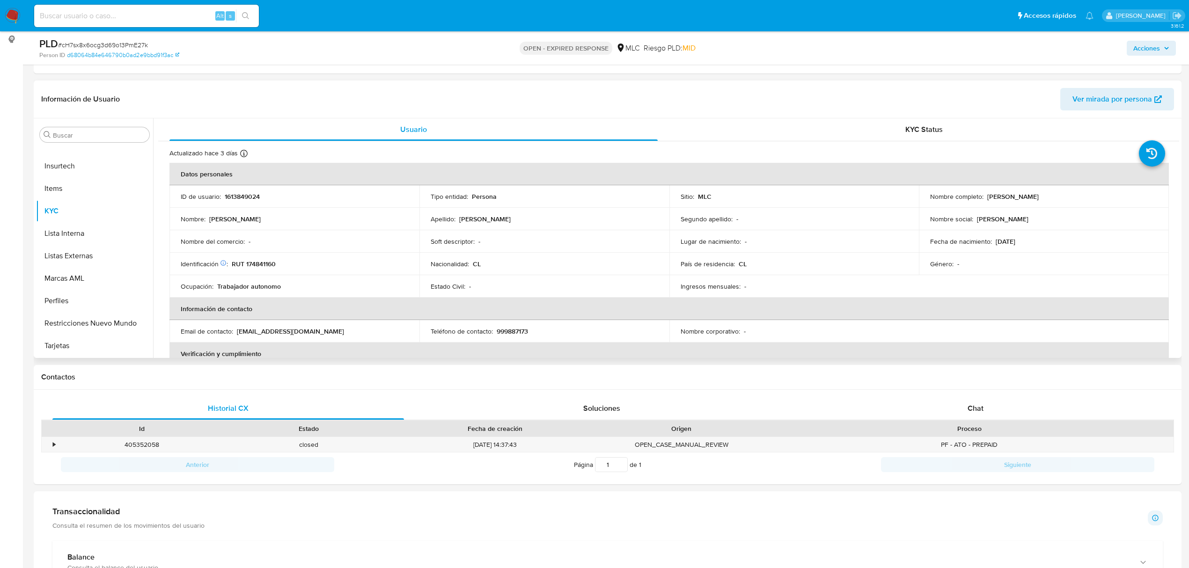
click at [1025, 197] on p "[PERSON_NAME]" at bounding box center [1012, 196] width 51 height 8
drag, startPoint x: 984, startPoint y: 197, endPoint x: 1079, endPoint y: 199, distance: 95.0
click at [1079, 199] on div "Nombre completo : [PERSON_NAME]" at bounding box center [1043, 196] width 227 height 8
click at [73, 266] on button "Cruces y Relaciones" at bounding box center [91, 266] width 110 height 22
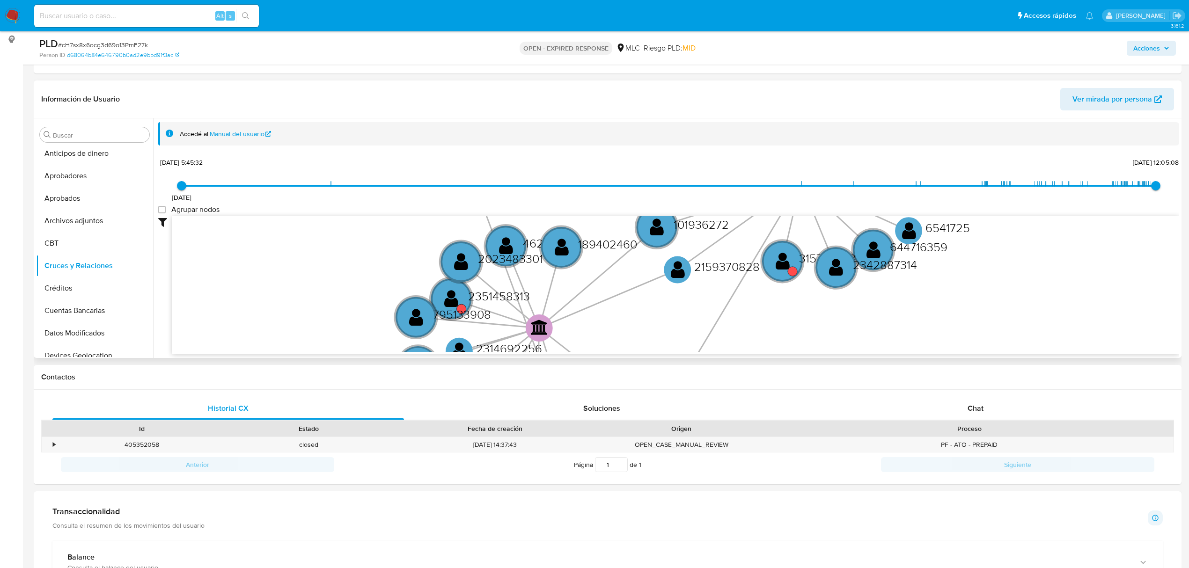
drag, startPoint x: 620, startPoint y: 289, endPoint x: 646, endPoint y: 352, distance: 68.4
click at [646, 352] on div "device-658d9cf3c7f5319c7a70500a  user-1613849024  1613849024 person-d68064b84…" at bounding box center [675, 285] width 1007 height 139
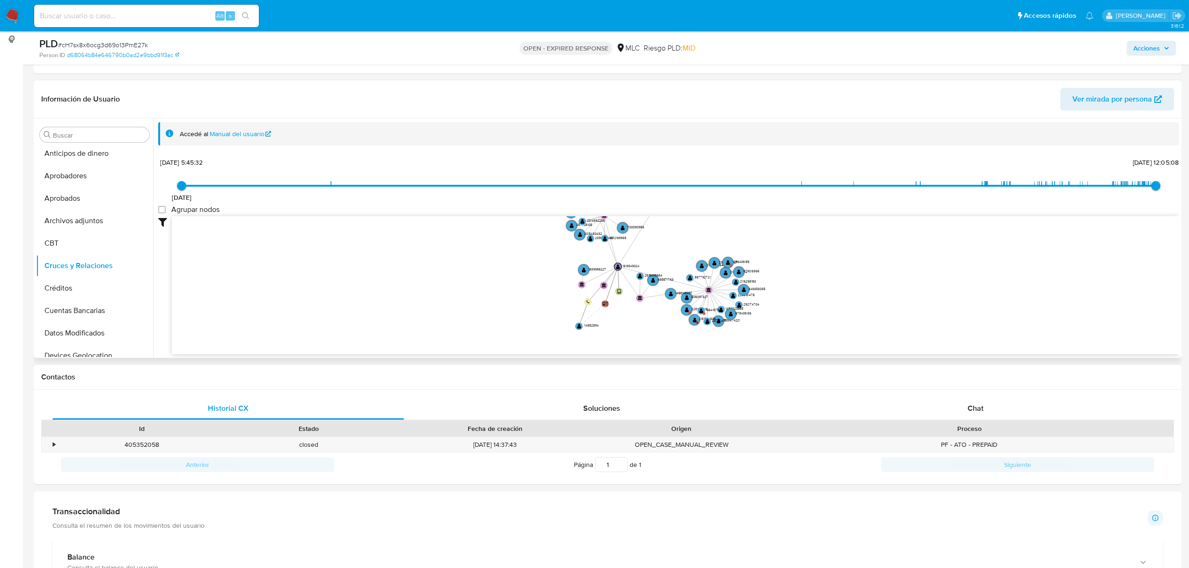
drag, startPoint x: 683, startPoint y: 278, endPoint x: 674, endPoint y: 238, distance: 41.3
click at [674, 238] on icon "device-658d9cf3c7f5319c7a70500a  user-1613849024  1613849024 person-d68064b84…" at bounding box center [675, 284] width 1007 height 136
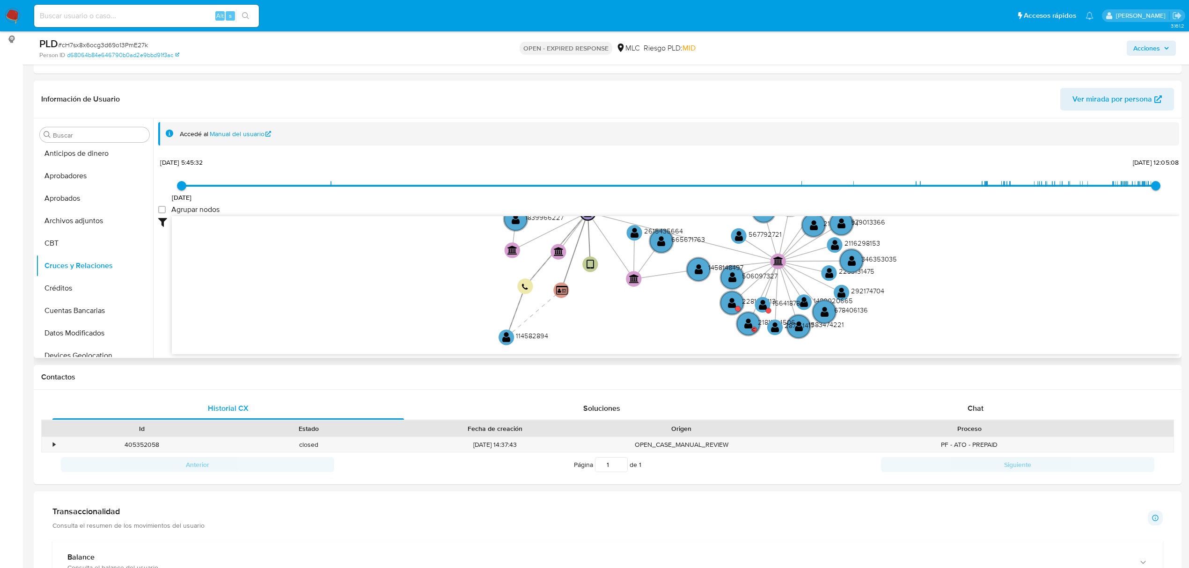
drag, startPoint x: 690, startPoint y: 262, endPoint x: 693, endPoint y: 167, distance: 95.1
click at [693, 167] on div "[DATE] [DATE] 5:45:32 [DATE] 12:05:08 Agrupar nodos Filtros Confianza alta Devi…" at bounding box center [668, 271] width 1021 height 233
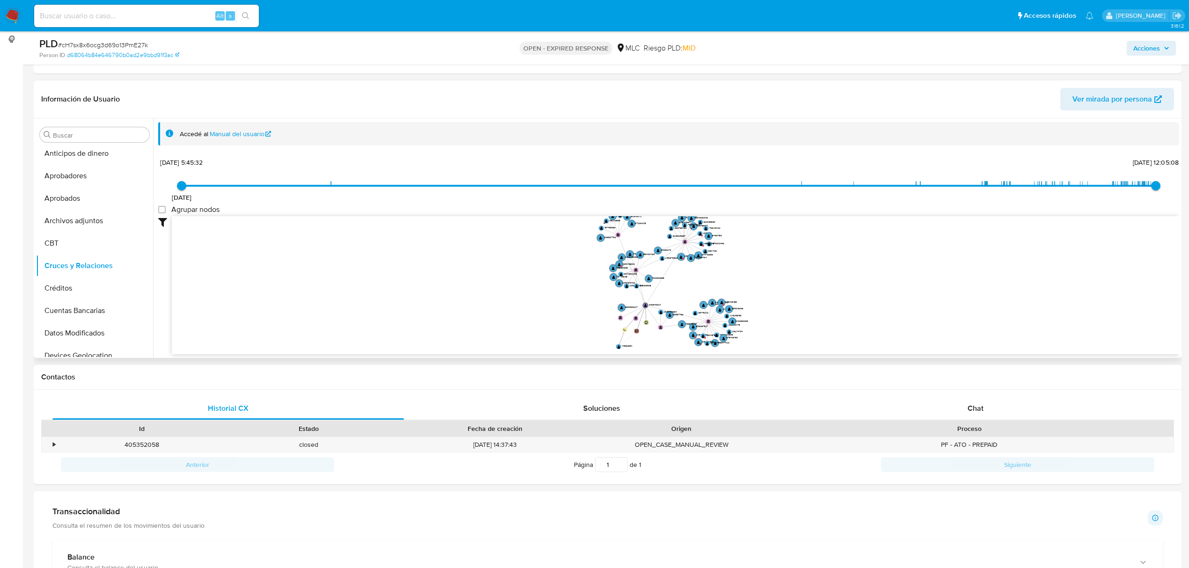
drag, startPoint x: 734, startPoint y: 246, endPoint x: 741, endPoint y: 285, distance: 39.5
click at [741, 285] on icon "device-658d9cf3c7f5319c7a70500a  user-1613849024  1613849024 person-d68064b84…" at bounding box center [675, 284] width 1007 height 136
